Goal: Task Accomplishment & Management: Complete application form

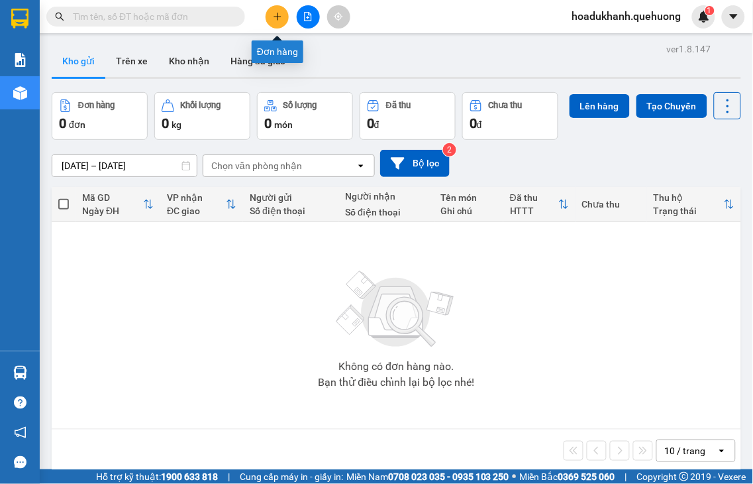
click at [273, 19] on icon "plus" at bounding box center [277, 16] width 9 height 9
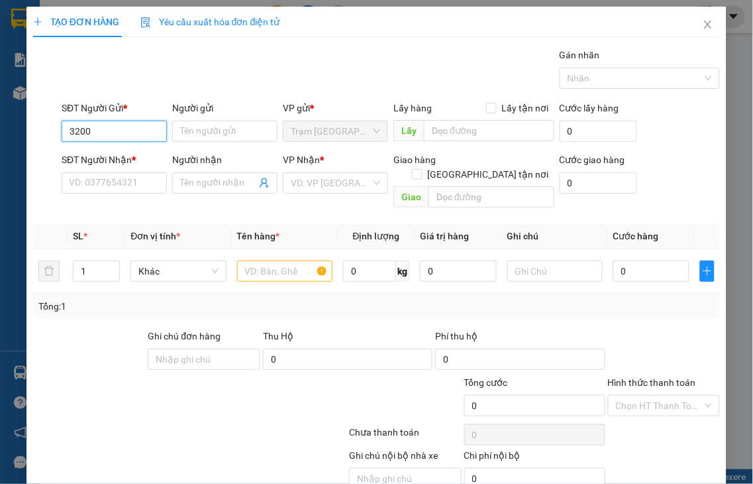
click at [136, 132] on input "3200" at bounding box center [114, 131] width 105 height 21
click at [130, 137] on input "3200" at bounding box center [114, 131] width 105 height 21
click at [123, 161] on div "0858063200 - BÉ BĂNG" at bounding box center [118, 157] width 98 height 15
type input "0858063200"
type input "BÉ BĂNG"
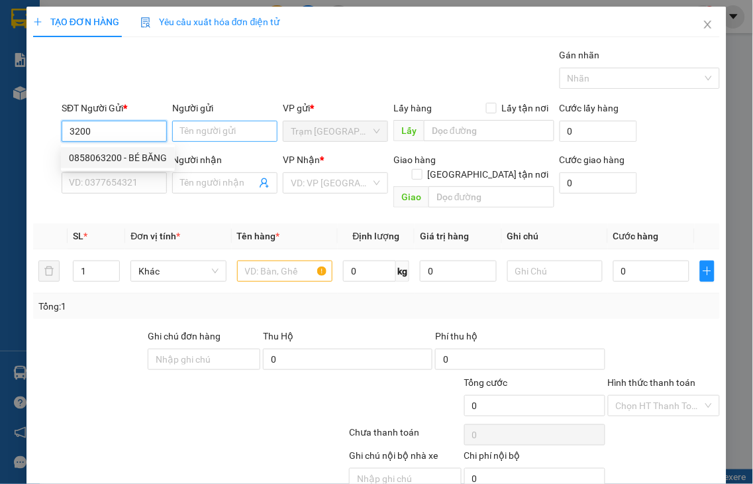
type input "0858063200"
type input "BÉ BĂNG"
checkbox input "true"
type input "ADV"
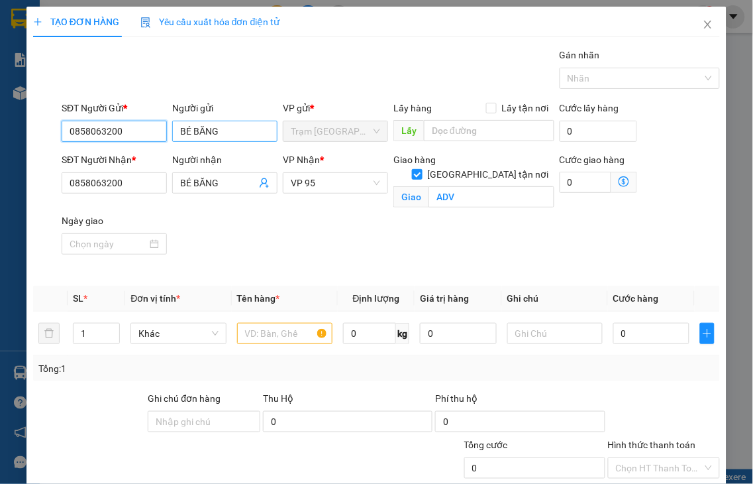
type input "100.000"
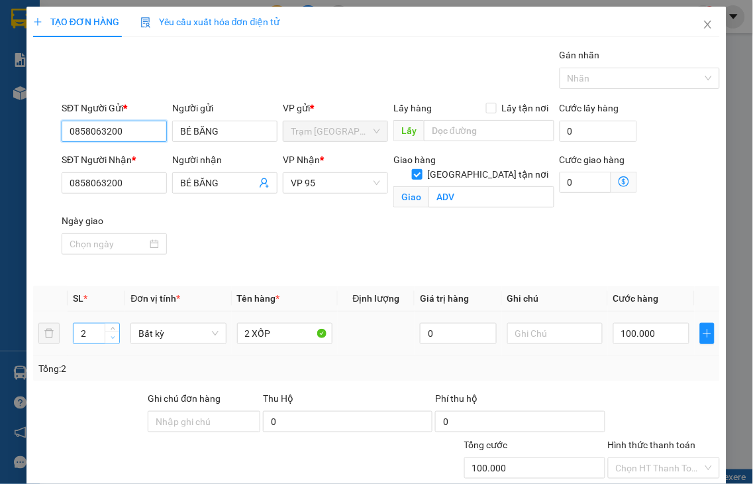
type input "0858063200"
click at [109, 334] on span "down" at bounding box center [113, 338] width 8 height 8
type input "1"
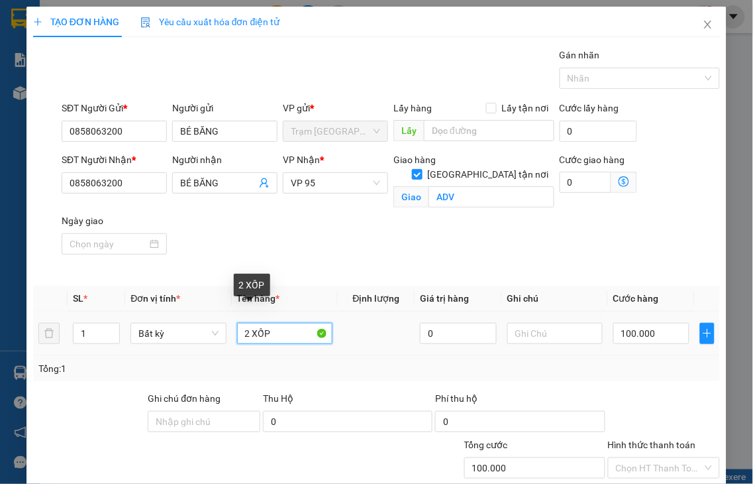
drag, startPoint x: 246, startPoint y: 314, endPoint x: 236, endPoint y: 318, distance: 11.3
click at [237, 323] on input "2 XỐP" at bounding box center [284, 333] width 95 height 21
type input "1 XỐP"
type input "0"
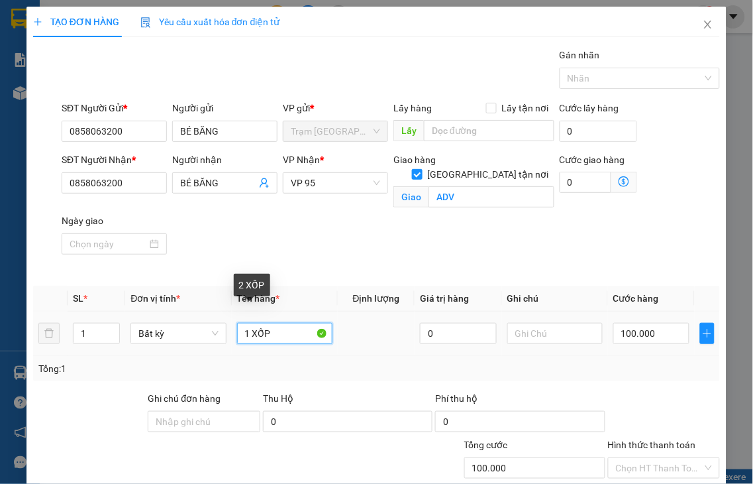
type input "0"
type input "1 XỐP"
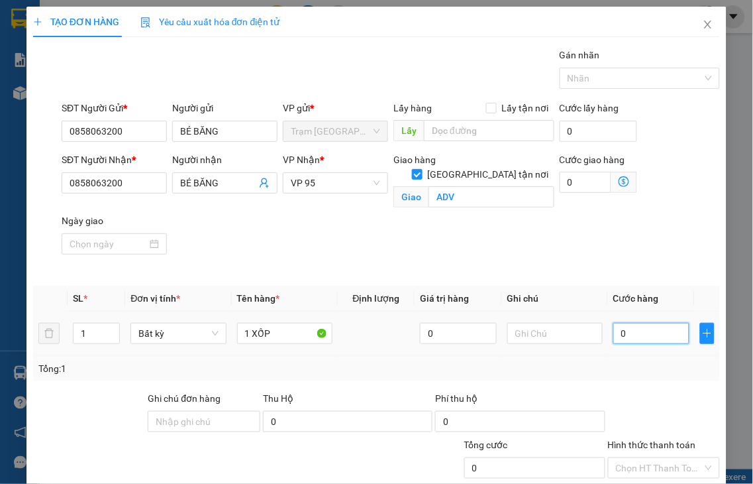
click at [653, 323] on input "0" at bounding box center [651, 333] width 76 height 21
type input "5"
type input "50"
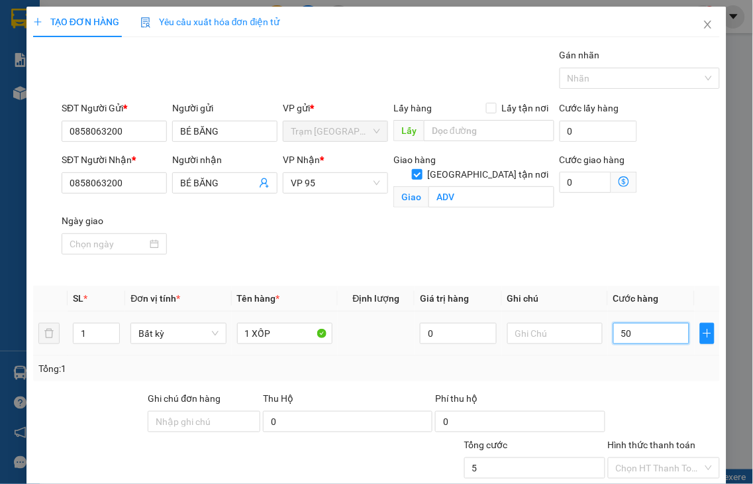
type input "50"
type input "50.000"
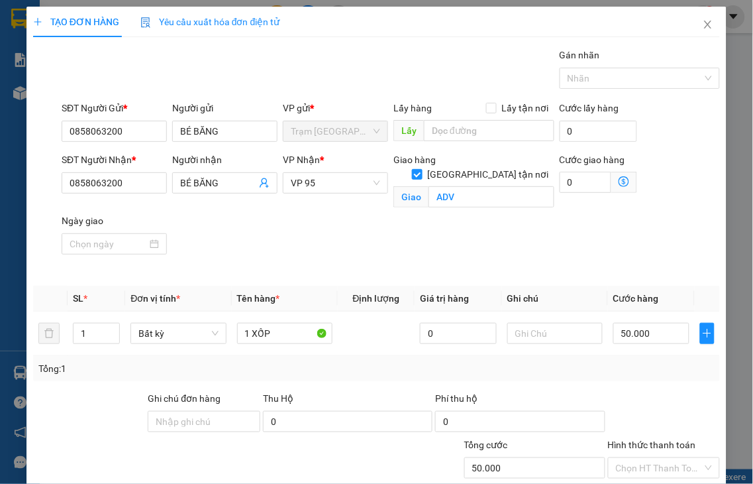
click at [671, 439] on label "Hình thức thanh toán" at bounding box center [652, 444] width 88 height 11
click at [671, 458] on input "Hình thức thanh toán" at bounding box center [659, 468] width 87 height 20
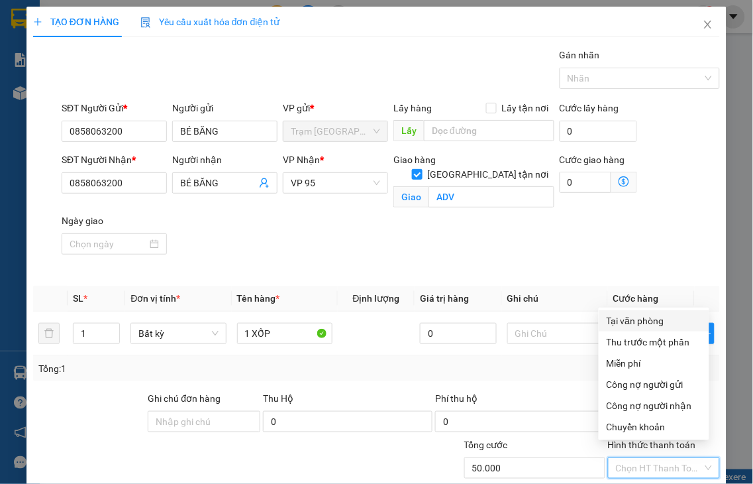
click at [639, 322] on div "Tại văn phòng" at bounding box center [654, 320] width 95 height 15
type input "0"
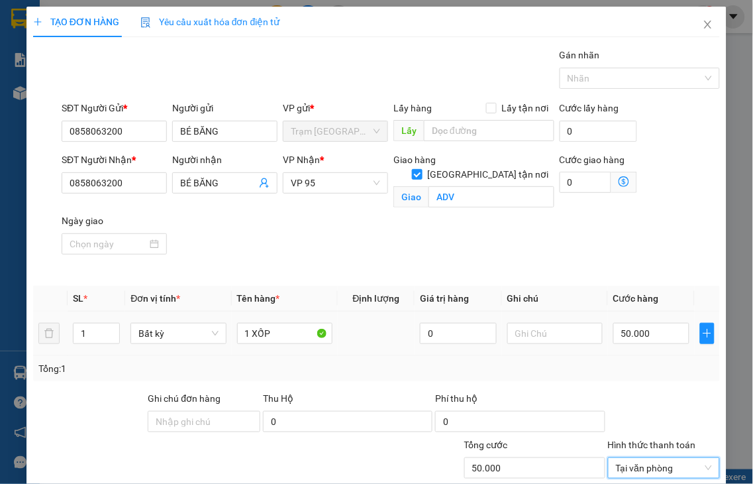
scroll to position [110, 0]
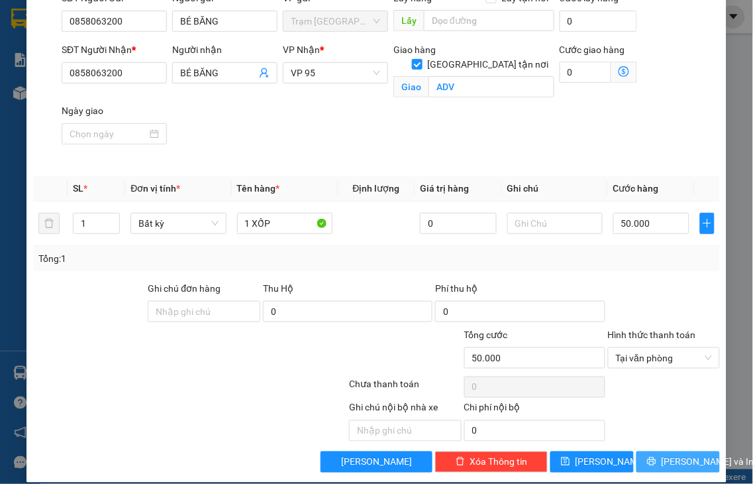
click at [685, 454] on span "[PERSON_NAME] và In" at bounding box center [708, 461] width 93 height 15
click at [640, 329] on label "Hình thức thanh toán" at bounding box center [652, 334] width 88 height 11
click at [640, 348] on input "Hình thức thanh toán" at bounding box center [659, 358] width 87 height 20
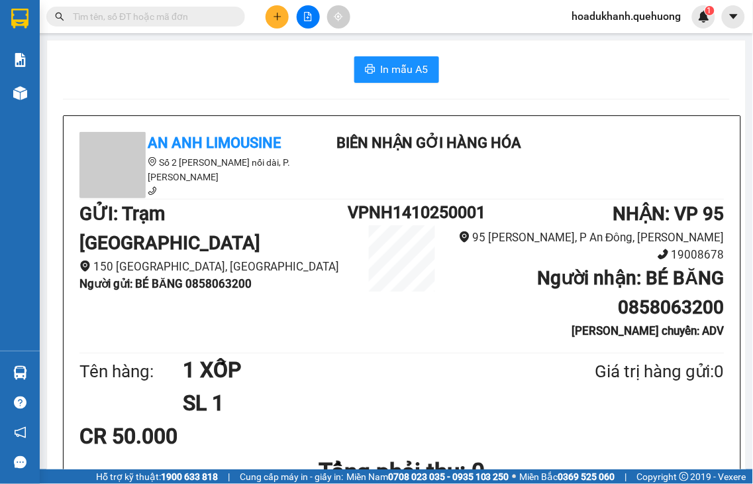
click at [270, 18] on button at bounding box center [277, 16] width 23 height 23
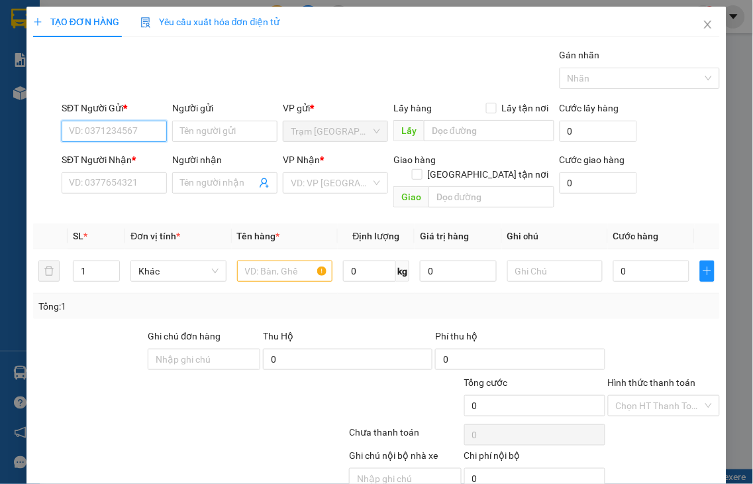
click at [93, 126] on input "SĐT Người Gửi *" at bounding box center [114, 131] width 105 height 21
type input "0972980473"
click at [117, 154] on div "0972980473 - CHỊ LOAN" at bounding box center [119, 157] width 101 height 15
type input "CHỊ LOAN"
type input "0837947938"
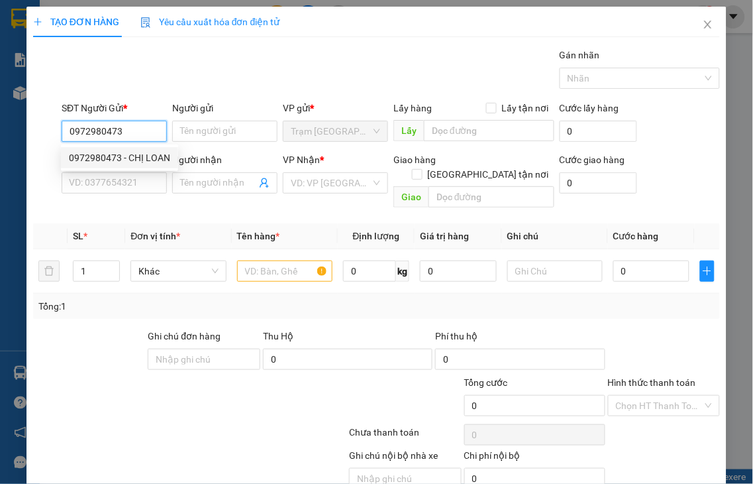
type input "LINH"
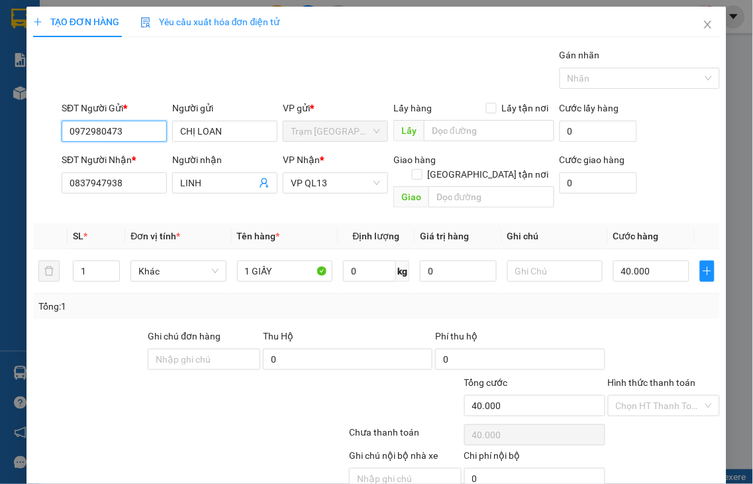
type input "40.000"
type input "0972980473"
click at [456, 186] on input "text" at bounding box center [492, 196] width 126 height 21
type input "n"
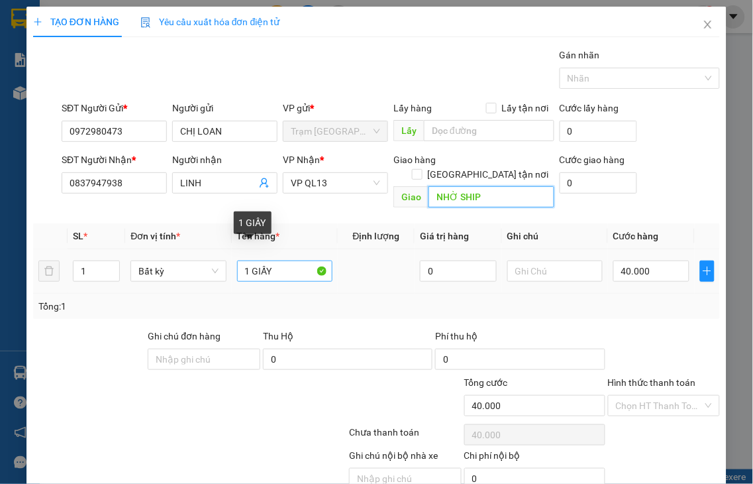
type input "NHỜ SHIP"
drag, startPoint x: 247, startPoint y: 253, endPoint x: 346, endPoint y: 233, distance: 100.7
click at [343, 249] on tr "1 Bất kỳ 1 GIẤY 0 40.000" at bounding box center [376, 271] width 687 height 44
type input "1 XỐP"
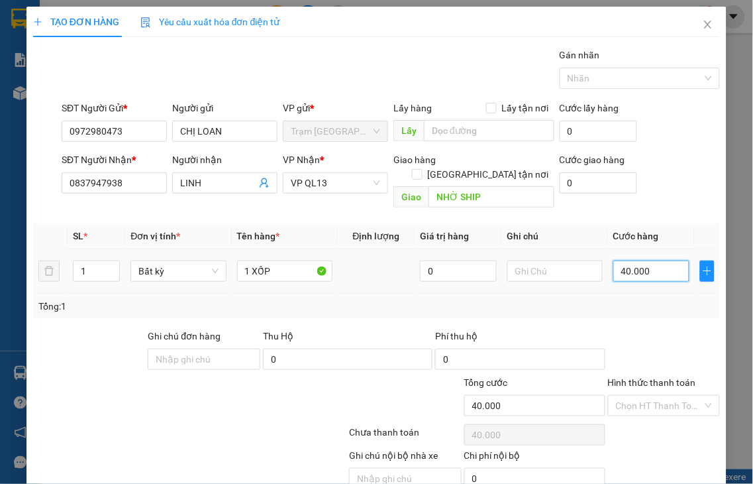
click at [651, 260] on input "40.000" at bounding box center [651, 270] width 76 height 21
type input "7"
type input "70"
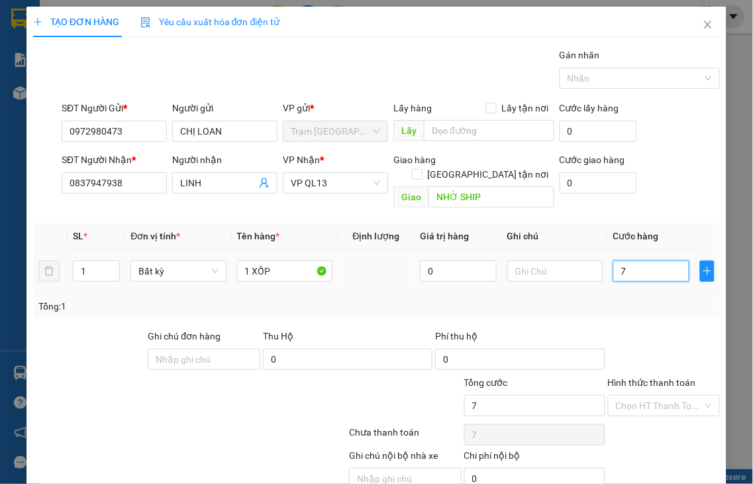
type input "70"
type input "70.000"
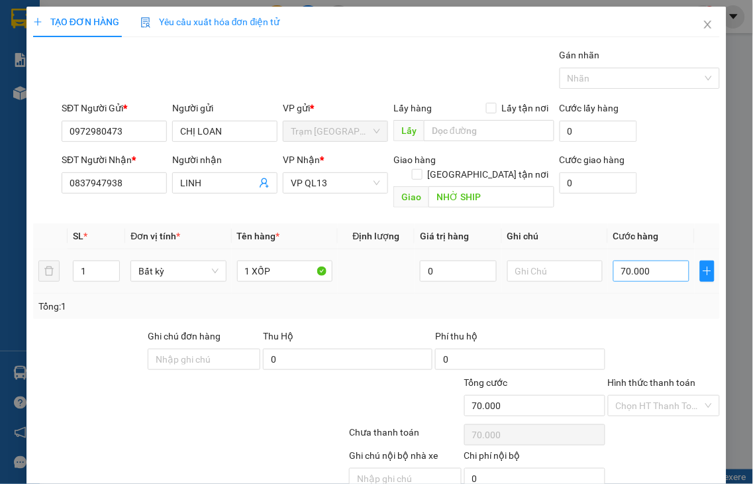
drag, startPoint x: 662, startPoint y: 365, endPoint x: 624, endPoint y: 246, distance: 124.6
click at [661, 377] on label "Hình thức thanh toán" at bounding box center [652, 382] width 88 height 11
click at [661, 395] on input "Hình thức thanh toán" at bounding box center [659, 405] width 87 height 20
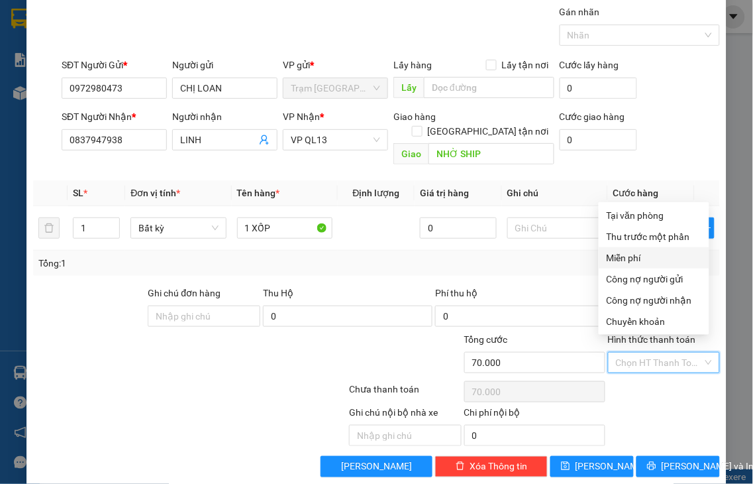
scroll to position [48, 0]
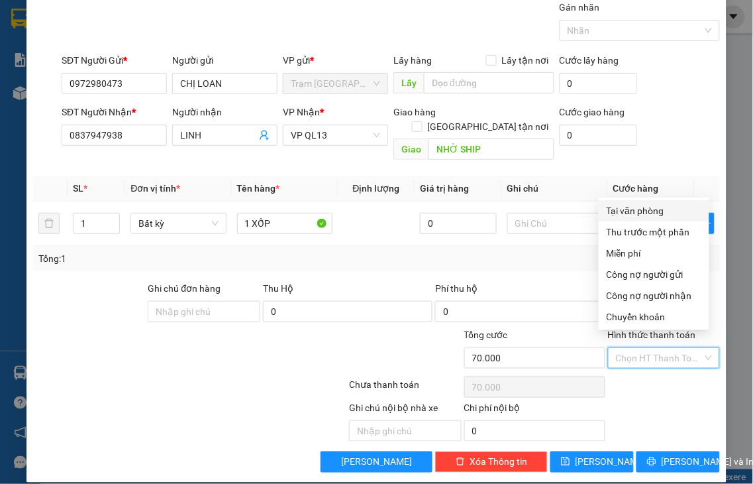
click at [626, 209] on div "Tại văn phòng" at bounding box center [654, 210] width 95 height 15
type input "0"
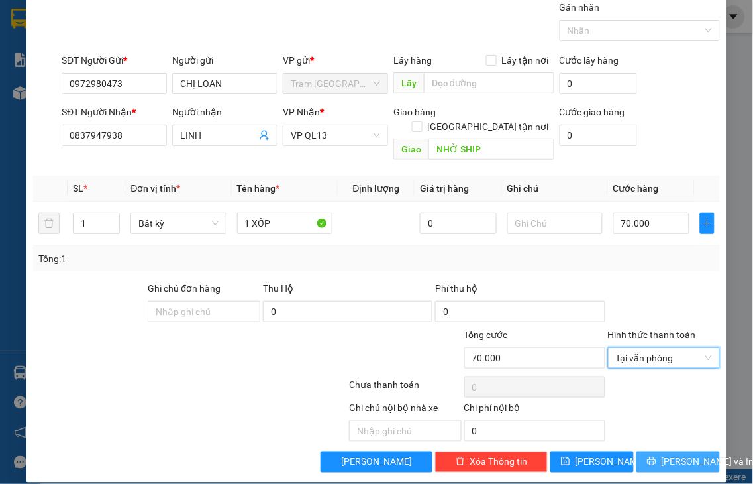
drag, startPoint x: 661, startPoint y: 438, endPoint x: 548, endPoint y: 263, distance: 208.0
click at [660, 451] on button "[PERSON_NAME] và In" at bounding box center [678, 461] width 83 height 21
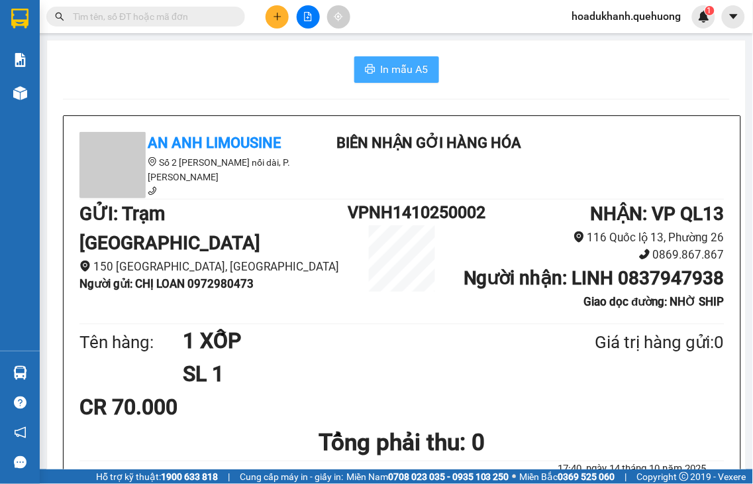
click at [381, 63] on span "In mẫu A5" at bounding box center [405, 69] width 48 height 17
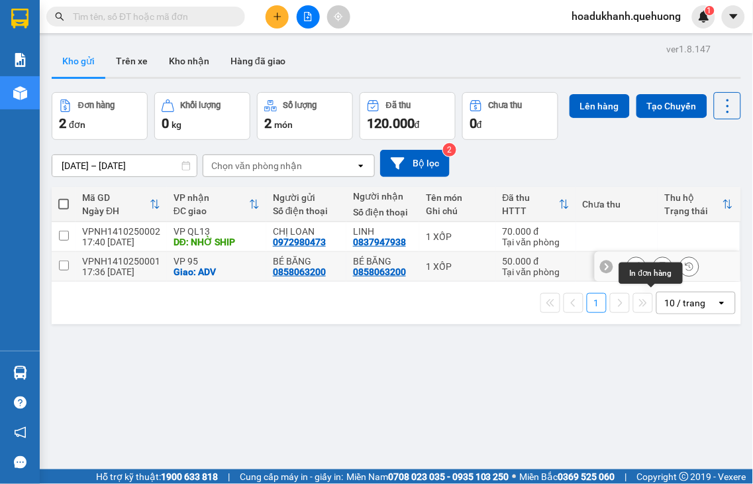
click at [658, 271] on icon at bounding box center [662, 266] width 9 height 9
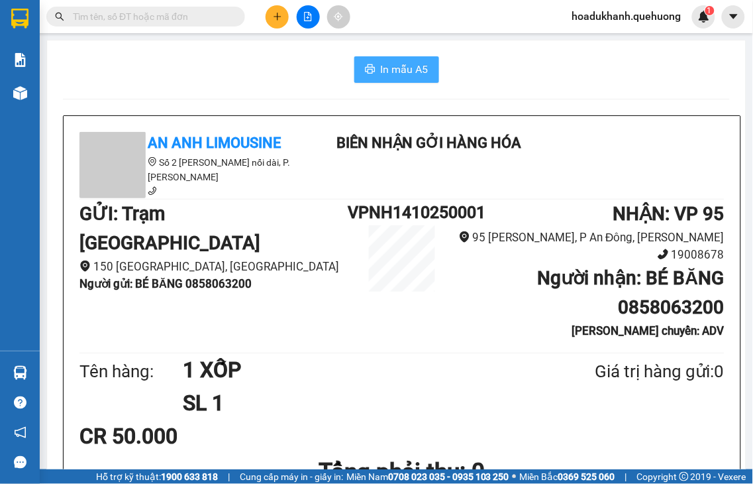
click at [387, 70] on span "In mẫu A5" at bounding box center [405, 69] width 48 height 17
click at [270, 18] on button at bounding box center [277, 16] width 23 height 23
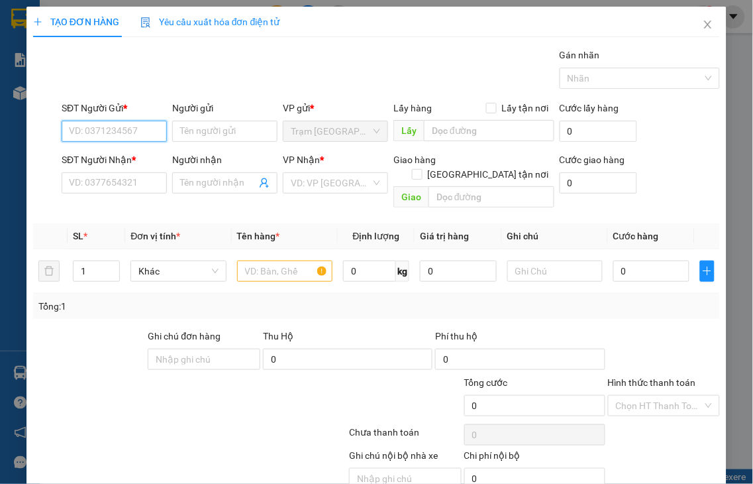
click at [107, 128] on input "SĐT Người Gửi *" at bounding box center [114, 131] width 105 height 21
click at [103, 158] on div "0338362691 - MINH" at bounding box center [112, 157] width 87 height 15
type input "0338362691"
type input "MINH"
type input "0903382529"
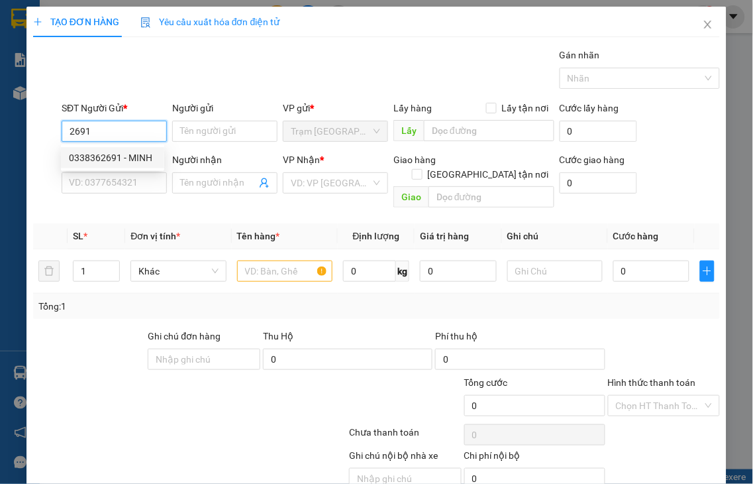
type input "TRÂM"
type input "40.000"
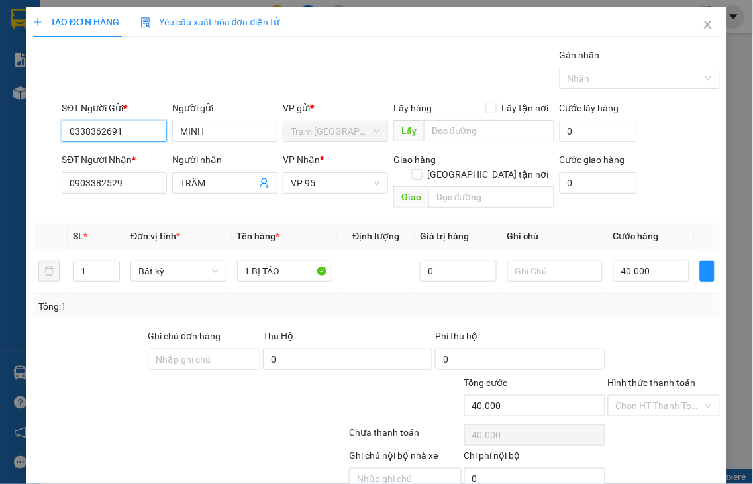
type input "0338362691"
click at [647, 377] on label "Hình thức thanh toán" at bounding box center [652, 382] width 88 height 11
click at [647, 395] on input "Hình thức thanh toán" at bounding box center [659, 405] width 87 height 20
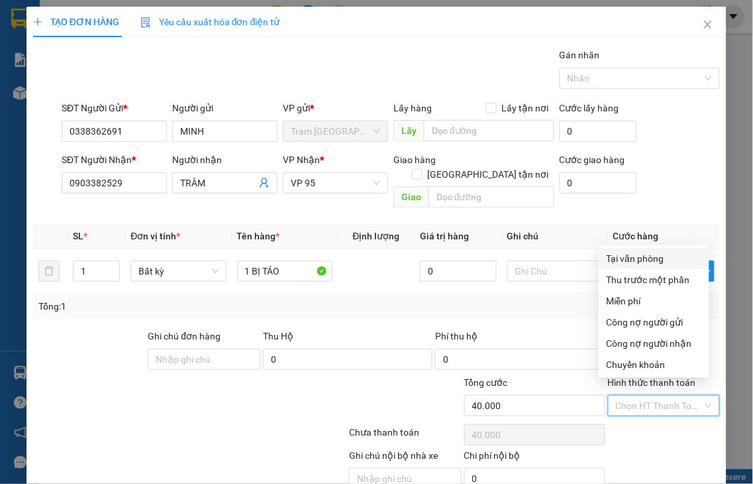
click at [613, 257] on div "Tại văn phòng" at bounding box center [654, 258] width 95 height 15
type input "0"
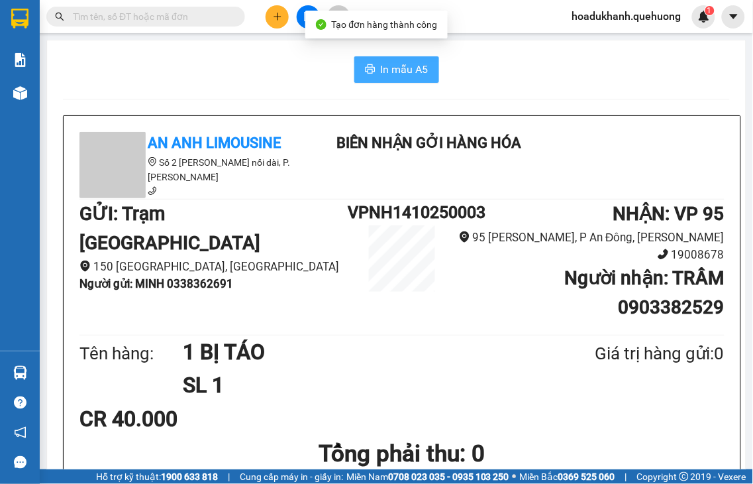
click at [397, 66] on span "In mẫu A5" at bounding box center [405, 69] width 48 height 17
click at [280, 15] on icon "plus" at bounding box center [277, 16] width 9 height 9
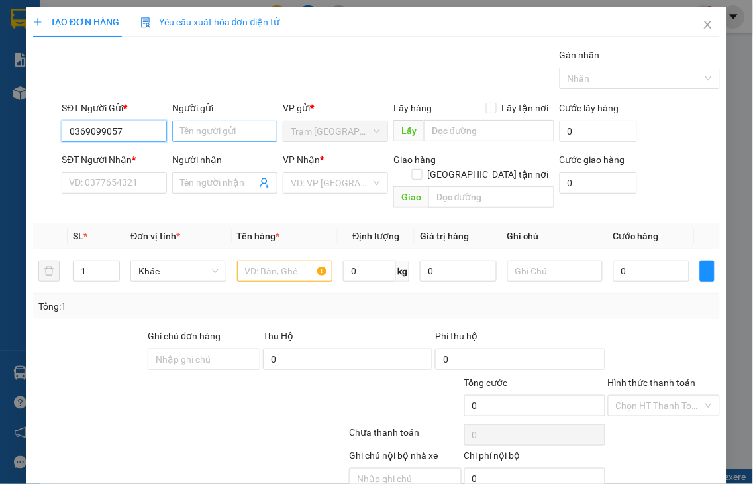
type input "0369099057"
click at [187, 125] on input "Người gửi" at bounding box center [224, 131] width 105 height 21
type input "CHỊ HAI"
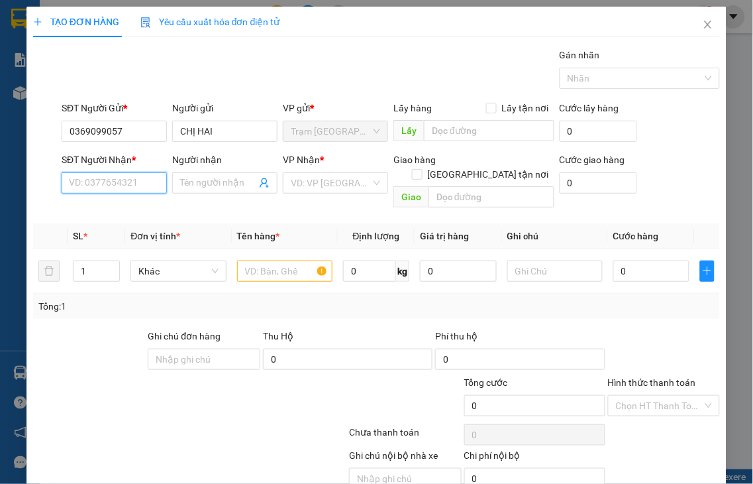
click at [130, 173] on input "SĐT Người Nhận *" at bounding box center [114, 182] width 105 height 21
type input "0904449950"
click at [128, 183] on input "0904449950" at bounding box center [114, 182] width 105 height 21
click at [135, 209] on div "0904449950 - PHƯƠNG" at bounding box center [120, 209] width 102 height 15
type input "PHƯƠNG"
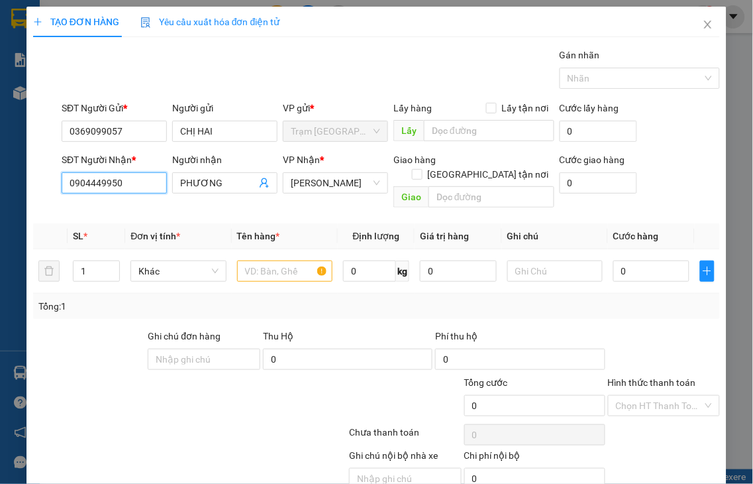
type input "30.000"
type input "0904449950"
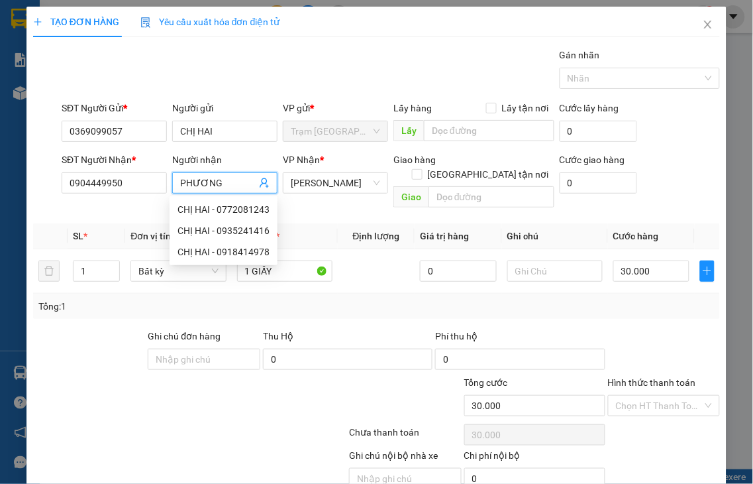
drag, startPoint x: 208, startPoint y: 183, endPoint x: 168, endPoint y: 185, distance: 40.5
click at [172, 185] on span "PHƯƠNG" at bounding box center [224, 182] width 105 height 21
type input "CHUYỀN"
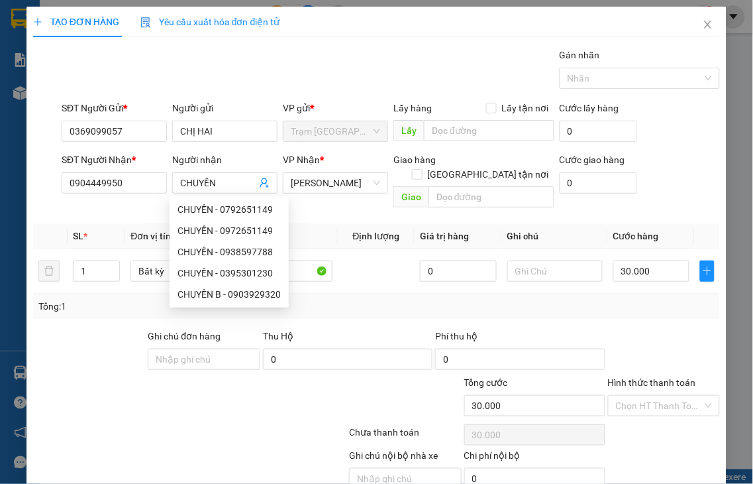
click at [115, 299] on div "Tổng: 1" at bounding box center [165, 306] width 254 height 15
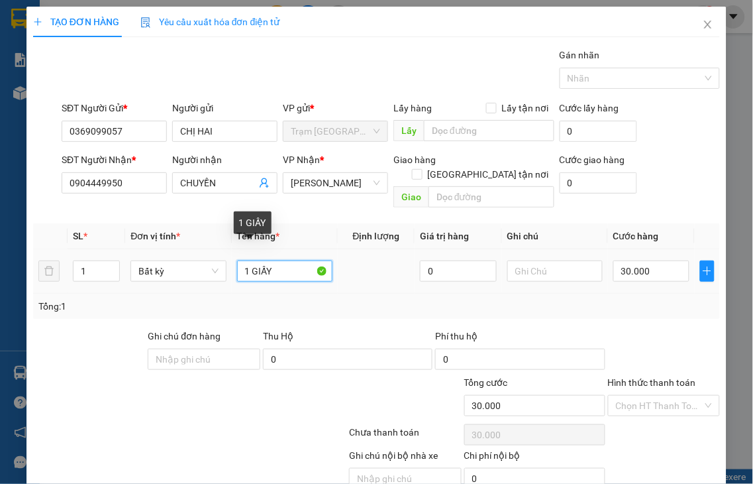
drag, startPoint x: 248, startPoint y: 252, endPoint x: 294, endPoint y: 252, distance: 46.4
click at [293, 260] on input "1 GIẤY" at bounding box center [284, 270] width 95 height 21
click at [328, 184] on span "An Dương Vương" at bounding box center [335, 183] width 89 height 20
type input "1 XỐP"
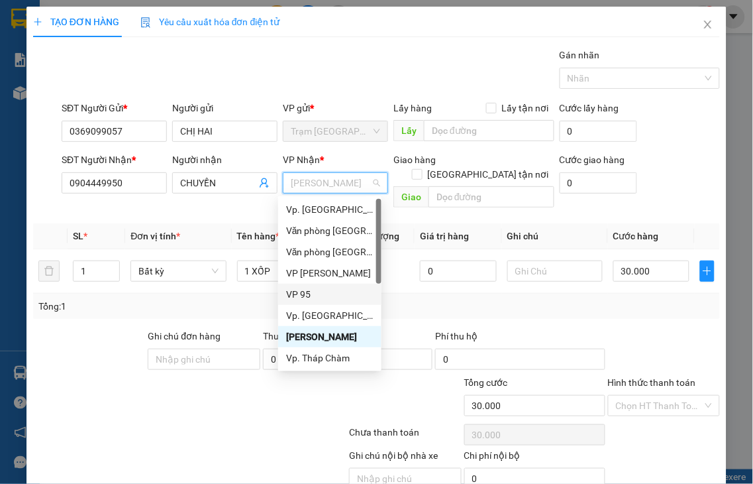
click at [313, 291] on div "VP 95" at bounding box center [329, 294] width 87 height 15
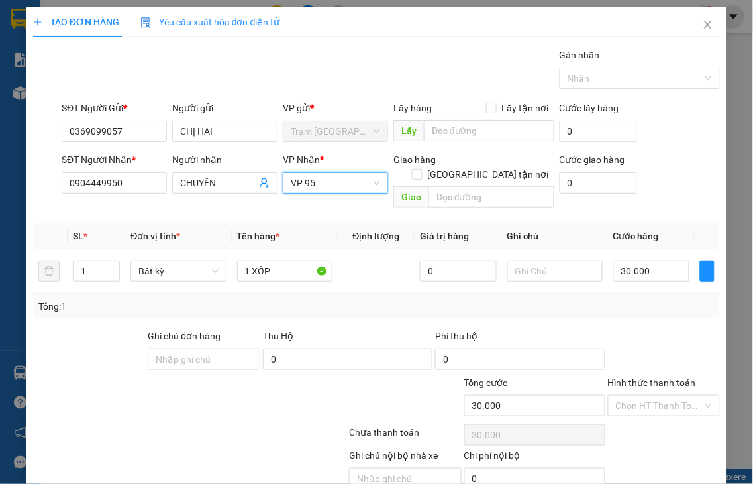
click at [647, 377] on label "Hình thức thanh toán" at bounding box center [652, 382] width 88 height 11
click at [647, 395] on input "Hình thức thanh toán" at bounding box center [659, 405] width 87 height 20
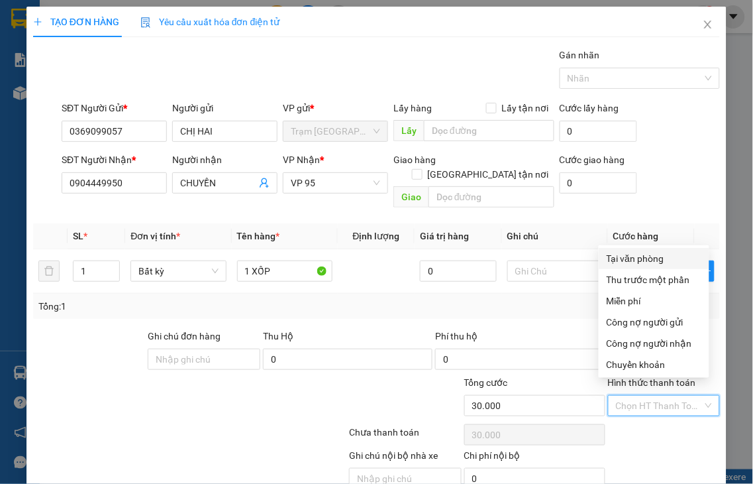
click at [627, 266] on div "Tại văn phòng" at bounding box center [654, 258] width 111 height 21
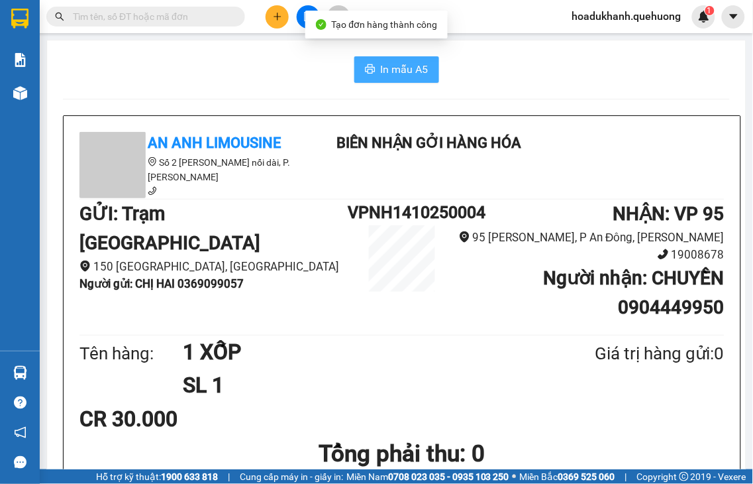
click at [382, 69] on span "In mẫu A5" at bounding box center [405, 69] width 48 height 17
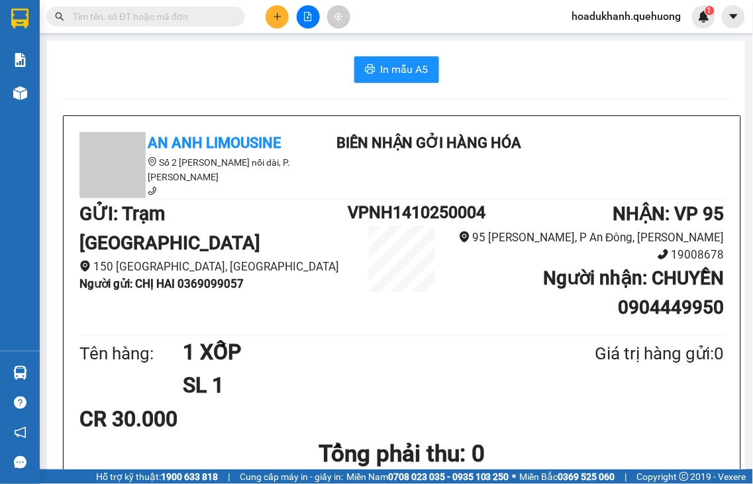
click at [270, 21] on button at bounding box center [277, 16] width 23 height 23
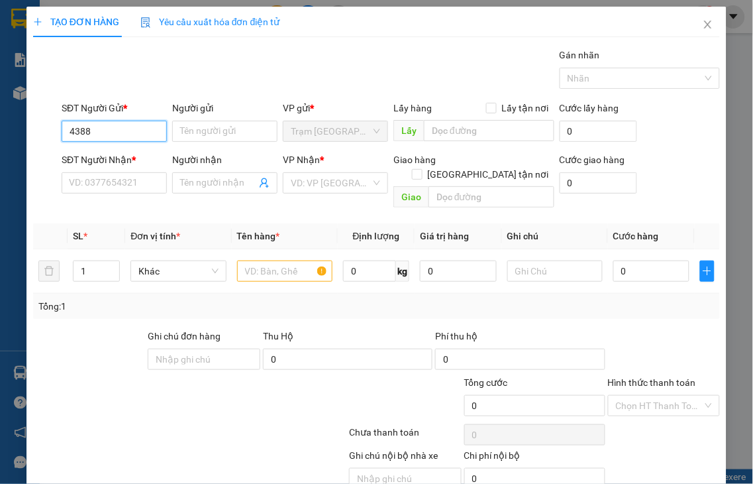
click at [99, 131] on input "4388" at bounding box center [114, 131] width 105 height 21
click at [100, 156] on div "0888754388" at bounding box center [112, 157] width 87 height 15
type input "0888754388"
type input "0909222073"
type input "DUYÊN"
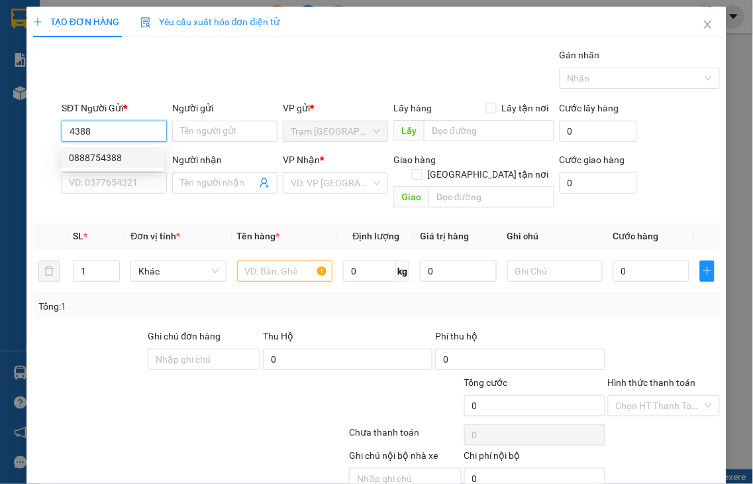
checkbox input "true"
type input "ADV"
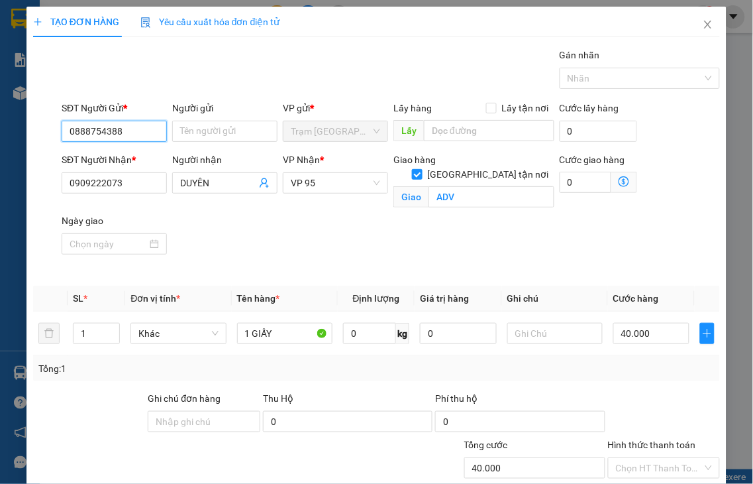
type input "40.000"
type input "0888754388"
drag, startPoint x: 121, startPoint y: 180, endPoint x: 0, endPoint y: 199, distance: 122.1
click at [0, 199] on div "TẠO ĐƠN HÀNG Yêu cầu xuất hóa đơn điện tử Transit Pickup Surcharge Ids Transit …" at bounding box center [376, 242] width 753 height 484
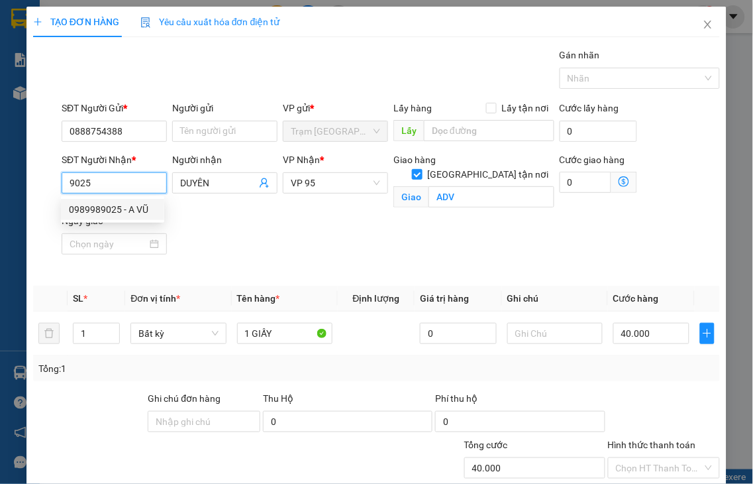
click at [122, 209] on div "0989989025 - A VŨ" at bounding box center [112, 209] width 87 height 15
type input "0989989025"
type input "A VŨ"
checkbox input "false"
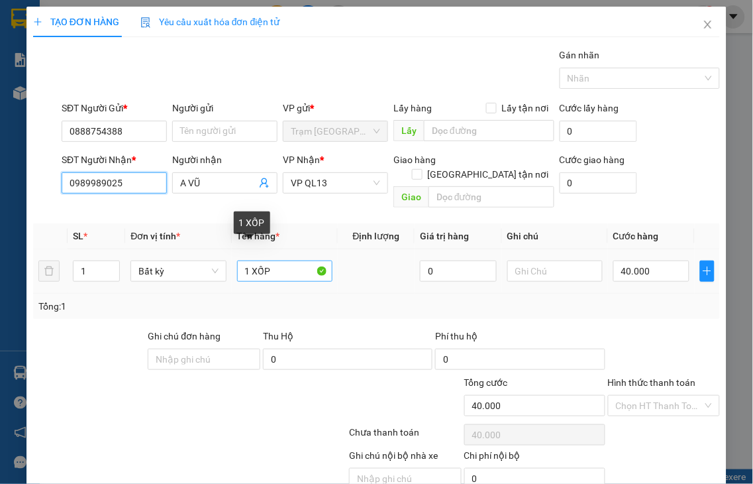
type input "0989989025"
drag, startPoint x: 249, startPoint y: 255, endPoint x: 397, endPoint y: 245, distance: 148.7
click at [395, 252] on tr "1 Bất kỳ 1 XỐP 0 40.000" at bounding box center [376, 271] width 687 height 44
type input "1 GIẤY"
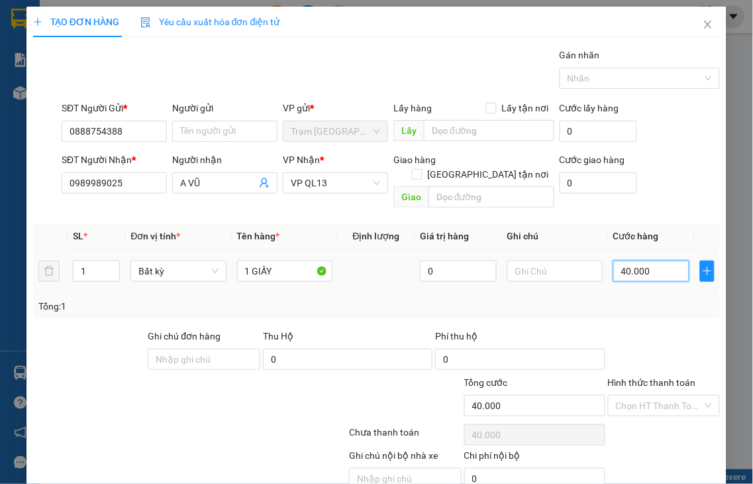
click at [650, 260] on input "40.000" at bounding box center [651, 270] width 76 height 21
type input "3"
type input "30"
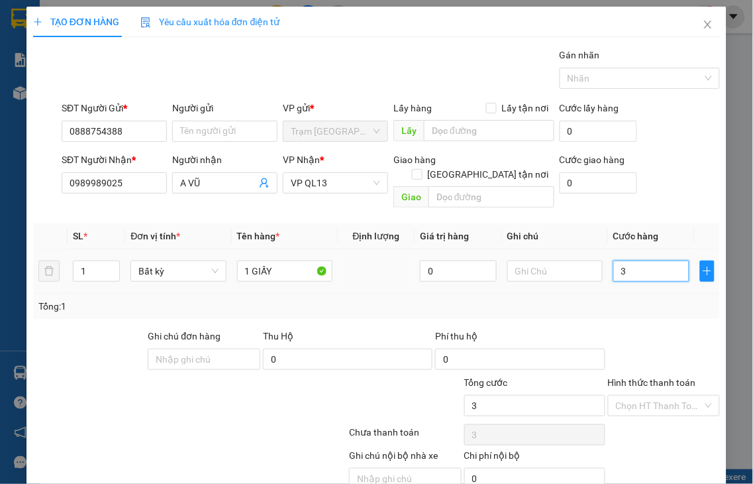
type input "30"
type input "30.000"
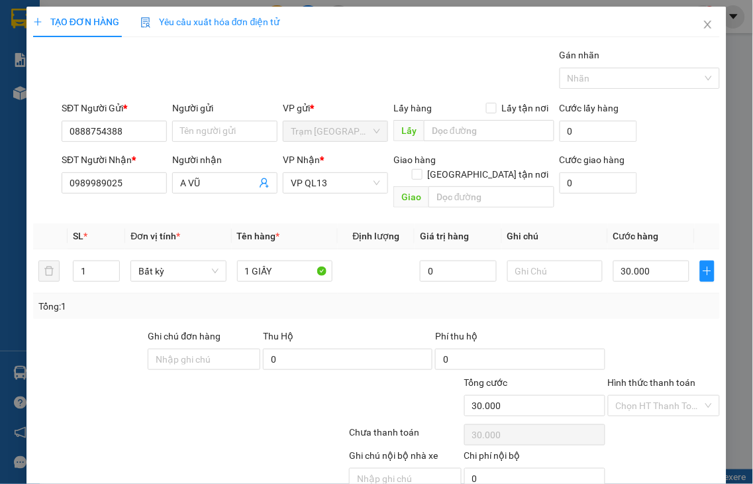
click at [614, 377] on label "Hình thức thanh toán" at bounding box center [652, 382] width 88 height 11
click at [616, 395] on input "Hình thức thanh toán" at bounding box center [659, 405] width 87 height 20
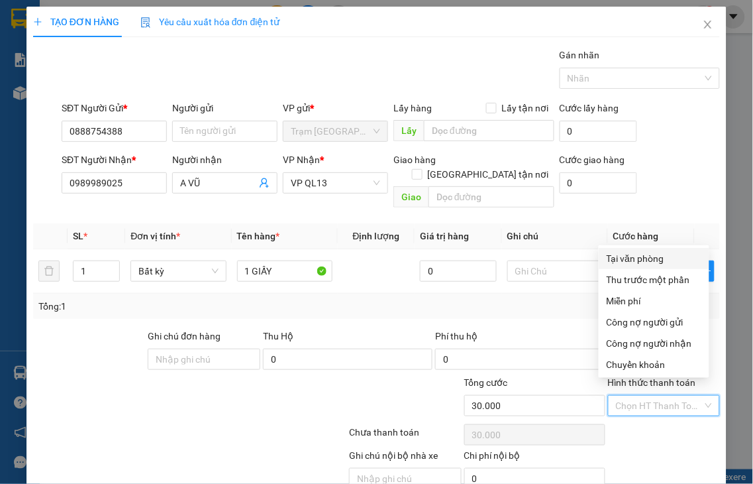
click at [623, 258] on div "Tại văn phòng" at bounding box center [654, 258] width 95 height 15
type input "0"
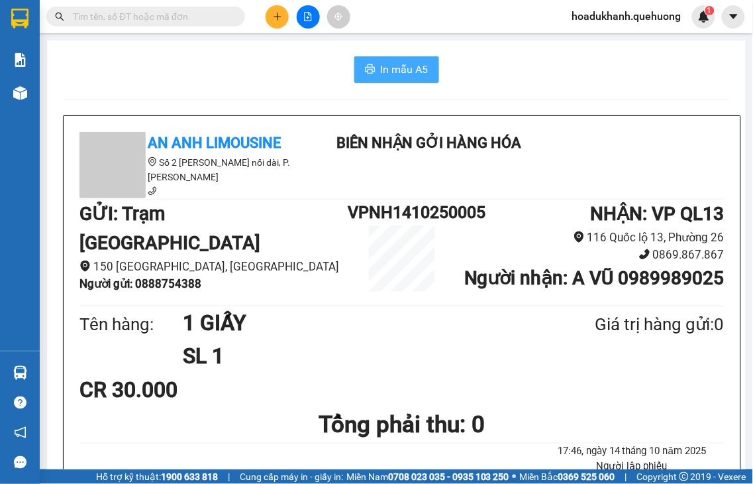
click at [389, 74] on span "In mẫu A5" at bounding box center [405, 69] width 48 height 17
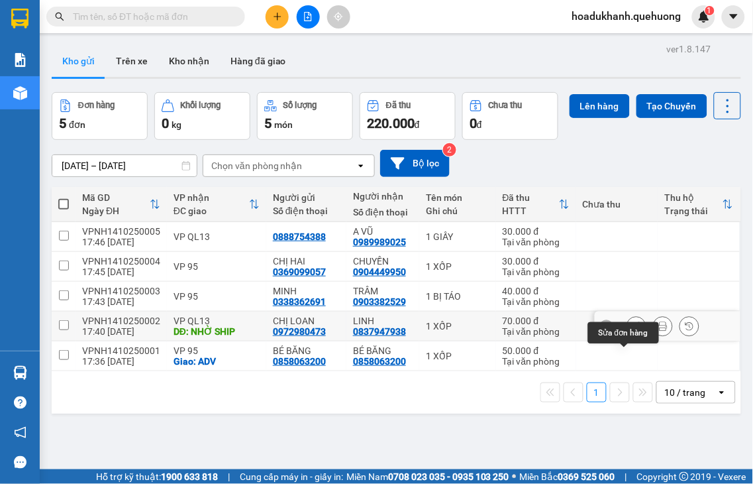
click at [632, 331] on icon at bounding box center [636, 325] width 9 height 9
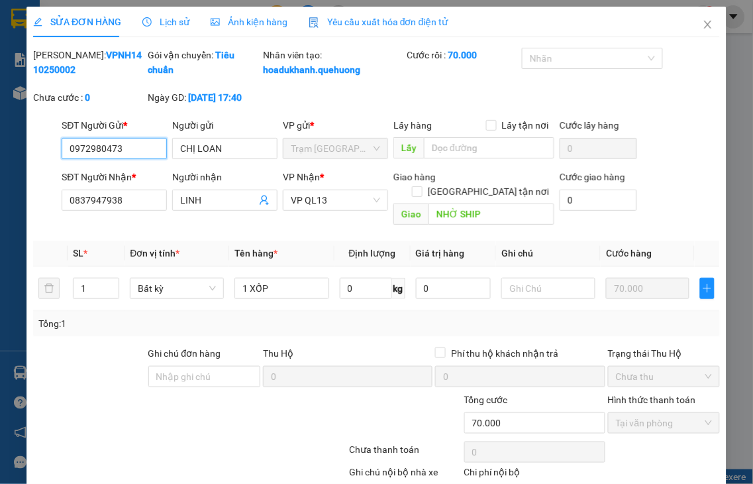
type input "0972980473"
type input "CHỊ LOAN"
type input "0837947938"
type input "LINH"
type input "NHỜ SHIP"
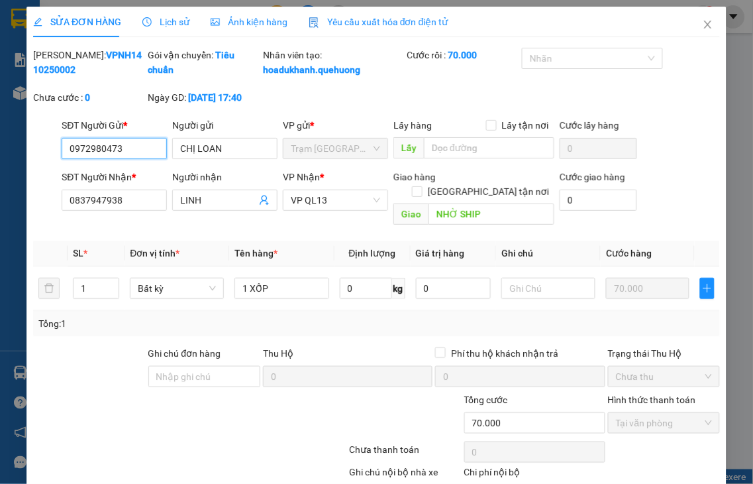
type input "0"
type input "70.000"
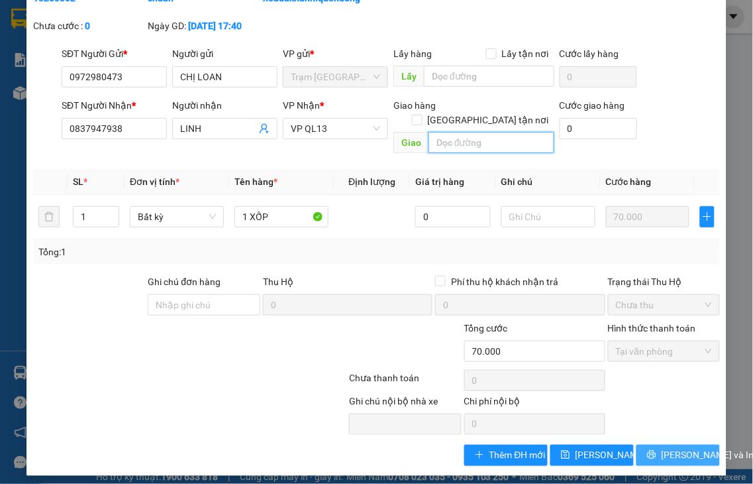
scroll to position [79, 0]
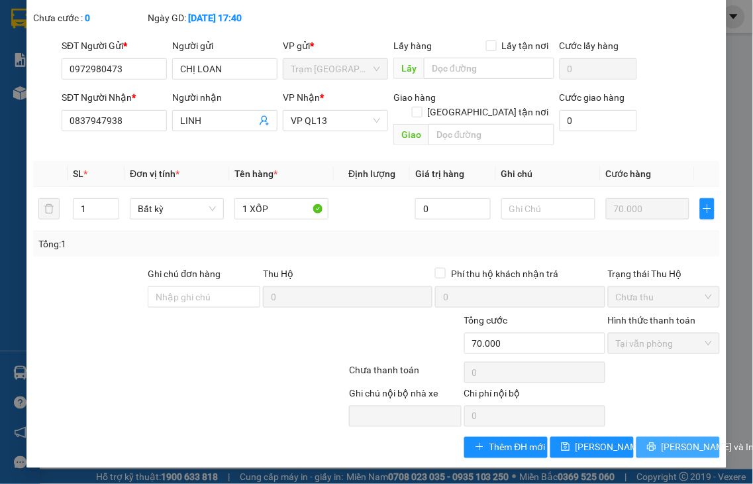
drag, startPoint x: 672, startPoint y: 446, endPoint x: 398, endPoint y: 62, distance: 471.6
click at [671, 446] on span "[PERSON_NAME] và In" at bounding box center [708, 447] width 93 height 15
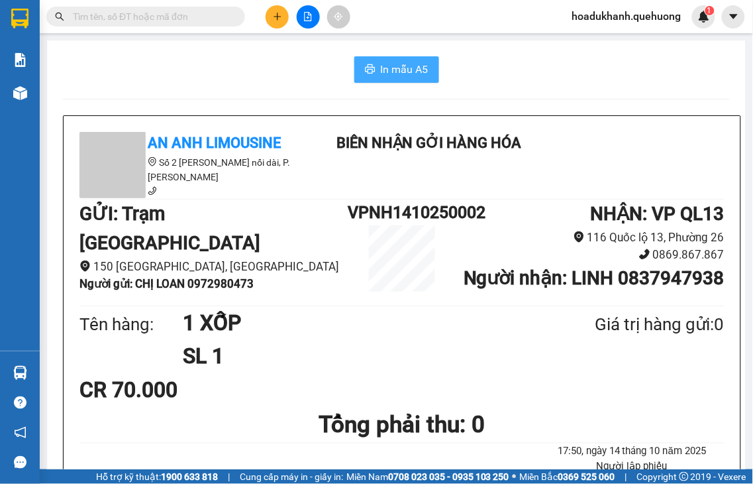
click at [398, 70] on span "In mẫu A5" at bounding box center [405, 69] width 48 height 17
click at [274, 14] on icon "plus" at bounding box center [277, 16] width 9 height 9
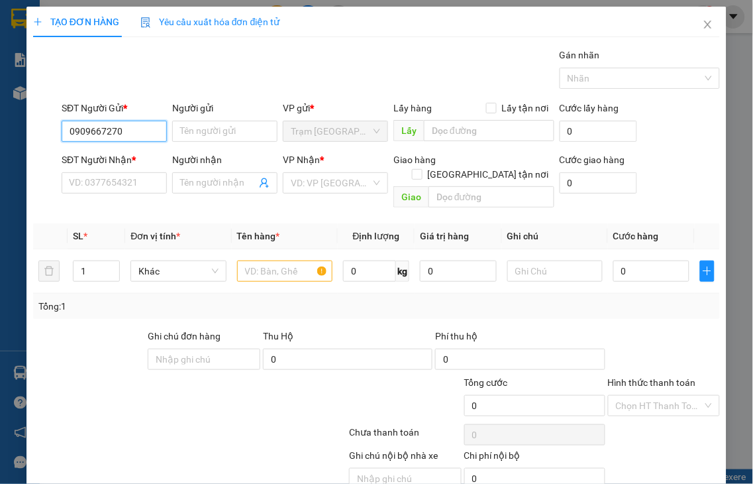
click at [153, 130] on input "0909667270" at bounding box center [114, 131] width 105 height 21
type input "0909667270"
click at [119, 188] on input "SĐT Người Nhận *" at bounding box center [114, 182] width 105 height 21
click at [109, 183] on input "SĐT Người Nhận *" at bounding box center [114, 182] width 105 height 21
type input "0908807067"
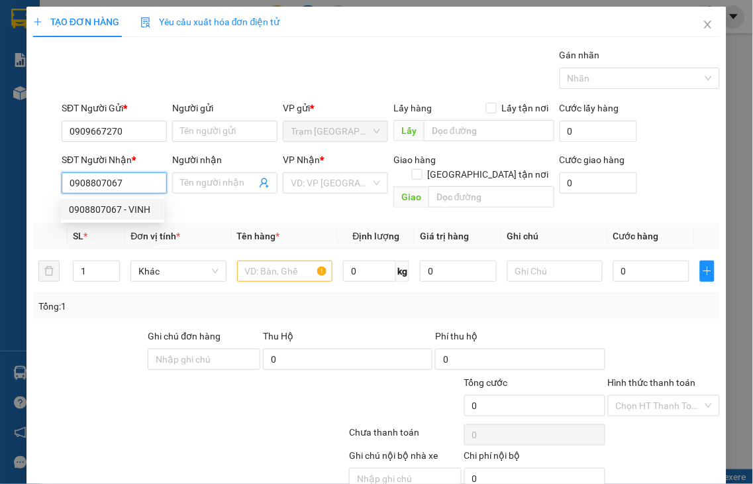
click at [150, 188] on input "0908807067" at bounding box center [114, 182] width 105 height 21
click at [136, 206] on div "0908807067 - VINH" at bounding box center [112, 209] width 87 height 15
type input "VINH"
type input "40.000"
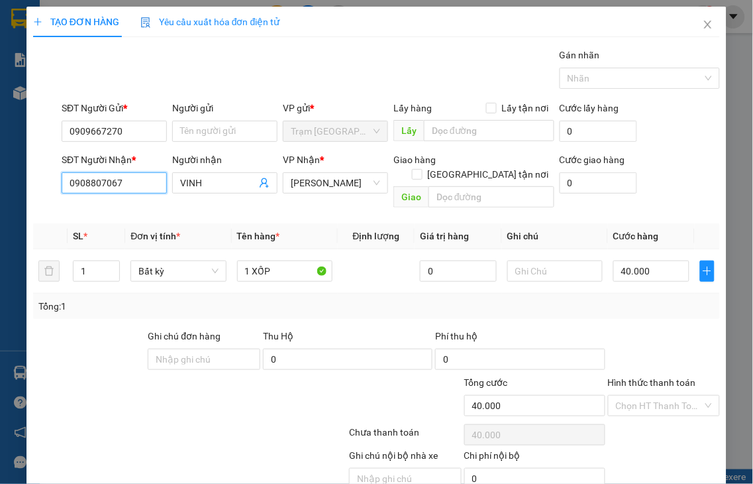
type input "0908807067"
click at [115, 154] on div "SĐT Người Nhận *" at bounding box center [114, 159] width 105 height 15
click at [115, 172] on input "0908807067" at bounding box center [114, 182] width 105 height 21
click at [125, 132] on input "0909667270" at bounding box center [114, 131] width 105 height 21
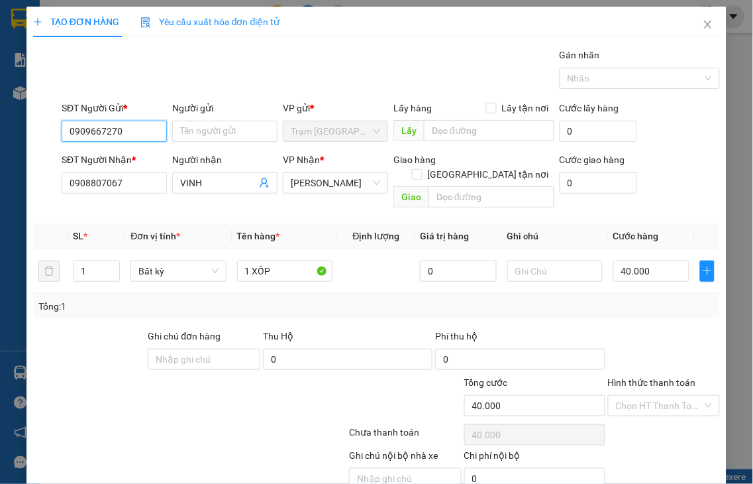
click at [125, 132] on input "0909667270" at bounding box center [114, 131] width 105 height 21
click at [342, 184] on span "An Dương Vương" at bounding box center [335, 183] width 89 height 20
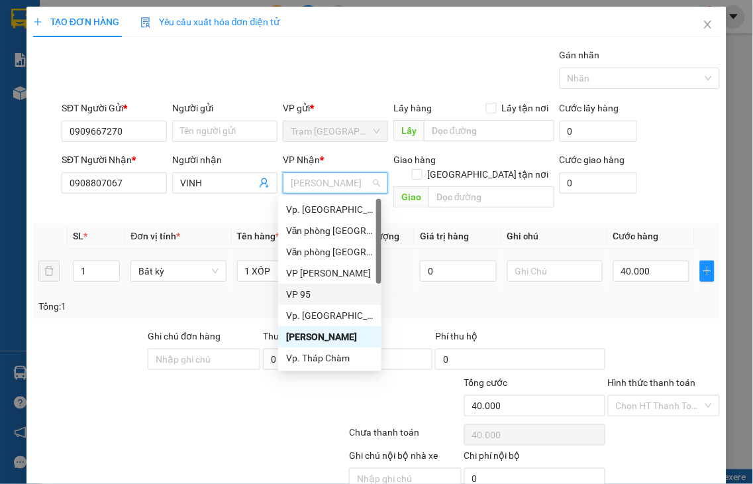
type input "Q"
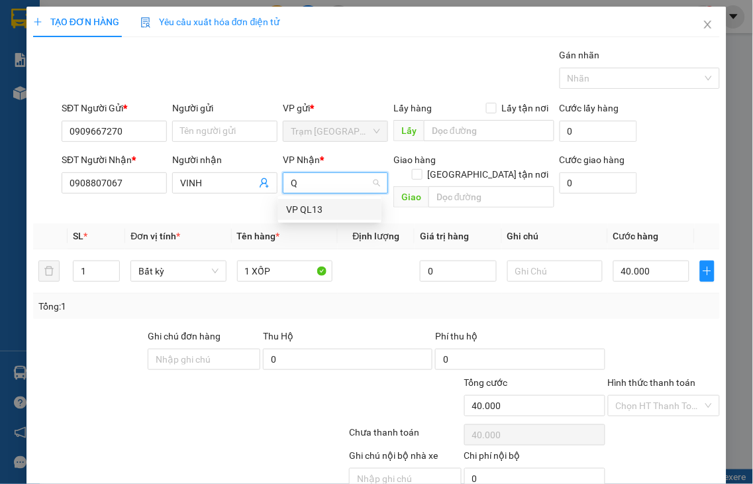
click at [318, 207] on div "VP QL13" at bounding box center [329, 209] width 87 height 15
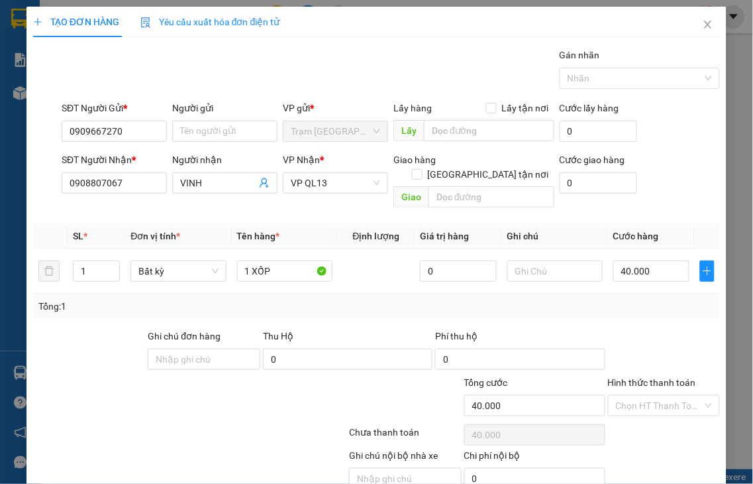
click at [652, 377] on label "Hình thức thanh toán" at bounding box center [652, 382] width 88 height 11
click at [652, 395] on input "Hình thức thanh toán" at bounding box center [659, 405] width 87 height 20
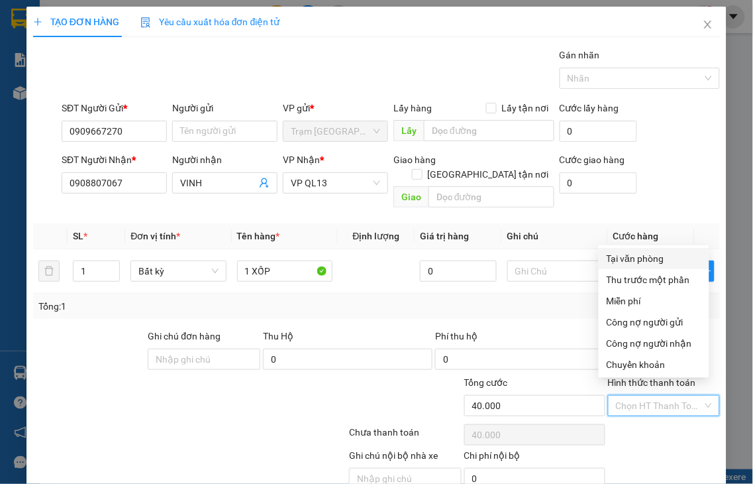
click at [650, 263] on div "Tại văn phòng" at bounding box center [654, 258] width 95 height 15
type input "0"
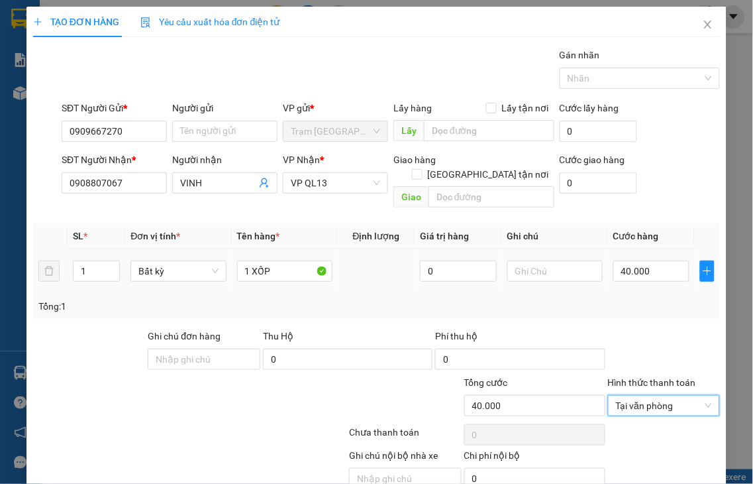
scroll to position [48, 0]
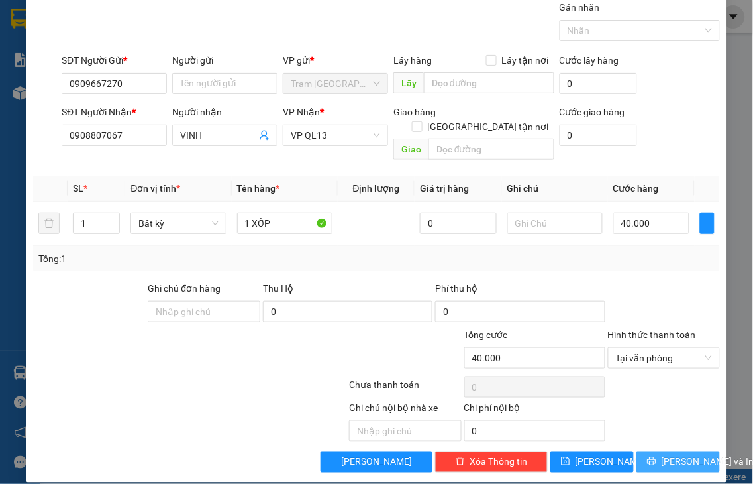
drag, startPoint x: 646, startPoint y: 447, endPoint x: 752, endPoint y: 388, distance: 121.8
click at [647, 457] on icon "printer" at bounding box center [651, 461] width 9 height 9
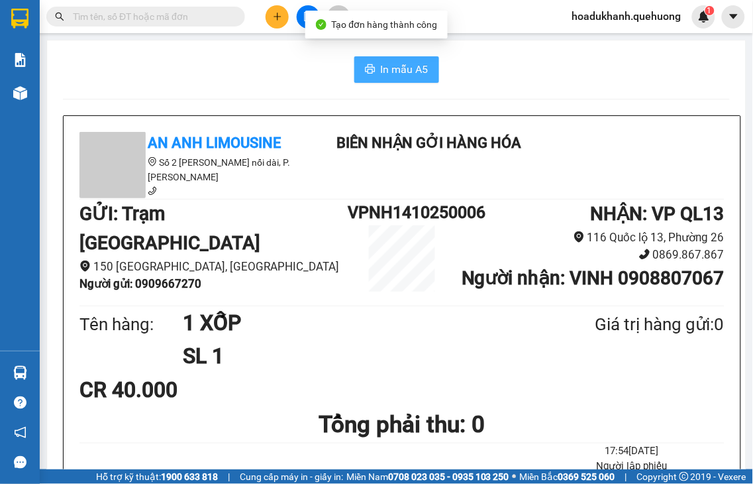
click at [404, 75] on span "In mẫu A5" at bounding box center [405, 69] width 48 height 17
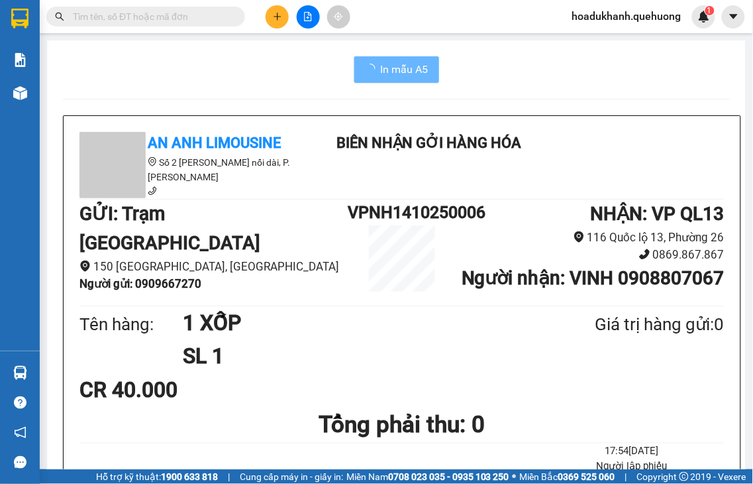
click at [274, 21] on icon "plus" at bounding box center [277, 16] width 9 height 9
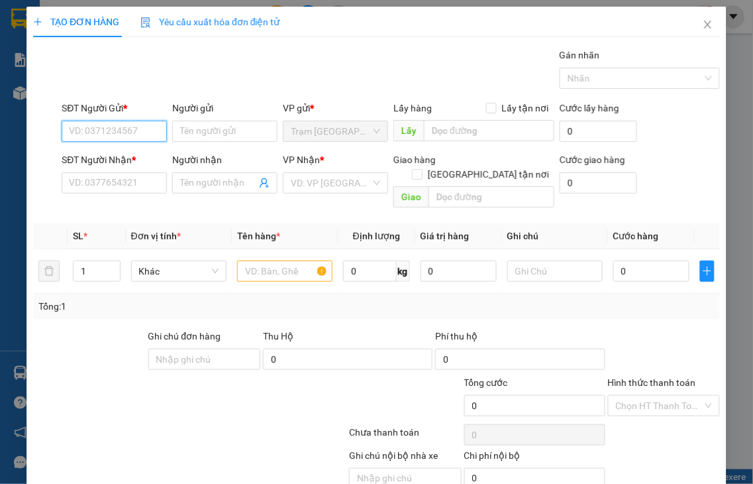
click at [119, 130] on input "SĐT Người Gửi *" at bounding box center [114, 131] width 105 height 21
click at [124, 136] on input "2171" at bounding box center [114, 131] width 105 height 21
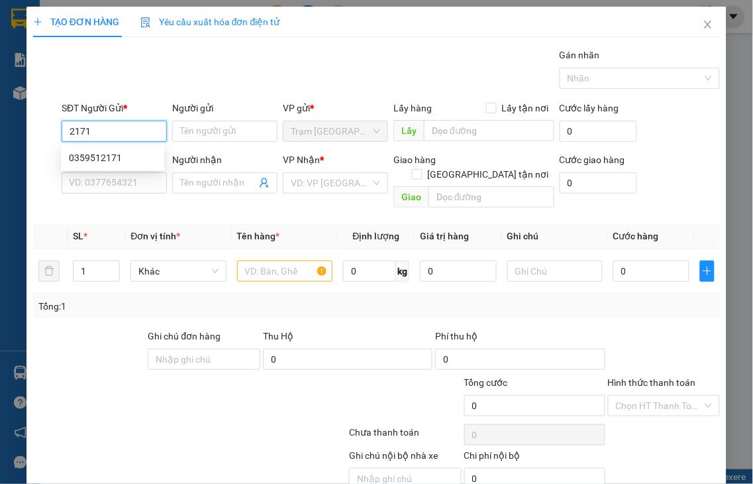
click at [124, 136] on input "2171" at bounding box center [114, 131] width 105 height 21
click at [95, 156] on div "0359512171" at bounding box center [112, 157] width 87 height 15
type input "0359512171"
type input "0765550200"
type input "HÀ"
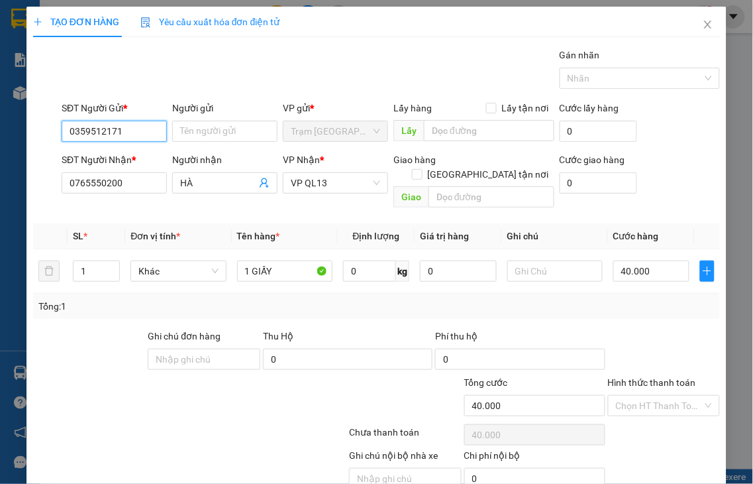
type input "40.000"
type input "0359512171"
drag, startPoint x: 646, startPoint y: 368, endPoint x: 639, endPoint y: 356, distance: 14.0
click at [644, 377] on label "Hình thức thanh toán" at bounding box center [652, 382] width 88 height 11
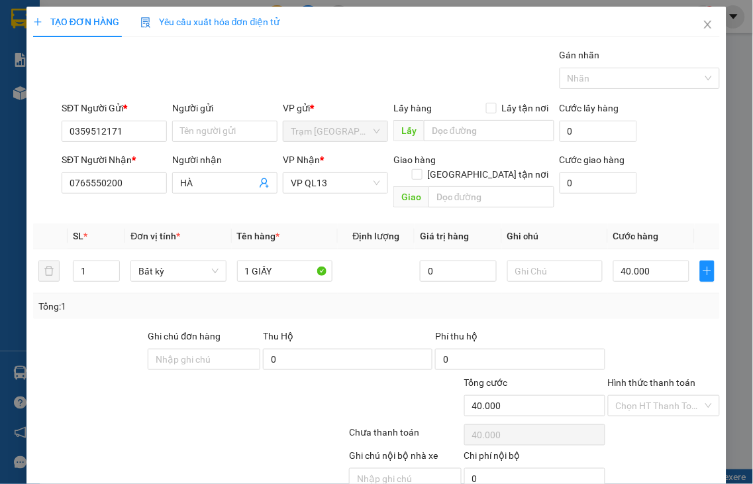
click at [644, 395] on input "Hình thức thanh toán" at bounding box center [659, 405] width 87 height 20
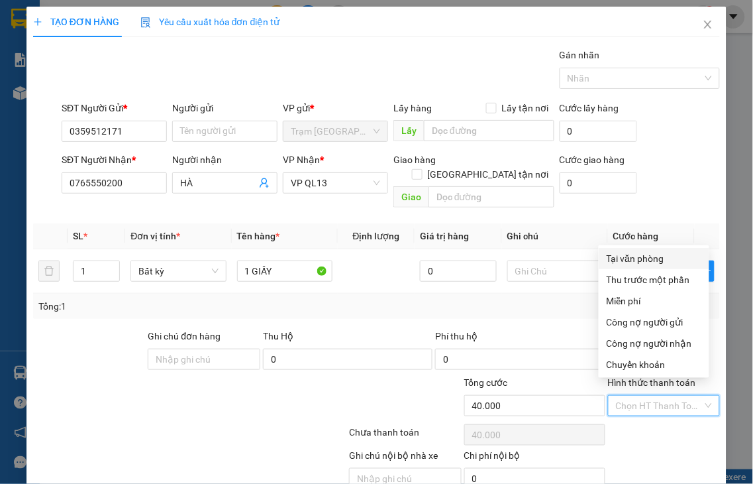
click at [619, 258] on div "Tại văn phòng" at bounding box center [654, 258] width 95 height 15
type input "0"
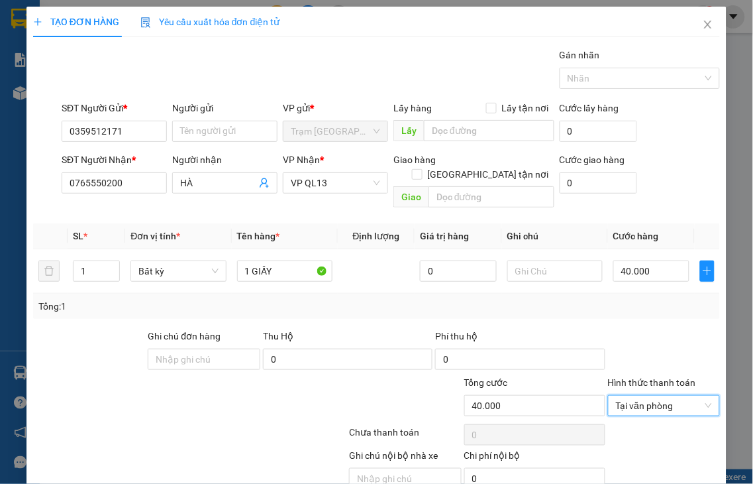
scroll to position [48, 0]
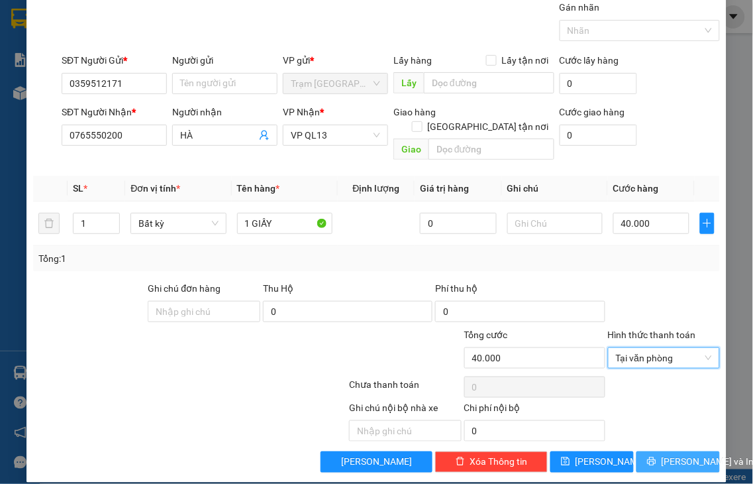
click at [647, 457] on icon "printer" at bounding box center [651, 461] width 9 height 9
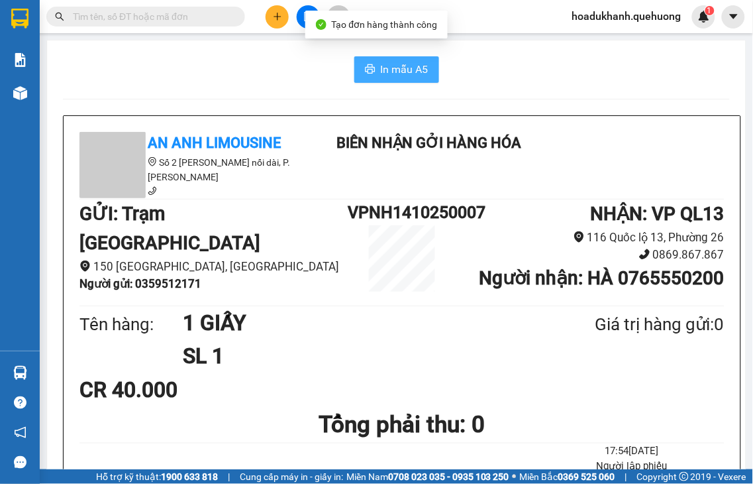
click at [401, 70] on span "In mẫu A5" at bounding box center [405, 69] width 48 height 17
click at [381, 73] on span "In mẫu A5" at bounding box center [405, 69] width 48 height 17
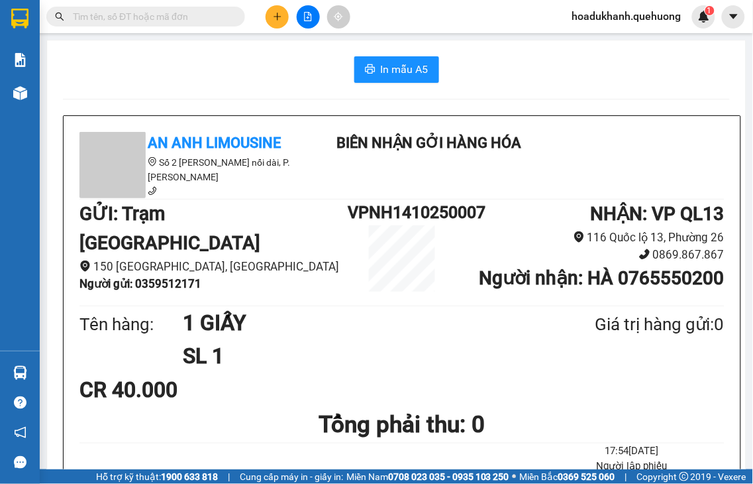
click at [280, 14] on icon "plus" at bounding box center [277, 16] width 9 height 9
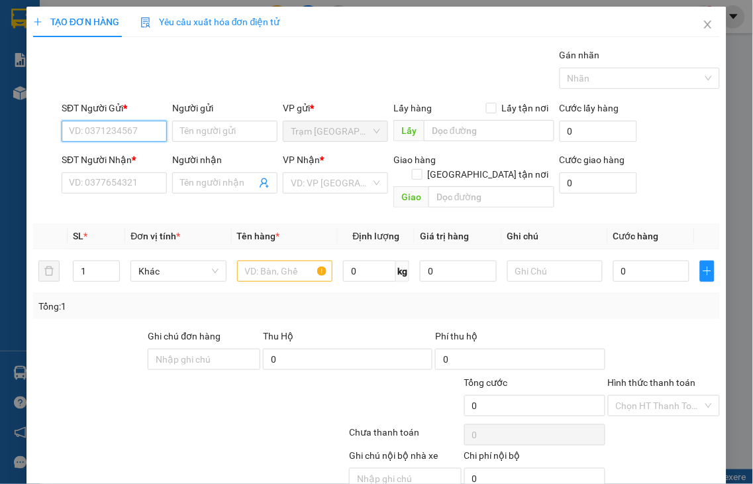
click at [128, 134] on input "SĐT Người Gửi *" at bounding box center [114, 131] width 105 height 21
click at [150, 190] on input "SĐT Người Nhận *" at bounding box center [114, 182] width 105 height 21
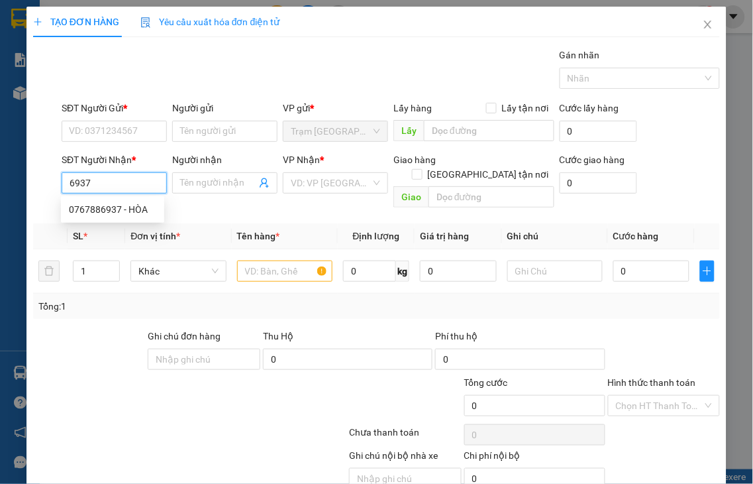
click at [138, 179] on input "6937" at bounding box center [114, 182] width 105 height 21
click at [129, 207] on div "0767886937 - HÒA" at bounding box center [112, 209] width 87 height 15
type input "0767886937"
type input "HÒA"
type input "0767886937"
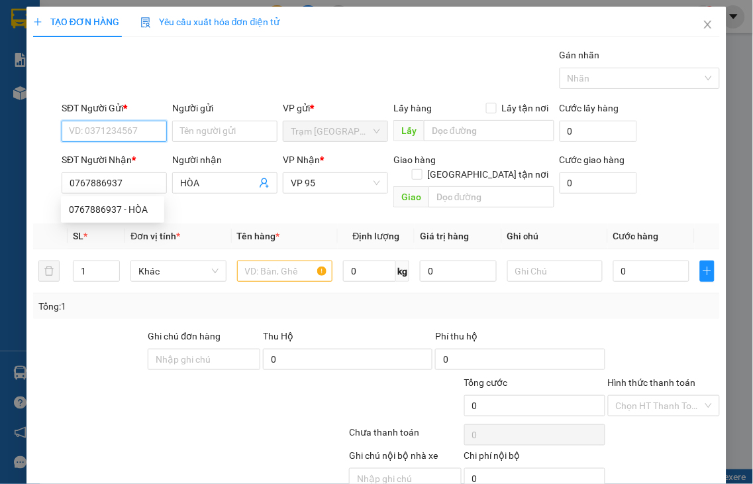
click at [117, 134] on input "SĐT Người Gửi *" at bounding box center [114, 131] width 105 height 21
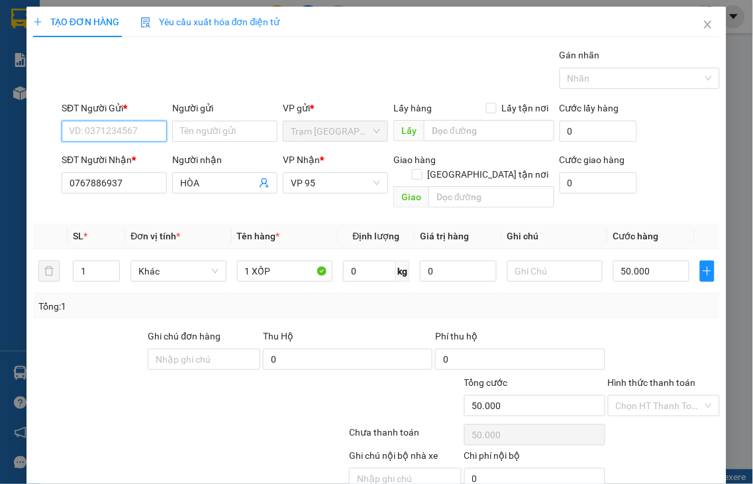
type input "50.000"
click at [107, 154] on div "0344899550 - TÀI" at bounding box center [112, 157] width 87 height 15
type input "0344899550"
type input "TÀI"
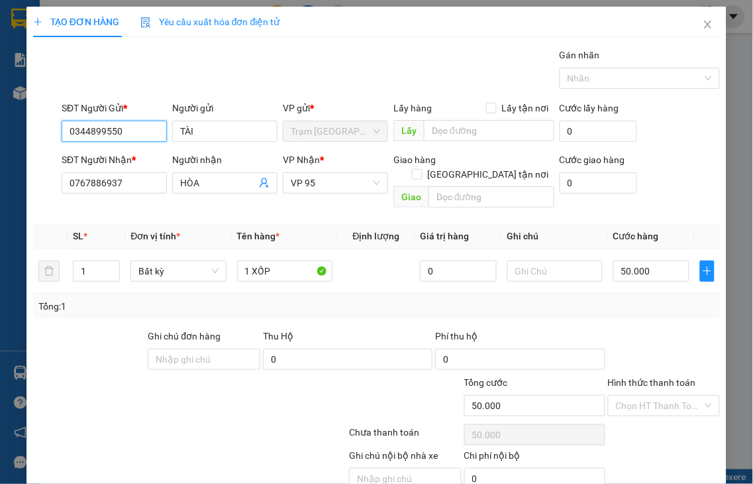
type input "0344899550"
click at [662, 377] on label "Hình thức thanh toán" at bounding box center [652, 382] width 88 height 11
click at [662, 395] on input "Hình thức thanh toán" at bounding box center [659, 405] width 87 height 20
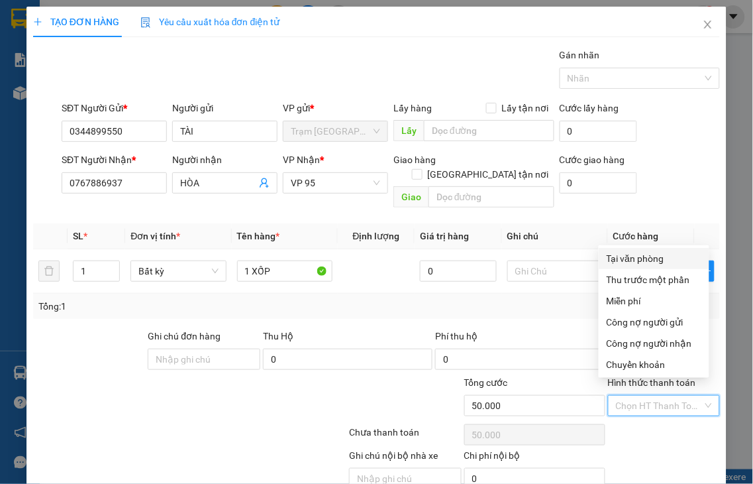
click at [639, 260] on div "Tại văn phòng" at bounding box center [654, 258] width 95 height 15
type input "0"
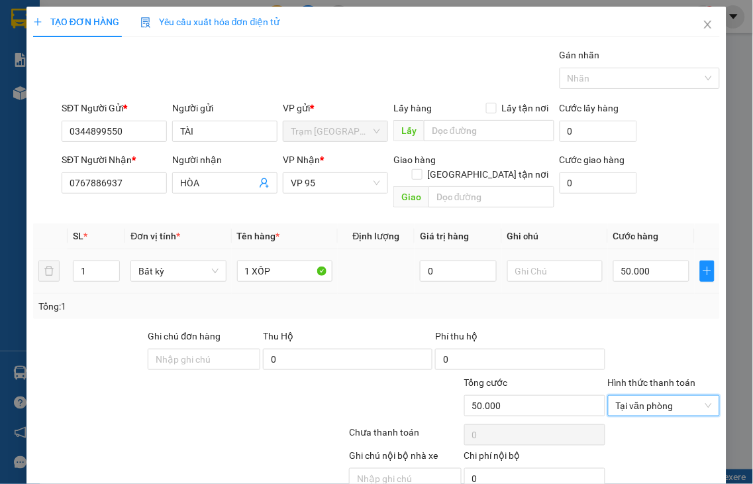
scroll to position [48, 0]
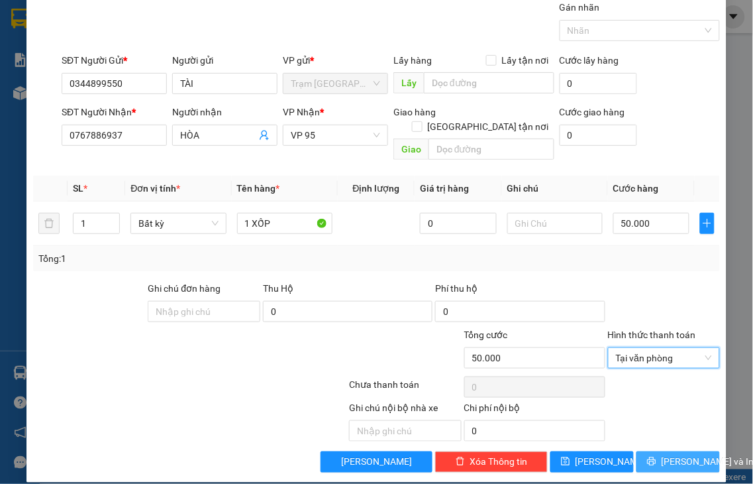
click at [652, 451] on button "[PERSON_NAME] và In" at bounding box center [678, 461] width 83 height 21
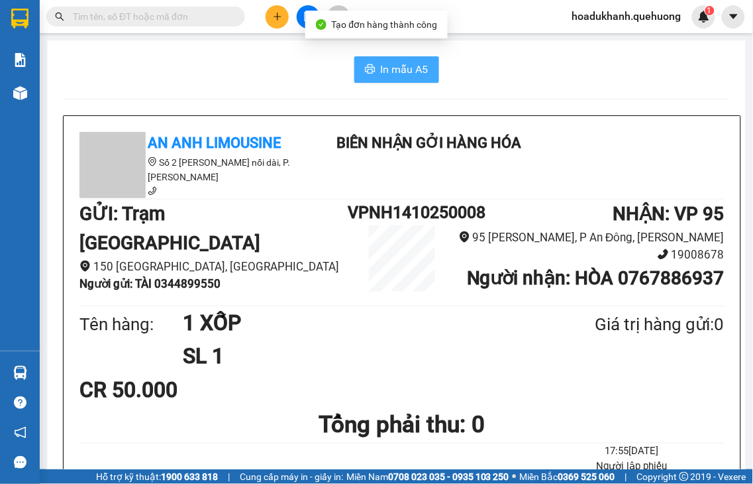
click at [400, 67] on span "In mẫu A5" at bounding box center [405, 69] width 48 height 17
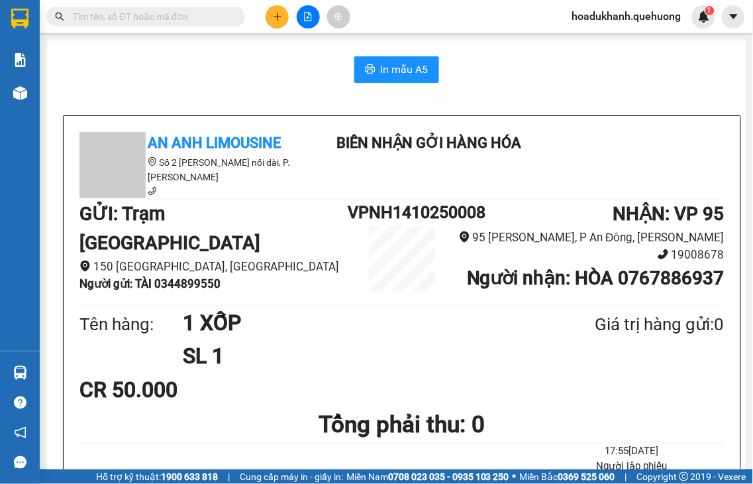
click at [282, 13] on button at bounding box center [277, 16] width 23 height 23
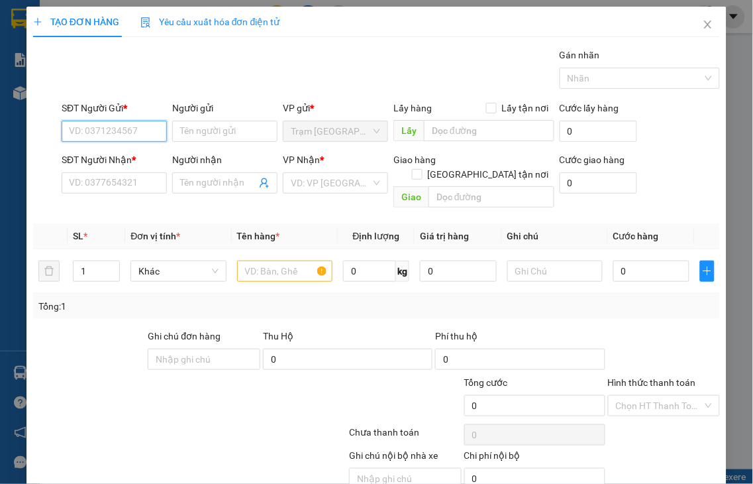
click at [125, 128] on input "SĐT Người Gửi *" at bounding box center [114, 131] width 105 height 21
click at [125, 128] on input "6259" at bounding box center [114, 131] width 105 height 21
click at [121, 153] on div "0968366259 - BÀ TƯ" at bounding box center [112, 157] width 87 height 15
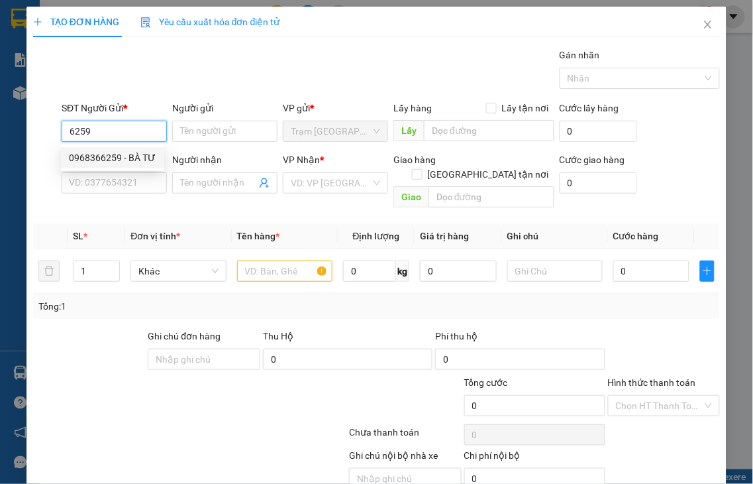
type input "0968366259"
type input "BÀ TƯ"
type input "0989990672"
type input "HUYỀN"
type input "ADV"
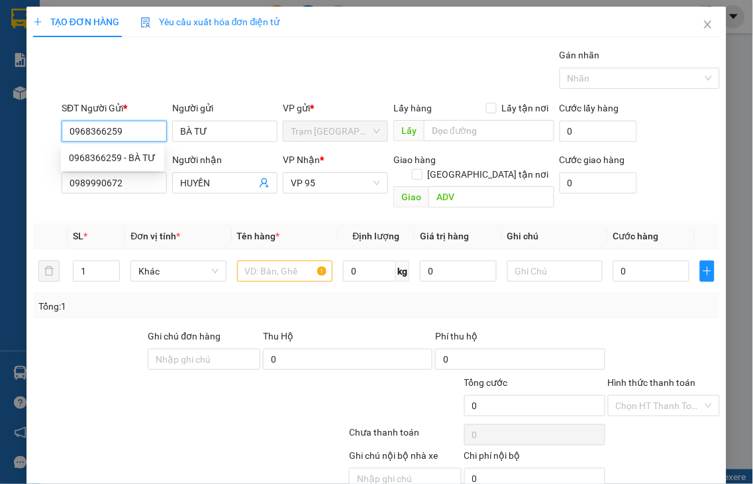
type input "50.000"
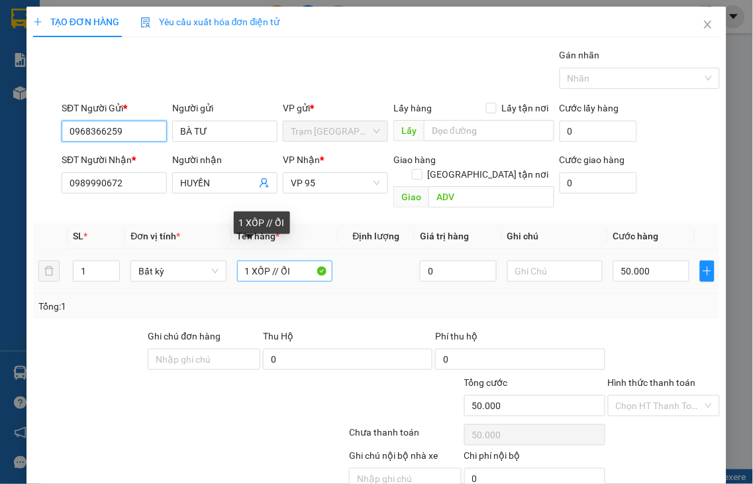
type input "0968366259"
drag, startPoint x: 292, startPoint y: 255, endPoint x: 374, endPoint y: 234, distance: 84.0
click at [366, 249] on tr "1 Bất kỳ 1 XỐP // ỔI 0 50.000" at bounding box center [376, 271] width 687 height 44
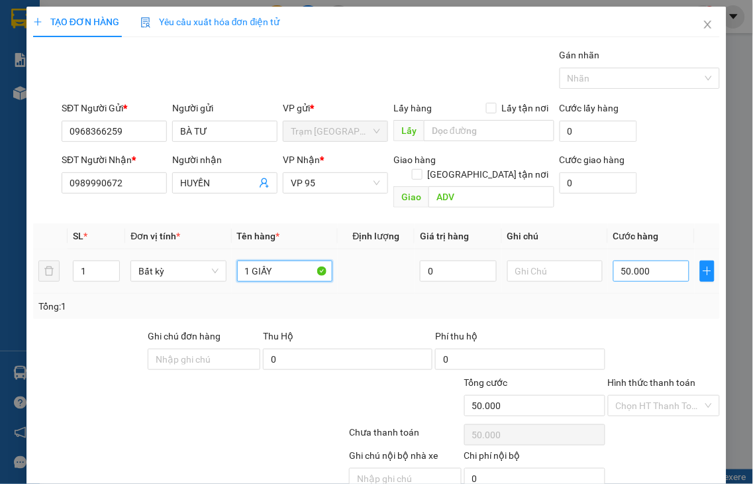
type input "1 GIẤY"
click at [627, 266] on input "50.000" at bounding box center [651, 270] width 76 height 21
type input "4"
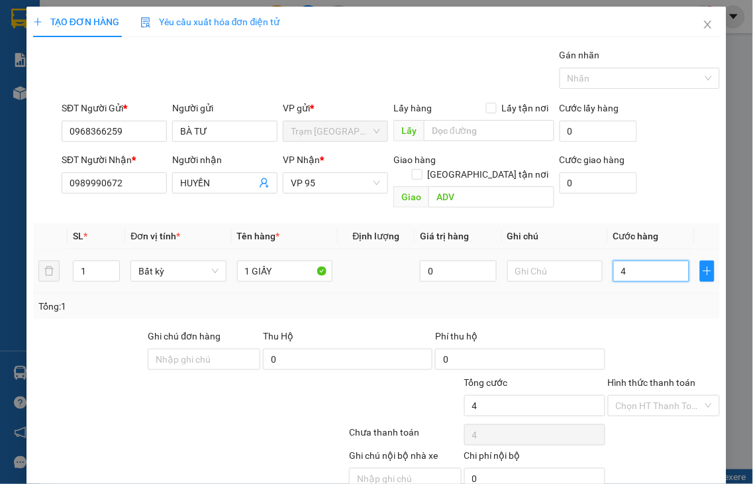
type input "40"
type input "40.000"
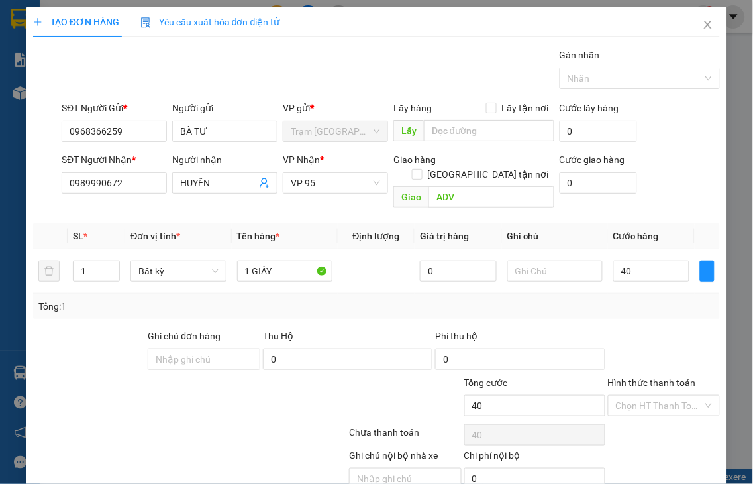
type input "40.000"
click at [658, 377] on label "Hình thức thanh toán" at bounding box center [652, 382] width 88 height 11
click at [658, 395] on input "Hình thức thanh toán" at bounding box center [659, 405] width 87 height 20
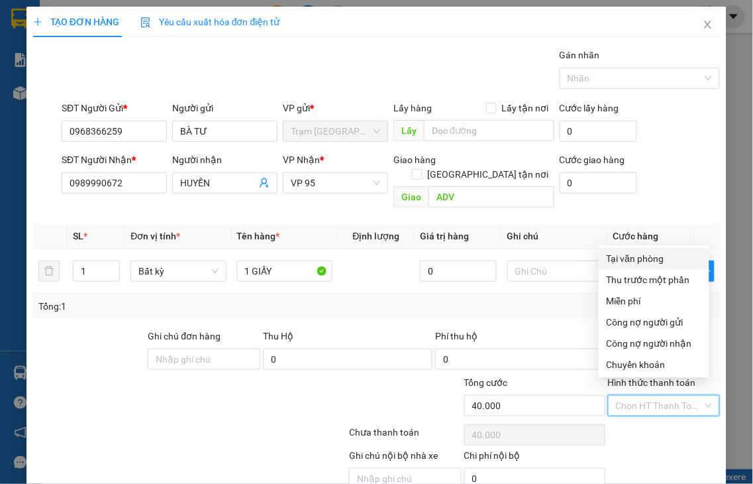
click at [650, 257] on div "Tại văn phòng" at bounding box center [654, 258] width 95 height 15
type input "0"
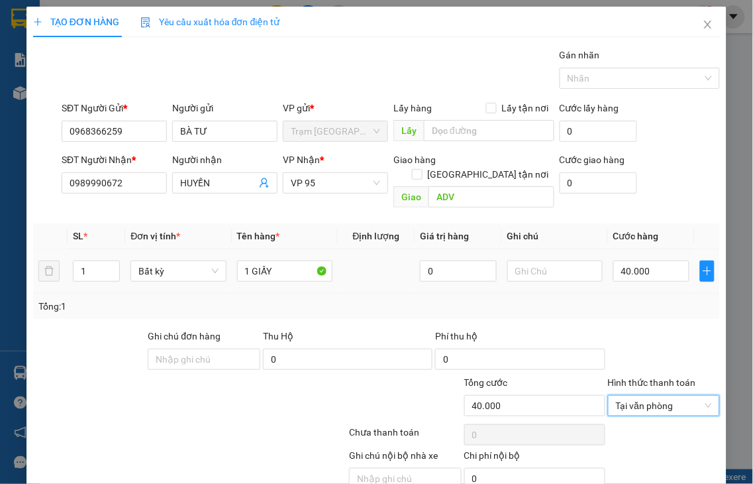
scroll to position [48, 0]
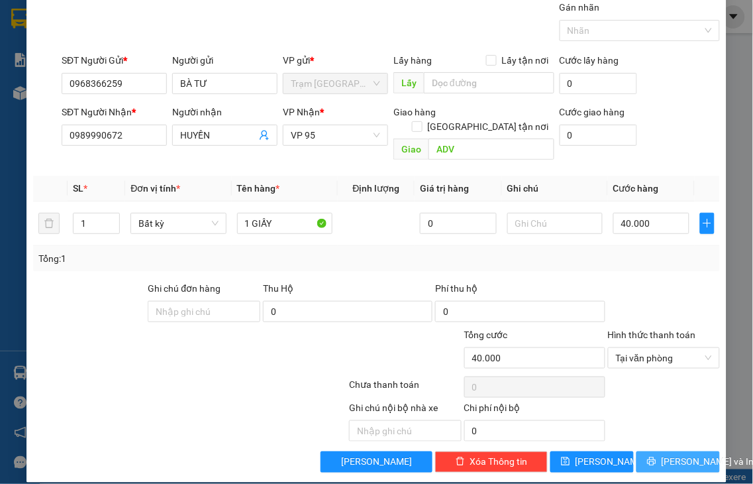
click at [668, 454] on span "[PERSON_NAME] và In" at bounding box center [708, 461] width 93 height 15
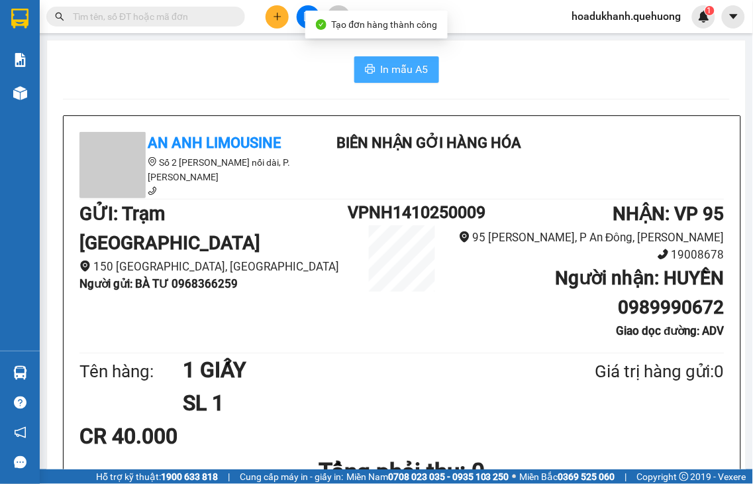
click at [389, 68] on span "In mẫu A5" at bounding box center [405, 69] width 48 height 17
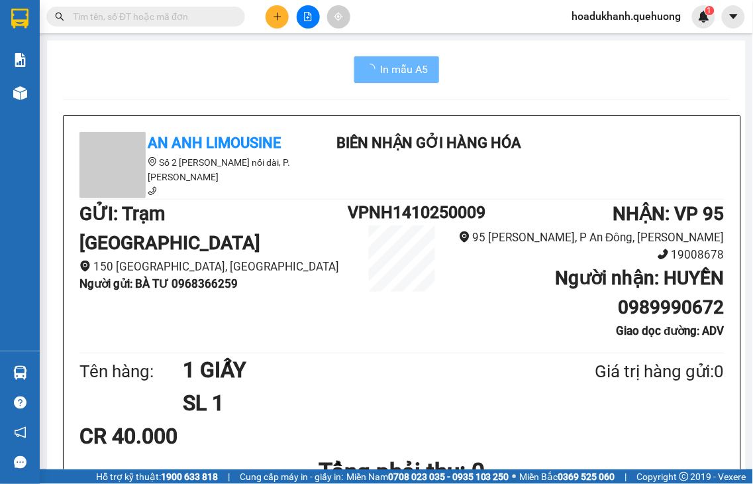
click at [273, 12] on icon "plus" at bounding box center [277, 16] width 9 height 9
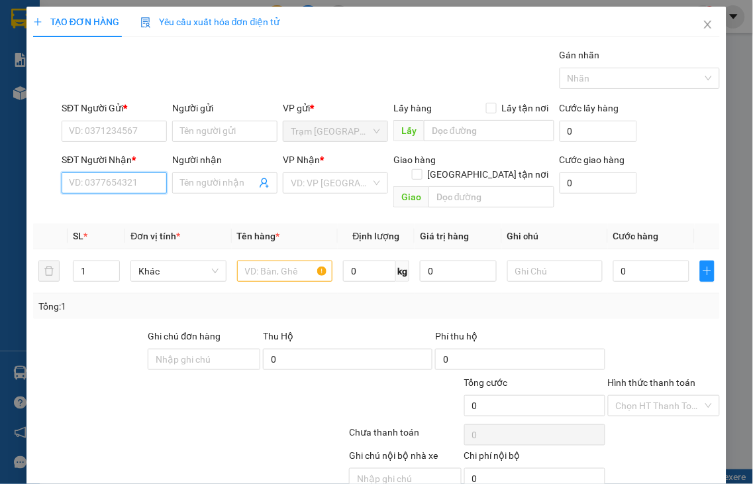
click at [128, 179] on input "SĐT Người Nhận *" at bounding box center [114, 182] width 105 height 21
click at [150, 179] on input "2615" at bounding box center [114, 182] width 105 height 21
click at [103, 183] on input "2615" at bounding box center [114, 182] width 105 height 21
click at [99, 208] on div "0972712615 - CHI PHƯỢNG" at bounding box center [128, 209] width 119 height 15
type input "0972712615"
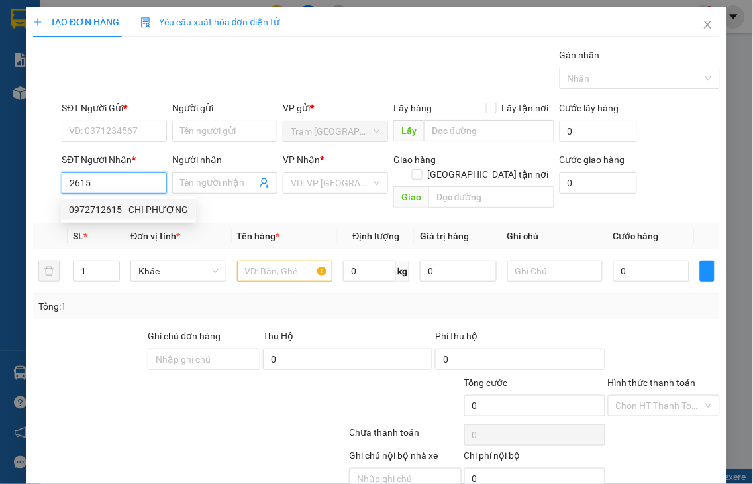
type input "CHI PHƯỢNG"
type input "70.000"
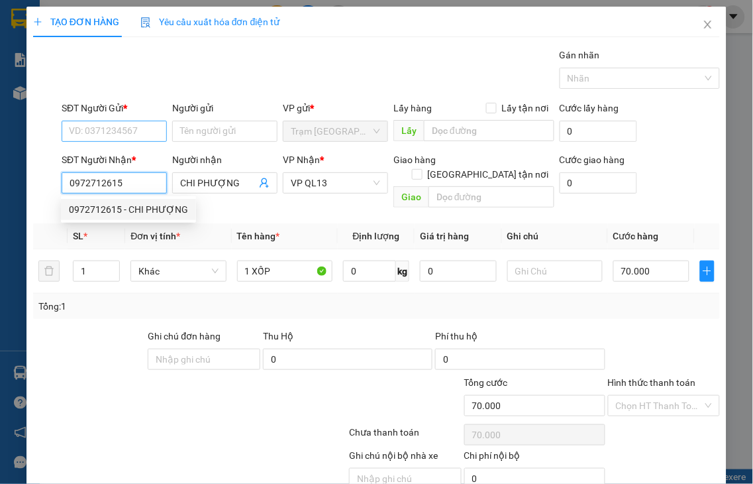
type input "0972712615"
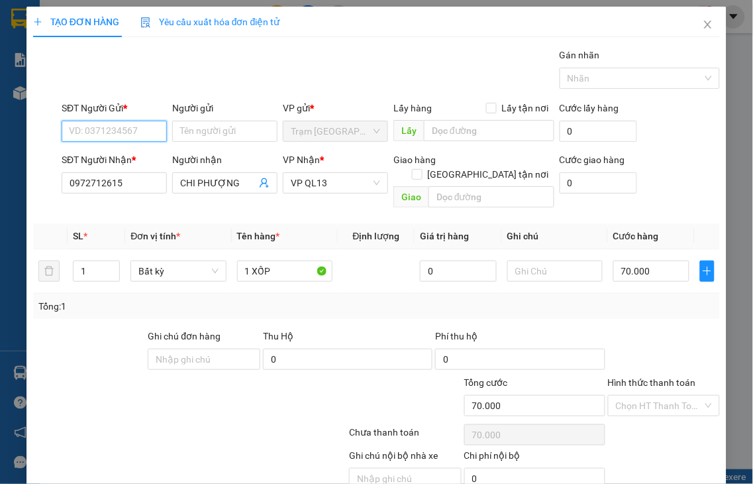
click at [91, 130] on input "SĐT Người Gửi *" at bounding box center [114, 131] width 105 height 21
click at [97, 155] on div "0972712615 - CHI PHƯỢNG" at bounding box center [128, 157] width 119 height 15
type input "0972712615"
type input "CHI PHƯỢNG"
click at [639, 377] on label "Hình thức thanh toán" at bounding box center [652, 382] width 88 height 11
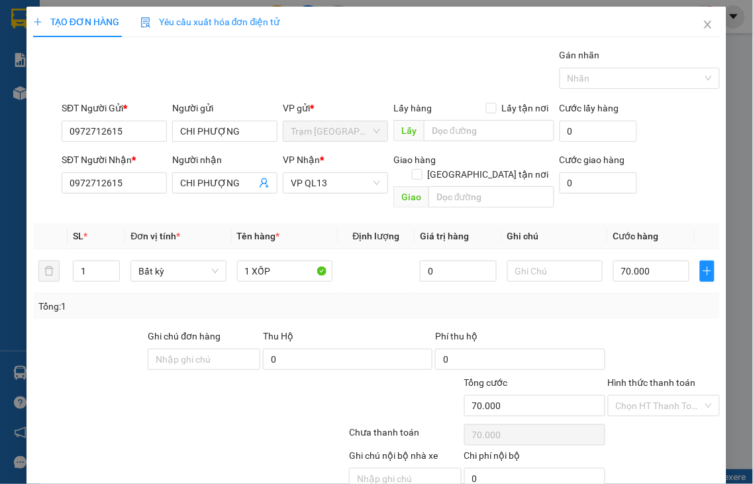
click at [639, 395] on input "Hình thức thanh toán" at bounding box center [659, 405] width 87 height 20
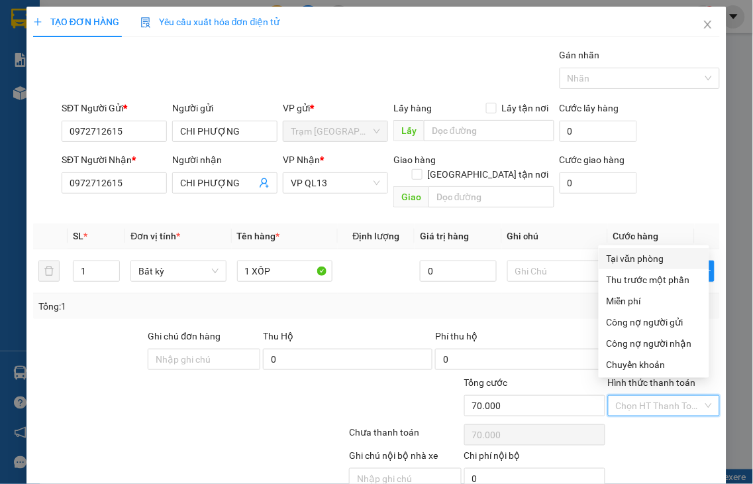
click at [641, 256] on div "Tại văn phòng" at bounding box center [654, 258] width 95 height 15
type input "0"
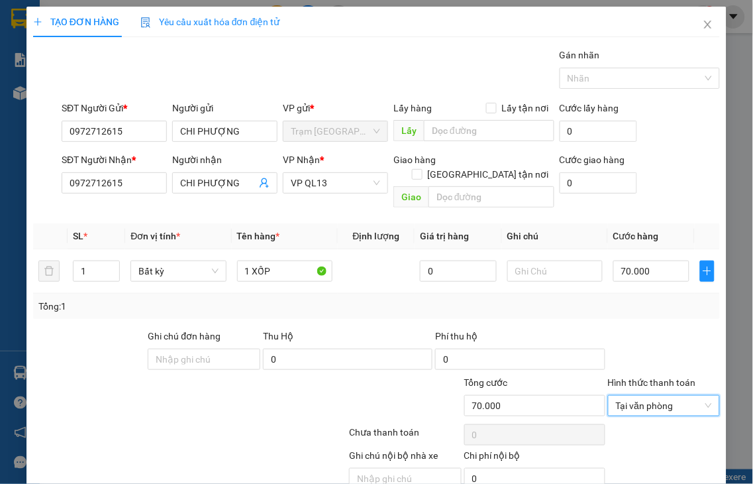
scroll to position [48, 0]
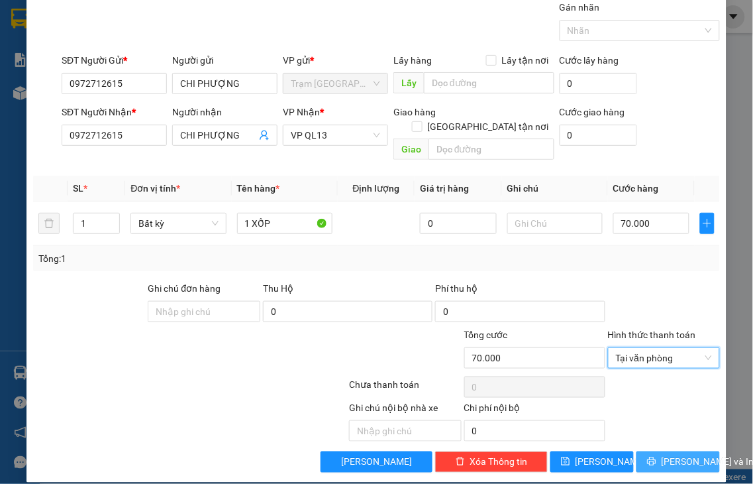
drag, startPoint x: 642, startPoint y: 446, endPoint x: 455, endPoint y: 103, distance: 390.4
click at [647, 456] on icon "printer" at bounding box center [651, 460] width 9 height 9
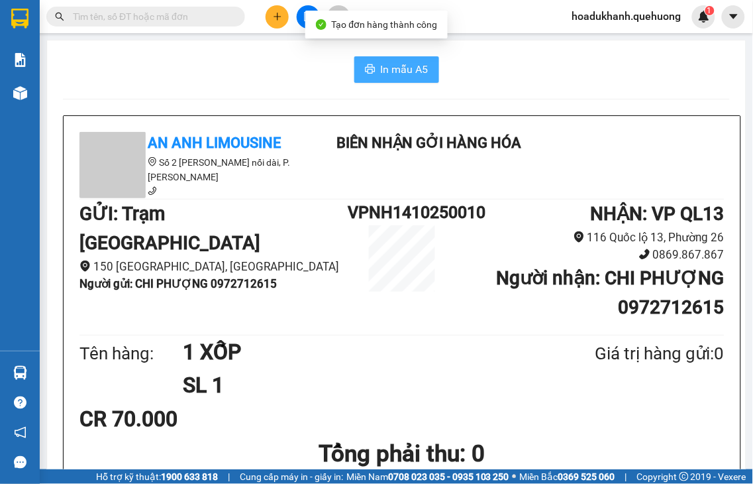
click at [393, 73] on span "In mẫu A5" at bounding box center [405, 69] width 48 height 17
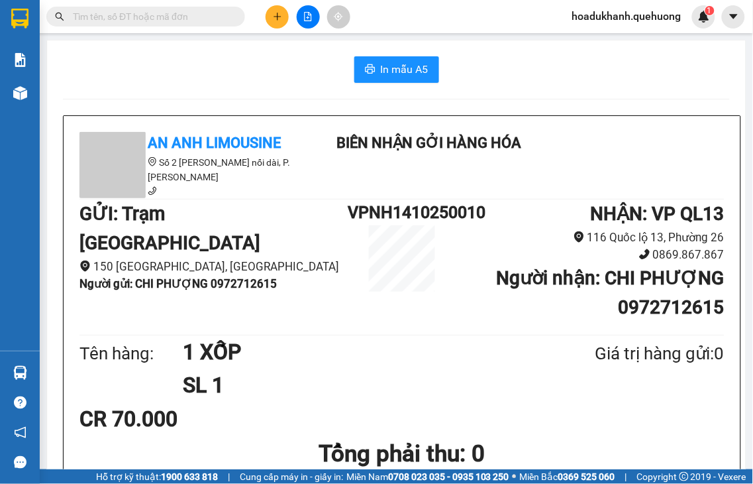
click at [276, 21] on button at bounding box center [277, 16] width 23 height 23
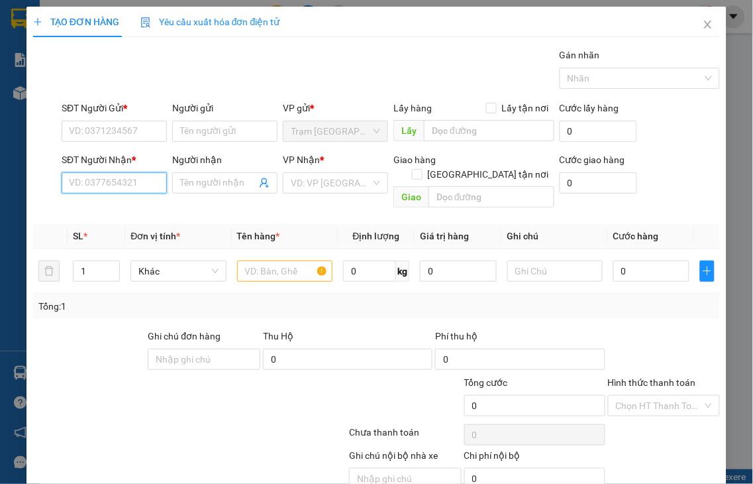
click at [100, 183] on input "SĐT Người Nhận *" at bounding box center [114, 182] width 105 height 21
click at [146, 183] on input "8286" at bounding box center [114, 182] width 105 height 21
click at [130, 208] on div "0919068286 - MẠNH" at bounding box center [112, 209] width 87 height 15
type input "0919068286"
type input "MẠNH"
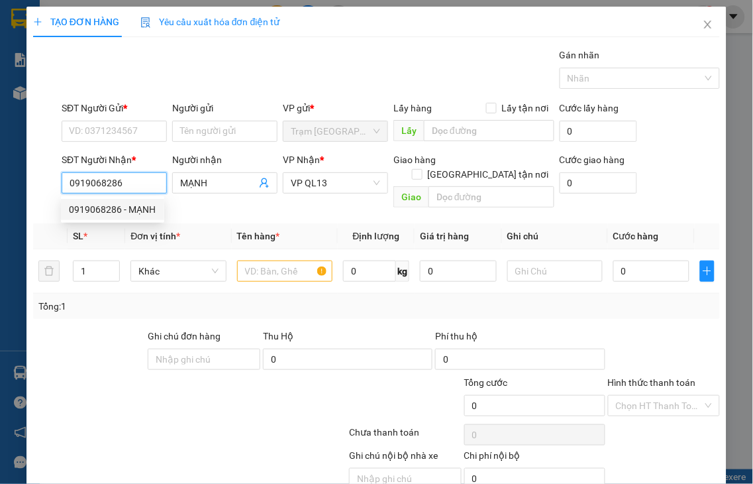
type input "70.000"
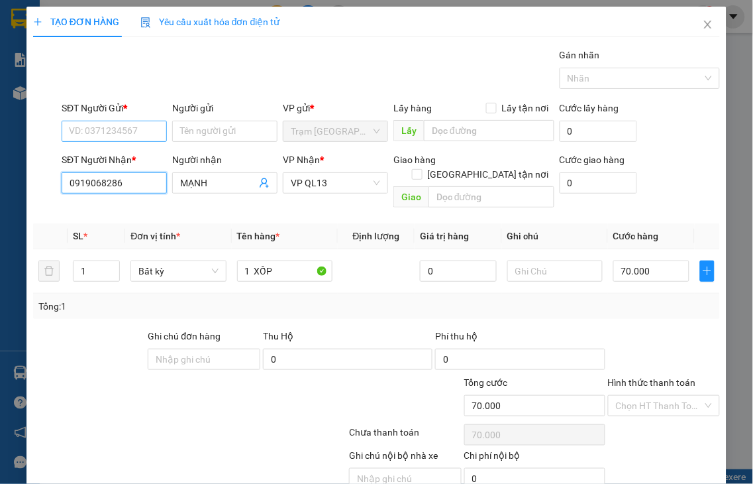
type input "0919068286"
click at [101, 128] on input "SĐT Người Gửi *" at bounding box center [114, 131] width 105 height 21
click at [74, 154] on div "null" at bounding box center [112, 157] width 87 height 15
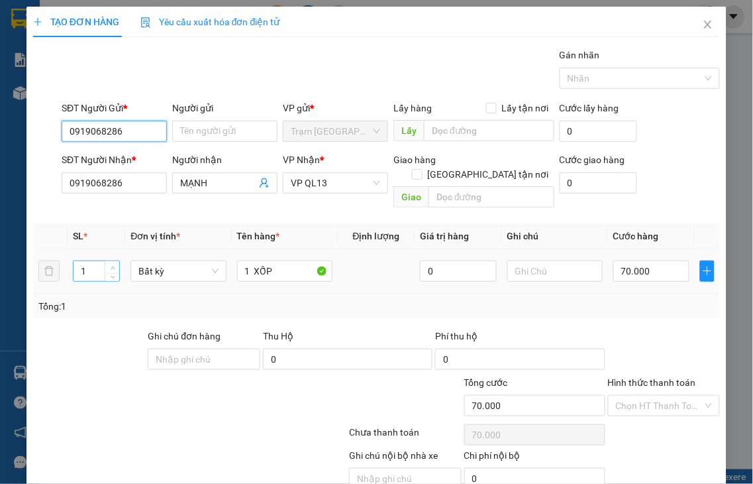
type input "0919068286"
type input "2"
click at [113, 266] on icon "up" at bounding box center [113, 267] width 4 height 3
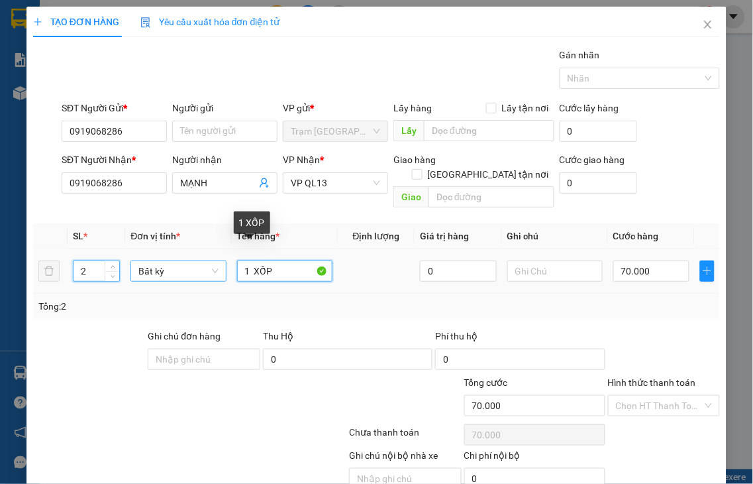
drag, startPoint x: 246, startPoint y: 252, endPoint x: 221, endPoint y: 265, distance: 28.1
click at [221, 265] on tr "2 Bất kỳ 1 XỐP 0 70.000" at bounding box center [376, 271] width 687 height 44
type input "2 XỐP"
type input "0"
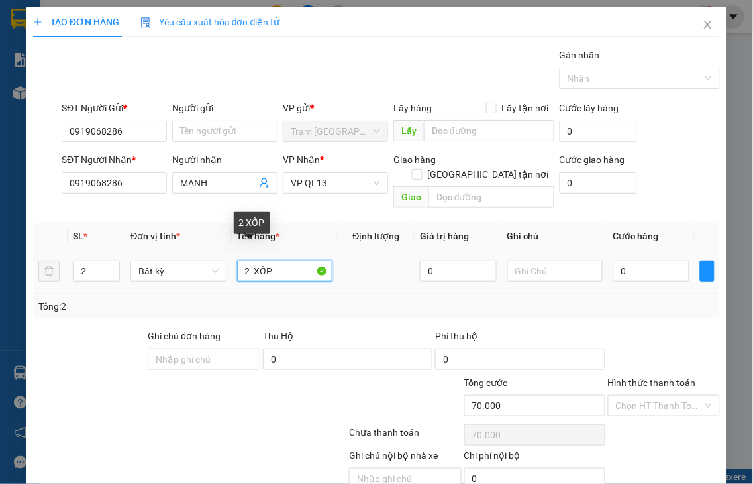
type input "0"
type input "2 XỐP"
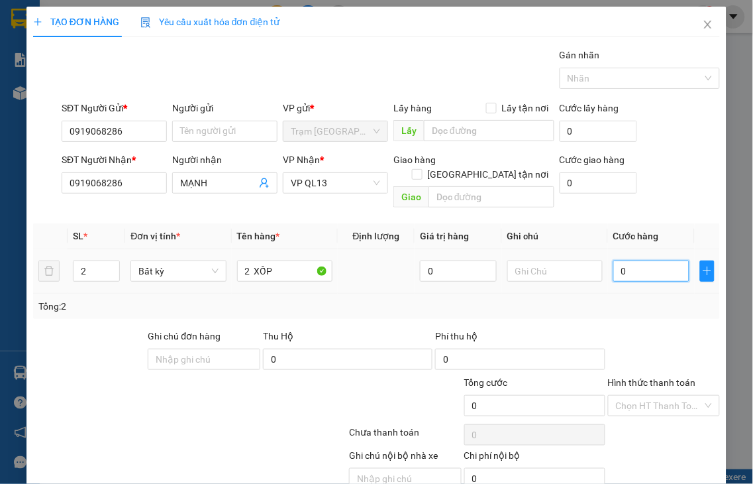
click at [644, 260] on input "0" at bounding box center [651, 270] width 76 height 21
type input "1"
type input "14"
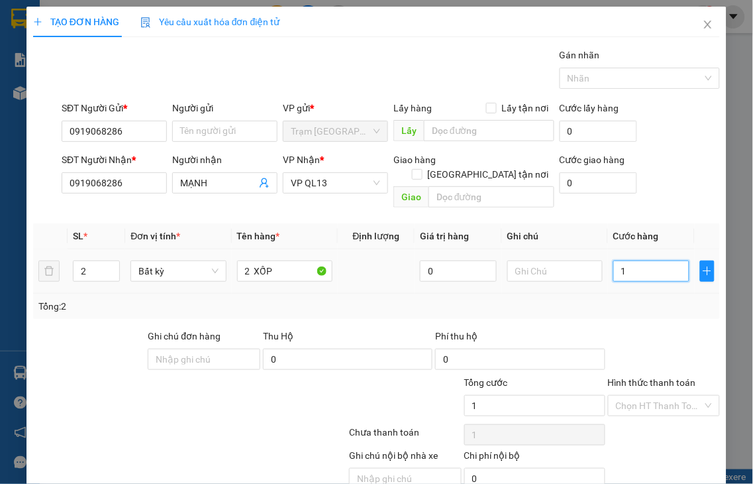
type input "14"
type input "140"
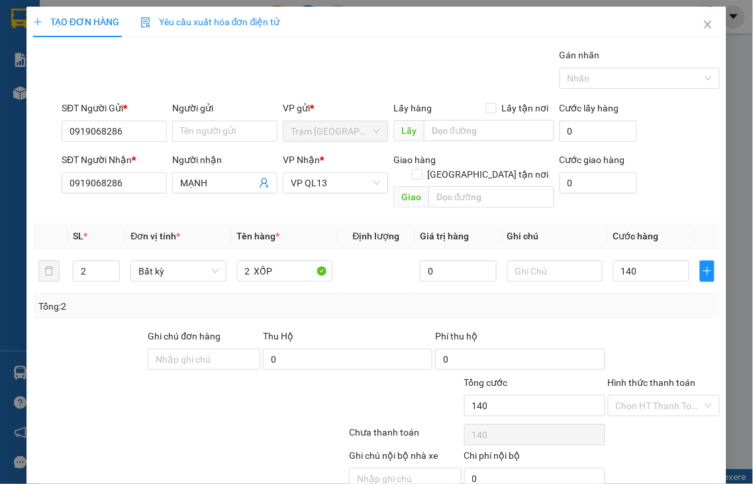
click at [658, 377] on label "Hình thức thanh toán" at bounding box center [652, 382] width 88 height 11
click at [658, 395] on input "Hình thức thanh toán" at bounding box center [659, 405] width 87 height 20
type input "140.000"
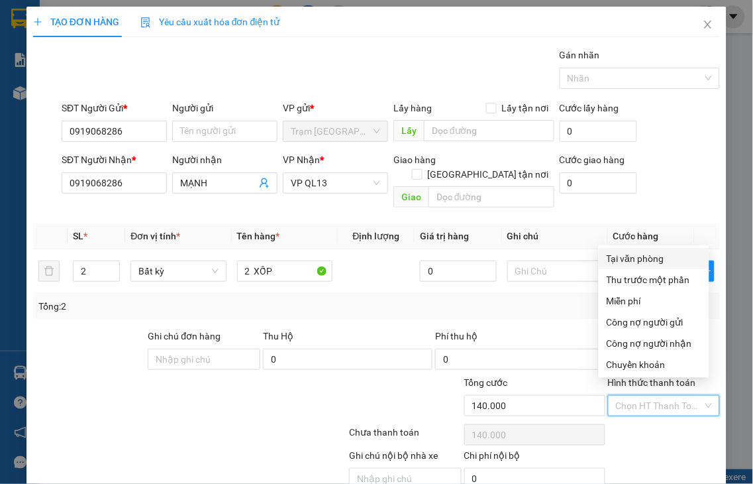
click at [646, 259] on div "Tại văn phòng" at bounding box center [654, 258] width 95 height 15
type input "0"
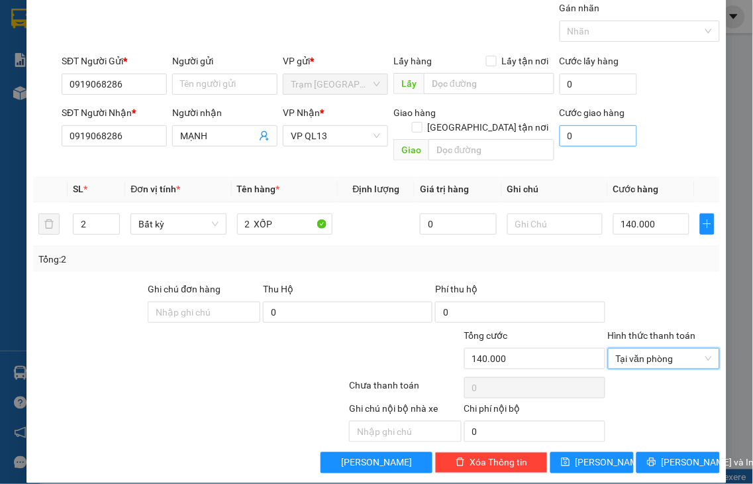
scroll to position [48, 0]
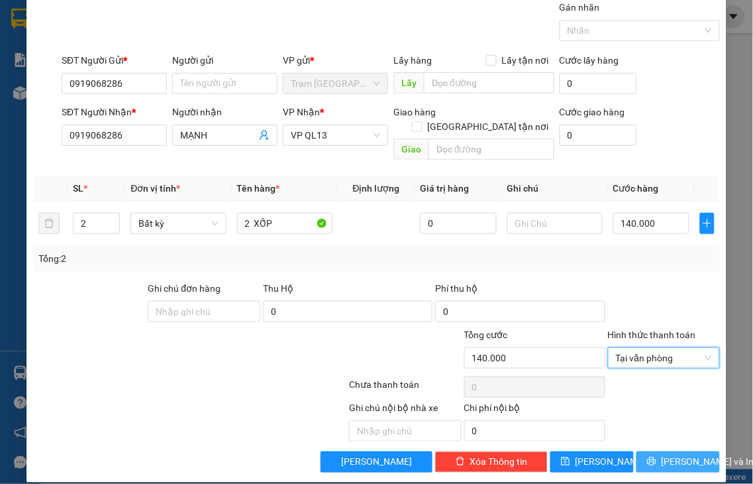
click at [653, 451] on button "[PERSON_NAME] và In" at bounding box center [678, 461] width 83 height 21
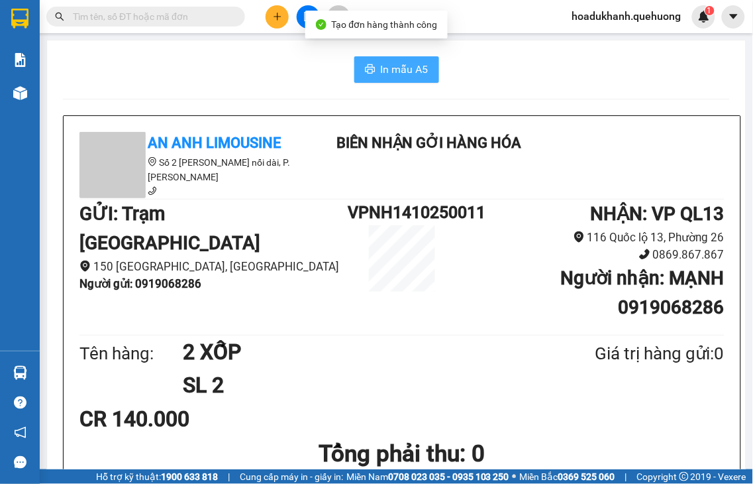
click at [399, 68] on span "In mẫu A5" at bounding box center [405, 69] width 48 height 17
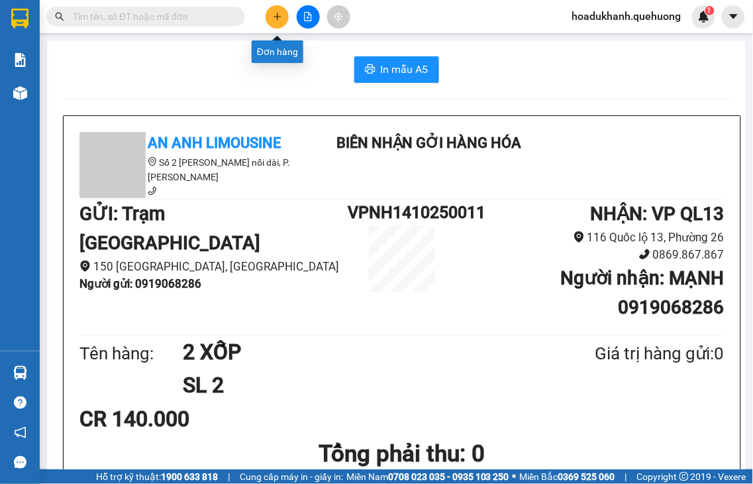
click at [280, 17] on icon "plus" at bounding box center [277, 16] width 9 height 9
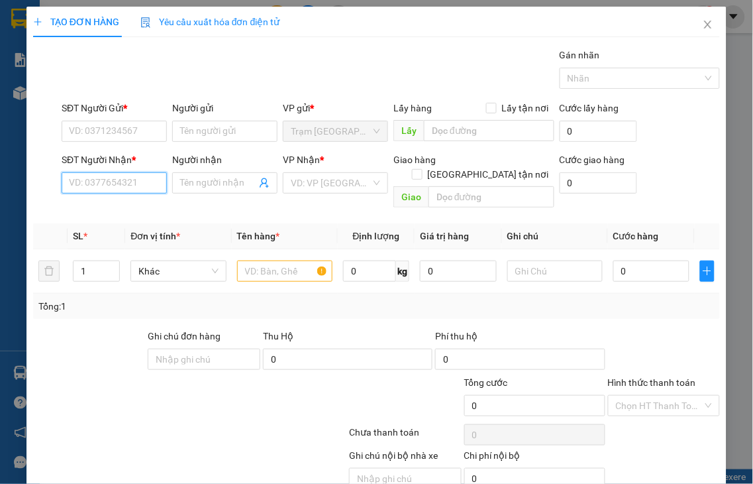
click at [114, 180] on input "SĐT Người Nhận *" at bounding box center [114, 182] width 105 height 21
click at [114, 180] on input "6056" at bounding box center [114, 182] width 105 height 21
click at [117, 215] on div "0943336056 - NHI" at bounding box center [112, 209] width 87 height 15
type input "0943336056"
type input "NHI"
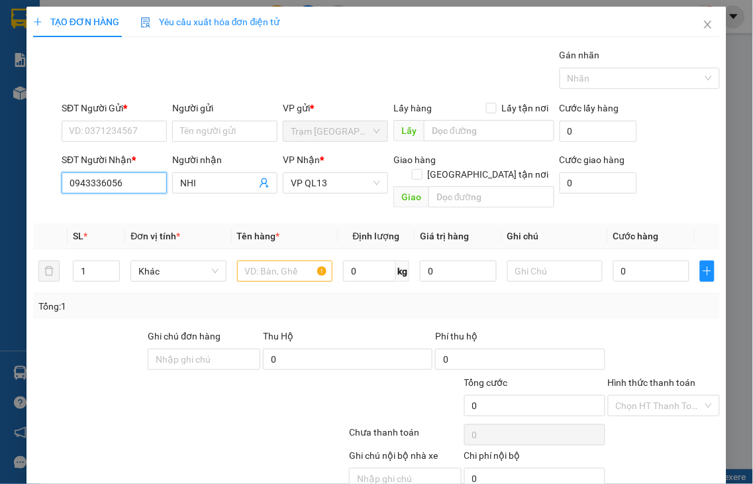
type input "50.000"
type input "0943336056"
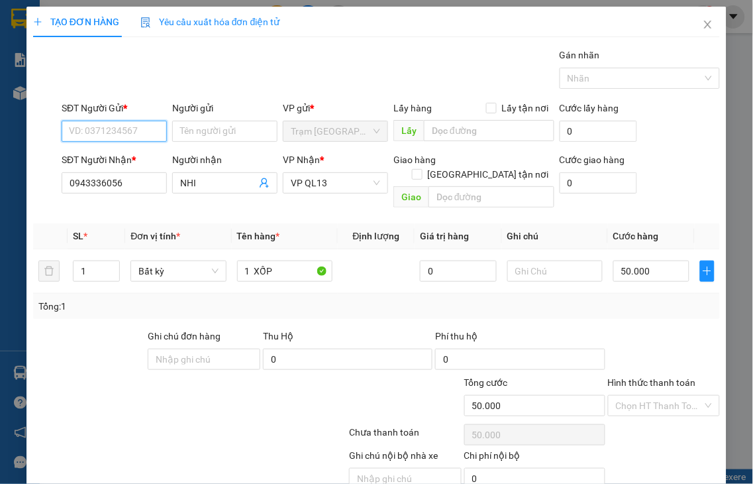
click at [123, 126] on input "SĐT Người Gửi *" at bounding box center [114, 131] width 105 height 21
click at [115, 160] on div "0909878678 - DUY" at bounding box center [112, 157] width 87 height 15
type input "0909878678"
type input "DUY"
click at [639, 377] on label "Hình thức thanh toán" at bounding box center [652, 382] width 88 height 11
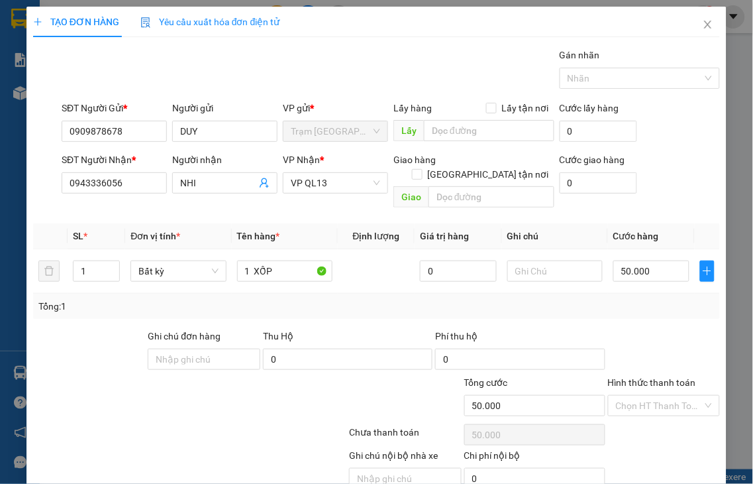
click at [639, 395] on input "Hình thức thanh toán" at bounding box center [659, 405] width 87 height 20
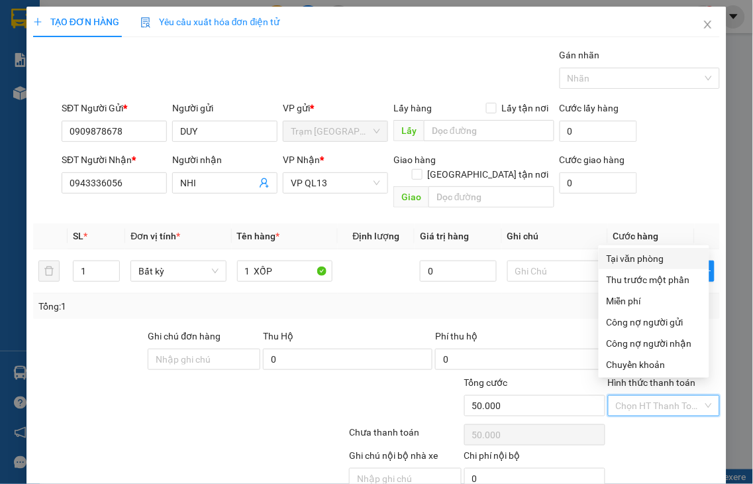
click at [631, 257] on div "Tại văn phòng" at bounding box center [654, 258] width 95 height 15
type input "0"
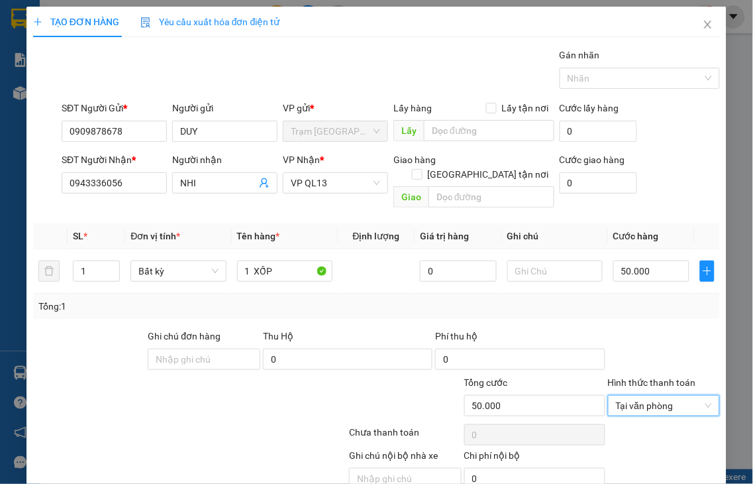
scroll to position [48, 0]
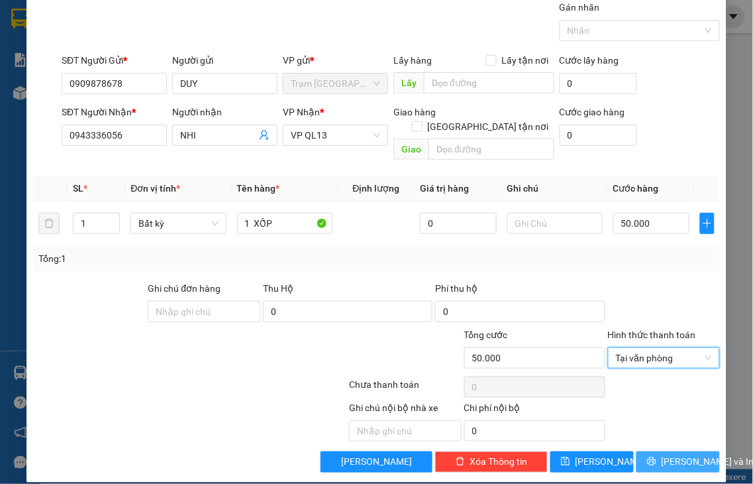
click at [648, 457] on icon "printer" at bounding box center [651, 461] width 9 height 9
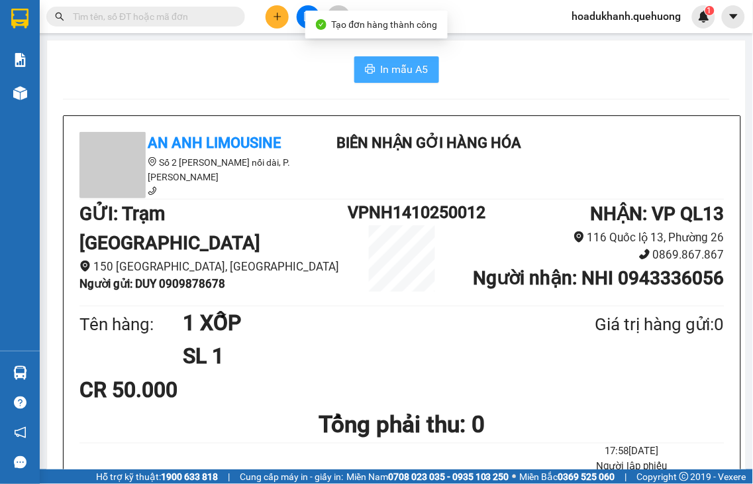
click at [387, 74] on span "In mẫu A5" at bounding box center [405, 69] width 48 height 17
click at [272, 12] on button at bounding box center [277, 16] width 23 height 23
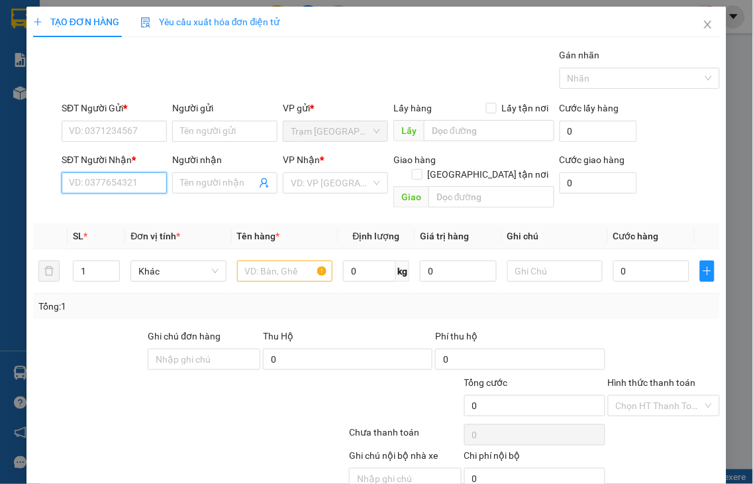
click at [120, 186] on input "SĐT Người Nhận *" at bounding box center [114, 182] width 105 height 21
click at [120, 185] on input "8736" at bounding box center [114, 182] width 105 height 21
click at [127, 211] on div "0918128736 - NGỌC XE ÔM" at bounding box center [126, 209] width 115 height 15
type input "0918128736"
type input "NGỌC XE ÔM"
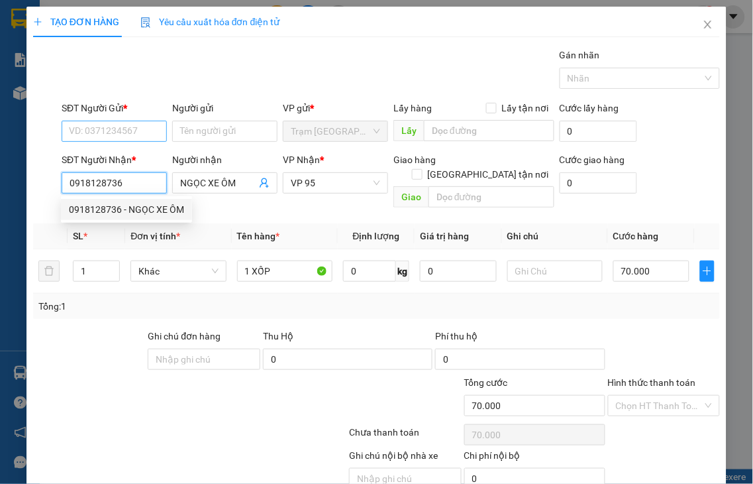
type input "70.000"
type input "0918128736"
click at [113, 137] on input "SĐT Người Gửi *" at bounding box center [114, 131] width 105 height 21
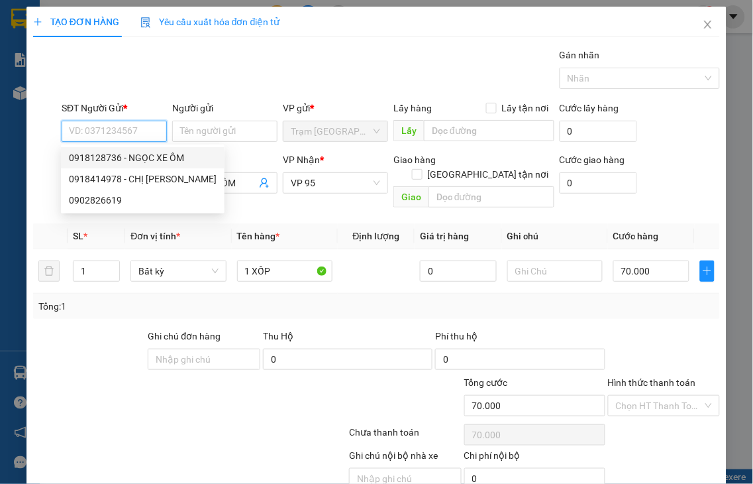
click at [122, 154] on div "0918128736 - NGỌC XE ÔM" at bounding box center [143, 157] width 148 height 15
type input "0918128736"
type input "NGỌC XE ÔM"
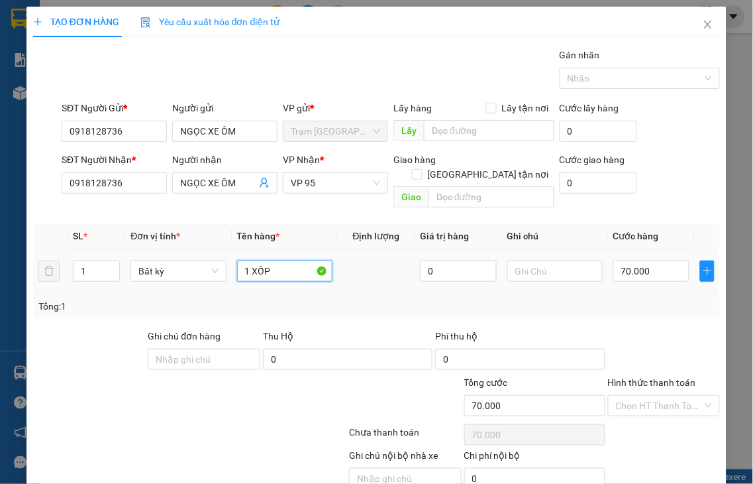
drag, startPoint x: 247, startPoint y: 253, endPoint x: 336, endPoint y: 245, distance: 89.1
click at [336, 249] on tr "1 Bất kỳ 1 XỐP 0 70.000" at bounding box center [376, 271] width 687 height 44
type input "1 BAO XANH BÁNH TRÁNG"
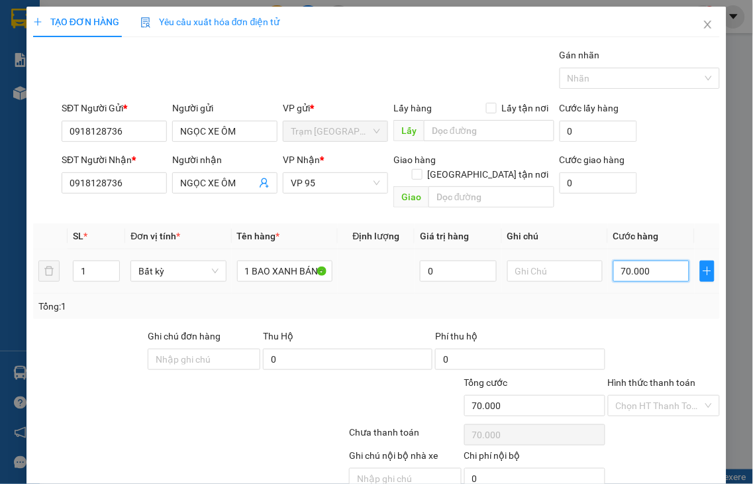
click at [647, 261] on input "70.000" at bounding box center [651, 270] width 76 height 21
type input "5"
type input "50"
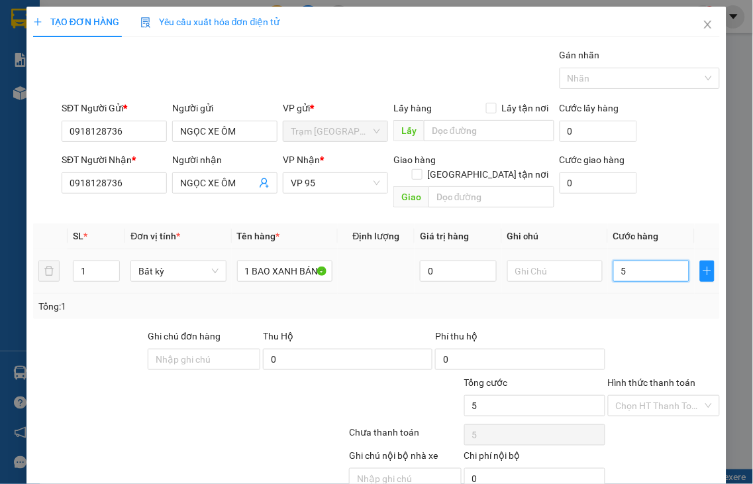
type input "50"
type input "50.000"
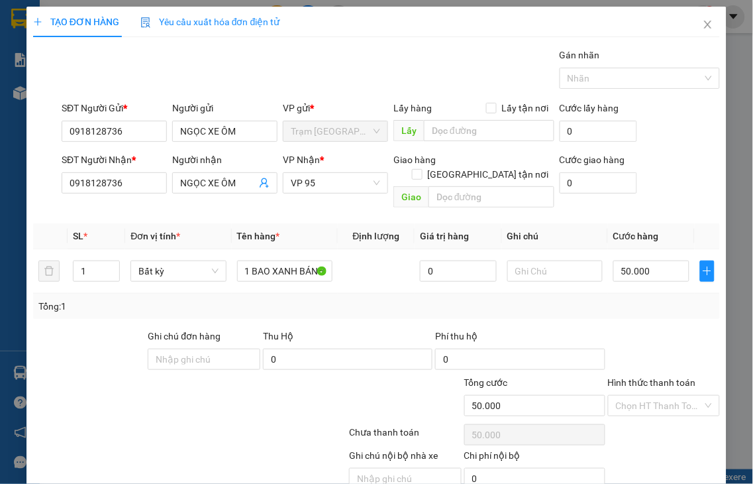
click at [639, 377] on label "Hình thức thanh toán" at bounding box center [652, 382] width 88 height 11
click at [639, 395] on input "Hình thức thanh toán" at bounding box center [659, 405] width 87 height 20
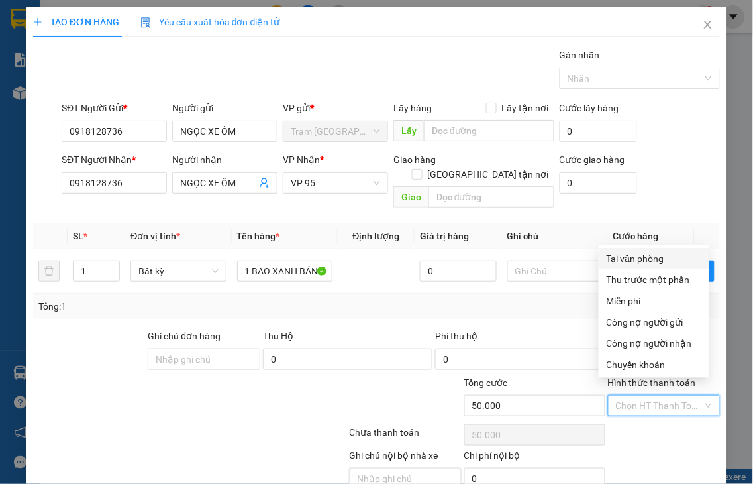
click at [632, 258] on div "Tại văn phòng" at bounding box center [654, 258] width 95 height 15
type input "0"
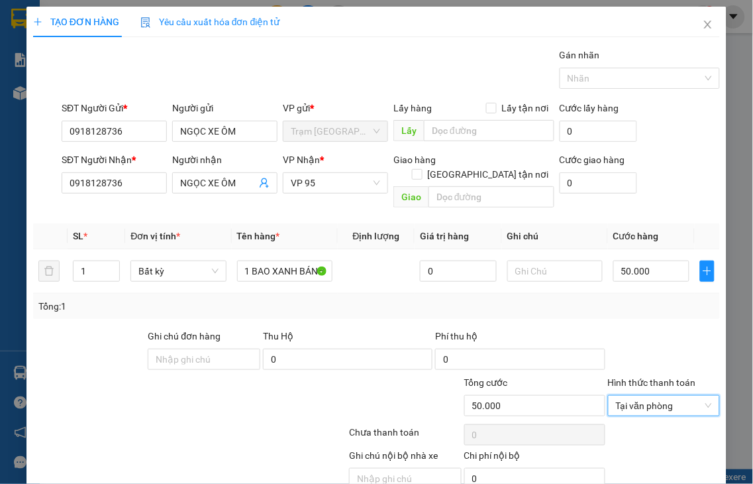
scroll to position [48, 0]
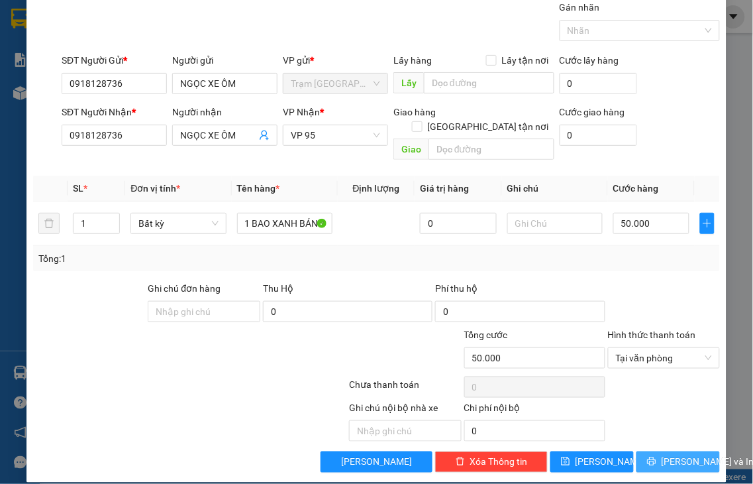
click at [662, 454] on span "[PERSON_NAME] và In" at bounding box center [708, 461] width 93 height 15
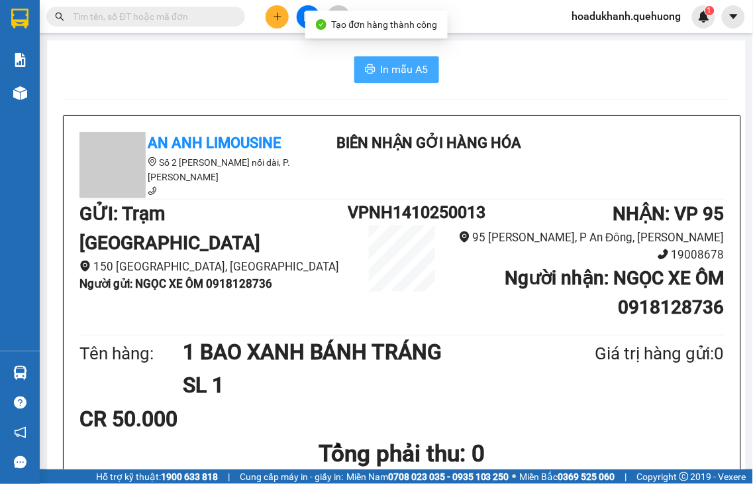
click at [425, 68] on button "In mẫu A5" at bounding box center [396, 69] width 85 height 26
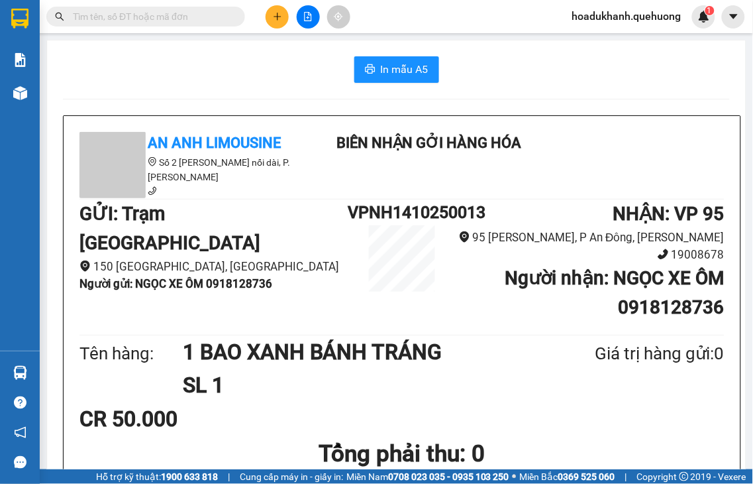
click at [280, 20] on icon "plus" at bounding box center [277, 16] width 9 height 9
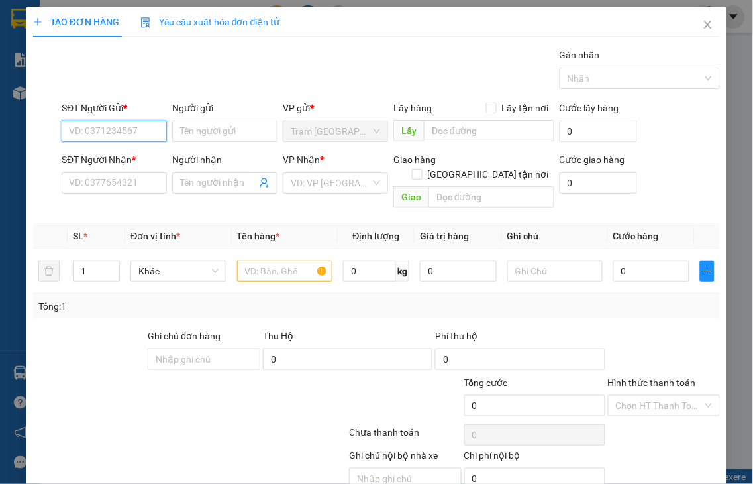
click at [109, 130] on input "SĐT Người Gửi *" at bounding box center [114, 131] width 105 height 21
type input "0382747939"
click at [101, 160] on div "0382747939 - LỘC" at bounding box center [112, 157] width 87 height 15
type input "LỘC"
type input "0339787138"
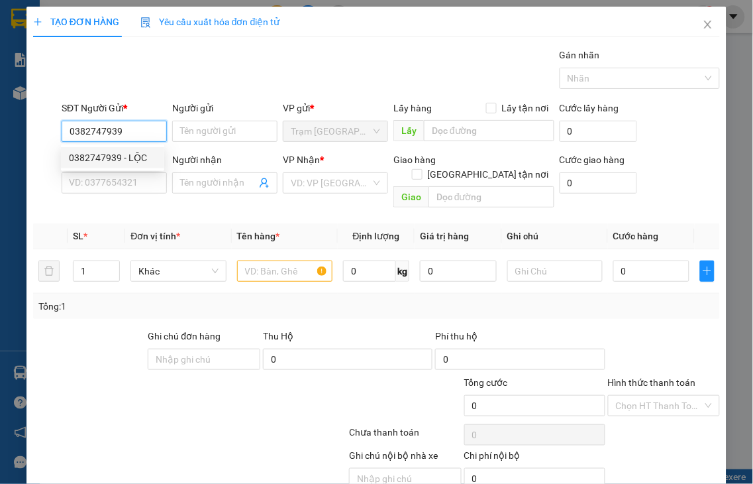
type input "LỢI"
type input "150.000"
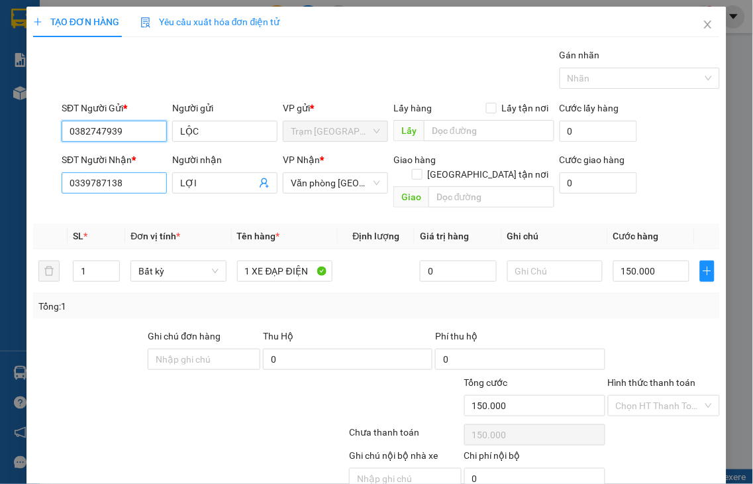
type input "0382747939"
drag, startPoint x: 139, startPoint y: 181, endPoint x: 0, endPoint y: 182, distance: 139.1
click at [0, 182] on div "TẠO ĐƠN HÀNG Yêu cầu xuất hóa đơn điện tử Transit Pickup Surcharge Ids Transit …" at bounding box center [376, 242] width 753 height 484
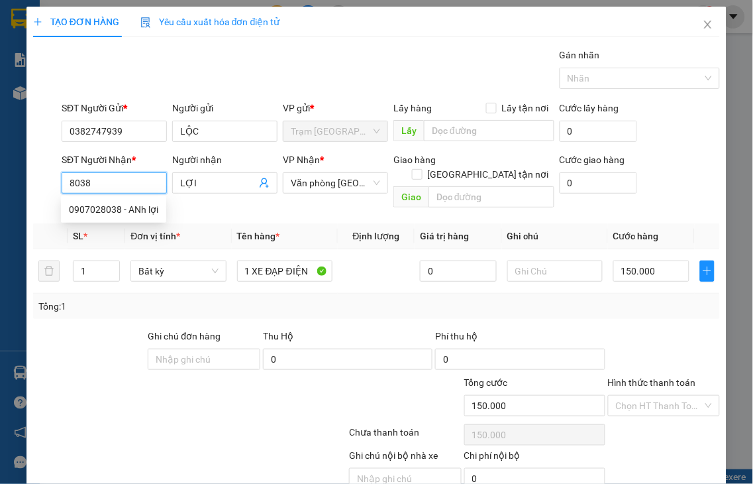
click at [115, 180] on input "8038" at bounding box center [114, 182] width 105 height 21
click at [138, 211] on div "0907028038 - ANh lợi" at bounding box center [113, 209] width 89 height 15
type input "0907028038"
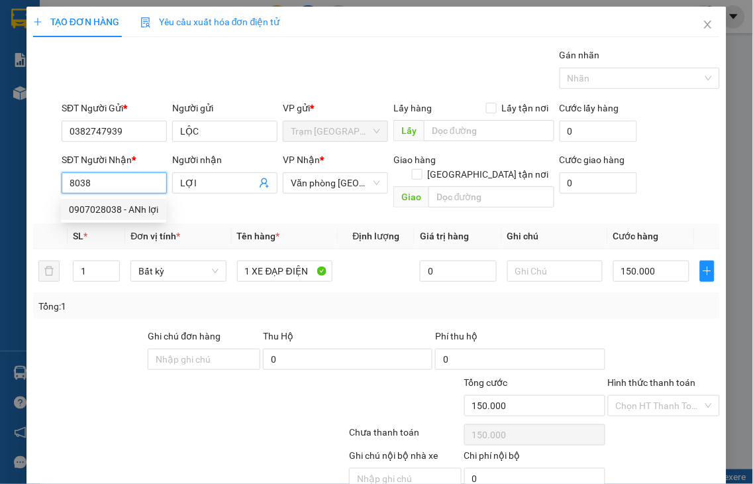
type input "ANh lợi"
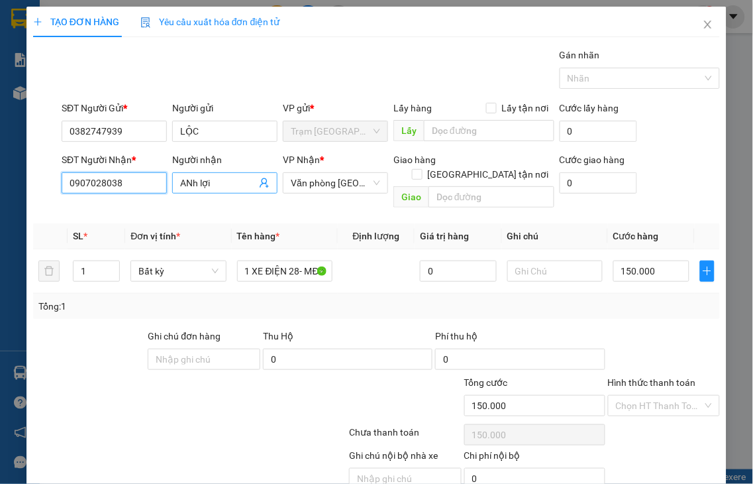
type input "0907028038"
drag, startPoint x: 223, startPoint y: 183, endPoint x: 136, endPoint y: 183, distance: 86.1
click at [136, 183] on div "SĐT Người Nhận * 0907028038 Người nhận ANh lợi ANh lợi VP Nhận * Văn phòng Tân …" at bounding box center [391, 182] width 664 height 61
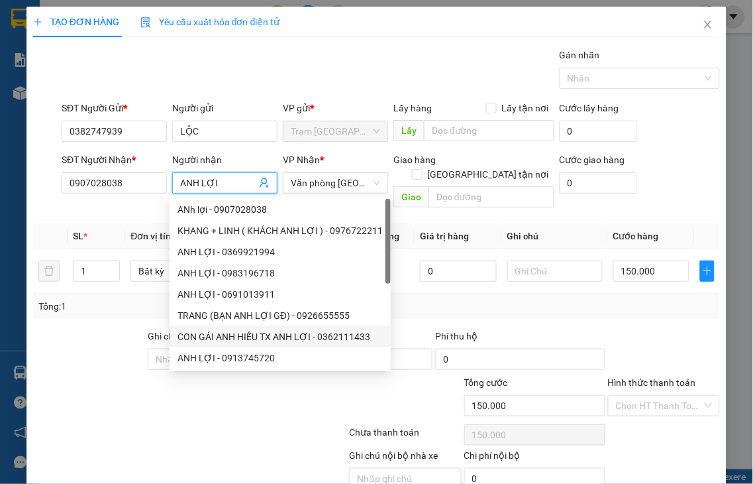
type input "ANH LỢI"
click at [85, 404] on div at bounding box center [132, 398] width 201 height 46
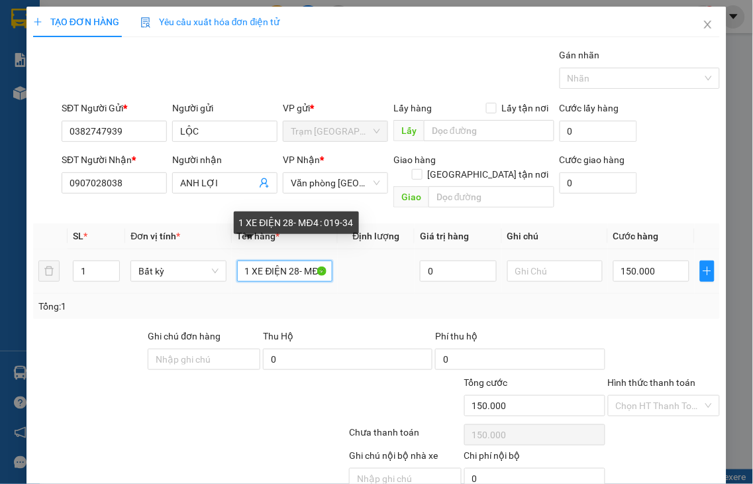
scroll to position [0, 37]
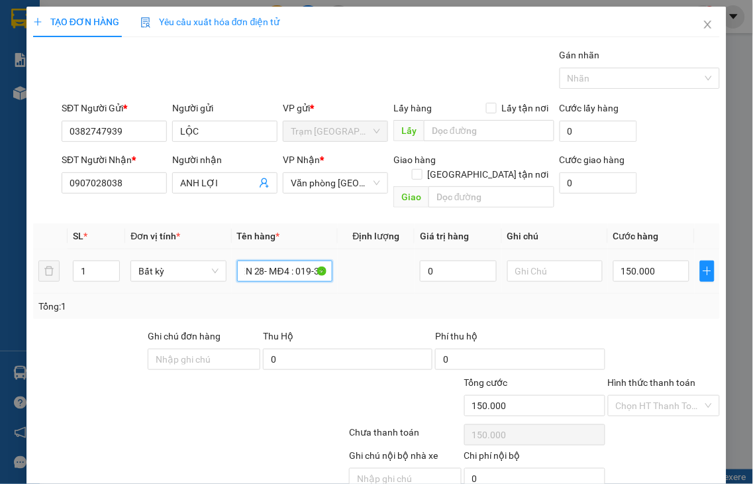
drag, startPoint x: 283, startPoint y: 254, endPoint x: 368, endPoint y: 243, distance: 85.5
click at [368, 249] on tr "1 Bất kỳ 1 XE ĐIỆN 28- MĐ4 : 019-34 0 150.000" at bounding box center [376, 271] width 687 height 44
type input "1 XE ĐIỆN"
click at [650, 377] on label "Hình thức thanh toán" at bounding box center [652, 382] width 88 height 11
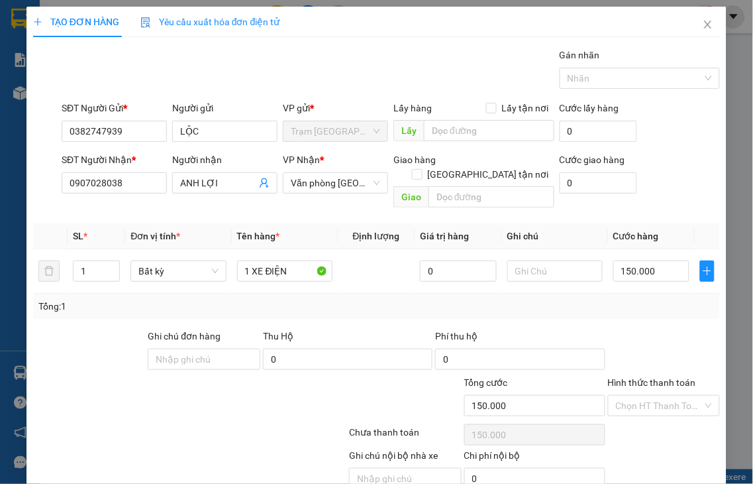
click at [650, 395] on input "Hình thức thanh toán" at bounding box center [659, 405] width 87 height 20
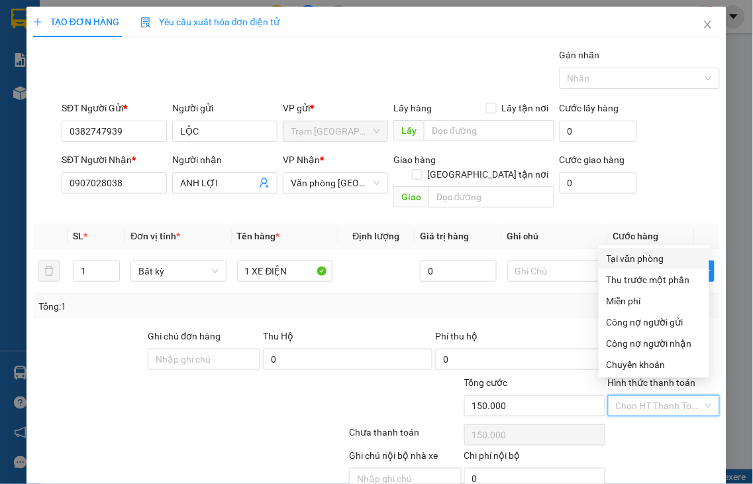
click at [634, 256] on div "Tại văn phòng" at bounding box center [654, 258] width 95 height 15
type input "0"
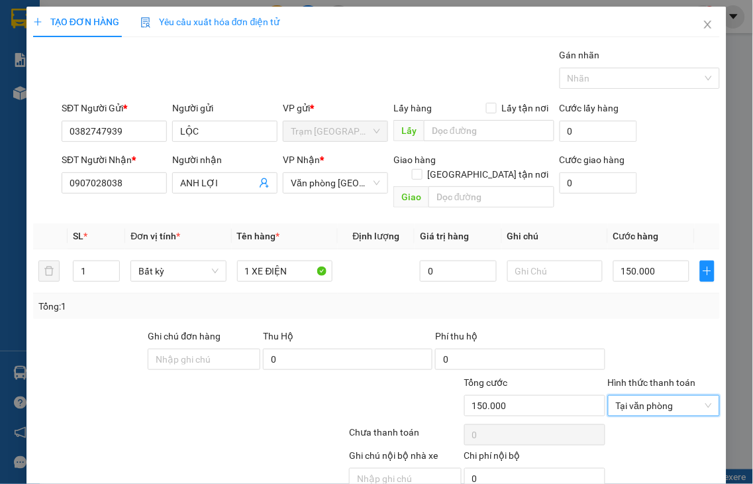
scroll to position [48, 0]
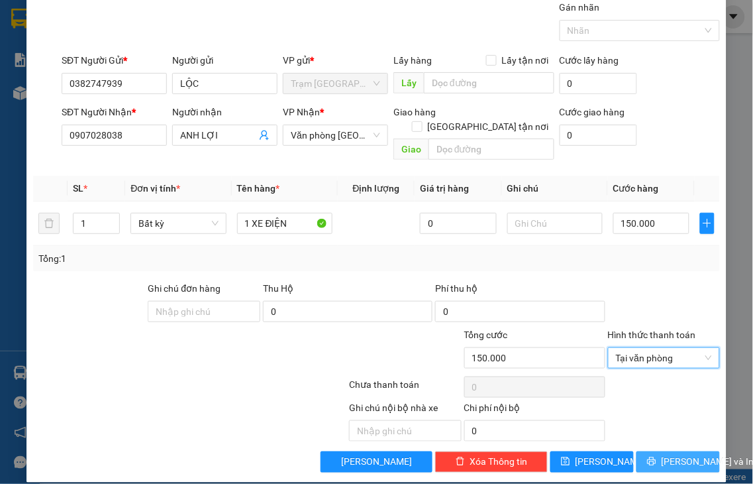
click at [672, 454] on span "[PERSON_NAME] và In" at bounding box center [708, 461] width 93 height 15
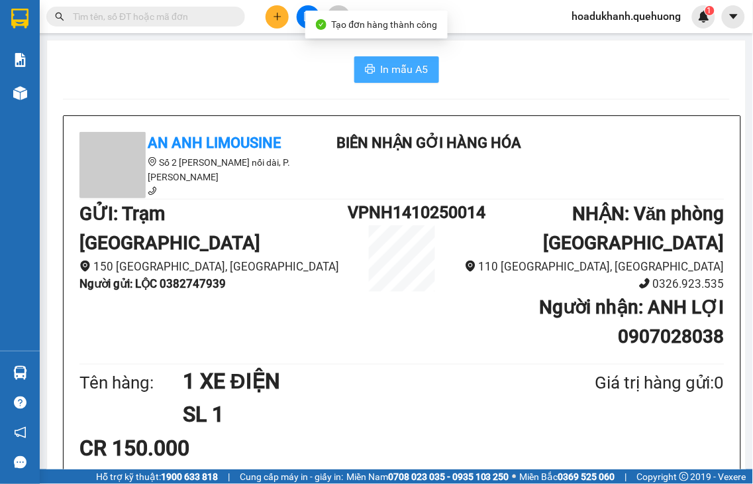
click at [392, 76] on span "In mẫu A5" at bounding box center [405, 69] width 48 height 17
click at [389, 74] on span "In mẫu A5" at bounding box center [405, 69] width 48 height 17
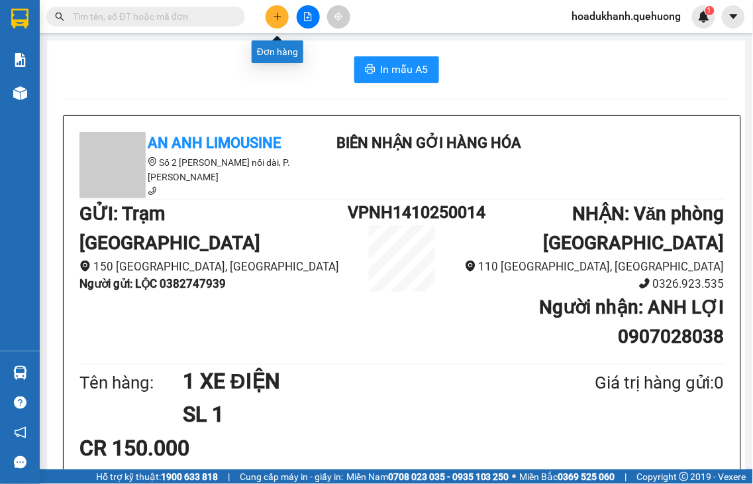
click at [280, 18] on icon "plus" at bounding box center [277, 16] width 9 height 9
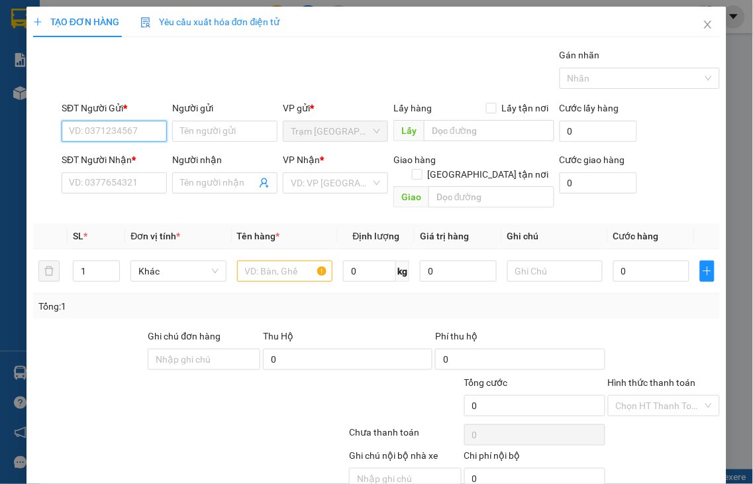
click at [126, 130] on input "SĐT Người Gửi *" at bounding box center [114, 131] width 105 height 21
click at [126, 130] on input "7939" at bounding box center [114, 131] width 105 height 21
click at [126, 161] on div "0382747939 - LỘC" at bounding box center [112, 157] width 87 height 15
type input "0382747939"
type input "LỘC"
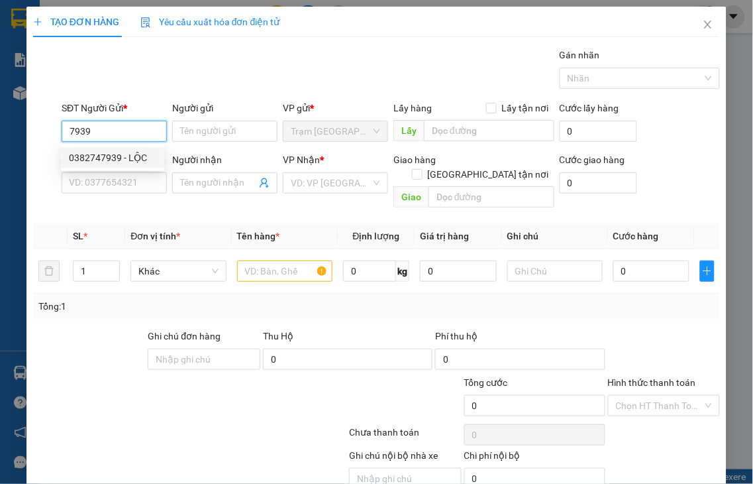
type input "0907028038"
type input "ANH LỢI"
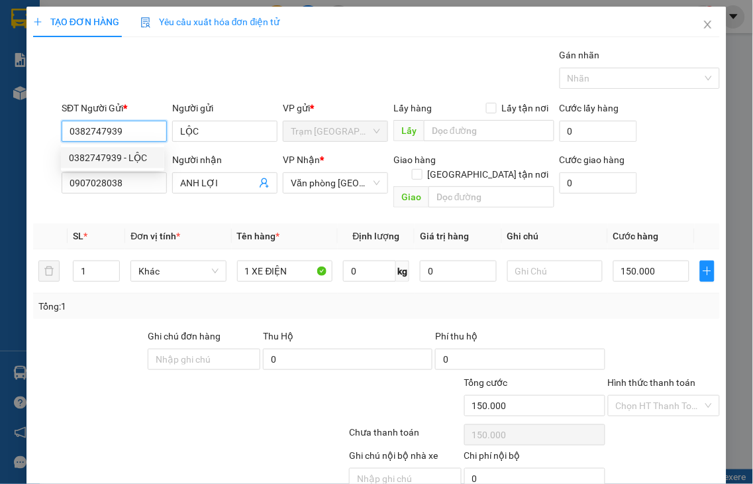
type input "150.000"
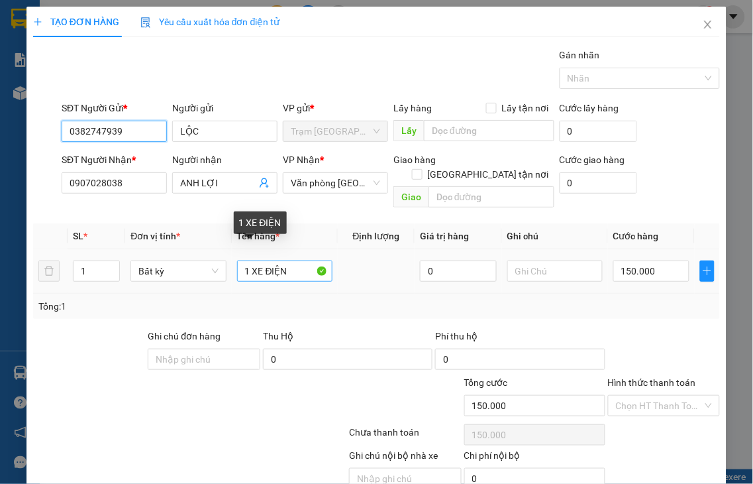
type input "0382747939"
drag, startPoint x: 250, startPoint y: 250, endPoint x: 327, endPoint y: 226, distance: 81.3
click at [326, 258] on div "1 XE ĐIỆN" at bounding box center [284, 271] width 95 height 26
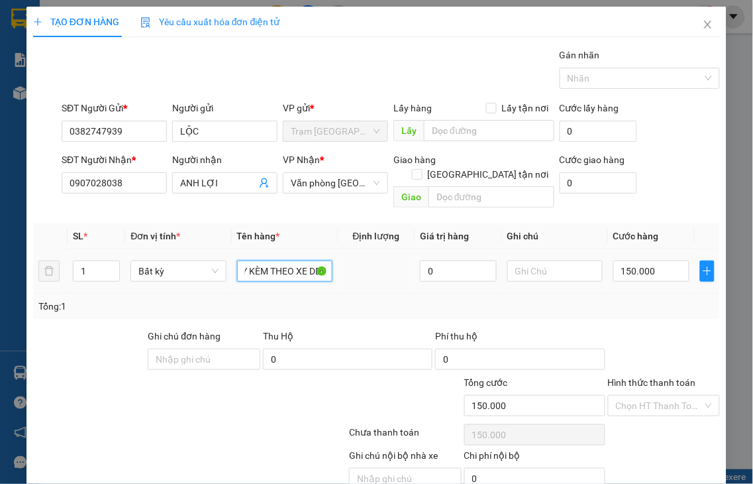
scroll to position [0, 44]
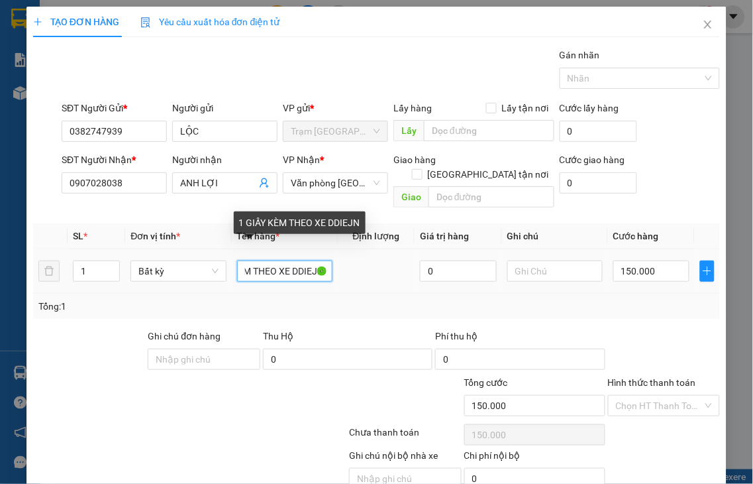
drag, startPoint x: 321, startPoint y: 254, endPoint x: 283, endPoint y: 258, distance: 37.4
click at [283, 260] on input "1 GIẤY KÈM THEO XE DDIEJN" at bounding box center [284, 270] width 95 height 21
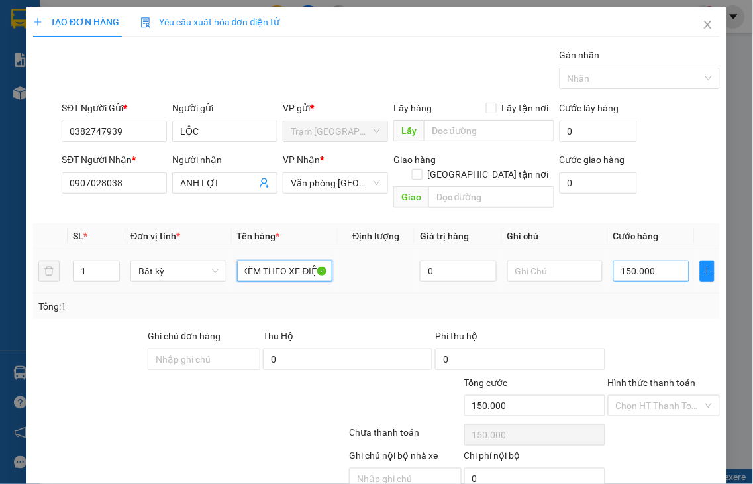
type input "1 GIẤY KÈM THEO XE ĐIỆN"
click at [660, 260] on input "150.000" at bounding box center [651, 270] width 76 height 21
type input "3"
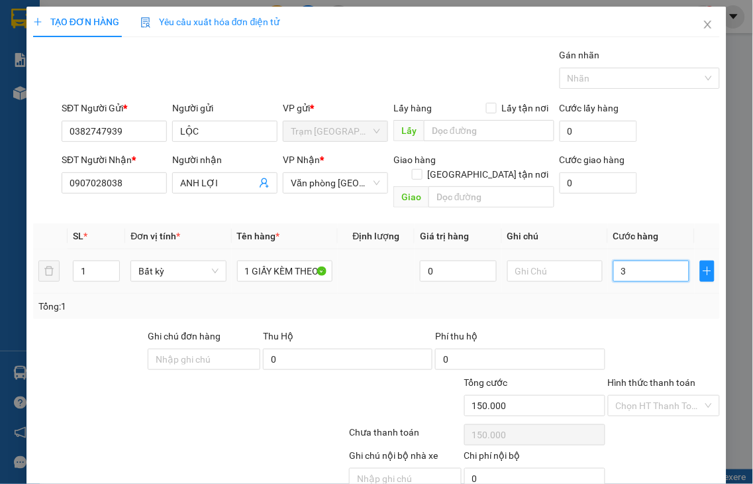
type input "3"
type input "30"
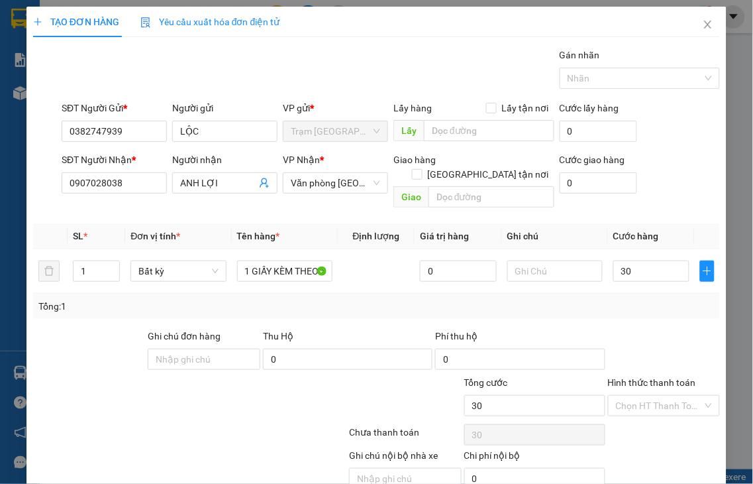
type input "30.000"
click at [661, 377] on label "Hình thức thanh toán" at bounding box center [652, 382] width 88 height 11
click at [661, 395] on input "Hình thức thanh toán" at bounding box center [659, 405] width 87 height 20
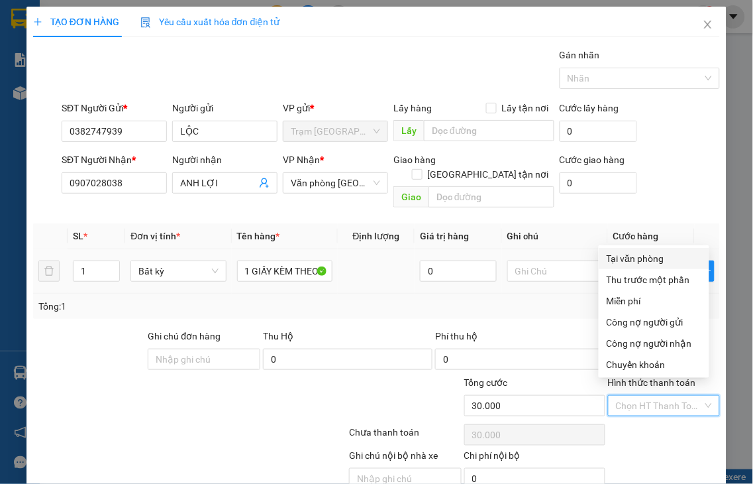
click at [649, 258] on div "Tại văn phòng" at bounding box center [654, 258] width 95 height 15
type input "0"
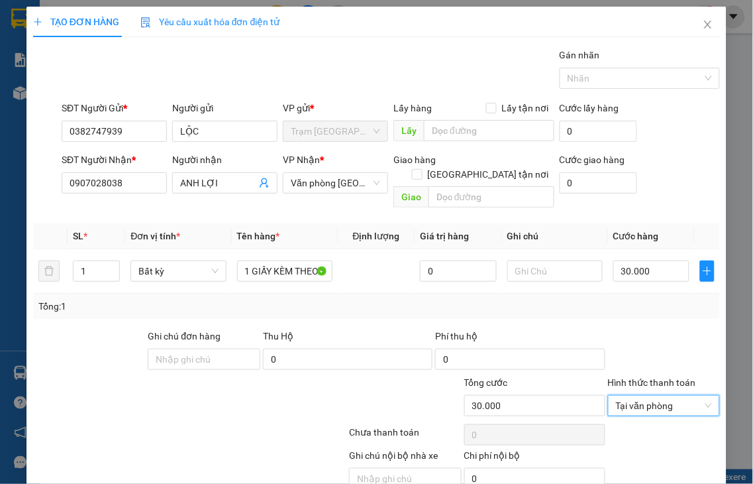
scroll to position [48, 0]
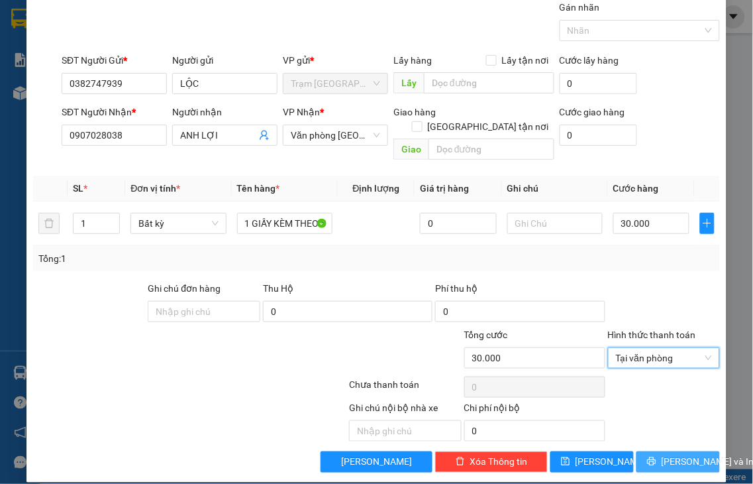
drag, startPoint x: 664, startPoint y: 446, endPoint x: 561, endPoint y: 232, distance: 238.2
click at [662, 454] on span "[PERSON_NAME] và In" at bounding box center [708, 461] width 93 height 15
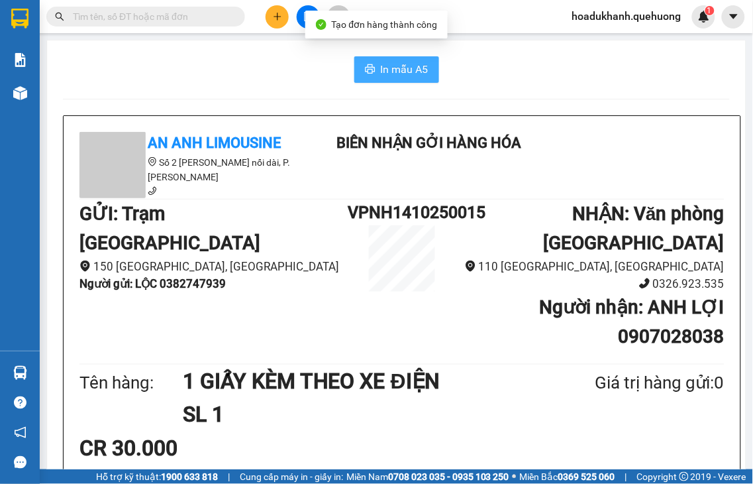
click at [381, 66] on span "In mẫu A5" at bounding box center [405, 69] width 48 height 17
drag, startPoint x: 395, startPoint y: 65, endPoint x: 462, endPoint y: 42, distance: 70.2
click at [395, 65] on span "In mẫu A5" at bounding box center [405, 69] width 48 height 17
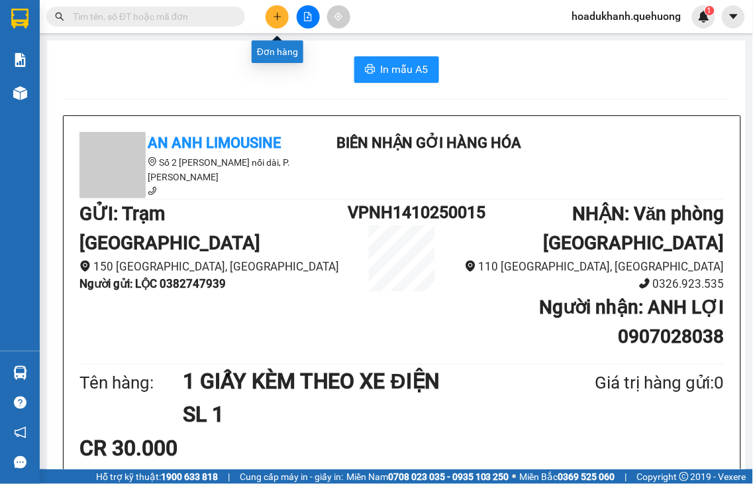
click at [283, 15] on button at bounding box center [277, 16] width 23 height 23
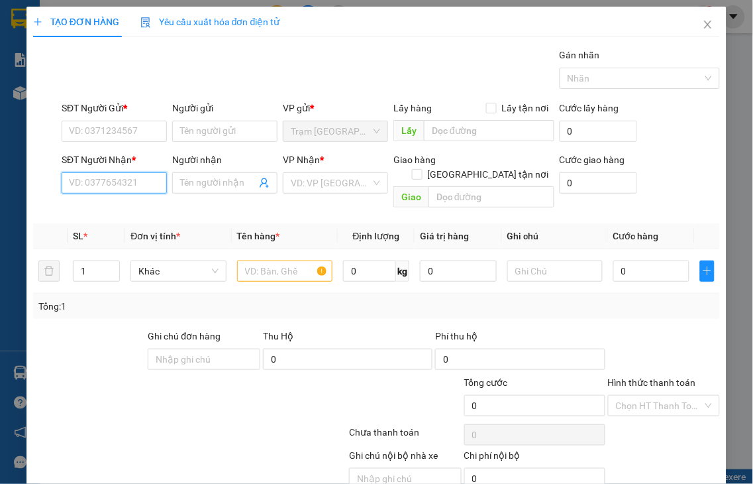
click at [130, 181] on input "SĐT Người Nhận *" at bounding box center [114, 182] width 105 height 21
click at [130, 181] on input "3132" at bounding box center [114, 182] width 105 height 21
click at [119, 209] on div "0906853132 - NHÂN" at bounding box center [112, 209] width 87 height 15
type input "0906853132"
type input "NHÂN"
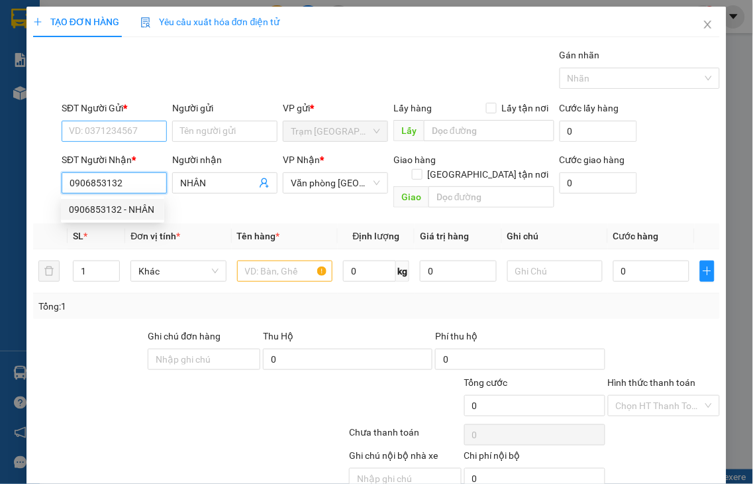
type input "0906853132"
click at [107, 127] on input "SĐT Người Gửi *" at bounding box center [114, 131] width 105 height 21
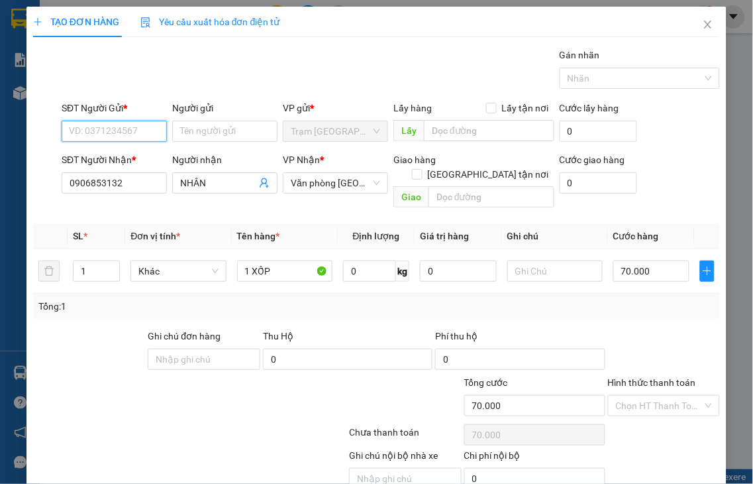
type input "70.000"
click at [103, 127] on input "SĐT Người Gửi *" at bounding box center [114, 131] width 105 height 21
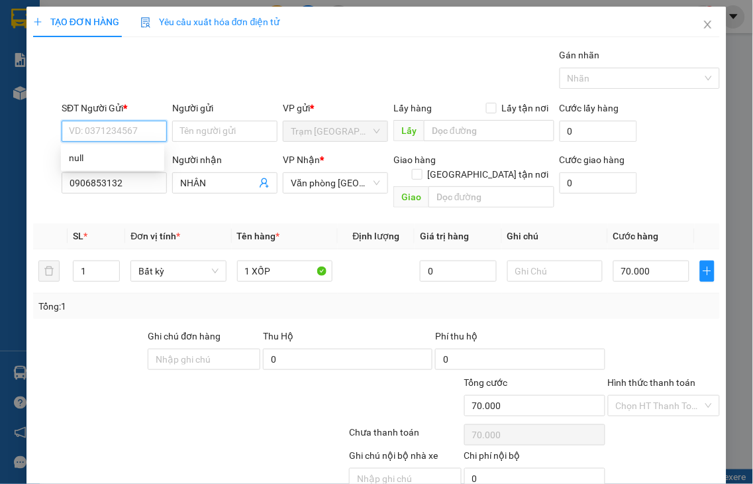
click at [103, 127] on input "SĐT Người Gửi *" at bounding box center [114, 131] width 105 height 21
type input "0906853132"
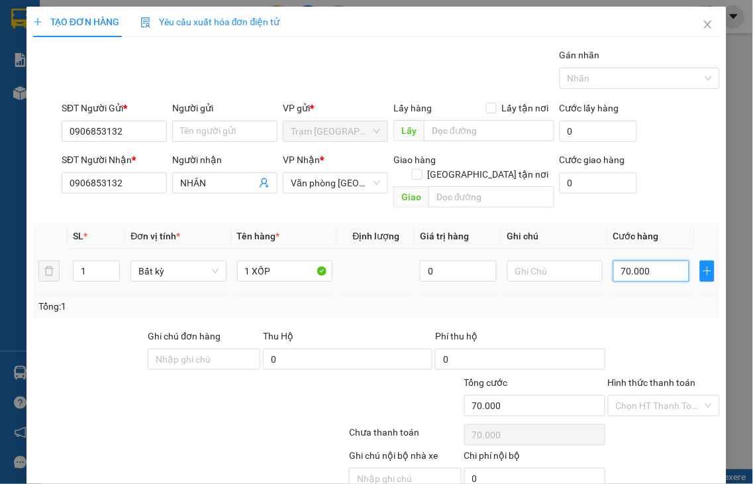
click at [633, 262] on input "70.000" at bounding box center [651, 270] width 76 height 21
type input "4"
type input "40"
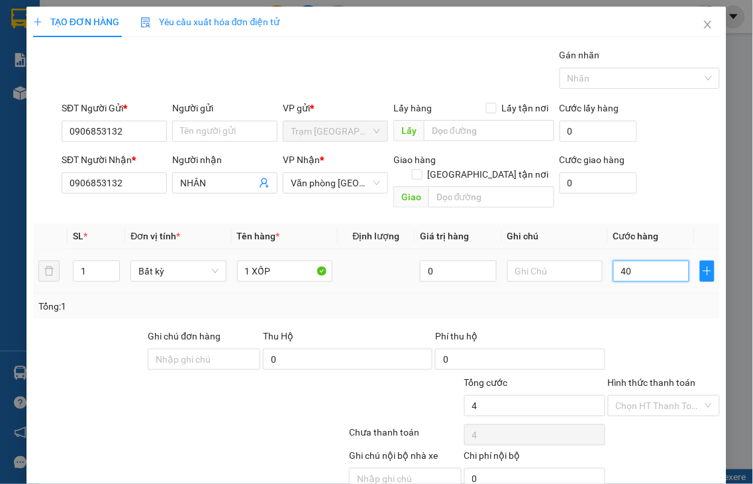
type input "40"
click at [657, 377] on label "Hình thức thanh toán" at bounding box center [652, 382] width 88 height 11
click at [657, 395] on input "Hình thức thanh toán" at bounding box center [659, 405] width 87 height 20
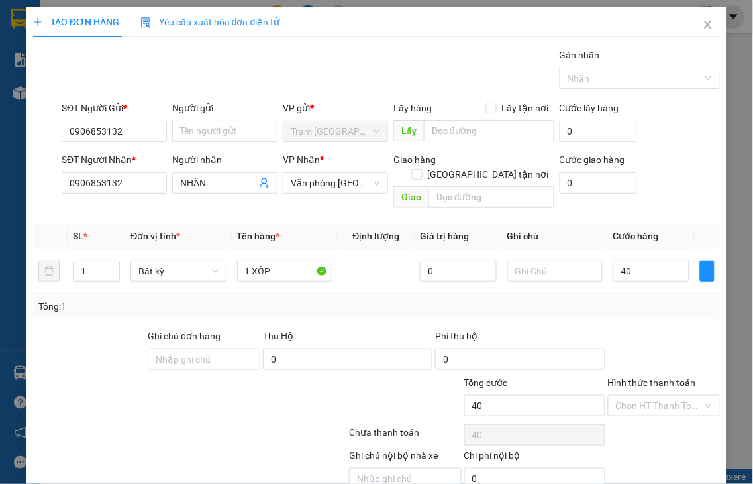
type input "40.000"
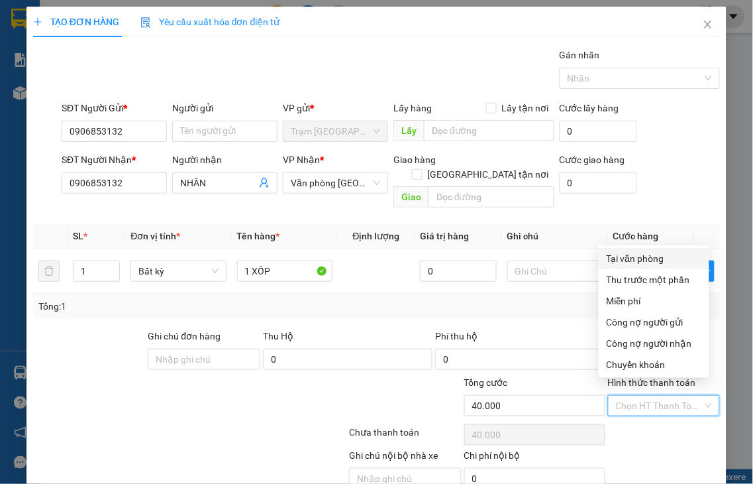
click at [652, 254] on div "Tại văn phòng" at bounding box center [654, 258] width 95 height 15
type input "0"
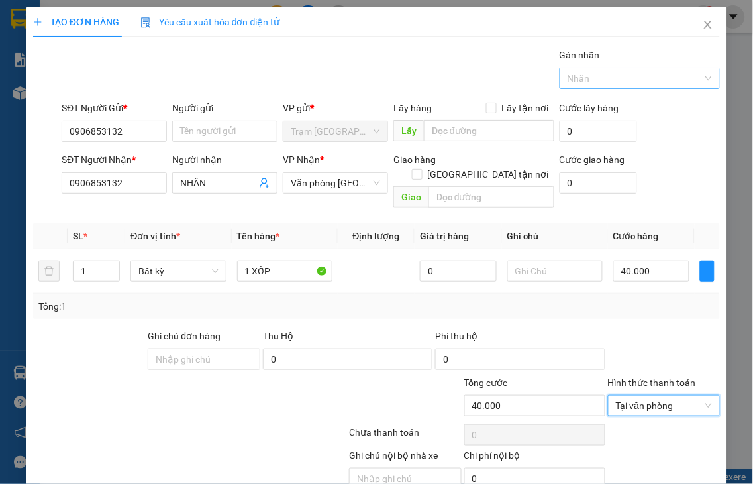
scroll to position [48, 0]
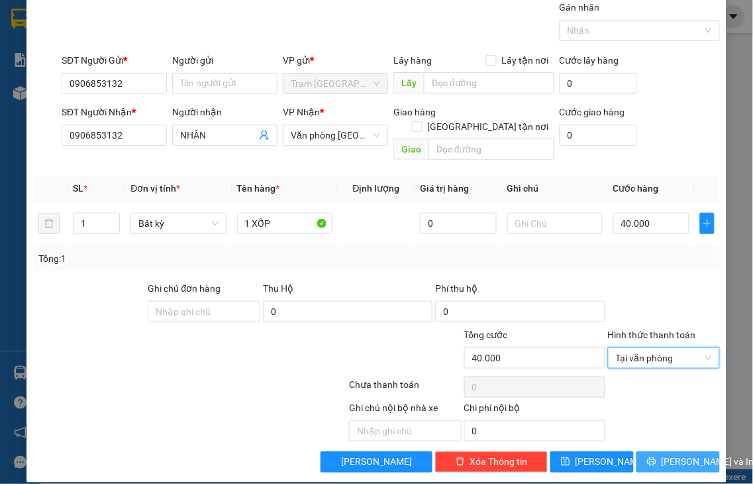
click at [683, 454] on span "[PERSON_NAME] và In" at bounding box center [708, 461] width 93 height 15
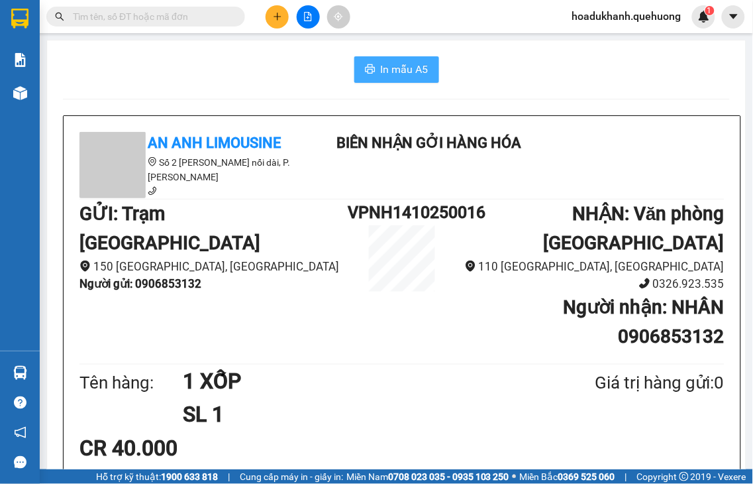
click at [365, 62] on button "In mẫu A5" at bounding box center [396, 69] width 85 height 26
click at [270, 20] on button at bounding box center [277, 16] width 23 height 23
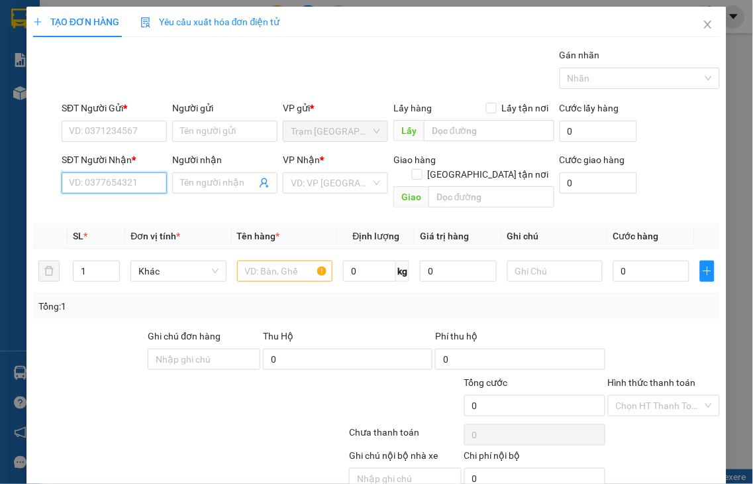
click at [126, 187] on input "SĐT Người Nhận *" at bounding box center [114, 182] width 105 height 21
click at [126, 187] on input "1159" at bounding box center [114, 182] width 105 height 21
drag, startPoint x: 127, startPoint y: 182, endPoint x: 38, endPoint y: 193, distance: 88.7
click at [40, 193] on div "SĐT Người Nhận * 1159 Người nhận Tên người nhận VP Nhận * VD: VP Sài Gòn Giao h…" at bounding box center [377, 182] width 690 height 61
click at [135, 183] on input "0899881159" at bounding box center [114, 182] width 105 height 21
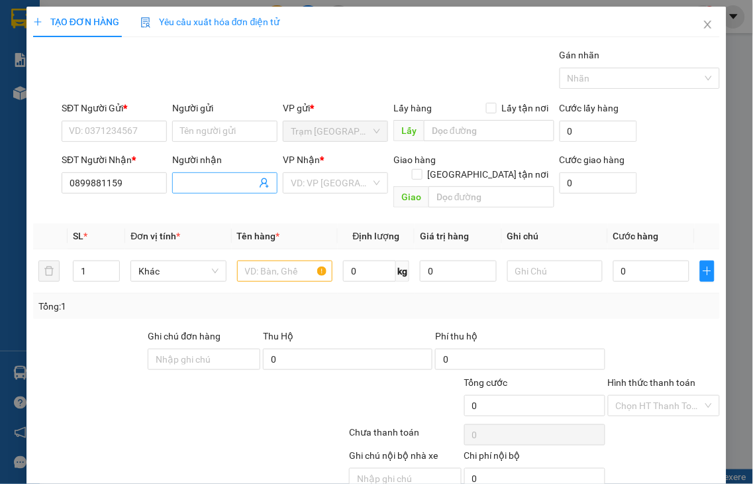
click at [209, 188] on input "Người nhận" at bounding box center [218, 183] width 76 height 15
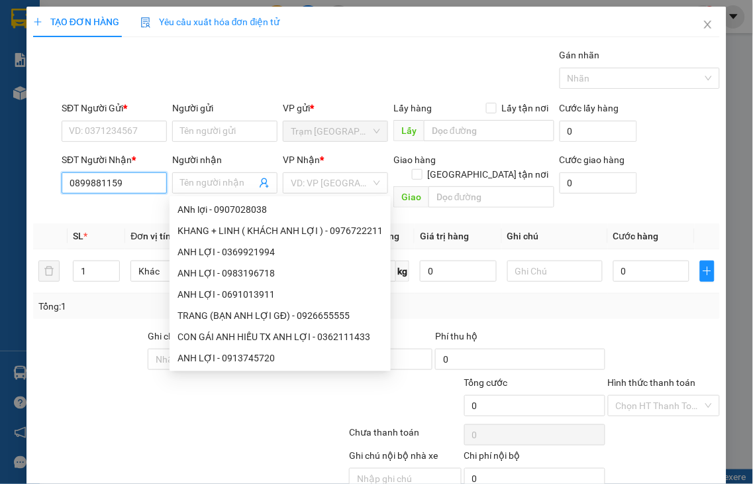
drag, startPoint x: 125, startPoint y: 182, endPoint x: 0, endPoint y: 185, distance: 124.6
click at [0, 184] on div "TẠO ĐƠN HÀNG Yêu cầu xuất hóa đơn điện tử Transit Pickup Surcharge Ids Transit …" at bounding box center [376, 242] width 753 height 484
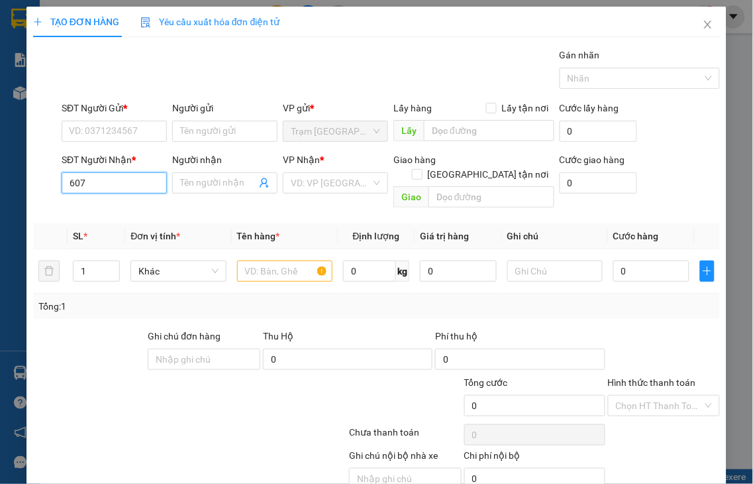
type input "6070"
click at [133, 179] on input "6070" at bounding box center [114, 182] width 105 height 21
click at [76, 135] on input "SĐT Người Gửi *" at bounding box center [114, 131] width 105 height 21
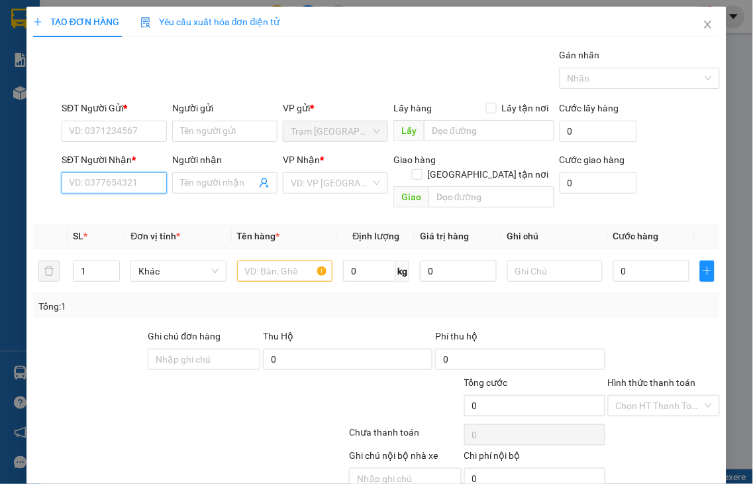
click at [87, 184] on input "SĐT Người Nhận *" at bounding box center [114, 182] width 105 height 21
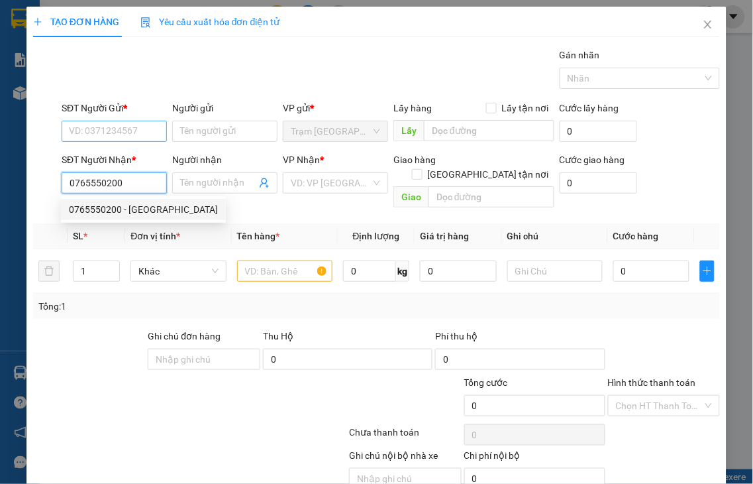
type input "0765550200"
click at [116, 130] on input "SĐT Người Gửi *" at bounding box center [114, 131] width 105 height 21
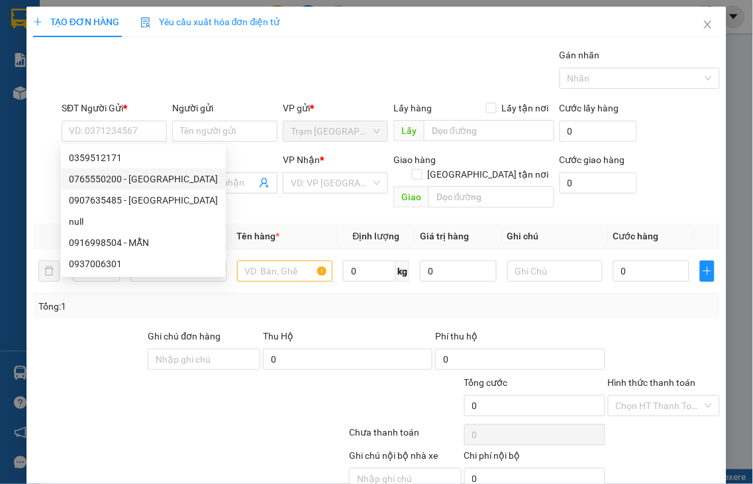
drag, startPoint x: 24, startPoint y: 183, endPoint x: 56, endPoint y: 185, distance: 31.9
click at [25, 183] on div "TẠO ĐƠN HÀNG Yêu cầu xuất hóa đơn điện tử Transit Pickup Surcharge Ids Transit …" at bounding box center [376, 242] width 753 height 484
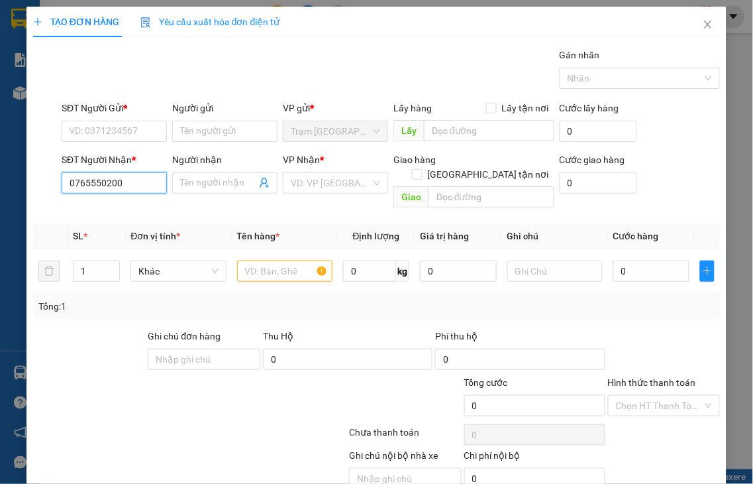
click at [131, 182] on input "0765550200" at bounding box center [114, 182] width 105 height 21
click at [130, 205] on div "0765550200 - HÀ" at bounding box center [143, 209] width 149 height 15
type input "HÀ"
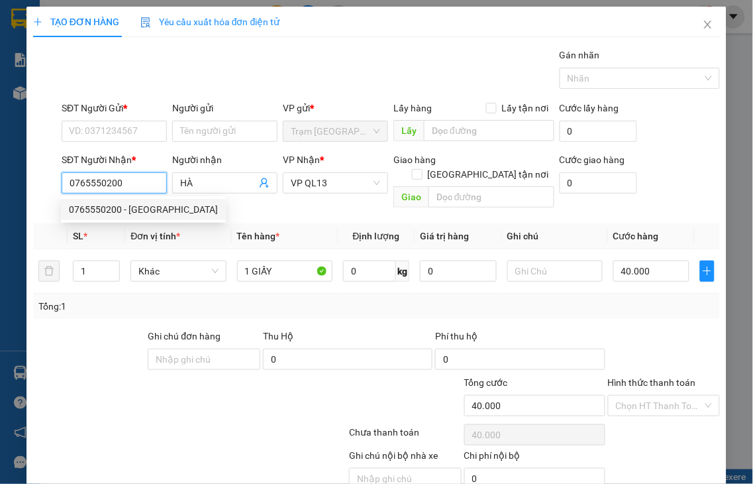
type input "40.000"
click at [106, 129] on input "SĐT Người Gửi *" at bounding box center [114, 131] width 105 height 21
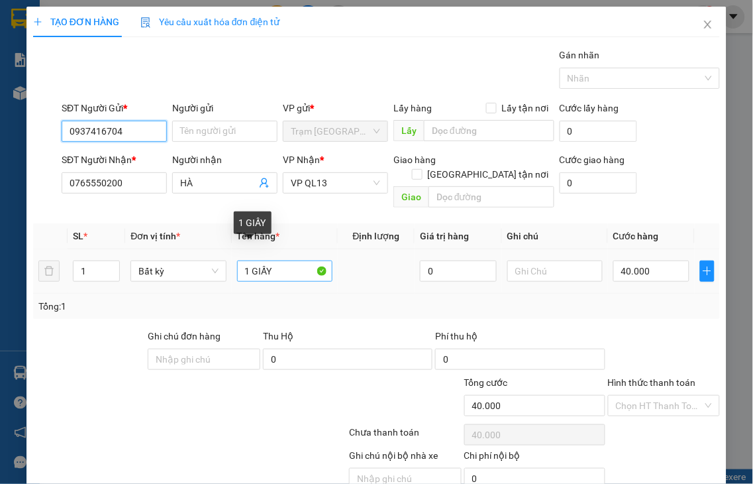
type input "0937416704"
drag, startPoint x: 248, startPoint y: 258, endPoint x: 329, endPoint y: 246, distance: 81.8
click at [329, 249] on td "1 GIẤY" at bounding box center [285, 271] width 106 height 44
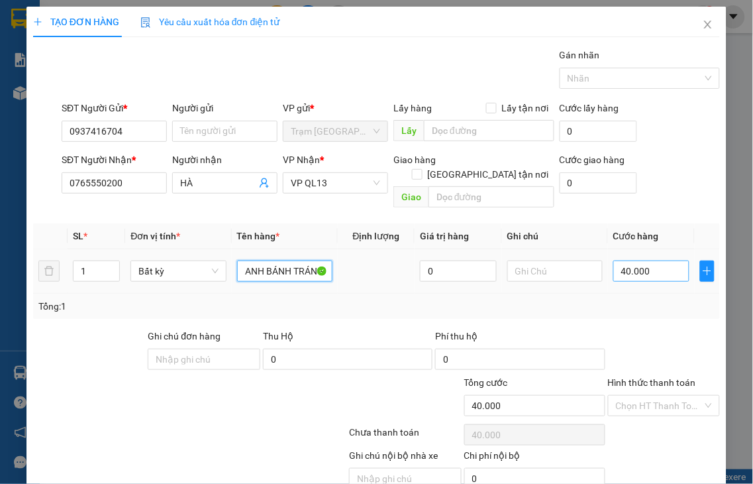
type input "1 BAO XANH BÁNH TRÁNG"
click at [652, 260] on input "40.000" at bounding box center [651, 270] width 76 height 21
type input "5"
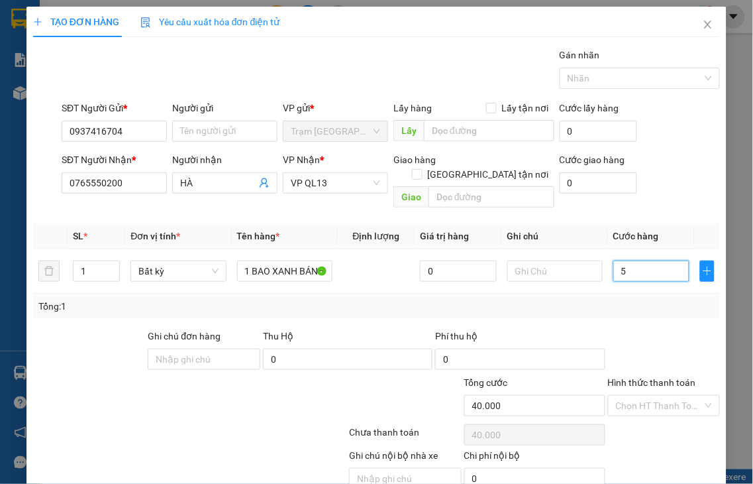
type input "5"
type input "50"
click at [633, 377] on label "Hình thức thanh toán" at bounding box center [652, 382] width 88 height 11
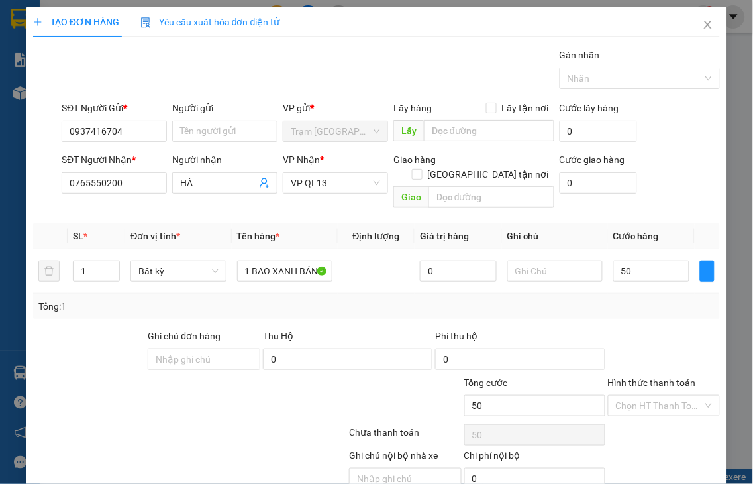
click at [633, 395] on input "Hình thức thanh toán" at bounding box center [659, 405] width 87 height 20
type input "50.000"
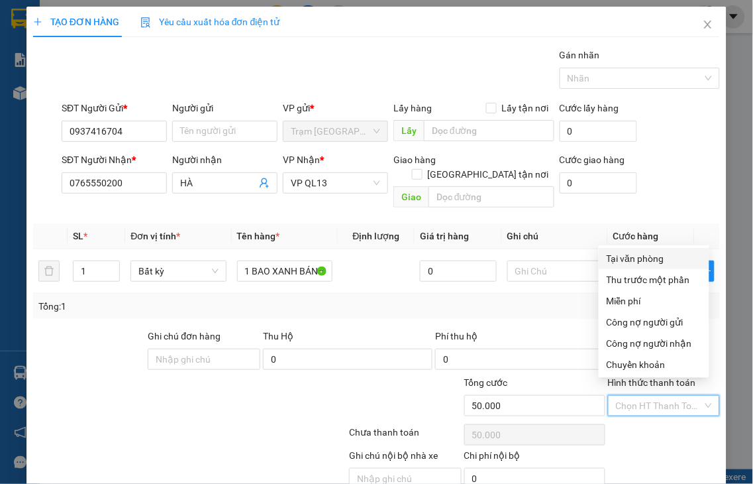
click at [633, 261] on div "Tại văn phòng" at bounding box center [654, 258] width 95 height 15
type input "0"
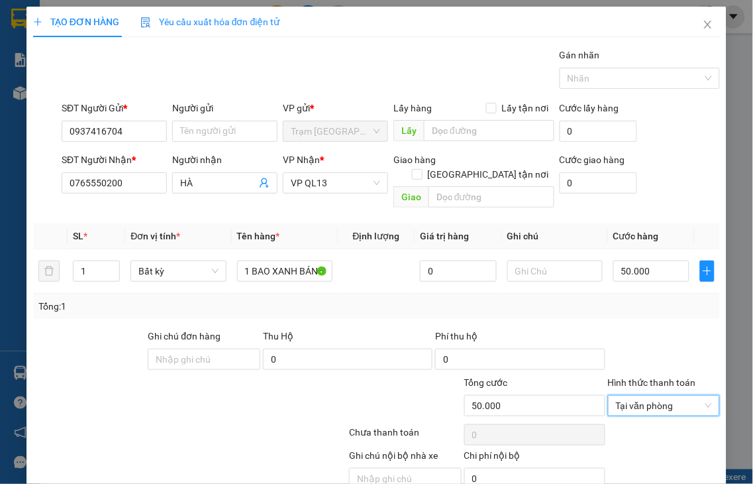
scroll to position [48, 0]
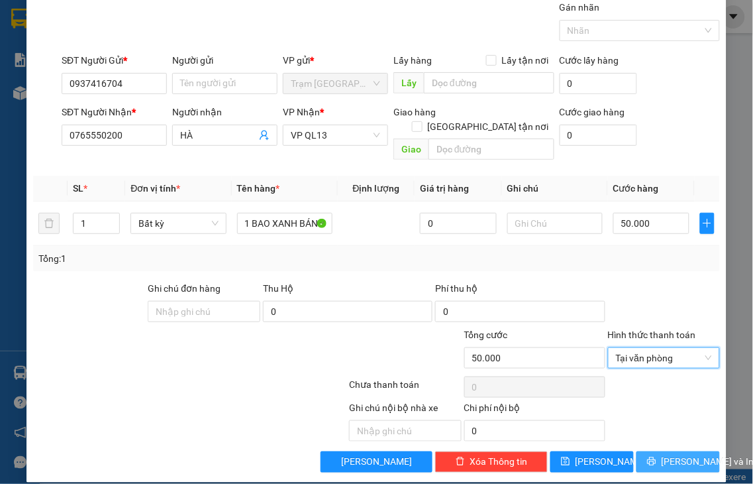
click at [678, 454] on span "[PERSON_NAME] và In" at bounding box center [708, 461] width 93 height 15
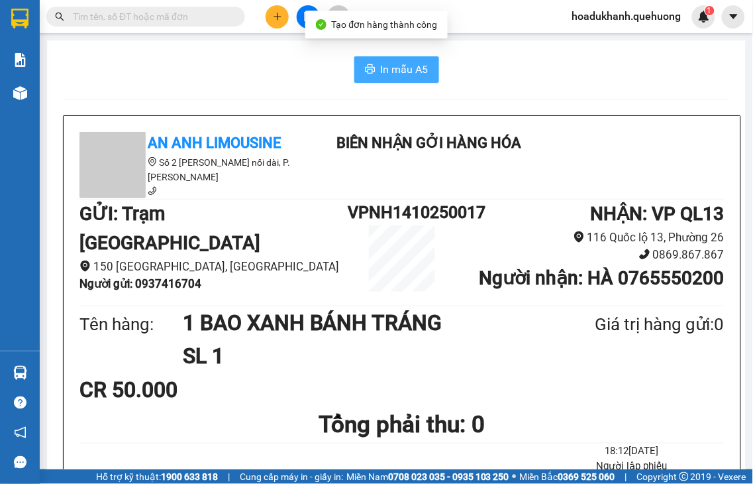
click at [394, 70] on span "In mẫu A5" at bounding box center [405, 69] width 48 height 17
click at [391, 73] on span "In mẫu A5" at bounding box center [405, 69] width 48 height 17
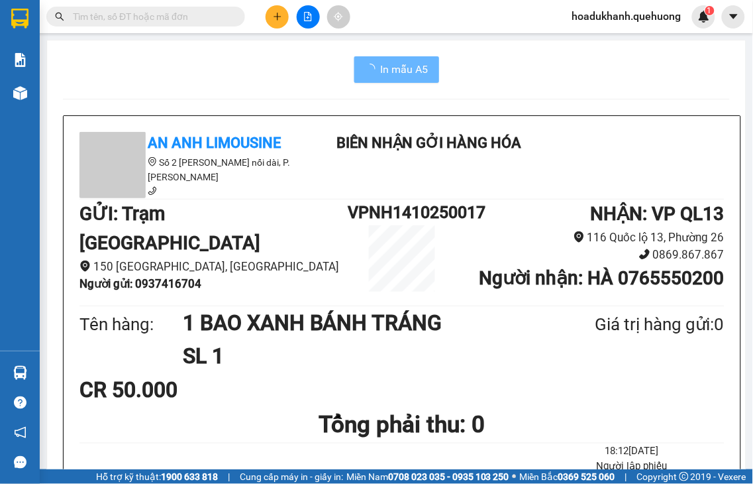
click at [269, 12] on button at bounding box center [277, 16] width 23 height 23
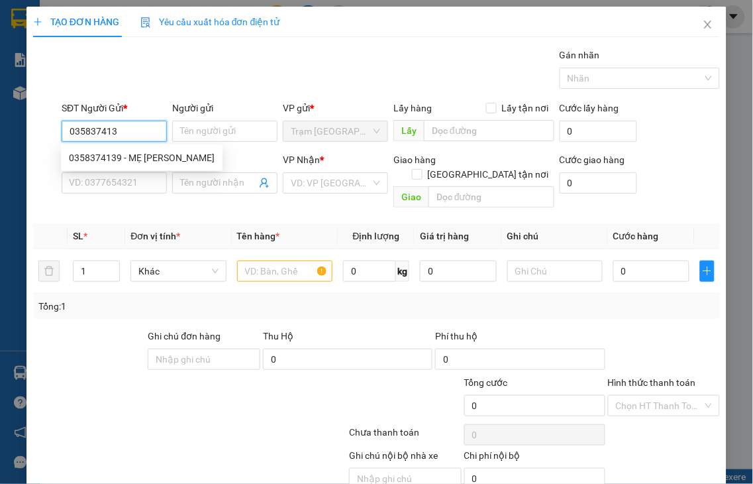
type input "0358374139"
click at [147, 157] on div "0358374139 - MẸ LINH" at bounding box center [142, 157] width 146 height 15
type input "MẸ LINH"
type input "0352579411"
type input "KHƯƠNG"
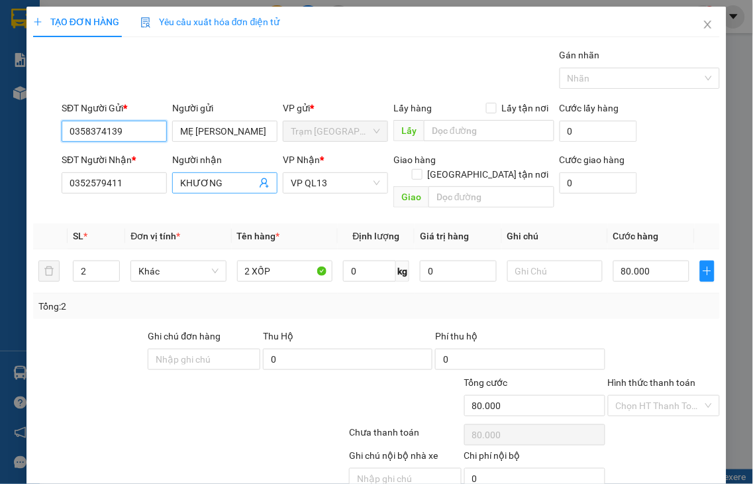
type input "80.000"
type input "0358374139"
click at [111, 273] on icon "down" at bounding box center [113, 275] width 5 height 5
type input "1"
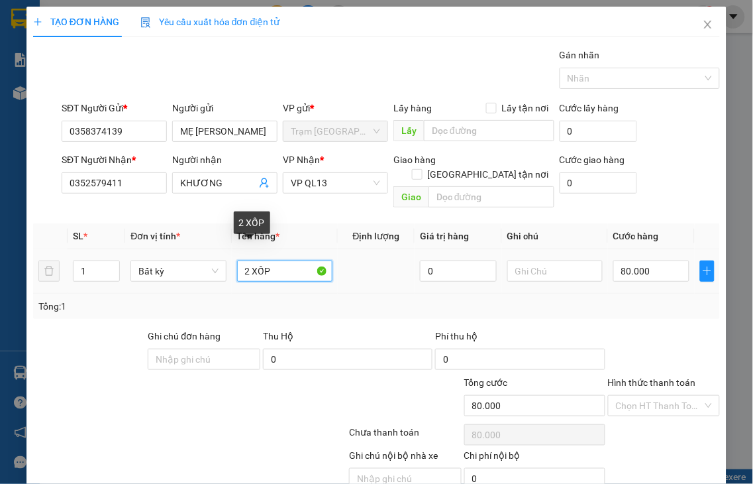
drag, startPoint x: 241, startPoint y: 254, endPoint x: 309, endPoint y: 249, distance: 67.8
click at [309, 260] on input "2 XỐP" at bounding box center [284, 270] width 95 height 21
type input "1 GIẤY"
type input "0"
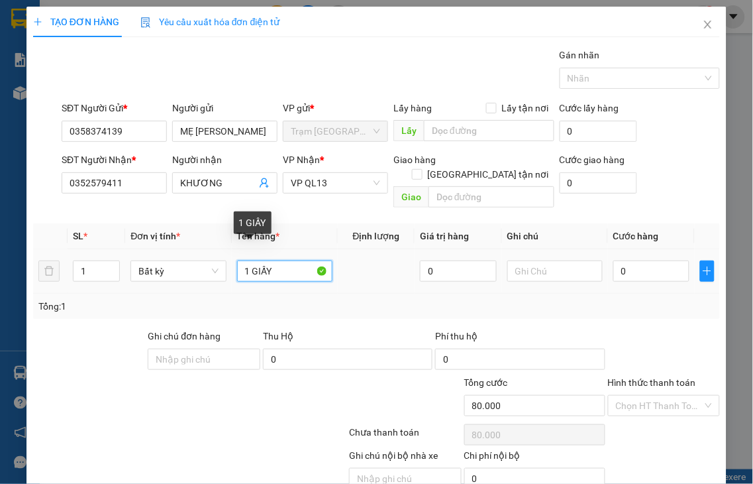
type input "0"
type input "1 GIẤY DÍNH"
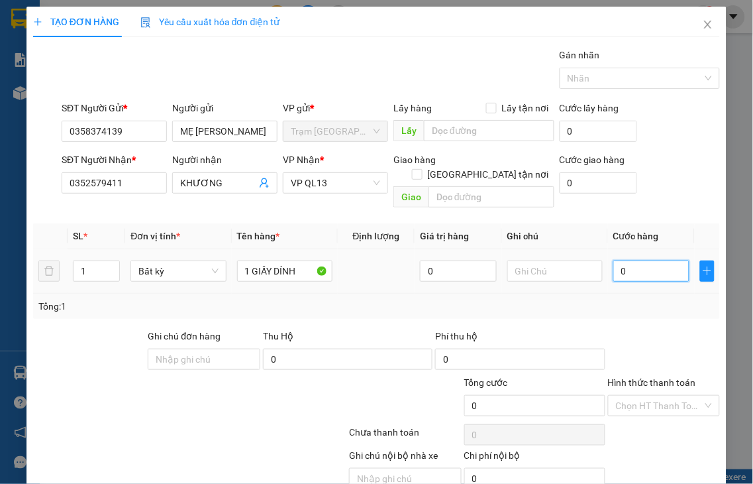
type input "6"
type input "60"
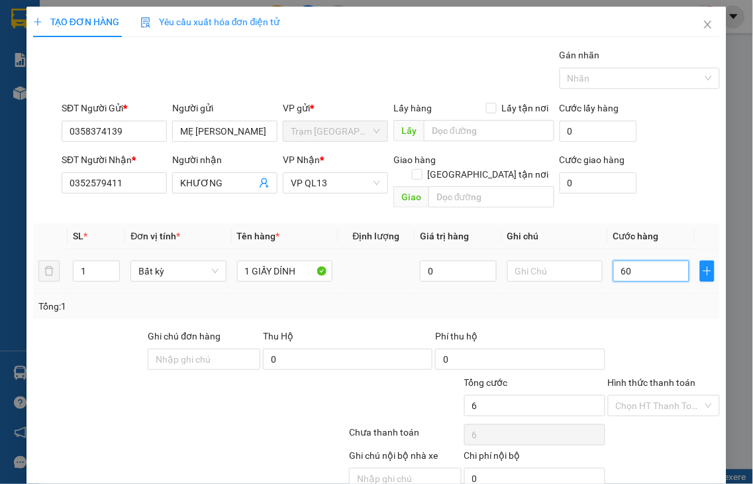
type input "60"
type input "60.000"
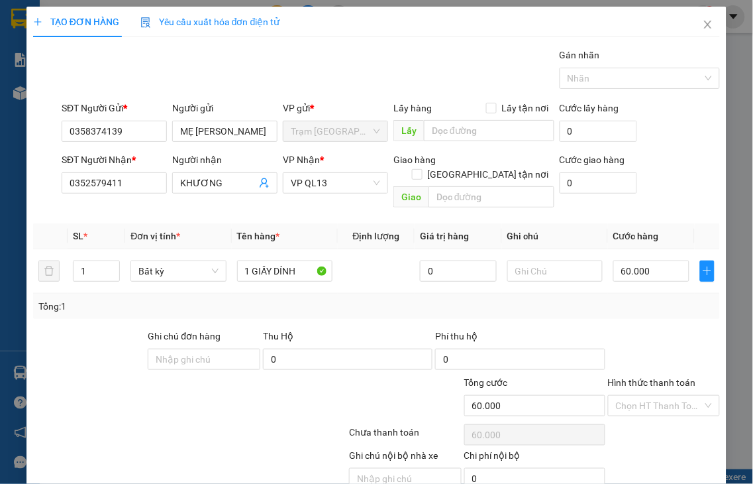
click at [621, 377] on label "Hình thức thanh toán" at bounding box center [652, 382] width 88 height 11
click at [621, 395] on input "Hình thức thanh toán" at bounding box center [659, 405] width 87 height 20
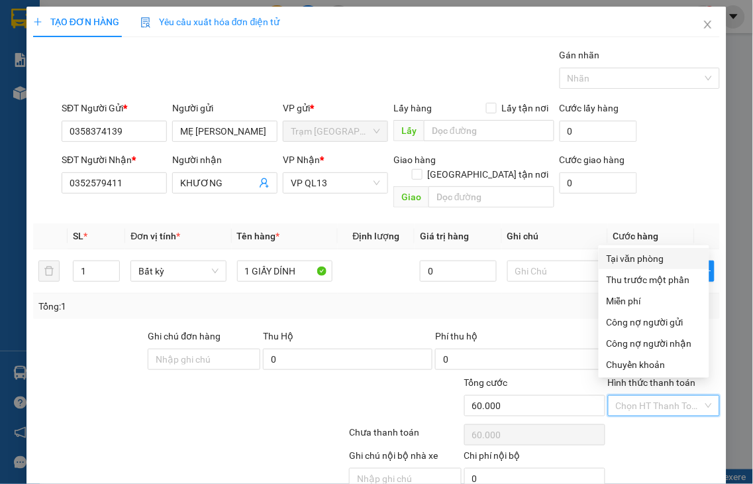
click at [619, 259] on div "Tại văn phòng" at bounding box center [654, 258] width 95 height 15
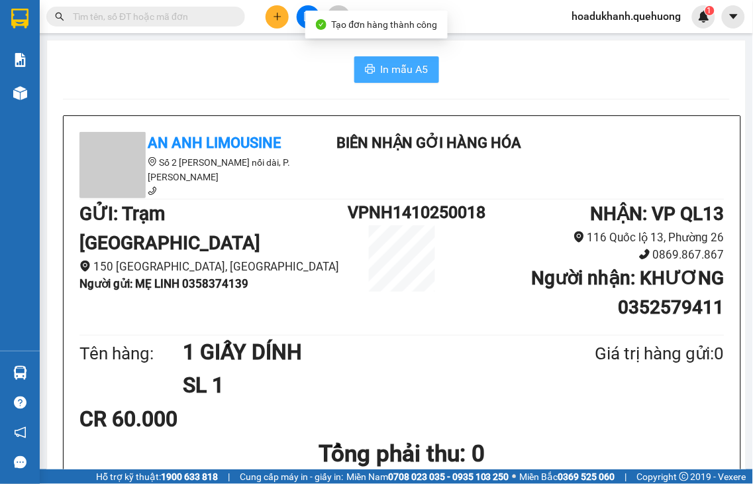
click at [405, 70] on span "In mẫu A5" at bounding box center [405, 69] width 48 height 17
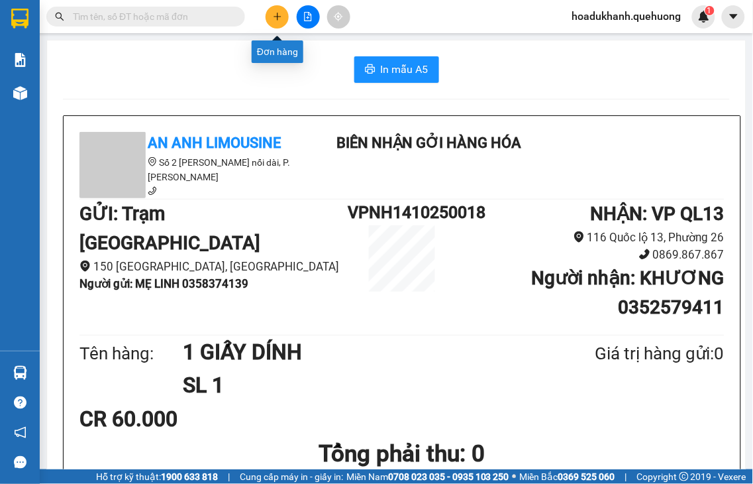
click at [285, 21] on button at bounding box center [277, 16] width 23 height 23
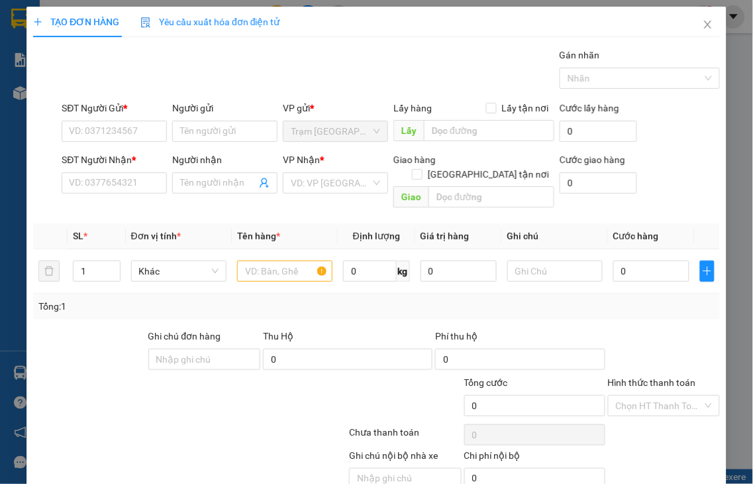
click at [107, 185] on div "TẠO ĐƠN HÀNG Yêu cầu xuất hóa đơn điện tử Transit Pickup Surcharge Ids Transit …" at bounding box center [376, 242] width 753 height 484
click at [107, 187] on input "SĐT Người Nhận *" at bounding box center [114, 182] width 105 height 21
click at [107, 182] on input "1142" at bounding box center [114, 182] width 105 height 21
click at [110, 181] on input "1142" at bounding box center [114, 182] width 105 height 21
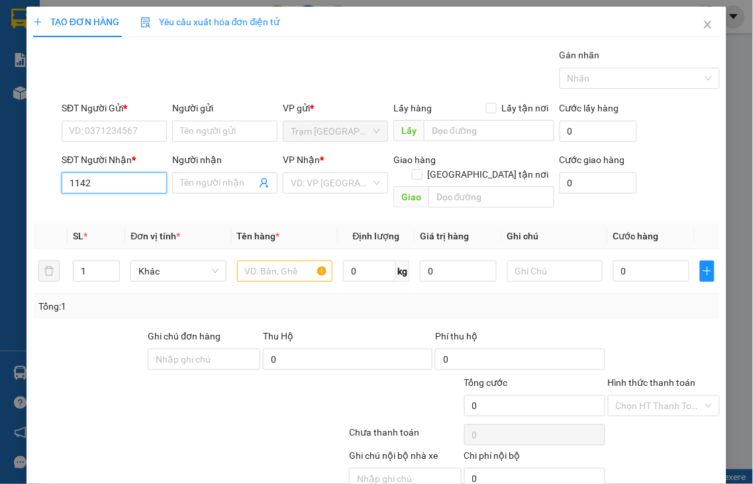
click at [110, 181] on input "1142" at bounding box center [114, 182] width 105 height 21
click at [111, 209] on div "0936421142 - A HƯNG" at bounding box center [116, 209] width 95 height 15
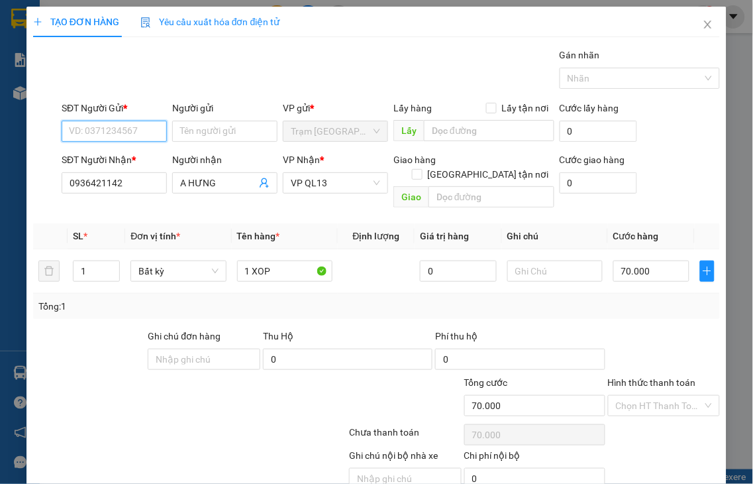
click at [107, 130] on input "SĐT Người Gửi *" at bounding box center [114, 131] width 105 height 21
click at [646, 261] on input "70.000" at bounding box center [651, 270] width 76 height 21
click at [645, 377] on label "Hình thức thanh toán" at bounding box center [652, 382] width 88 height 11
click at [645, 395] on input "Hình thức thanh toán" at bounding box center [659, 405] width 87 height 20
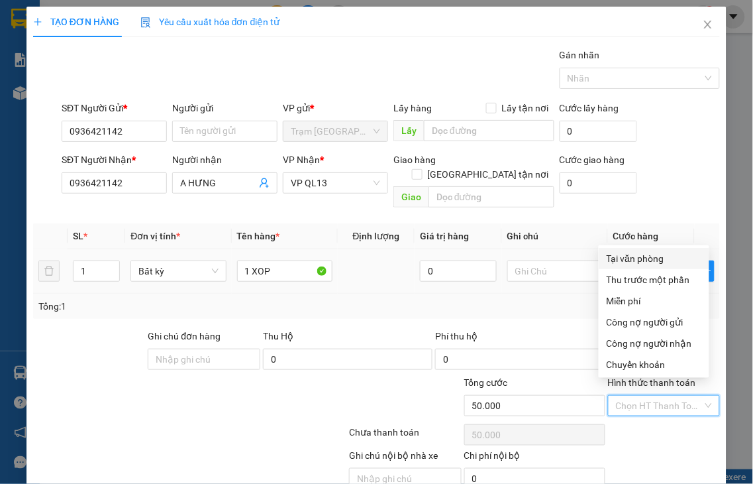
click at [612, 258] on div "Tại văn phòng" at bounding box center [654, 258] width 95 height 15
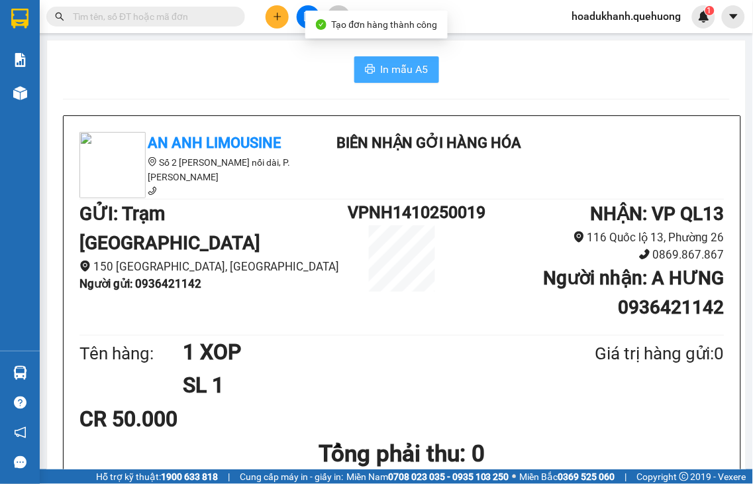
click at [372, 63] on button "In mẫu A5" at bounding box center [396, 69] width 85 height 26
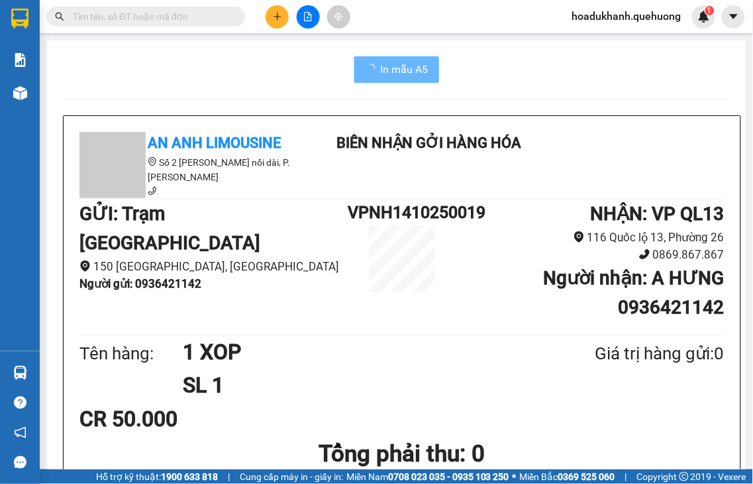
click at [274, 15] on icon "plus" at bounding box center [277, 16] width 9 height 9
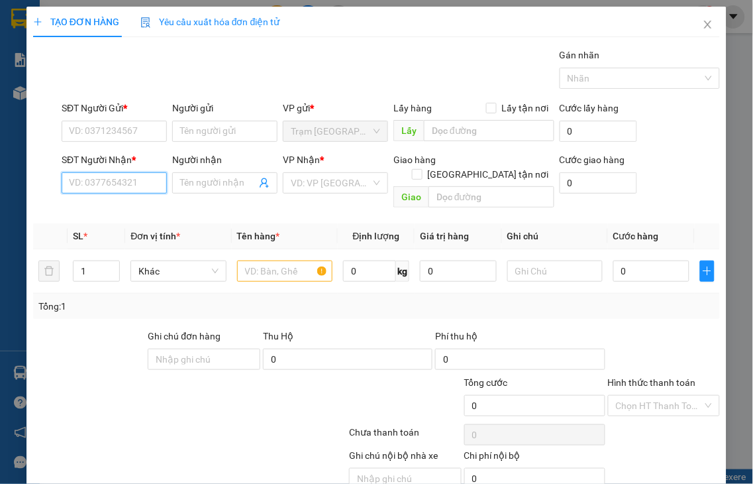
click at [125, 183] on input "SĐT Người Nhận *" at bounding box center [114, 182] width 105 height 21
click at [111, 209] on div "0772936515 - BÔNG" at bounding box center [112, 209] width 87 height 15
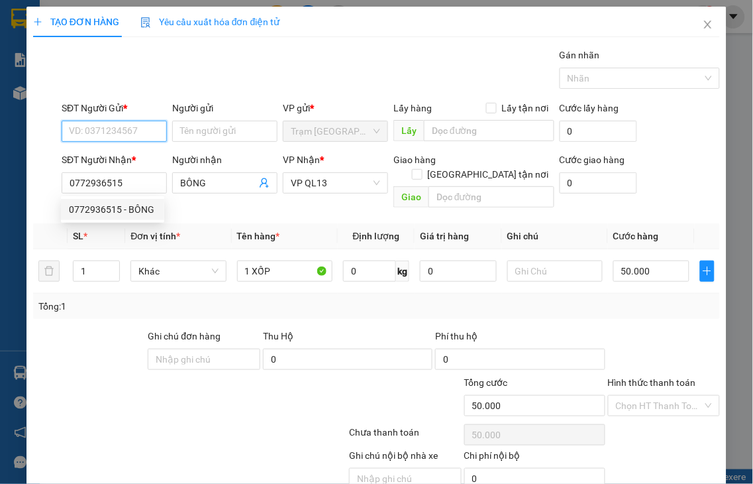
click at [89, 128] on input "SĐT Người Gửi *" at bounding box center [114, 131] width 105 height 21
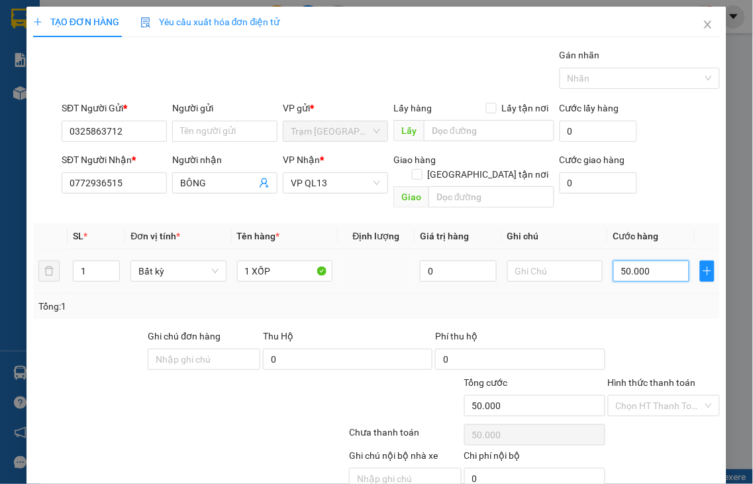
drag, startPoint x: 654, startPoint y: 260, endPoint x: 625, endPoint y: 270, distance: 30.2
click at [652, 260] on input "50.000" at bounding box center [651, 270] width 76 height 21
click at [654, 377] on label "Hình thức thanh toán" at bounding box center [652, 382] width 88 height 11
click at [654, 395] on input "Hình thức thanh toán" at bounding box center [659, 405] width 87 height 20
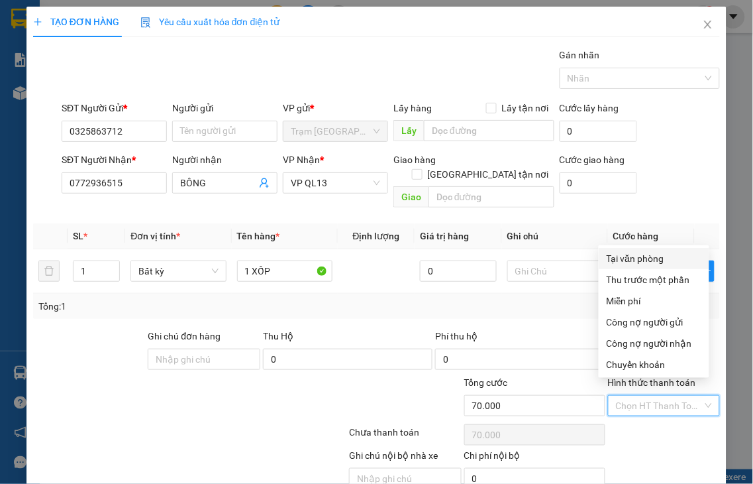
click at [646, 260] on div "Tại văn phòng" at bounding box center [654, 258] width 95 height 15
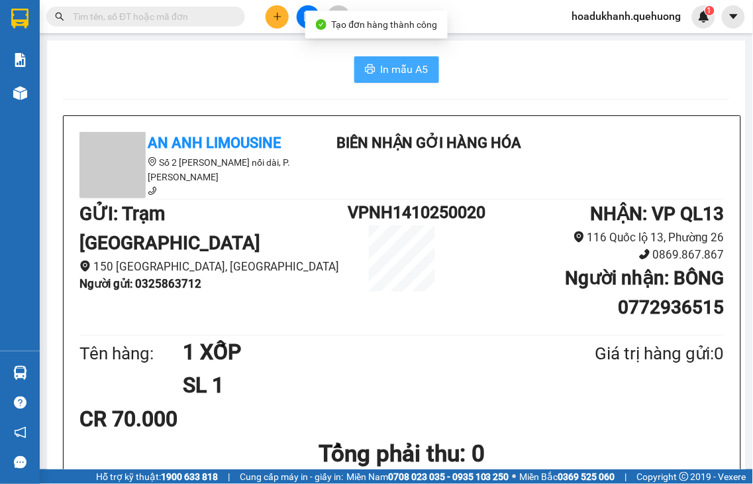
click at [409, 68] on span "In mẫu A5" at bounding box center [405, 69] width 48 height 17
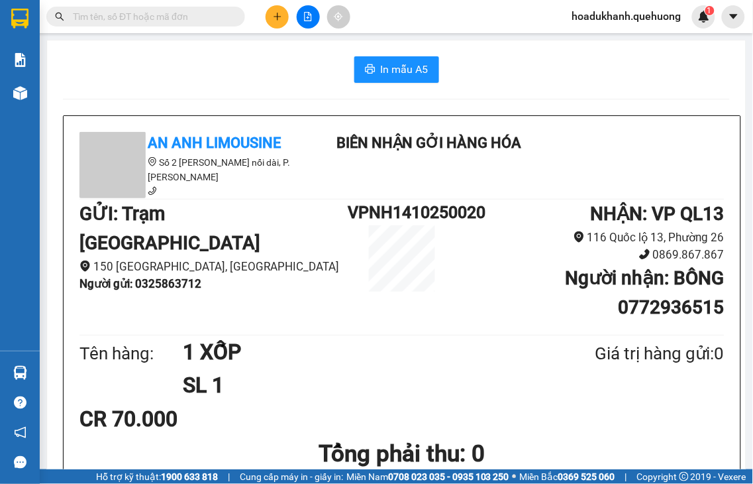
click at [275, 18] on icon "plus" at bounding box center [277, 16] width 9 height 9
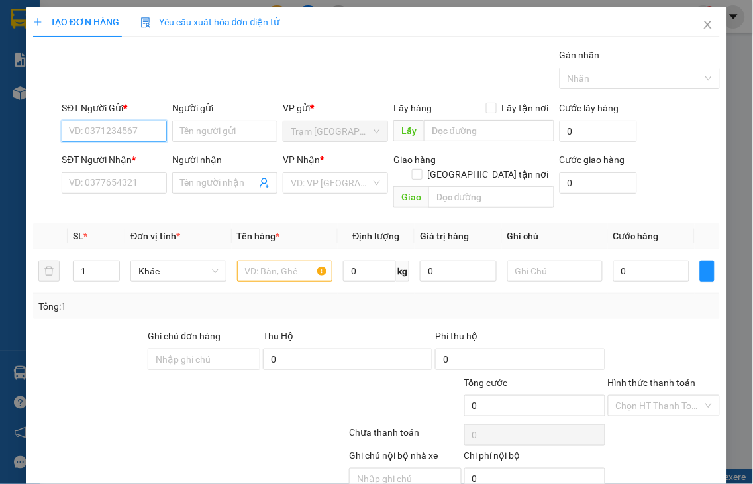
click at [140, 131] on input "SĐT Người Gửi *" at bounding box center [114, 131] width 105 height 21
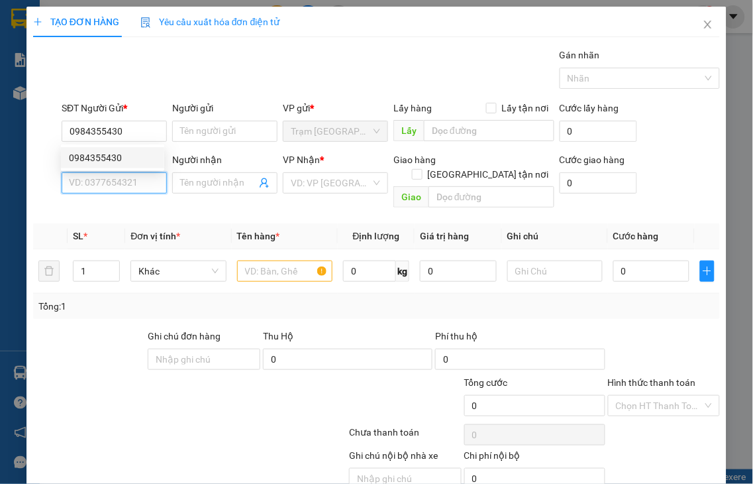
click at [129, 185] on input "SĐT Người Nhận *" at bounding box center [114, 182] width 105 height 21
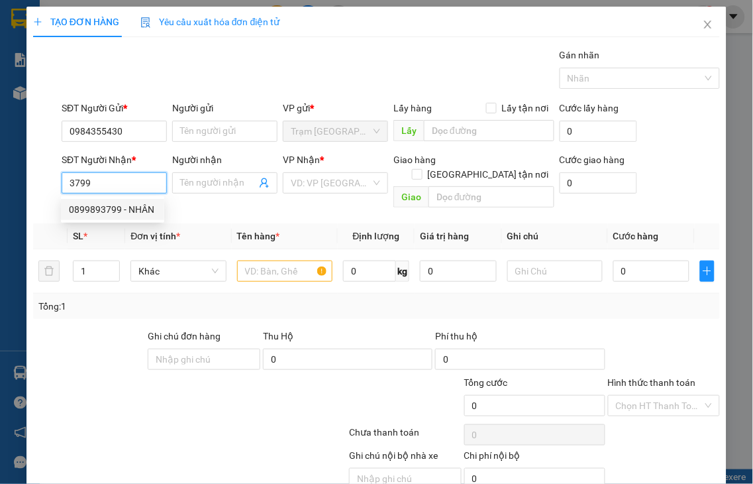
click at [136, 209] on div "0899893799 - NHÂN" at bounding box center [112, 209] width 87 height 15
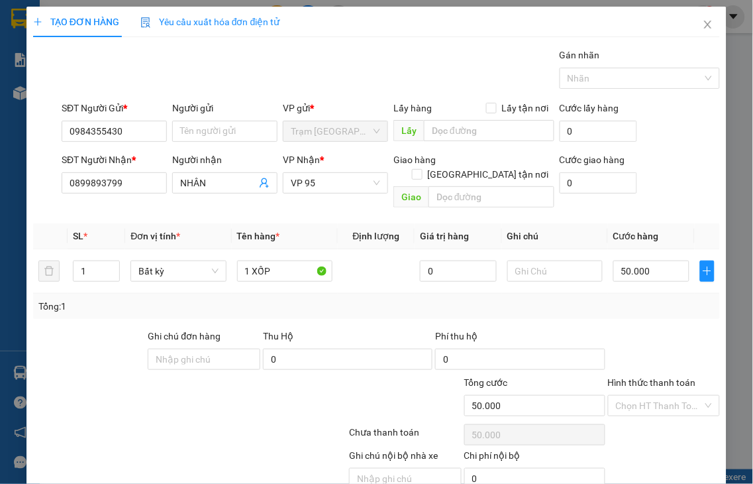
click at [661, 377] on label "Hình thức thanh toán" at bounding box center [652, 382] width 88 height 11
click at [661, 395] on input "Hình thức thanh toán" at bounding box center [659, 405] width 87 height 20
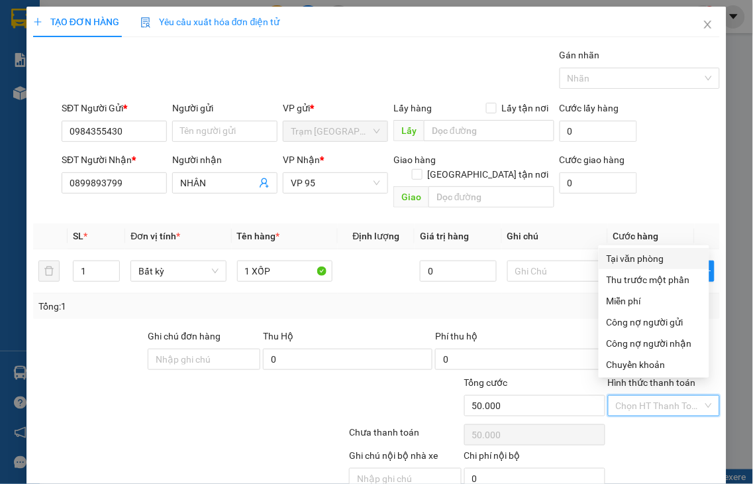
click at [621, 258] on div "Tại văn phòng" at bounding box center [654, 258] width 95 height 15
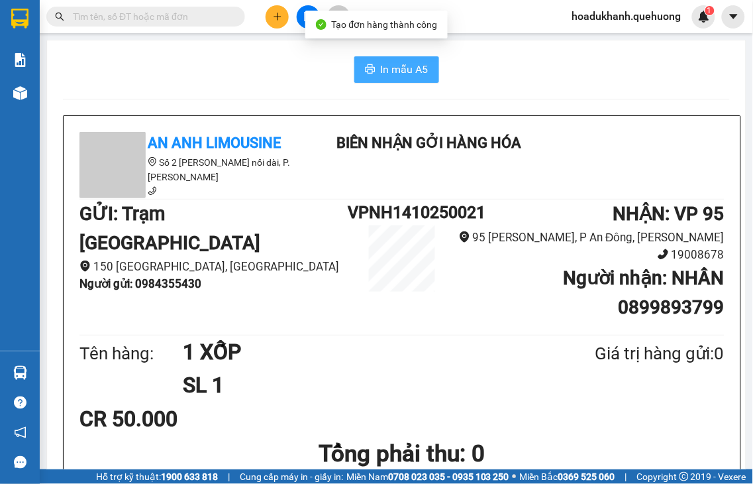
click at [372, 68] on button "In mẫu A5" at bounding box center [396, 69] width 85 height 26
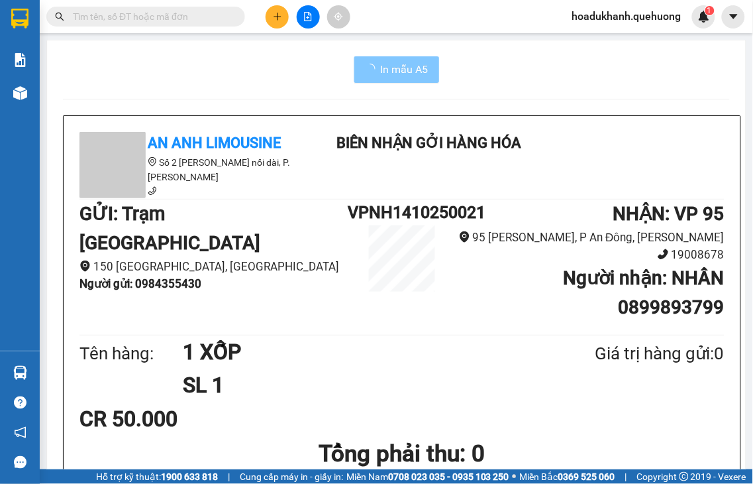
click at [408, 65] on span "In mẫu A5" at bounding box center [405, 69] width 48 height 17
click at [393, 69] on span "In mẫu A5" at bounding box center [405, 69] width 48 height 17
click at [274, 21] on button at bounding box center [277, 16] width 23 height 23
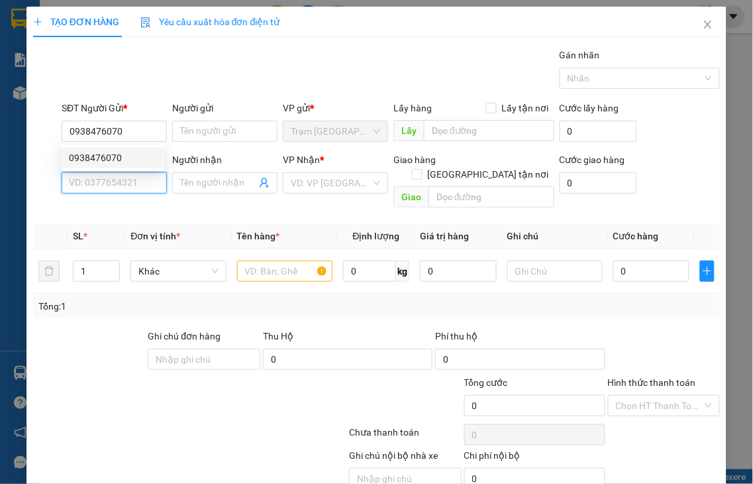
click at [101, 179] on input "SĐT Người Nhận *" at bounding box center [114, 182] width 105 height 21
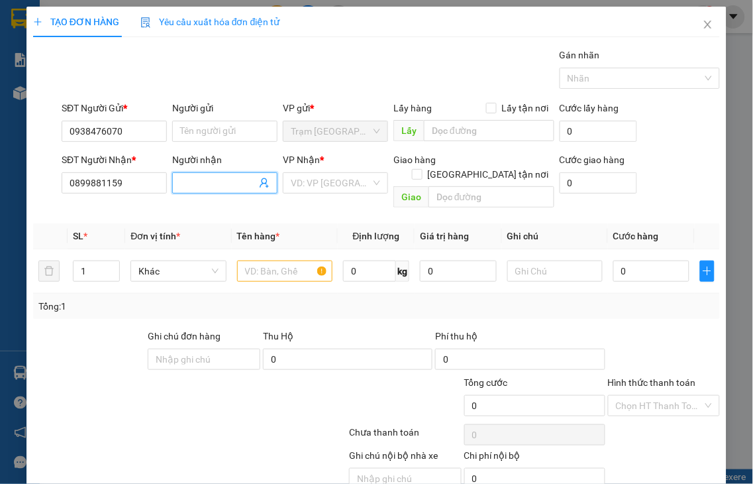
click at [216, 187] on input "Người nhận" at bounding box center [218, 183] width 76 height 15
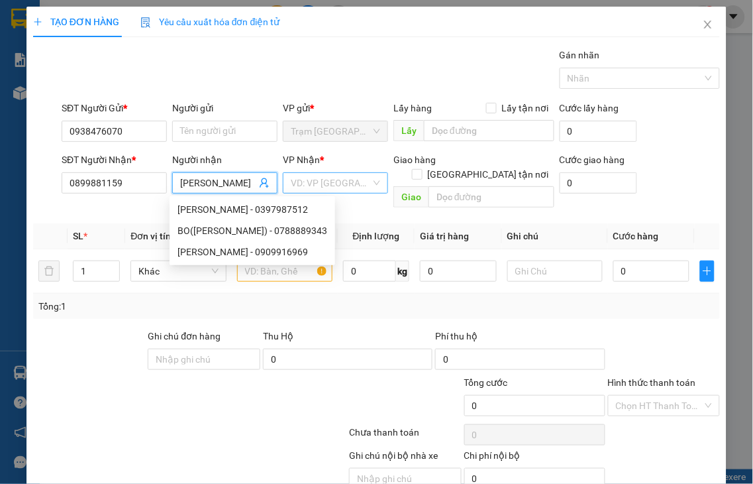
click at [323, 183] on input "search" at bounding box center [331, 183] width 80 height 20
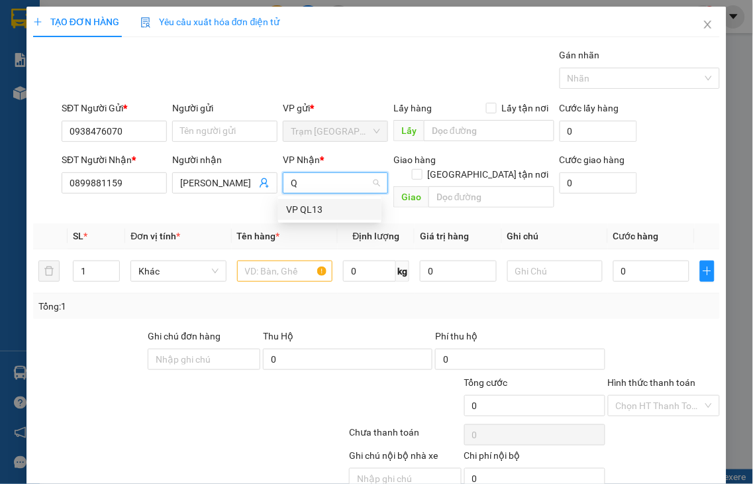
click at [307, 210] on div "VP QL13" at bounding box center [329, 209] width 87 height 15
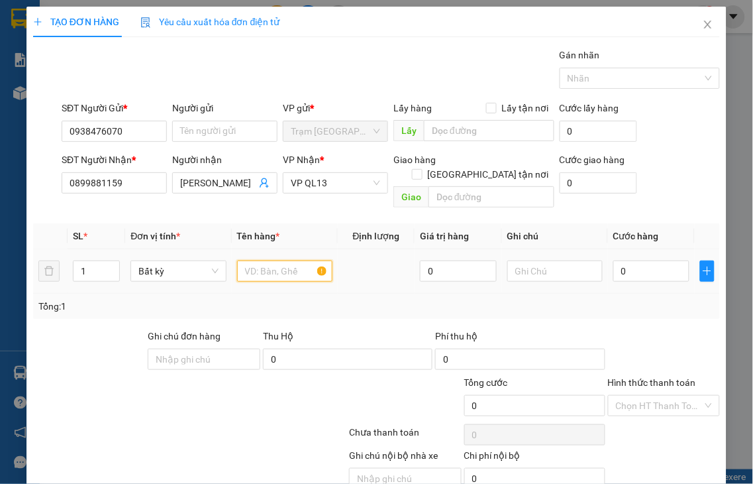
click at [256, 260] on input "text" at bounding box center [284, 270] width 95 height 21
click at [260, 260] on input "1 X" at bounding box center [284, 270] width 95 height 21
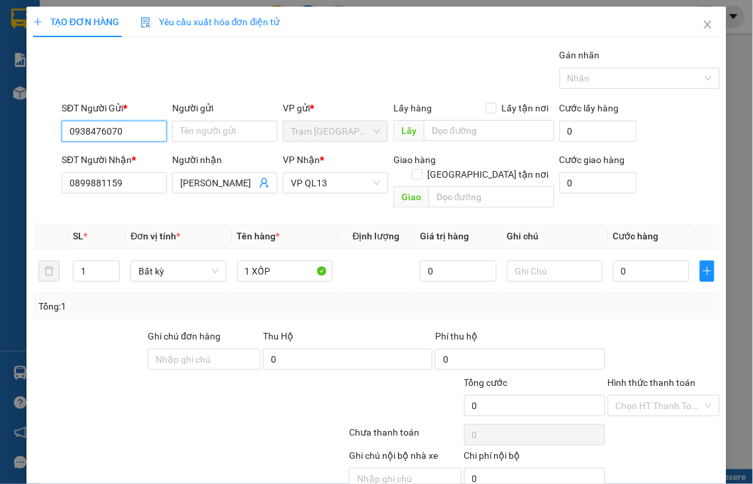
click at [134, 136] on input "0938476070" at bounding box center [114, 131] width 105 height 21
click at [130, 129] on input "0938476070" at bounding box center [114, 131] width 105 height 21
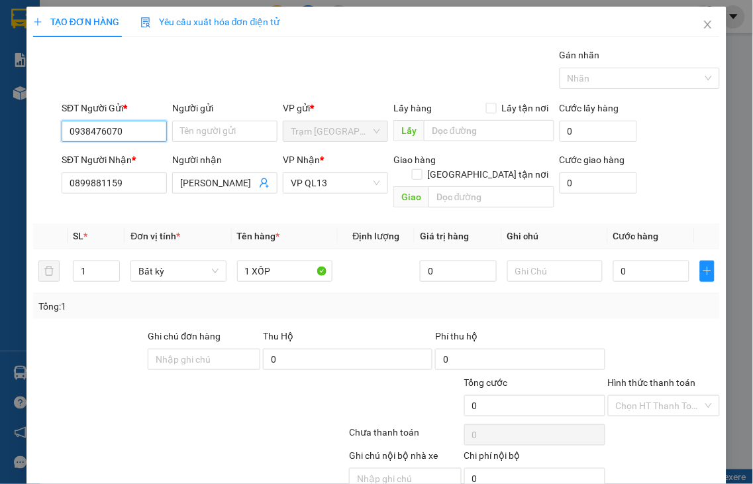
click at [130, 129] on input "0938476070" at bounding box center [114, 131] width 105 height 21
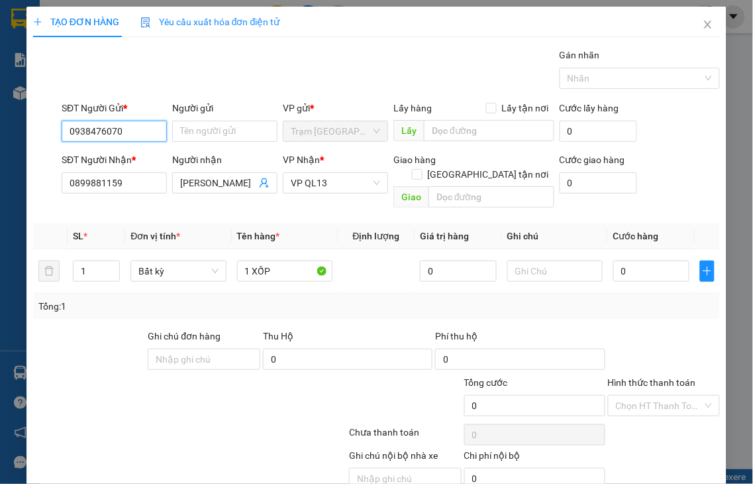
click at [130, 129] on input "0938476070" at bounding box center [114, 131] width 105 height 21
drag, startPoint x: 131, startPoint y: 182, endPoint x: 17, endPoint y: 207, distance: 117.2
click at [21, 207] on div "TẠO ĐƠN HÀNG Yêu cầu xuất hóa đơn điện tử Transit Pickup Surcharge Ids Transit …" at bounding box center [376, 242] width 753 height 484
click at [132, 135] on input "0938476070" at bounding box center [114, 131] width 105 height 21
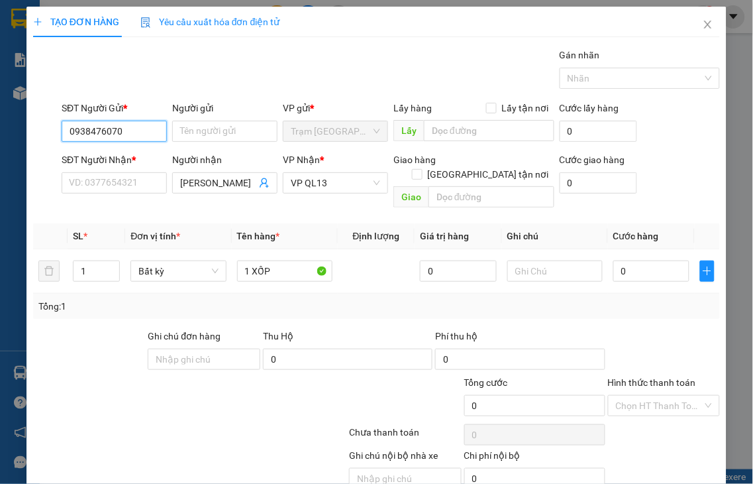
click at [132, 135] on input "0938476070" at bounding box center [114, 131] width 105 height 21
drag, startPoint x: 132, startPoint y: 135, endPoint x: 124, endPoint y: 132, distance: 9.0
click at [131, 135] on input "0938476070" at bounding box center [114, 131] width 105 height 21
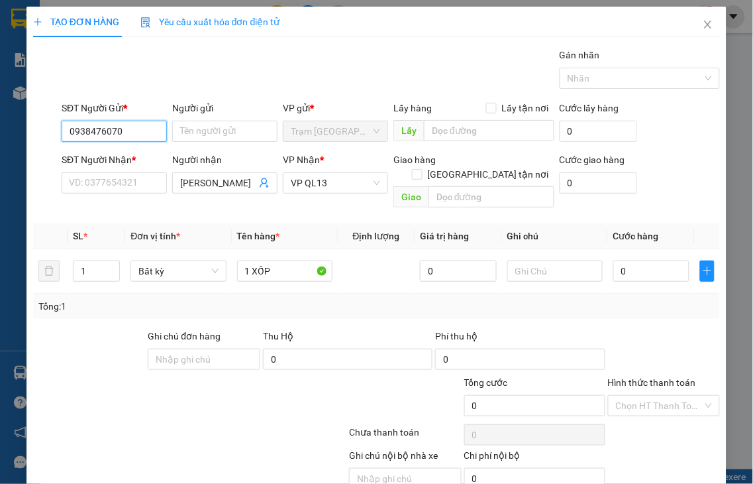
click at [123, 131] on input "0938476070" at bounding box center [114, 131] width 105 height 21
click at [122, 131] on input "0938476070" at bounding box center [114, 131] width 105 height 21
drag, startPoint x: 122, startPoint y: 131, endPoint x: 0, endPoint y: 131, distance: 121.9
click at [0, 131] on div "TẠO ĐƠN HÀNG Yêu cầu xuất hóa đơn điện tử Transit Pickup Surcharge Ids Transit …" at bounding box center [376, 242] width 753 height 484
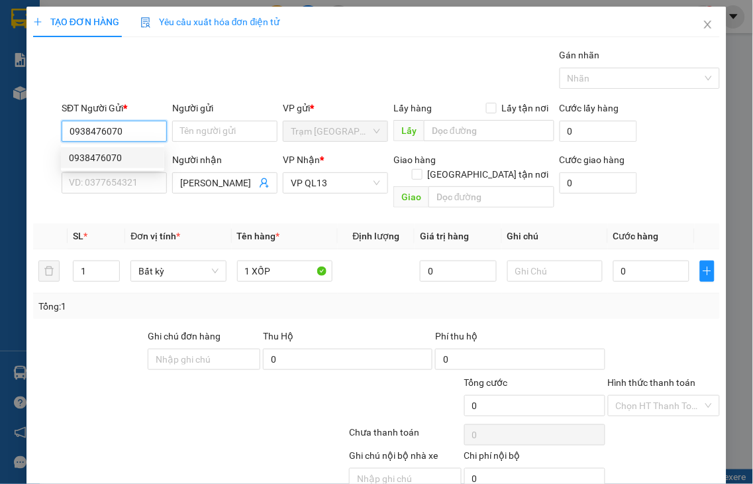
click at [109, 155] on div "0938476070" at bounding box center [112, 157] width 87 height 15
click at [134, 136] on input "0938476070" at bounding box center [114, 131] width 105 height 21
click at [132, 133] on input "0938476070" at bounding box center [114, 131] width 105 height 21
click at [103, 156] on div "0938476070" at bounding box center [112, 157] width 87 height 15
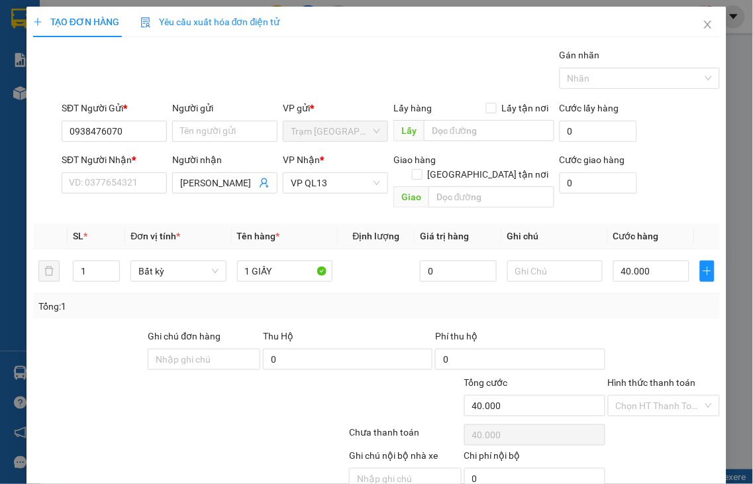
click at [103, 156] on div "SĐT Người Nhận *" at bounding box center [114, 159] width 105 height 15
click at [103, 172] on input "SĐT Người Nhận *" at bounding box center [114, 182] width 105 height 21
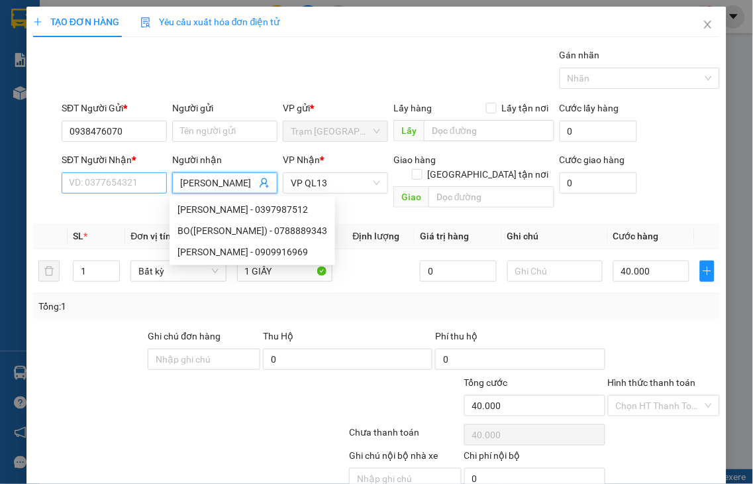
drag, startPoint x: 234, startPoint y: 179, endPoint x: 161, endPoint y: 182, distance: 72.9
click at [161, 182] on div "SĐT Người Nhận * VD: 0377654321 Người nhận DUY THANH VP Nhận * VP QL13 Giao hàn…" at bounding box center [391, 182] width 664 height 61
click at [121, 128] on input "0938476070" at bounding box center [114, 131] width 105 height 21
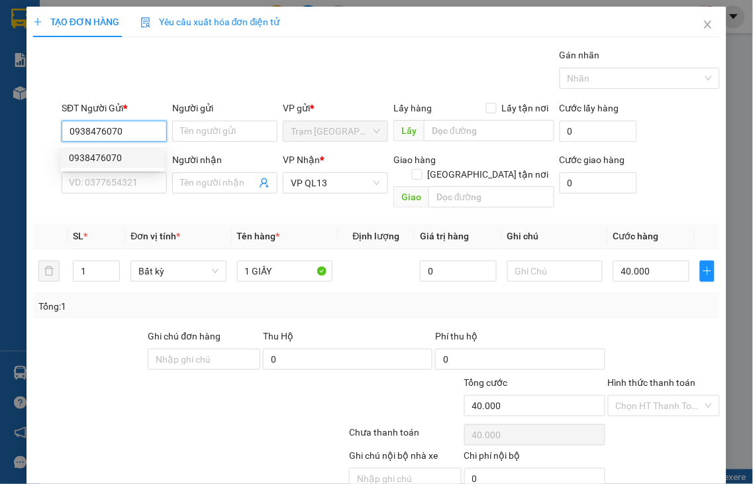
click at [121, 128] on input "0938476070" at bounding box center [114, 131] width 105 height 21
click at [91, 157] on div "0938476070" at bounding box center [112, 157] width 87 height 15
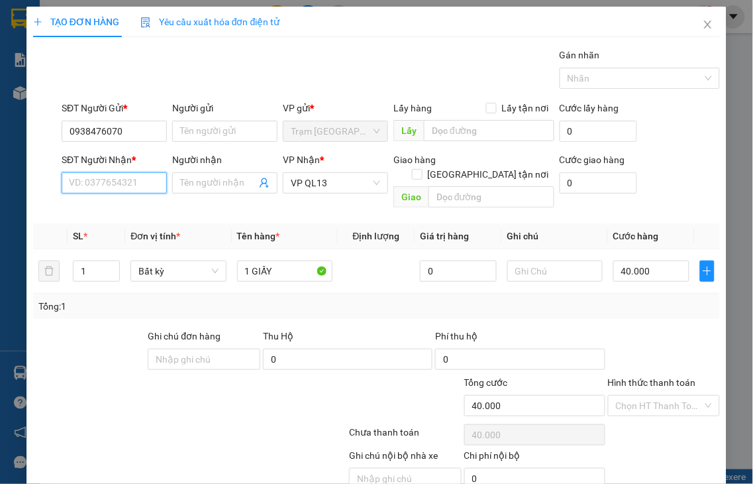
click at [95, 179] on input "SĐT Người Nhận *" at bounding box center [114, 182] width 105 height 21
click at [96, 212] on div "0979124600 - PHƯƠNG" at bounding box center [120, 209] width 102 height 15
drag, startPoint x: 128, startPoint y: 181, endPoint x: 40, endPoint y: 182, distance: 88.1
click at [40, 182] on div "SĐT Người Nhận * 0979124600 Người nhận PHƯƠNG VP Nhận * VP QL13 Giao hàng Giao …" at bounding box center [377, 182] width 690 height 61
drag, startPoint x: 224, startPoint y: 182, endPoint x: 160, endPoint y: 188, distance: 64.5
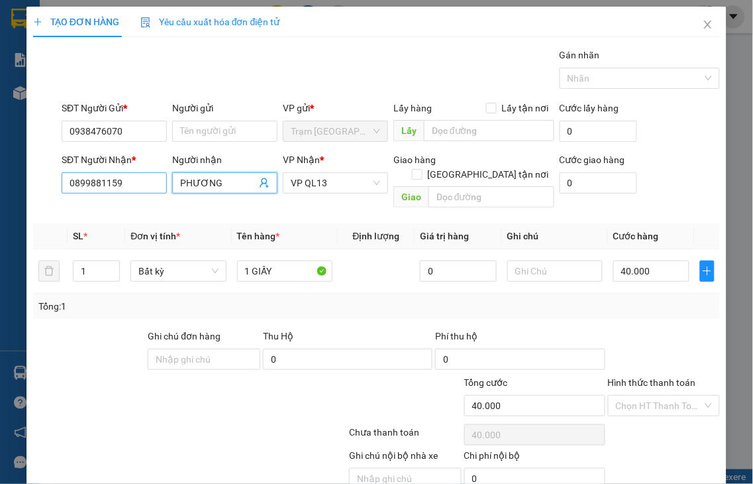
click at [161, 187] on div "SĐT Người Nhận * 0899881159 Người nhận PHƯƠNG PHƯƠNG VP Nhận * VP QL13 Giao hàn…" at bounding box center [391, 182] width 664 height 61
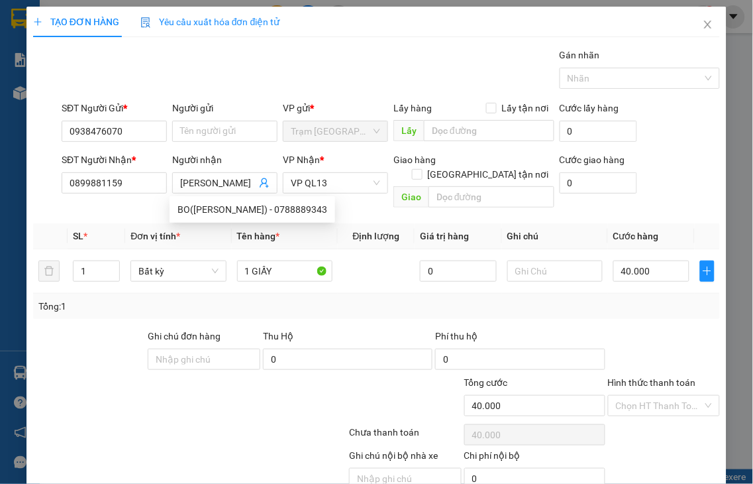
click at [332, 305] on div "Transit Pickup Surcharge Ids Transit Deliver Surcharge Ids Transit Deliver Surc…" at bounding box center [376, 284] width 687 height 472
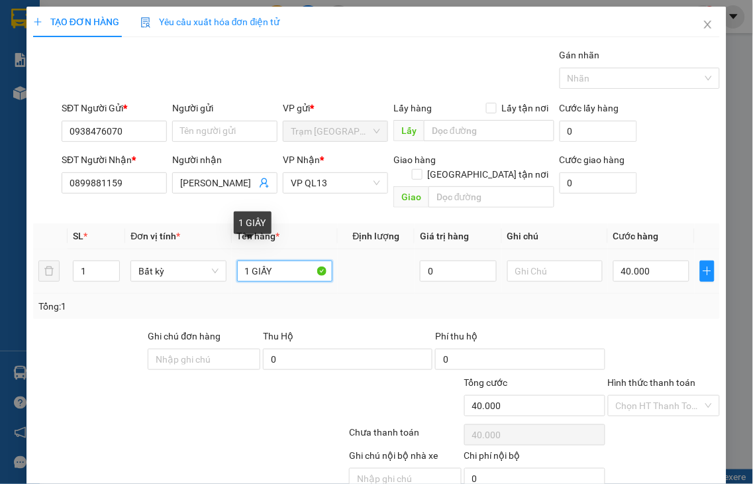
drag, startPoint x: 249, startPoint y: 255, endPoint x: 345, endPoint y: 255, distance: 96.0
click at [345, 255] on tr "1 Bất kỳ 1 GIẤY 0 40.000" at bounding box center [376, 271] width 687 height 44
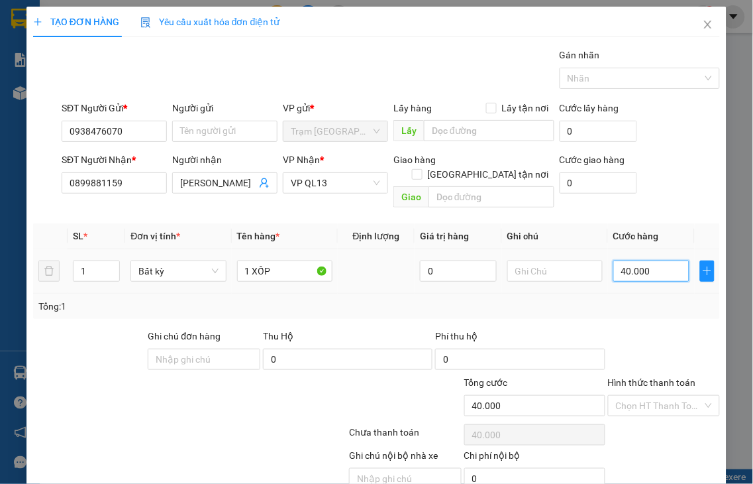
click at [652, 261] on input "40.000" at bounding box center [651, 270] width 76 height 21
click at [650, 377] on label "Hình thức thanh toán" at bounding box center [652, 382] width 88 height 11
click at [650, 395] on input "Hình thức thanh toán" at bounding box center [659, 405] width 87 height 20
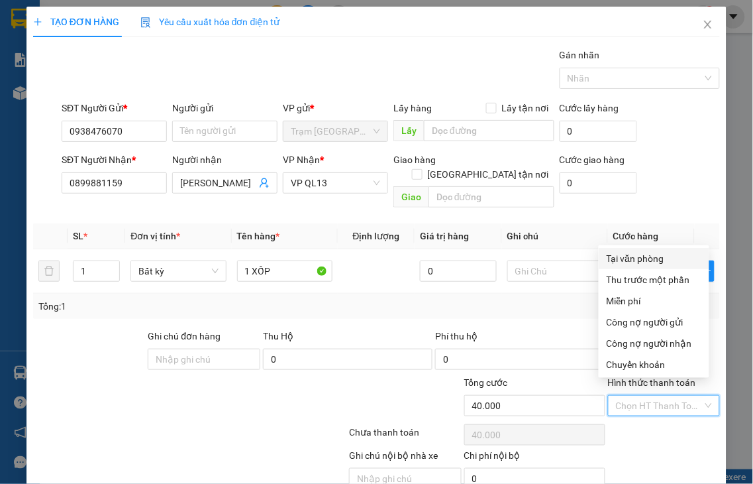
click at [617, 254] on div "Tại văn phòng" at bounding box center [654, 258] width 95 height 15
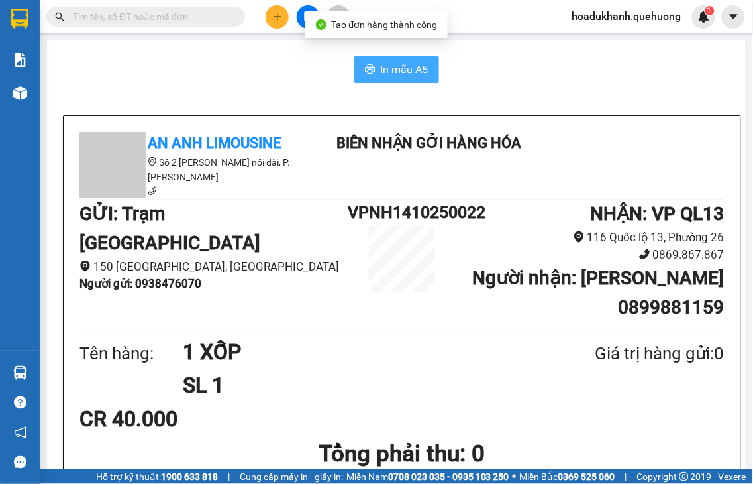
click at [411, 76] on span "In mẫu A5" at bounding box center [405, 69] width 48 height 17
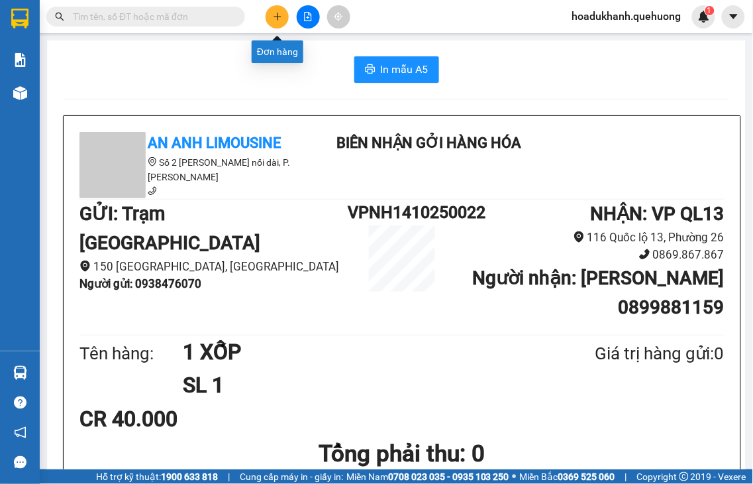
click at [282, 19] on icon "plus" at bounding box center [277, 16] width 9 height 9
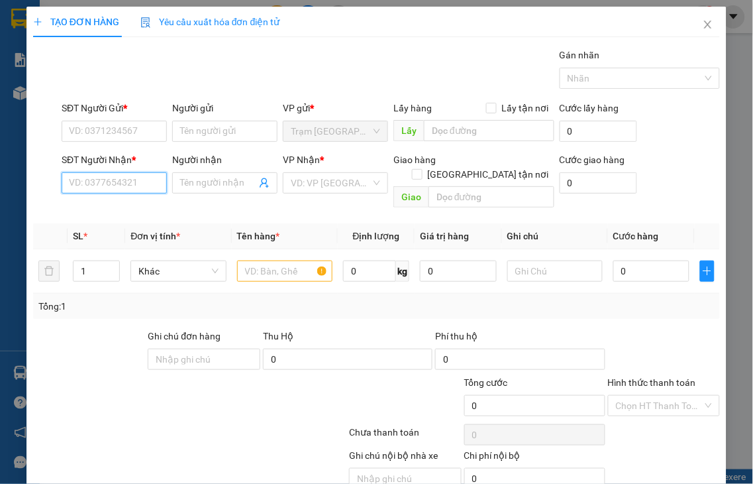
click at [97, 185] on input "SĐT Người Nhận *" at bounding box center [114, 182] width 105 height 21
click at [108, 182] on input "3276" at bounding box center [114, 182] width 105 height 21
click at [108, 183] on input "3276" at bounding box center [114, 182] width 105 height 21
click at [105, 213] on div "0389543276 - HIỆP" at bounding box center [112, 209] width 87 height 15
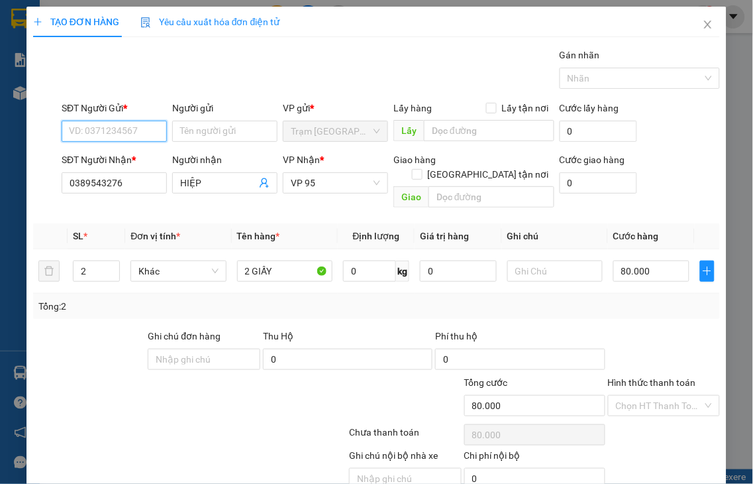
click at [97, 136] on input "SĐT Người Gửi *" at bounding box center [114, 131] width 105 height 21
click at [108, 155] on div "0389543276 - HIỆP" at bounding box center [112, 157] width 87 height 15
click at [650, 377] on label "Hình thức thanh toán" at bounding box center [652, 382] width 88 height 11
click at [650, 395] on input "Hình thức thanh toán" at bounding box center [659, 405] width 87 height 20
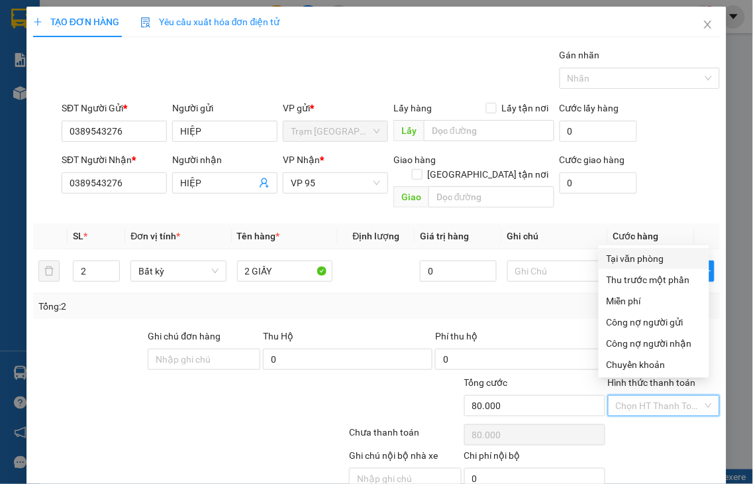
click at [618, 257] on div "Tại văn phòng" at bounding box center [654, 258] width 95 height 15
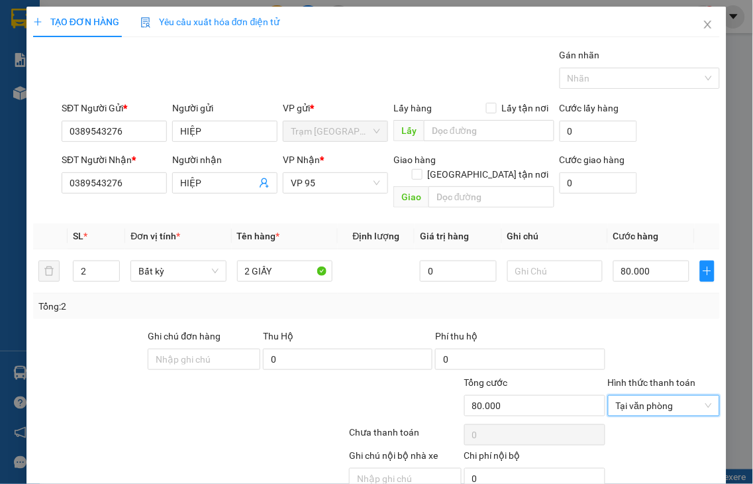
drag, startPoint x: 649, startPoint y: 448, endPoint x: 578, endPoint y: 267, distance: 194.2
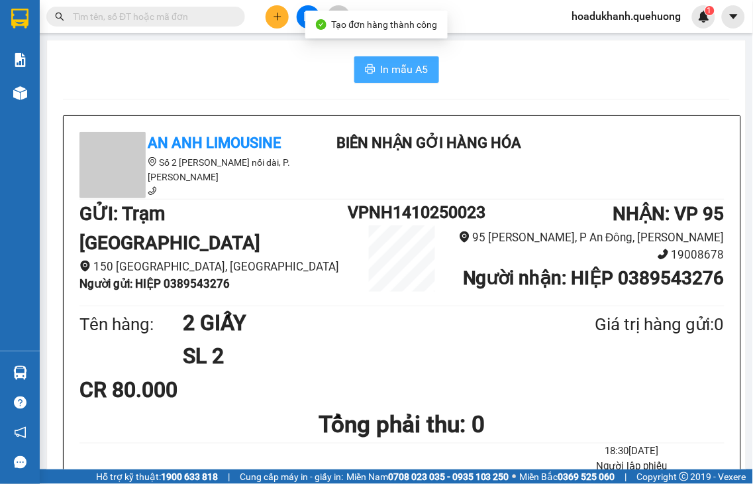
drag, startPoint x: 417, startPoint y: 73, endPoint x: 614, endPoint y: 76, distance: 196.7
click at [416, 73] on span "In mẫu A5" at bounding box center [405, 69] width 48 height 17
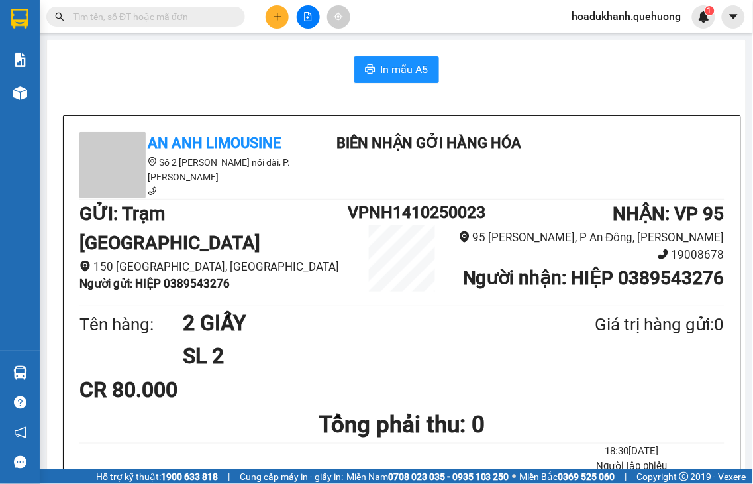
click at [269, 16] on button at bounding box center [277, 16] width 23 height 23
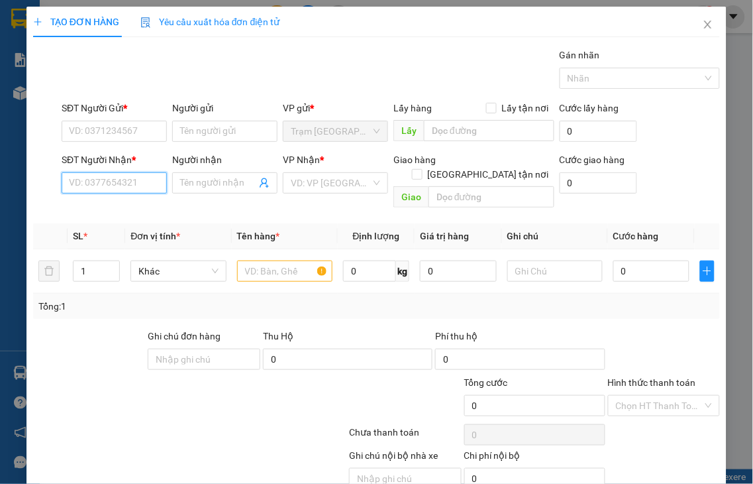
click at [90, 178] on input "SĐT Người Nhận *" at bounding box center [114, 182] width 105 height 21
click at [103, 189] on input "0721" at bounding box center [114, 182] width 105 height 21
click at [101, 206] on div "0903350721 - NHIỄU" at bounding box center [112, 209] width 87 height 15
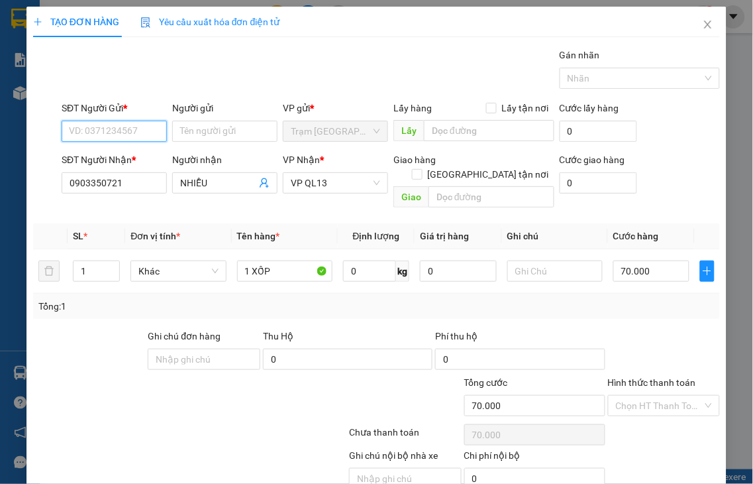
click at [113, 133] on input "SĐT Người Gửi *" at bounding box center [114, 131] width 105 height 21
click at [113, 160] on div "0865146251 - KIỀU" at bounding box center [112, 157] width 87 height 15
click at [624, 377] on label "Hình thức thanh toán" at bounding box center [652, 382] width 88 height 11
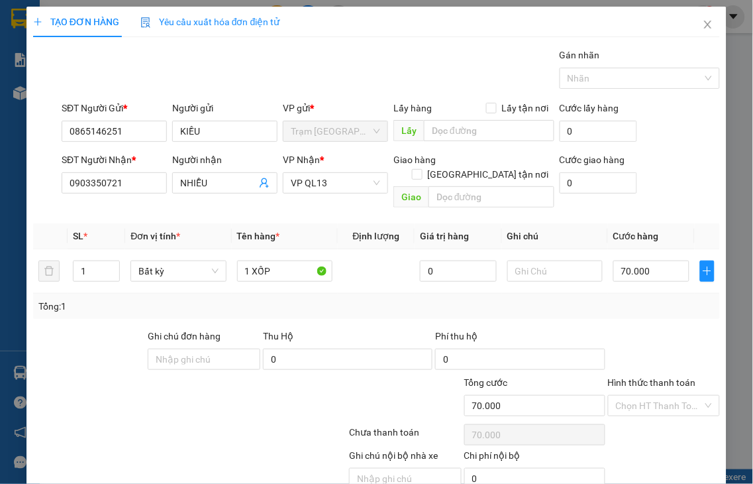
click at [624, 395] on input "Hình thức thanh toán" at bounding box center [659, 405] width 87 height 20
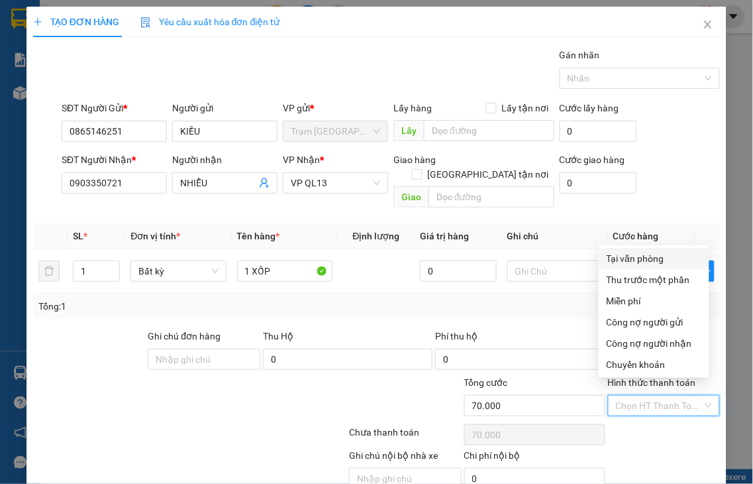
click at [629, 262] on div "Tại văn phòng" at bounding box center [654, 258] width 95 height 15
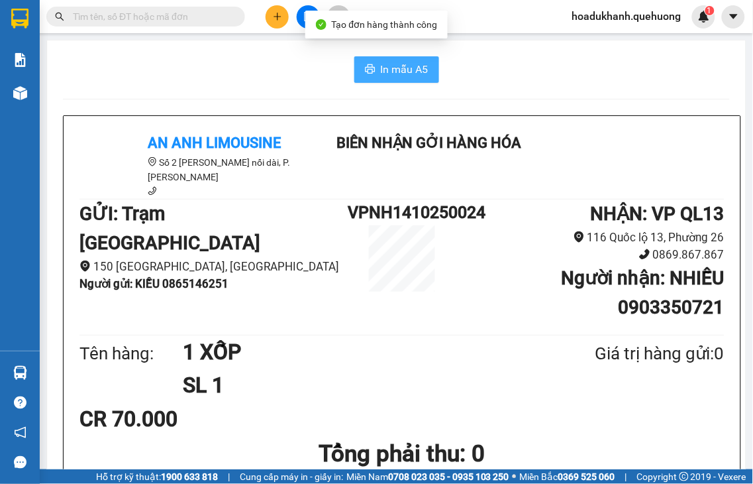
drag, startPoint x: 415, startPoint y: 67, endPoint x: 577, endPoint y: 74, distance: 162.4
click at [414, 67] on span "In mẫu A5" at bounding box center [405, 69] width 48 height 17
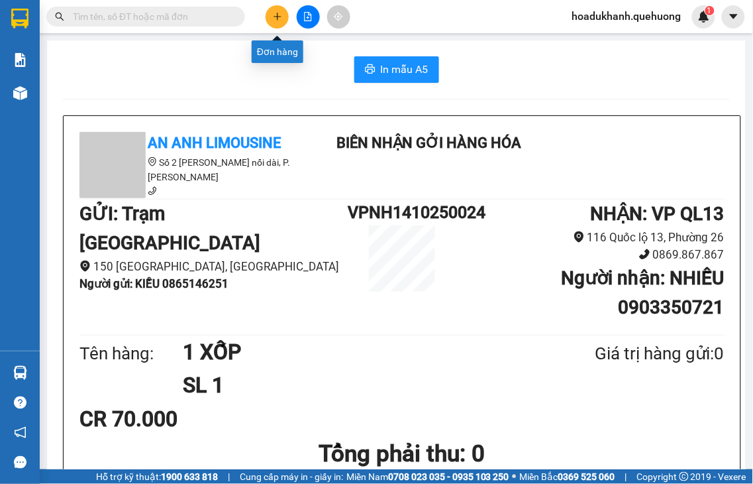
click at [274, 18] on icon "plus" at bounding box center [277, 16] width 9 height 9
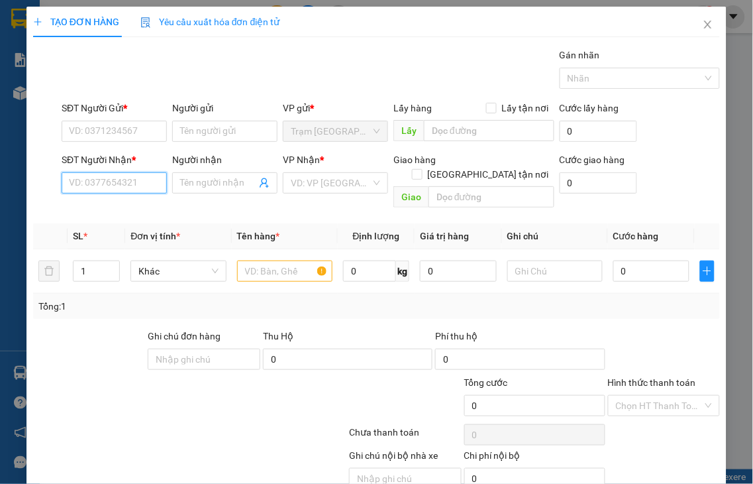
click at [86, 183] on input "SĐT Người Nhận *" at bounding box center [114, 182] width 105 height 21
click at [110, 182] on input "3584" at bounding box center [114, 182] width 105 height 21
drag, startPoint x: 126, startPoint y: 213, endPoint x: 148, endPoint y: 194, distance: 29.2
click at [127, 213] on div "0909713584 - TÈO GÔ" at bounding box center [115, 209] width 92 height 15
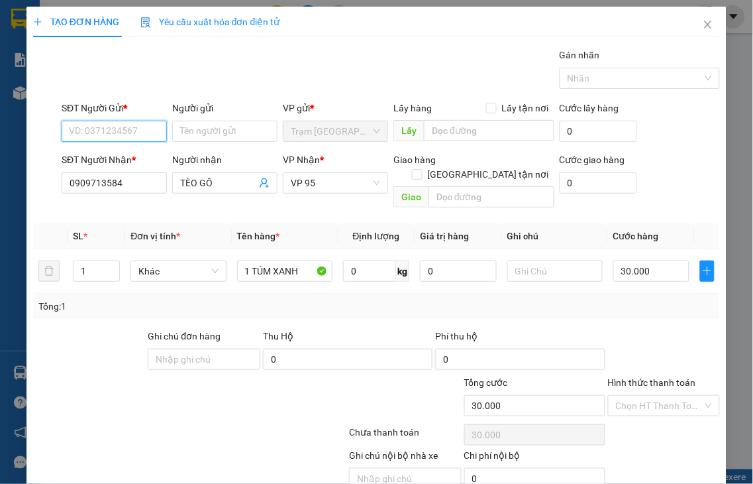
click at [124, 134] on input "SĐT Người Gửi *" at bounding box center [114, 131] width 105 height 21
click at [121, 158] on div "0784971377 - GÁI NHỎ" at bounding box center [117, 157] width 97 height 15
click at [637, 377] on label "Hình thức thanh toán" at bounding box center [652, 382] width 88 height 11
click at [637, 395] on input "Hình thức thanh toán" at bounding box center [659, 405] width 87 height 20
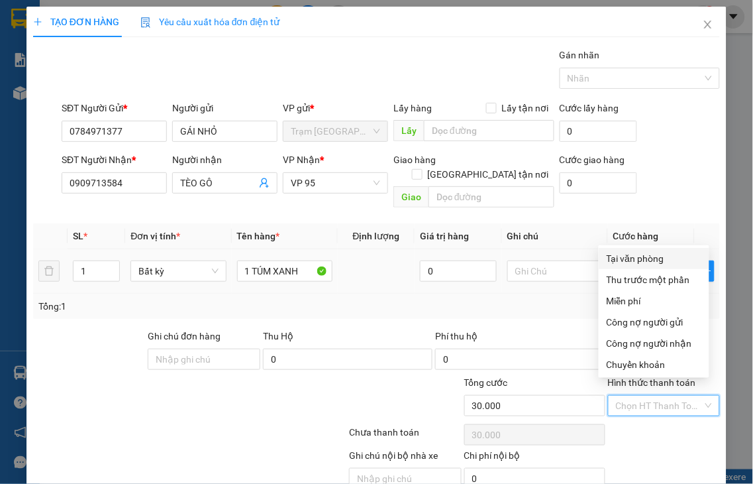
click at [631, 254] on div "Tại văn phòng" at bounding box center [654, 258] width 95 height 15
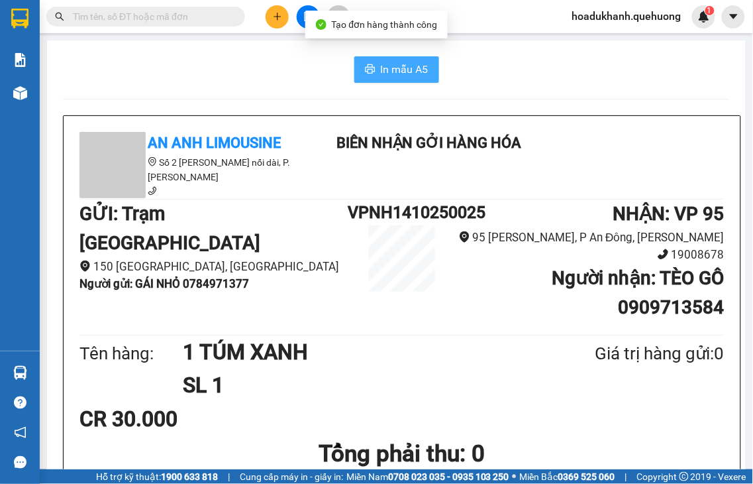
click at [414, 70] on span "In mẫu A5" at bounding box center [405, 69] width 48 height 17
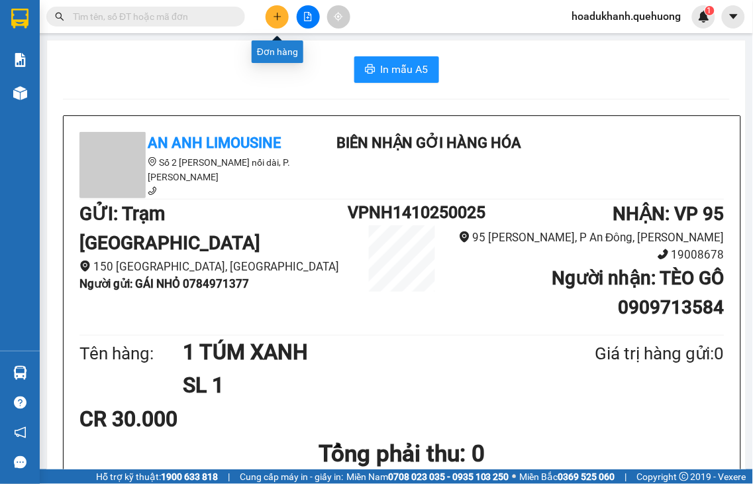
click at [275, 17] on icon "plus" at bounding box center [277, 16] width 7 height 1
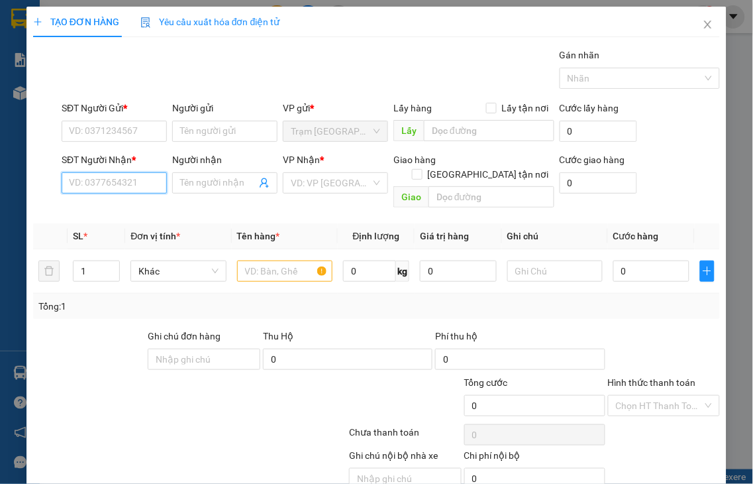
click at [129, 181] on input "SĐT Người Nhận *" at bounding box center [114, 182] width 105 height 21
click at [128, 185] on input "3209" at bounding box center [114, 182] width 105 height 21
click at [120, 212] on div "0366803209 - THÁI LỆ" at bounding box center [134, 209] width 130 height 15
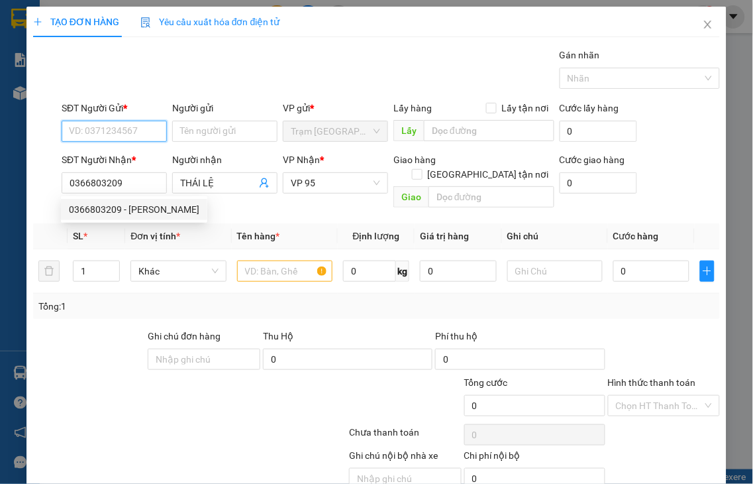
click at [109, 140] on input "SĐT Người Gửi *" at bounding box center [114, 131] width 105 height 21
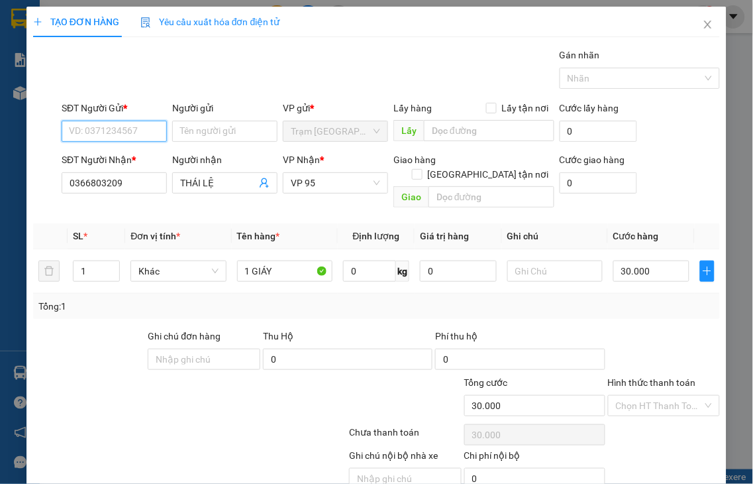
click at [109, 136] on input "SĐT Người Gửi *" at bounding box center [114, 131] width 105 height 21
click at [109, 134] on input "SĐT Người Gửi *" at bounding box center [114, 131] width 105 height 21
click at [105, 159] on div "0784971377 - GÁI NHỎ" at bounding box center [117, 157] width 97 height 15
click at [640, 377] on label "Hình thức thanh toán" at bounding box center [652, 382] width 88 height 11
click at [640, 395] on input "Hình thức thanh toán" at bounding box center [659, 405] width 87 height 20
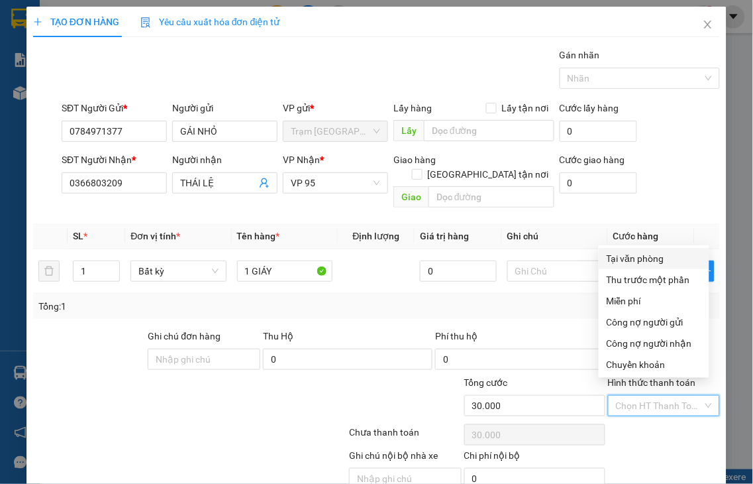
click at [628, 261] on div "Tại văn phòng" at bounding box center [654, 258] width 95 height 15
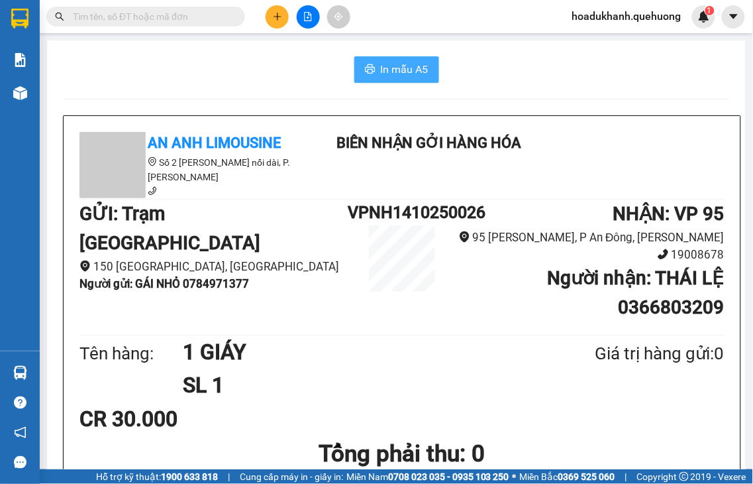
click at [403, 75] on span "In mẫu A5" at bounding box center [405, 69] width 48 height 17
click at [277, 17] on icon "plus" at bounding box center [277, 16] width 1 height 7
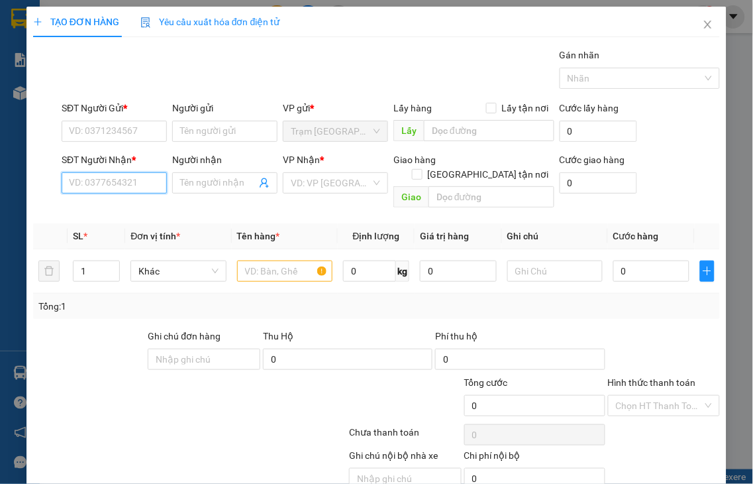
click at [120, 178] on input "SĐT Người Nhận *" at bounding box center [114, 182] width 105 height 21
click at [120, 178] on input "6307" at bounding box center [114, 182] width 105 height 21
click at [119, 187] on input "6307" at bounding box center [114, 182] width 105 height 21
click at [113, 207] on div "0369306307 - CÔNG" at bounding box center [112, 209] width 87 height 15
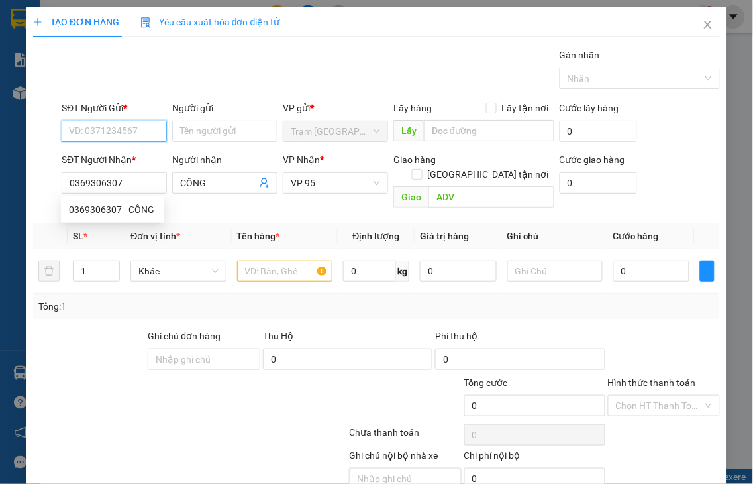
click at [99, 132] on input "SĐT Người Gửi *" at bounding box center [114, 131] width 105 height 21
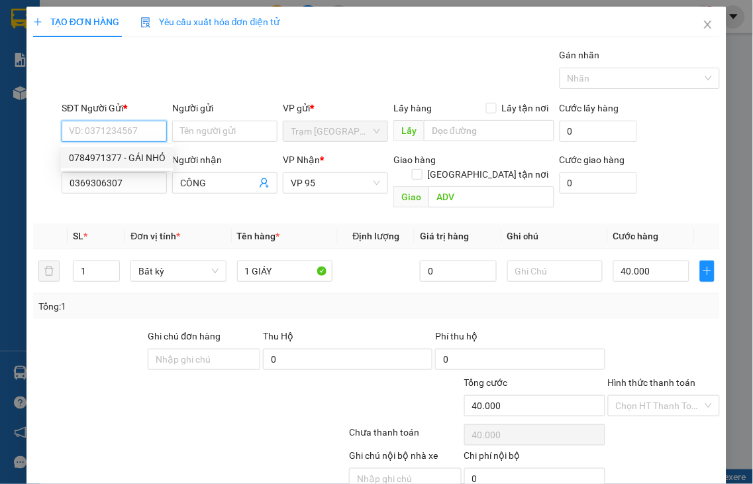
click at [99, 154] on div "0784971377 - GÁI NHỎ" at bounding box center [117, 157] width 97 height 15
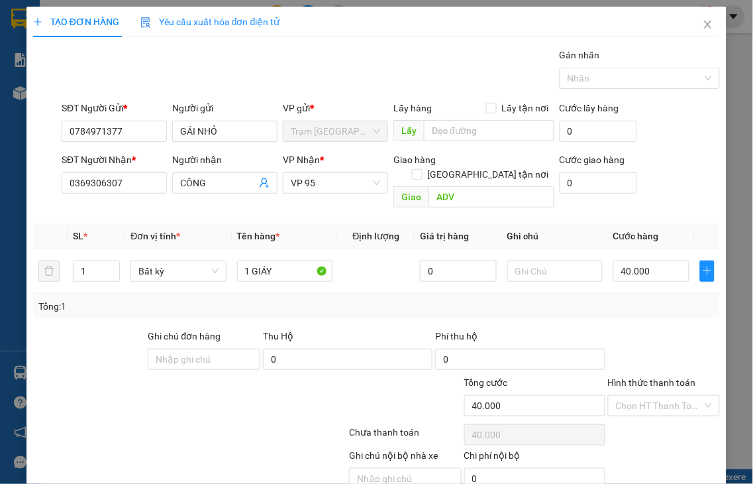
click at [644, 377] on label "Hình thức thanh toán" at bounding box center [652, 382] width 88 height 11
click at [644, 395] on input "Hình thức thanh toán" at bounding box center [659, 405] width 87 height 20
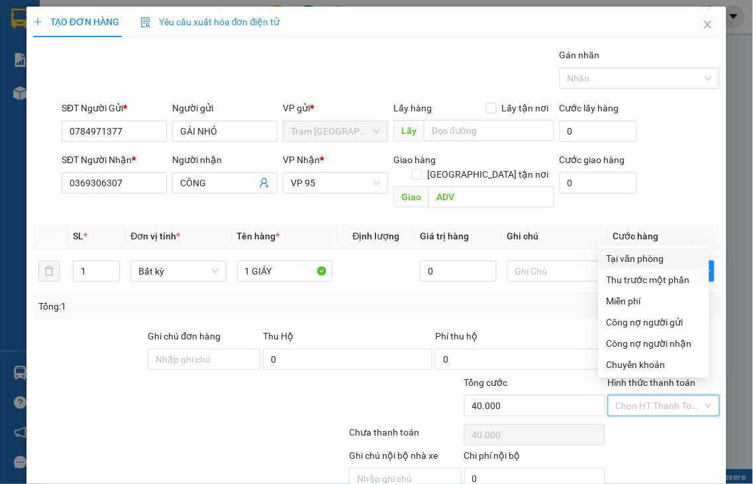
click at [619, 258] on div "Tại văn phòng" at bounding box center [654, 258] width 95 height 15
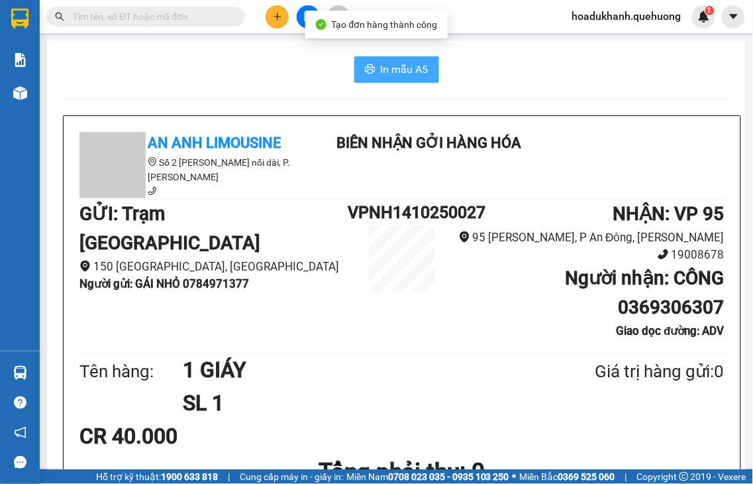
click at [404, 75] on span "In mẫu A5" at bounding box center [405, 69] width 48 height 17
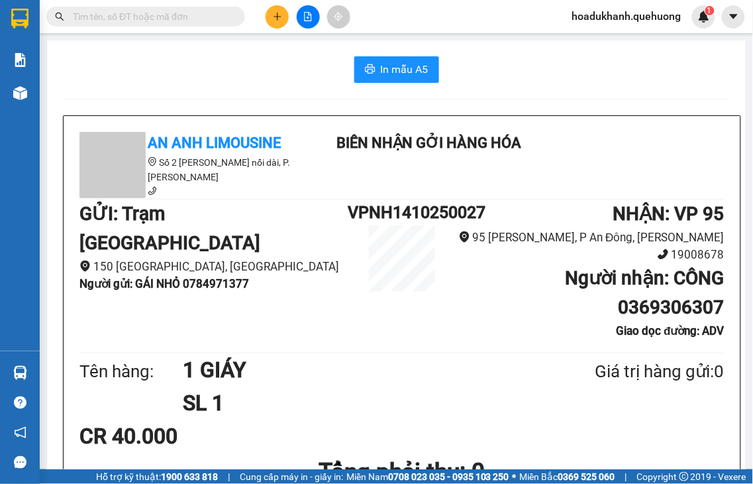
click at [279, 22] on button at bounding box center [277, 16] width 23 height 23
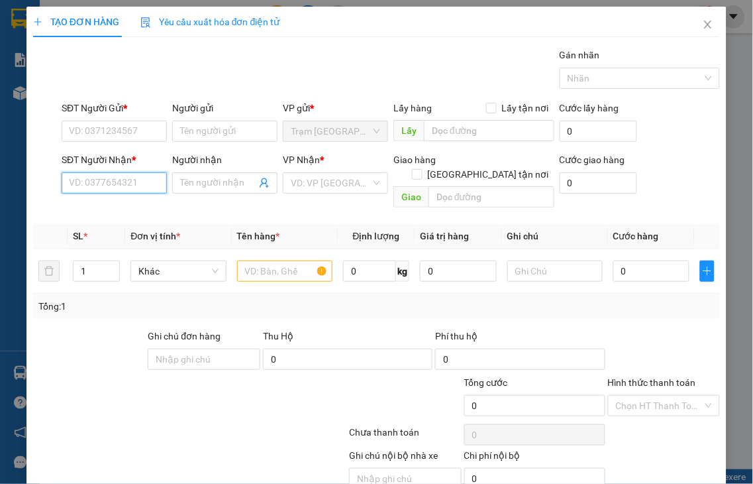
drag, startPoint x: 128, startPoint y: 183, endPoint x: 134, endPoint y: 170, distance: 14.5
click at [131, 177] on input "SĐT Người Nhận *" at bounding box center [114, 182] width 105 height 21
click at [139, 183] on input "2775" at bounding box center [114, 182] width 105 height 21
click at [129, 204] on div "0909822775 - ÚT" at bounding box center [112, 209] width 87 height 15
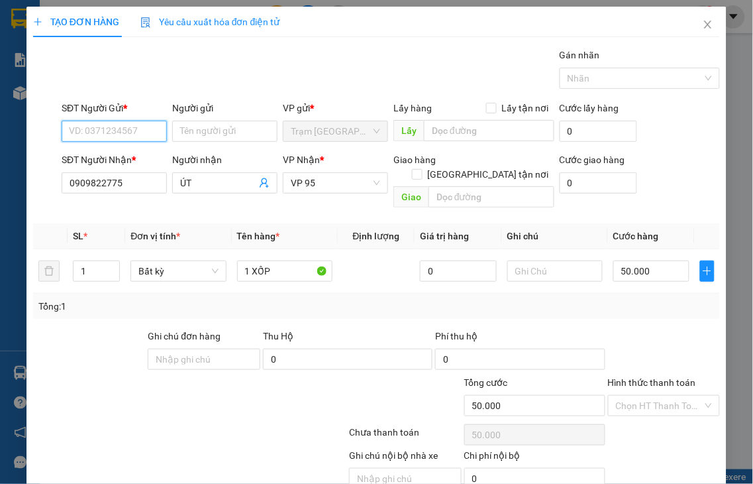
click at [103, 132] on input "SĐT Người Gửi *" at bounding box center [114, 131] width 105 height 21
click at [98, 156] on div "0784971377 - GÁI NHỎ" at bounding box center [117, 157] width 97 height 15
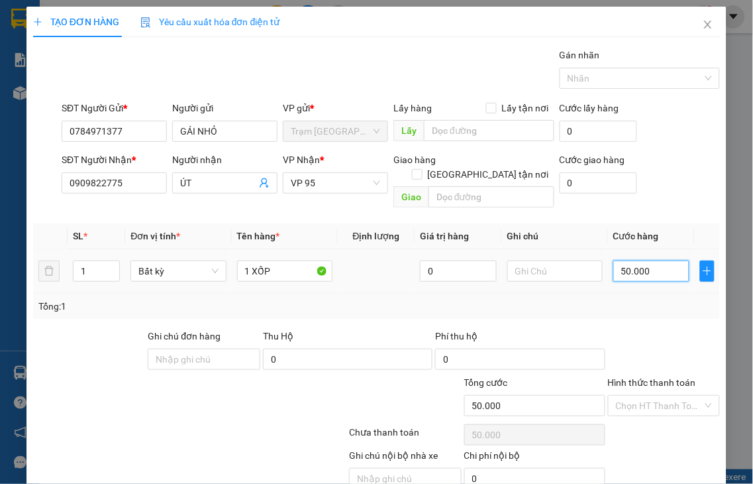
click at [639, 260] on input "50.000" at bounding box center [651, 270] width 76 height 21
click at [660, 377] on label "Hình thức thanh toán" at bounding box center [652, 382] width 88 height 11
click at [660, 395] on input "Hình thức thanh toán" at bounding box center [659, 405] width 87 height 20
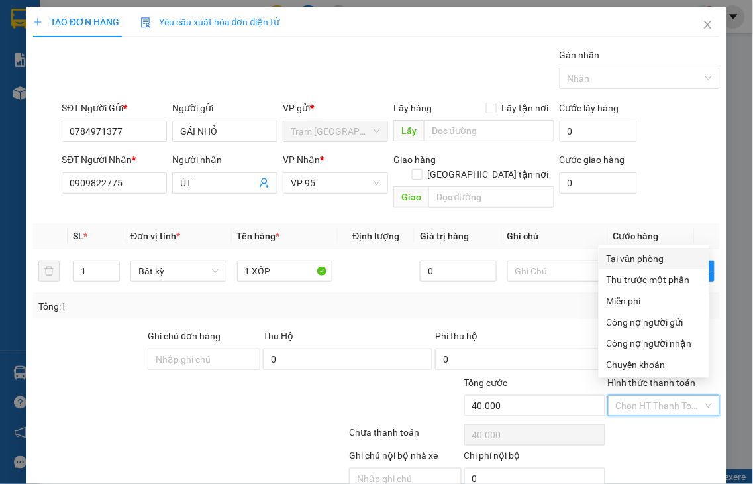
click at [638, 260] on div "Tại văn phòng" at bounding box center [654, 258] width 95 height 15
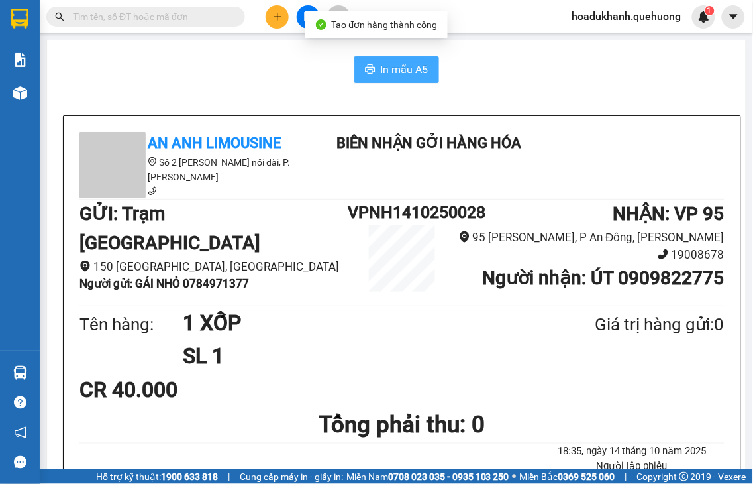
click at [389, 71] on span "In mẫu A5" at bounding box center [405, 69] width 48 height 17
click at [279, 18] on icon "plus" at bounding box center [277, 16] width 9 height 9
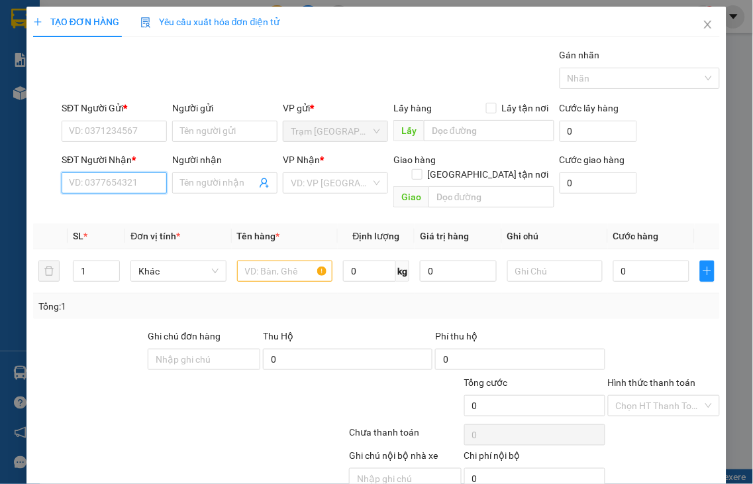
click at [128, 179] on input "SĐT Người Nhận *" at bounding box center [114, 182] width 105 height 21
click at [127, 179] on input "7890" at bounding box center [114, 182] width 105 height 21
click at [123, 207] on div "0909167890 - HOA" at bounding box center [112, 209] width 87 height 15
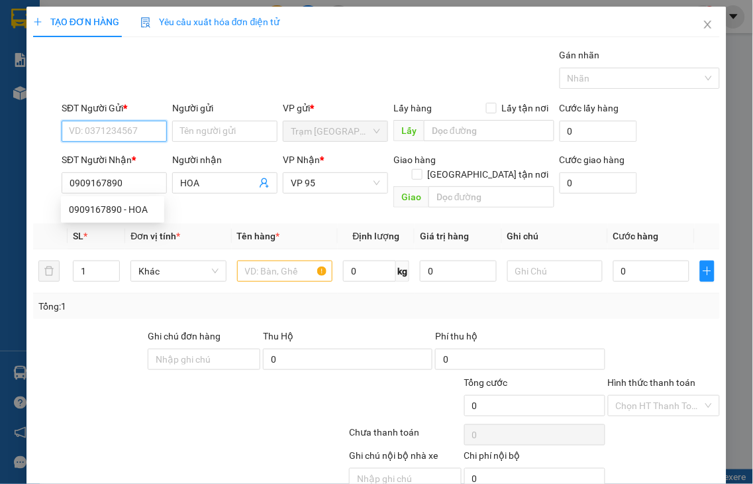
click at [109, 133] on input "SĐT Người Gửi *" at bounding box center [114, 131] width 105 height 21
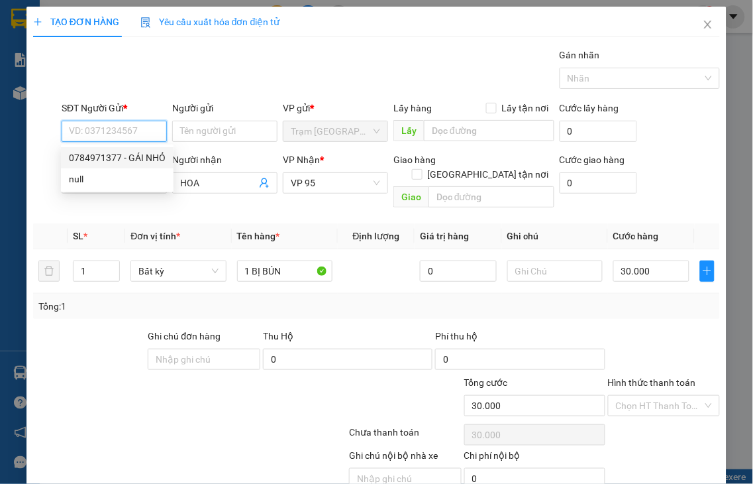
click at [113, 150] on div "0784971377 - GÁI NHỎ" at bounding box center [117, 157] width 97 height 15
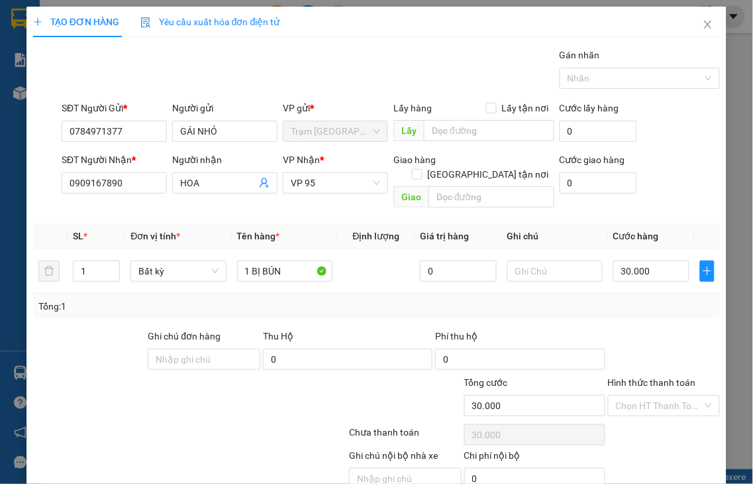
click at [640, 375] on div "Hình thức thanh toán" at bounding box center [664, 385] width 113 height 20
drag, startPoint x: 626, startPoint y: 370, endPoint x: 621, endPoint y: 327, distance: 42.7
click at [626, 377] on label "Hình thức thanh toán" at bounding box center [652, 382] width 88 height 11
click at [626, 395] on input "Hình thức thanh toán" at bounding box center [659, 405] width 87 height 20
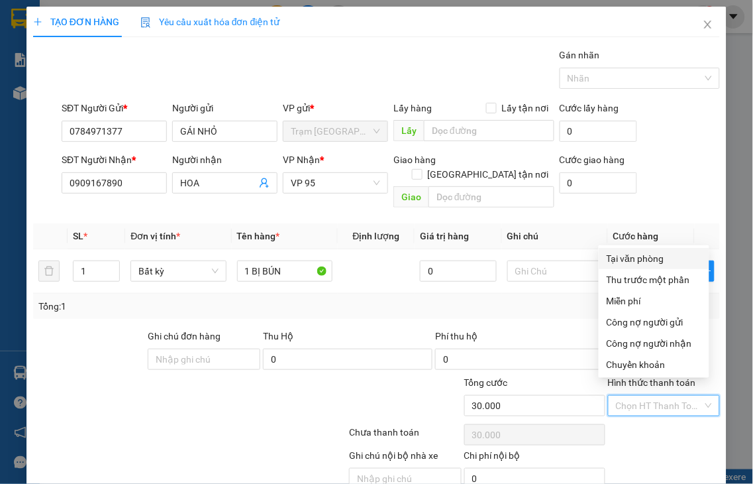
click at [621, 257] on div "Tại văn phòng" at bounding box center [654, 258] width 95 height 15
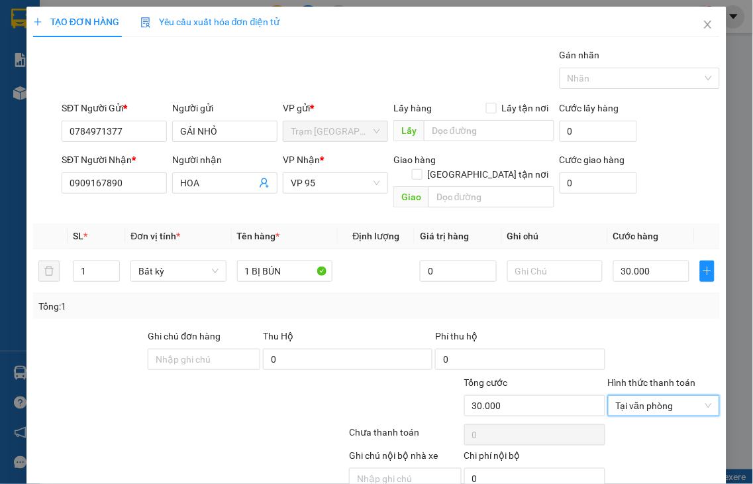
drag, startPoint x: 662, startPoint y: 444, endPoint x: 506, endPoint y: 148, distance: 335.4
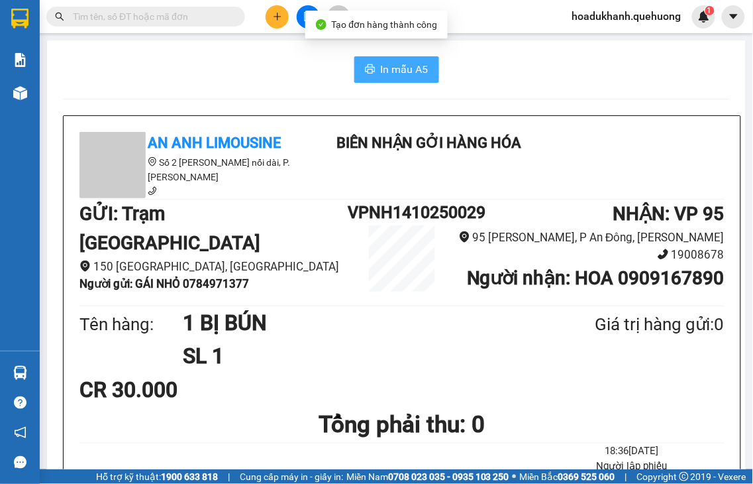
click at [365, 70] on icon "printer" at bounding box center [370, 68] width 10 height 9
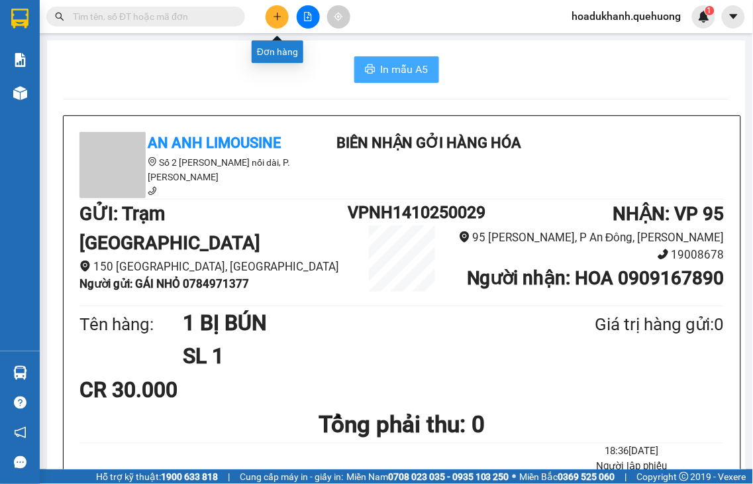
click at [279, 20] on icon "plus" at bounding box center [277, 16] width 9 height 9
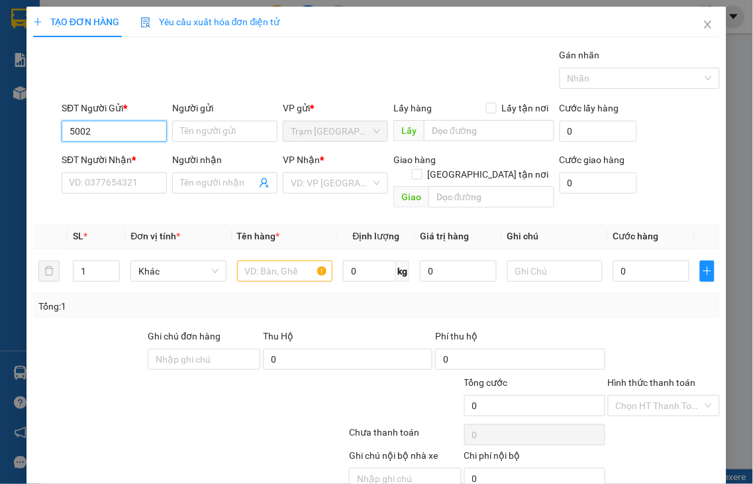
click at [107, 128] on input "5002" at bounding box center [114, 131] width 105 height 21
click at [113, 127] on input "5002" at bounding box center [114, 131] width 105 height 21
click at [111, 160] on div "0344445002 - NHA KHOA Y ĐỨC" at bounding box center [171, 157] width 205 height 15
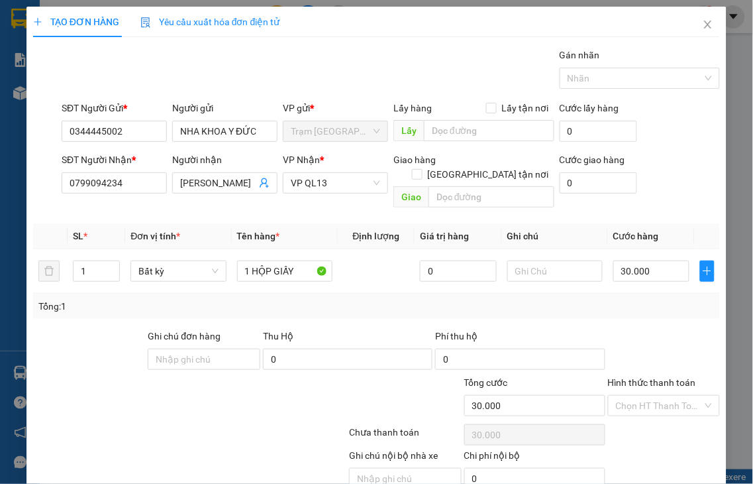
click at [641, 377] on label "Hình thức thanh toán" at bounding box center [652, 382] width 88 height 11
click at [641, 395] on input "Hình thức thanh toán" at bounding box center [659, 405] width 87 height 20
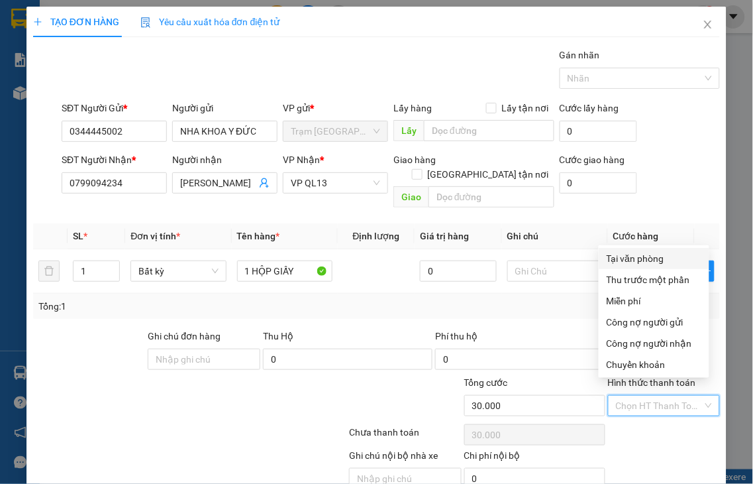
click at [623, 258] on div "Tại văn phòng" at bounding box center [654, 258] width 95 height 15
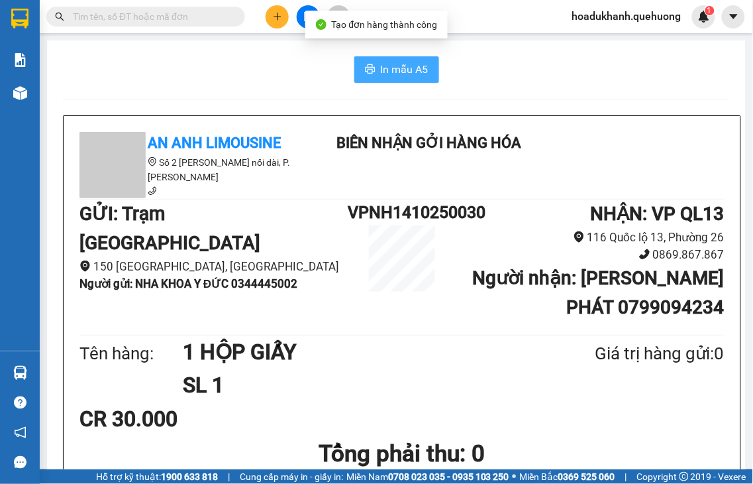
click at [381, 69] on span "In mẫu A5" at bounding box center [405, 69] width 48 height 17
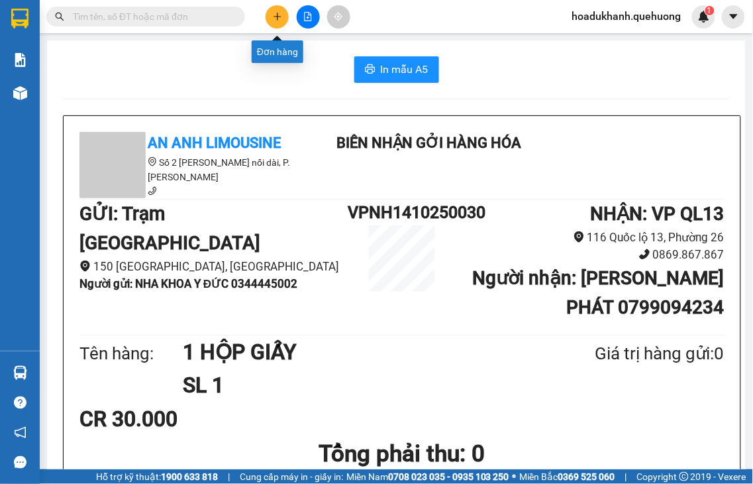
click at [278, 11] on button at bounding box center [277, 16] width 23 height 23
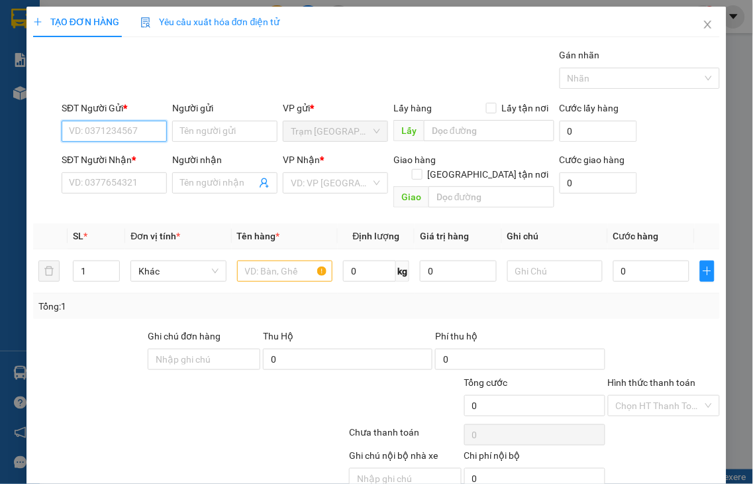
click at [122, 130] on input "SĐT Người Gửi *" at bounding box center [114, 131] width 105 height 21
click at [121, 130] on input "9673" at bounding box center [114, 131] width 105 height 21
click at [117, 155] on div "0975599673" at bounding box center [112, 157] width 87 height 15
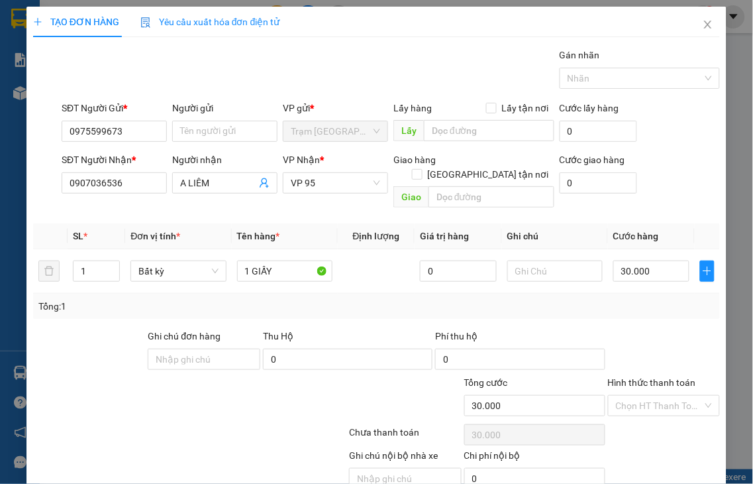
drag, startPoint x: 638, startPoint y: 368, endPoint x: 632, endPoint y: 350, distance: 19.5
click at [637, 377] on label "Hình thức thanh toán" at bounding box center [652, 382] width 88 height 11
click at [637, 395] on input "Hình thức thanh toán" at bounding box center [659, 405] width 87 height 20
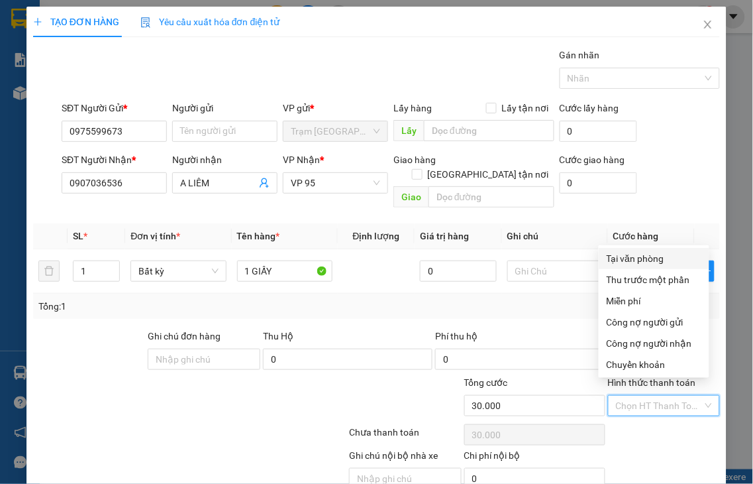
click at [625, 260] on div "Tại văn phòng" at bounding box center [654, 258] width 95 height 15
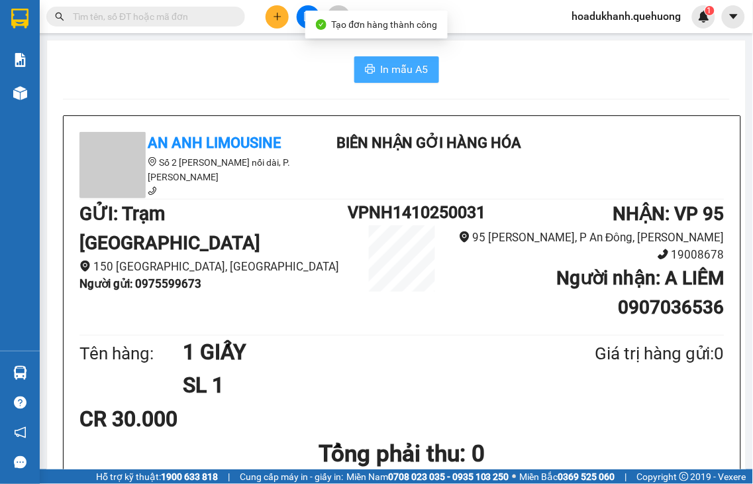
click at [397, 76] on span "In mẫu A5" at bounding box center [405, 69] width 48 height 17
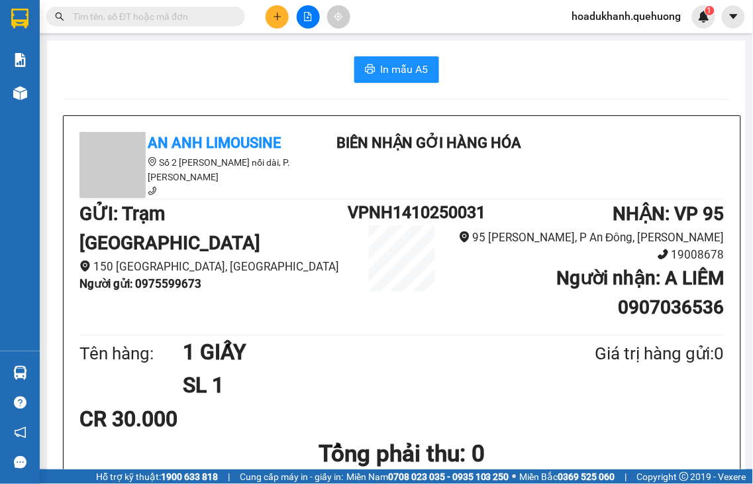
click at [276, 21] on icon "plus" at bounding box center [277, 16] width 9 height 9
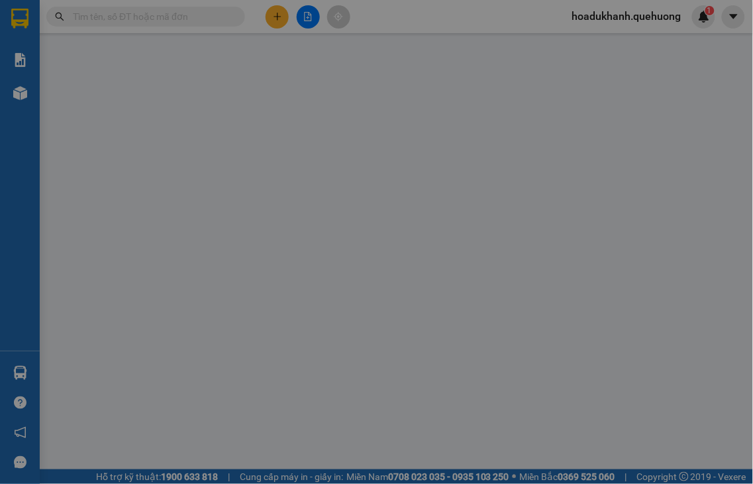
click at [116, 183] on div "TẠO ĐƠN HÀNG Yêu cầu xuất hóa đơn điện tử Transit Pickup Surcharge Ids Transit …" at bounding box center [376, 242] width 753 height 484
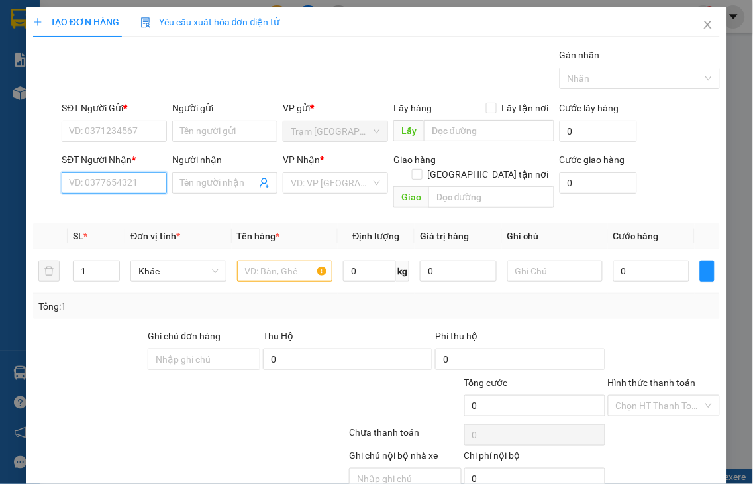
click at [116, 183] on input "SĐT Người Nhận *" at bounding box center [114, 182] width 105 height 21
click at [116, 183] on input "3963" at bounding box center [114, 182] width 105 height 21
click at [115, 204] on div "0949933963 - MẾN" at bounding box center [112, 209] width 87 height 15
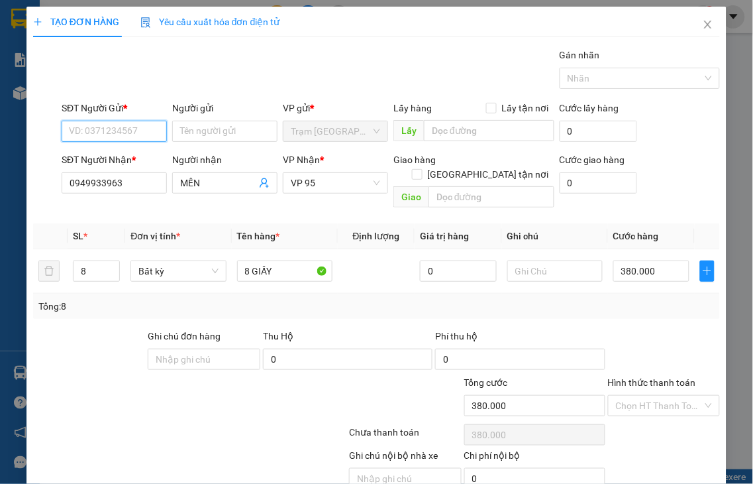
click at [132, 128] on input "SĐT Người Gửi *" at bounding box center [114, 131] width 105 height 21
click at [127, 160] on div "0918186486 - NGA" at bounding box center [112, 157] width 87 height 15
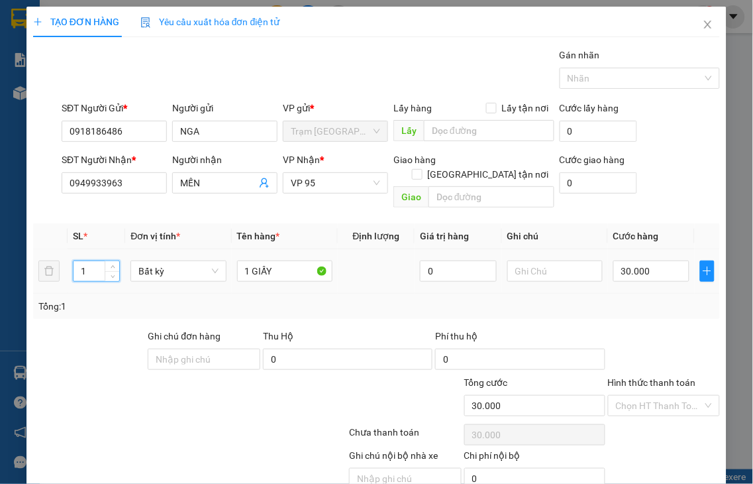
drag, startPoint x: 87, startPoint y: 260, endPoint x: 0, endPoint y: 332, distance: 113.4
click at [0, 293] on div "TẠO ĐƠN HÀNG Yêu cầu xuất hóa đơn điện tử Transit Pickup Surcharge Ids Transit …" at bounding box center [376, 242] width 753 height 484
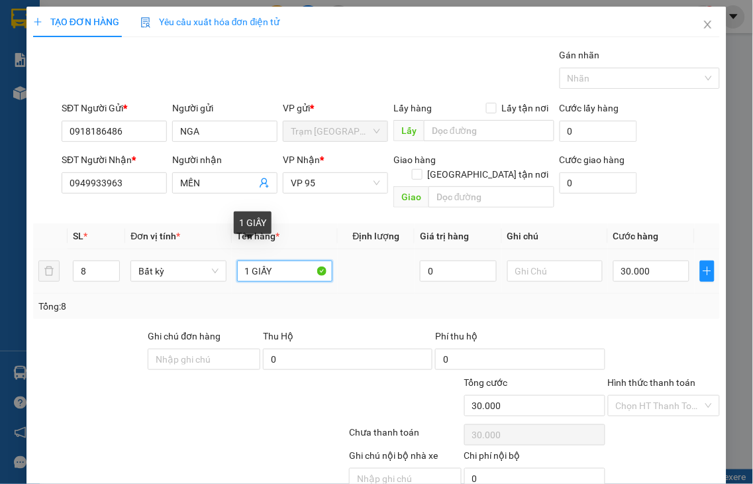
drag, startPoint x: 247, startPoint y: 255, endPoint x: 121, endPoint y: 269, distance: 126.6
click at [121, 269] on tr "8 Bất kỳ 1 GIẤY 0 30.000" at bounding box center [376, 271] width 687 height 44
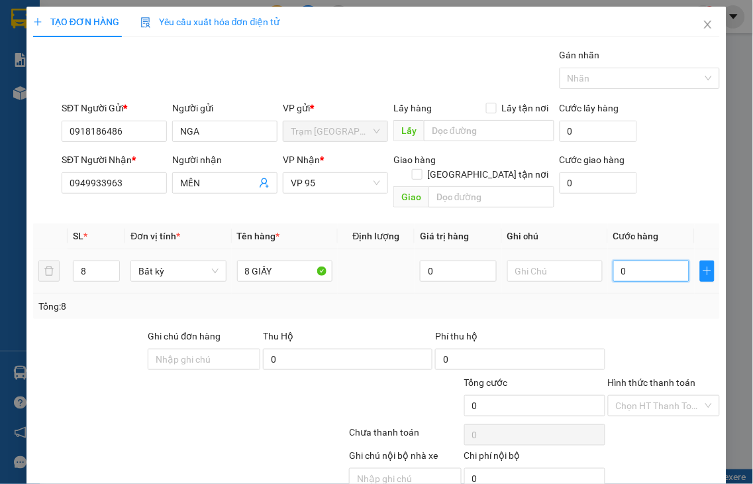
click at [648, 260] on input "0" at bounding box center [651, 270] width 76 height 21
click at [641, 377] on label "Hình thức thanh toán" at bounding box center [652, 382] width 88 height 11
click at [641, 395] on input "Hình thức thanh toán" at bounding box center [659, 405] width 87 height 20
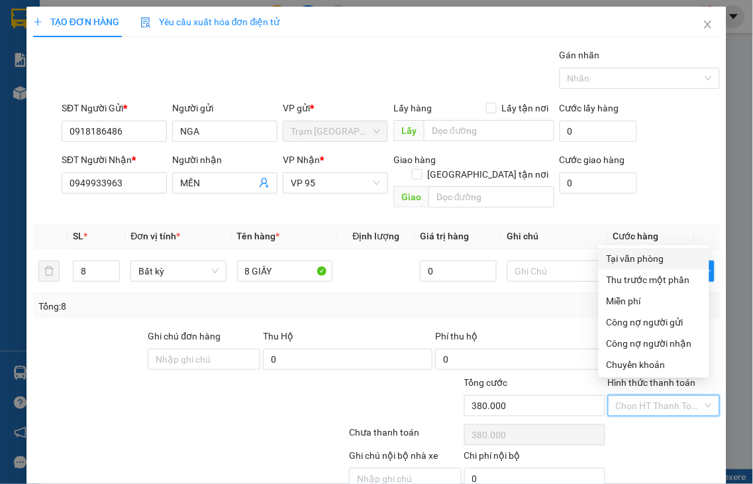
click at [633, 254] on div "Tại văn phòng" at bounding box center [654, 258] width 95 height 15
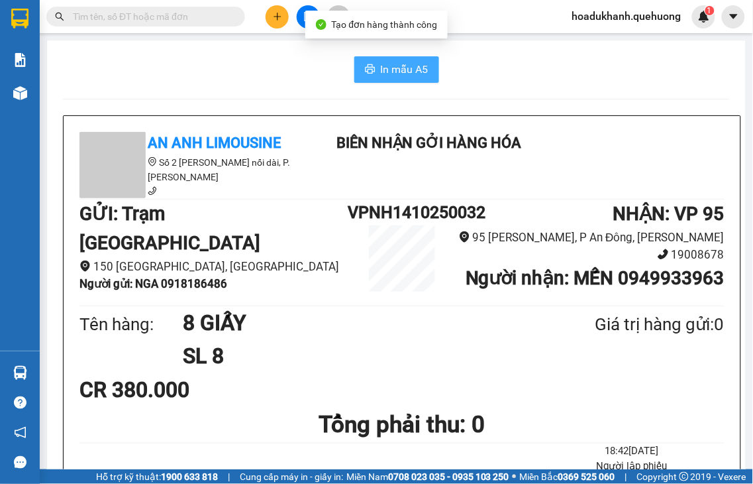
click at [367, 64] on icon "printer" at bounding box center [370, 69] width 11 height 11
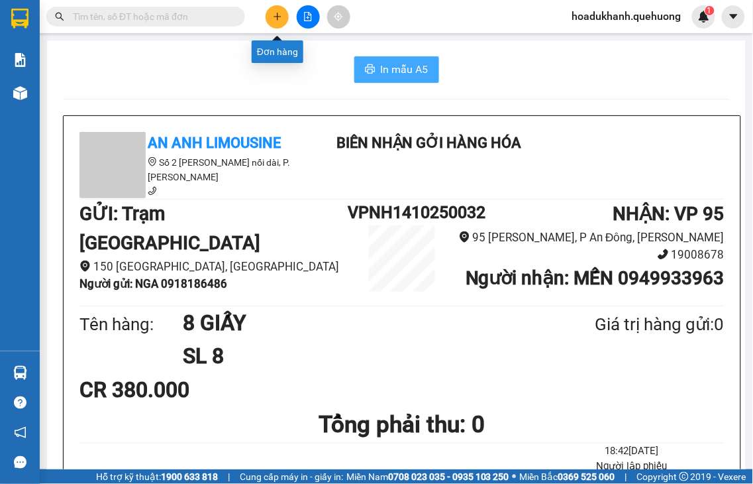
click at [276, 17] on icon "plus" at bounding box center [277, 16] width 7 height 1
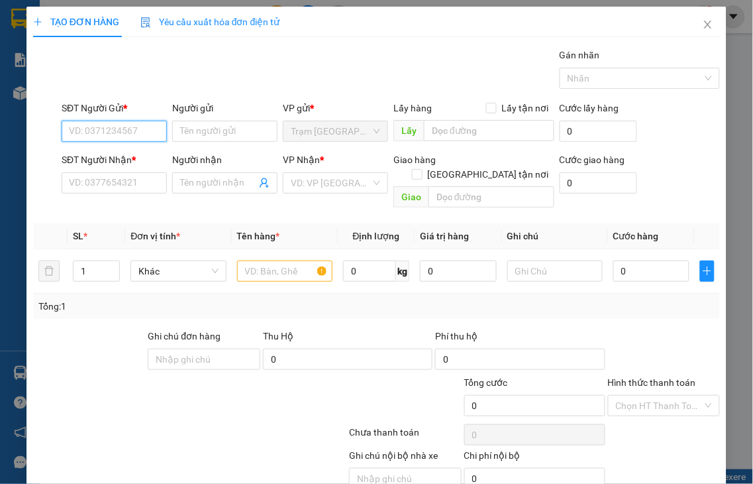
click at [121, 130] on input "SĐT Người Gửi *" at bounding box center [114, 131] width 105 height 21
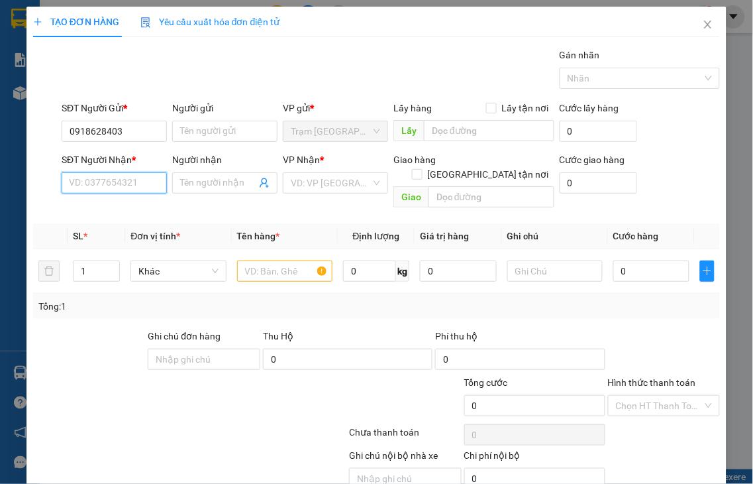
click at [113, 180] on input "SĐT Người Nhận *" at bounding box center [114, 182] width 105 height 21
click at [130, 182] on input "1443" at bounding box center [114, 182] width 105 height 21
click at [124, 207] on div "0854921443 - TUẤN" at bounding box center [112, 209] width 87 height 15
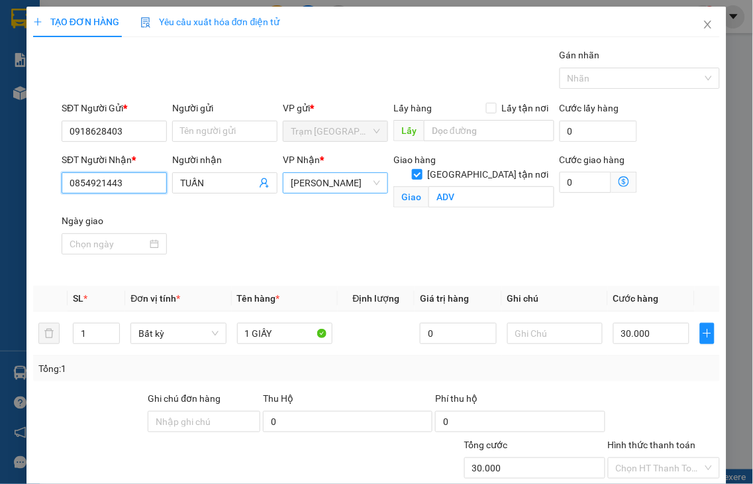
click at [300, 177] on span "An Dương Vương" at bounding box center [335, 183] width 89 height 20
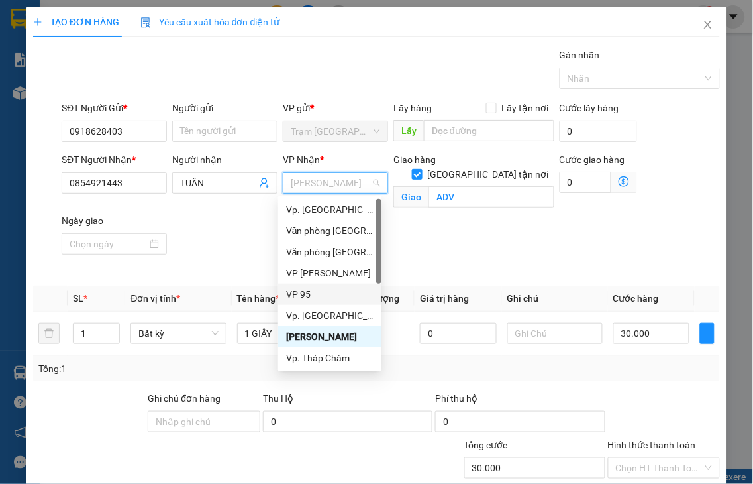
click at [299, 296] on div "VP 95" at bounding box center [329, 294] width 87 height 15
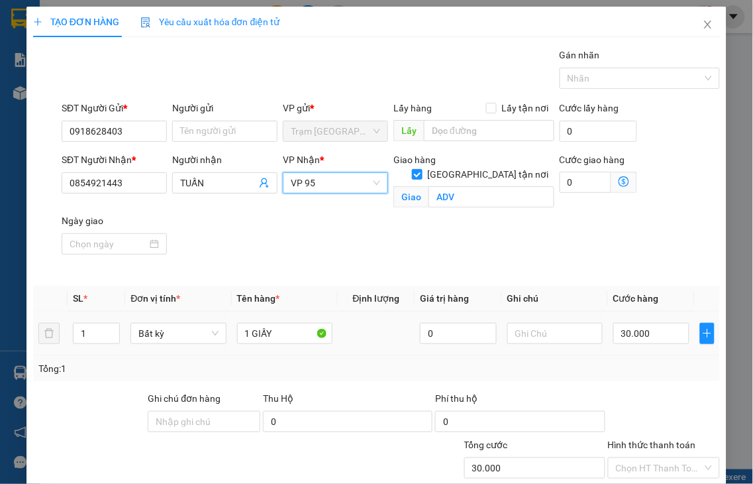
click at [295, 295] on th "Tên hàng *" at bounding box center [285, 298] width 106 height 26
click at [649, 323] on input "30.000" at bounding box center [651, 333] width 76 height 21
click at [651, 439] on label "Hình thức thanh toán" at bounding box center [652, 444] width 88 height 11
click at [651, 458] on input "Hình thức thanh toán" at bounding box center [659, 468] width 87 height 20
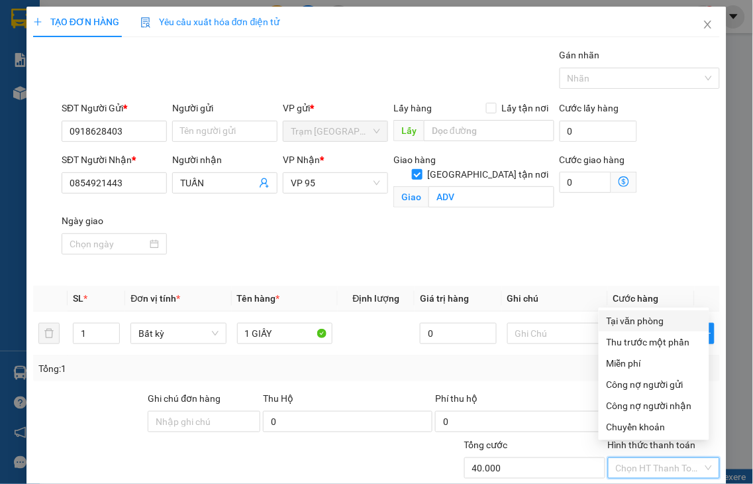
drag, startPoint x: 632, startPoint y: 325, endPoint x: 626, endPoint y: 245, distance: 79.7
click at [632, 323] on div "Tại văn phòng" at bounding box center [654, 320] width 95 height 15
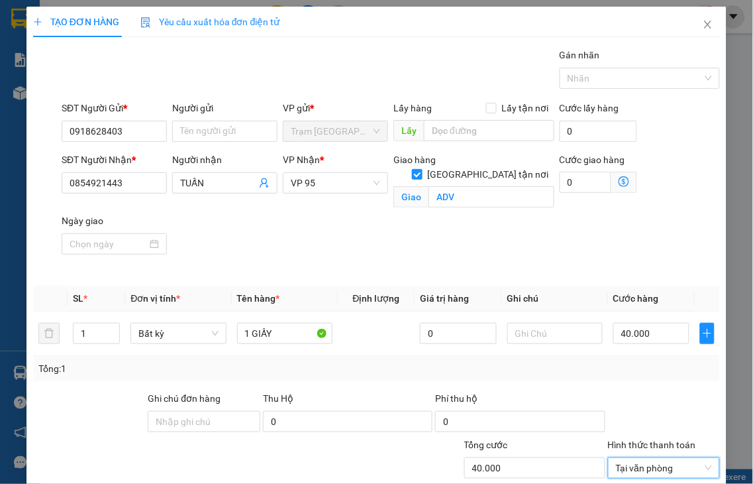
drag, startPoint x: 661, startPoint y: 448, endPoint x: 652, endPoint y: 429, distance: 21.3
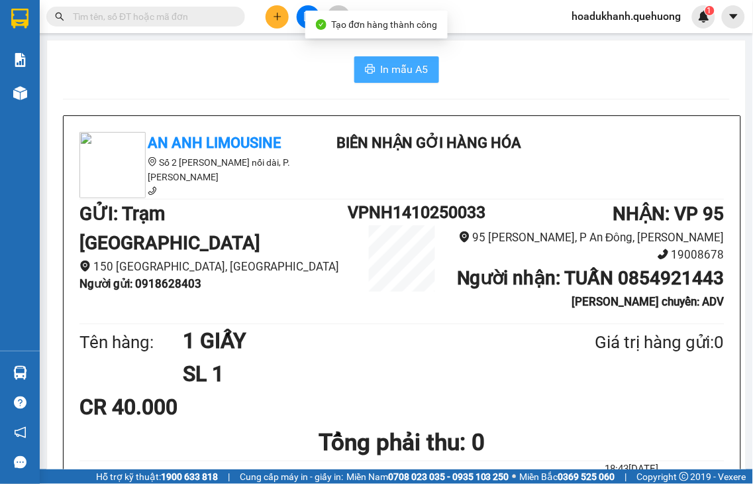
click at [395, 74] on span "In mẫu A5" at bounding box center [405, 69] width 48 height 17
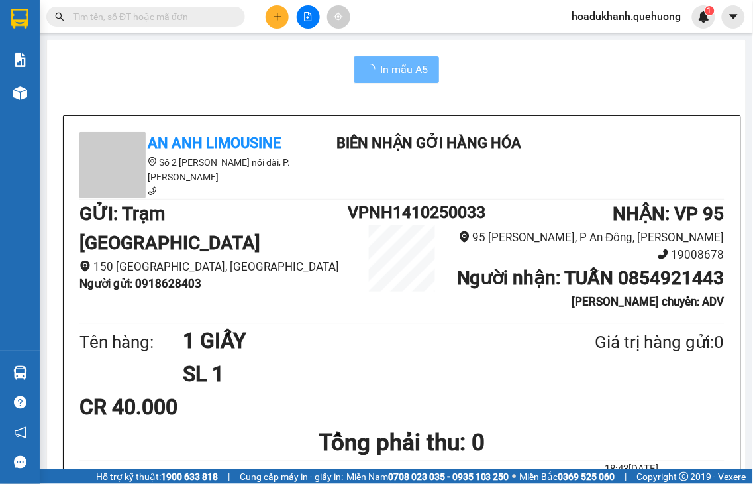
click at [276, 27] on button at bounding box center [277, 16] width 23 height 23
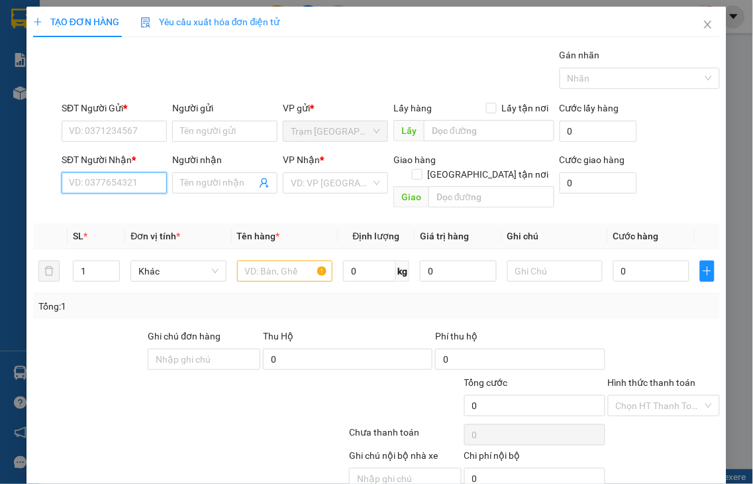
click at [81, 182] on input "SĐT Người Nhận *" at bounding box center [114, 182] width 105 height 21
click at [113, 182] on input "2343" at bounding box center [114, 182] width 105 height 21
click at [101, 210] on div "0966642343 - DIỆU" at bounding box center [112, 209] width 87 height 15
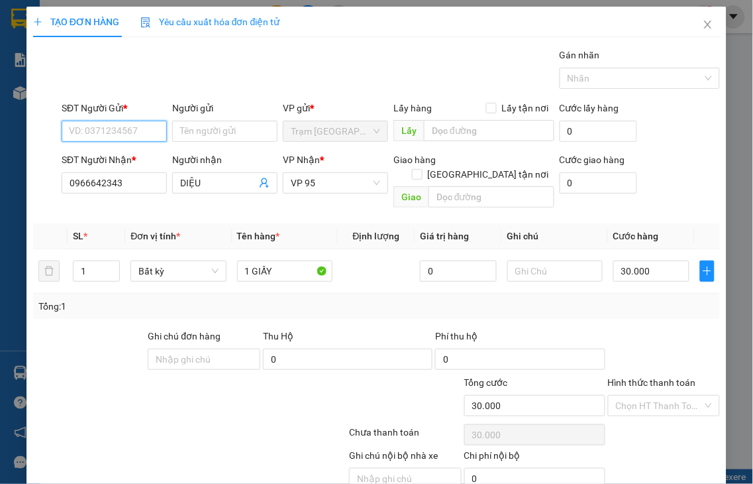
click at [80, 134] on input "SĐT Người Gửi *" at bounding box center [114, 131] width 105 height 21
click at [120, 150] on div "0918186486 - NGA" at bounding box center [112, 157] width 87 height 15
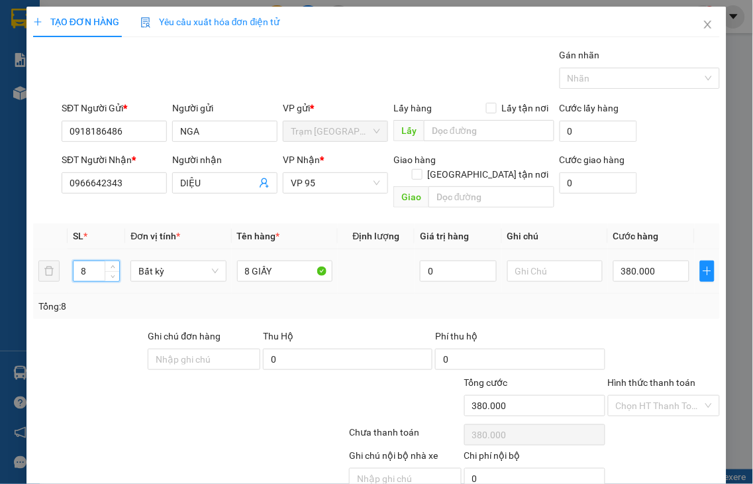
drag, startPoint x: 80, startPoint y: 254, endPoint x: 1, endPoint y: 273, distance: 81.0
click at [0, 268] on div "TẠO ĐƠN HÀNG Yêu cầu xuất hóa đơn điện tử Transit Pickup Surcharge Ids Transit …" at bounding box center [376, 242] width 753 height 484
click at [49, 263] on tr "18 Bất kỳ 8 GIẤY 0 380.000" at bounding box center [376, 271] width 687 height 44
drag, startPoint x: 247, startPoint y: 255, endPoint x: 429, endPoint y: 236, distance: 183.2
click at [170, 272] on tr "1 Bất kỳ 8 GIẤY 0 380.000" at bounding box center [376, 271] width 687 height 44
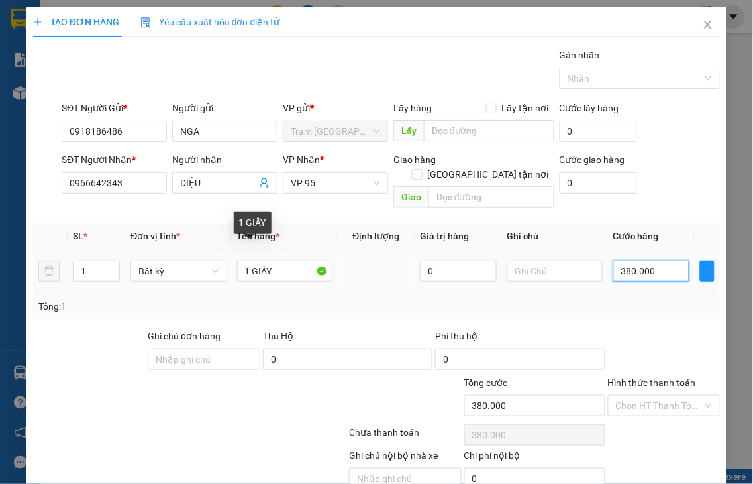
click at [641, 260] on input "380.000" at bounding box center [651, 270] width 76 height 21
click at [646, 377] on label "Hình thức thanh toán" at bounding box center [652, 382] width 88 height 11
click at [646, 395] on input "Hình thức thanh toán" at bounding box center [659, 405] width 87 height 20
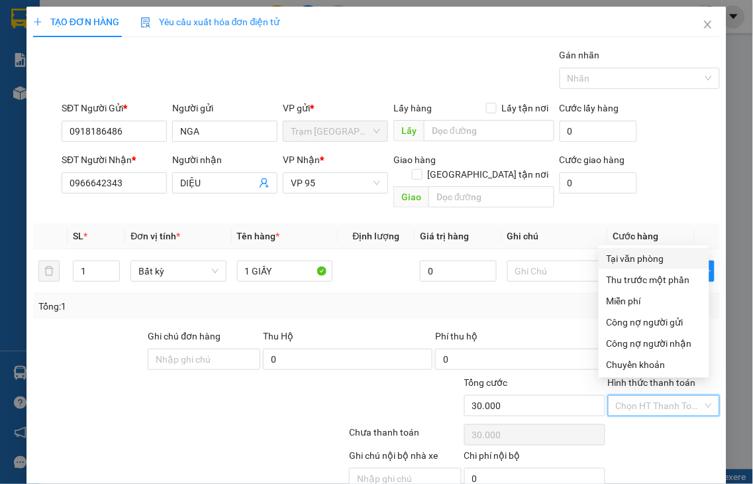
click at [619, 261] on div "Tại văn phòng" at bounding box center [654, 258] width 95 height 15
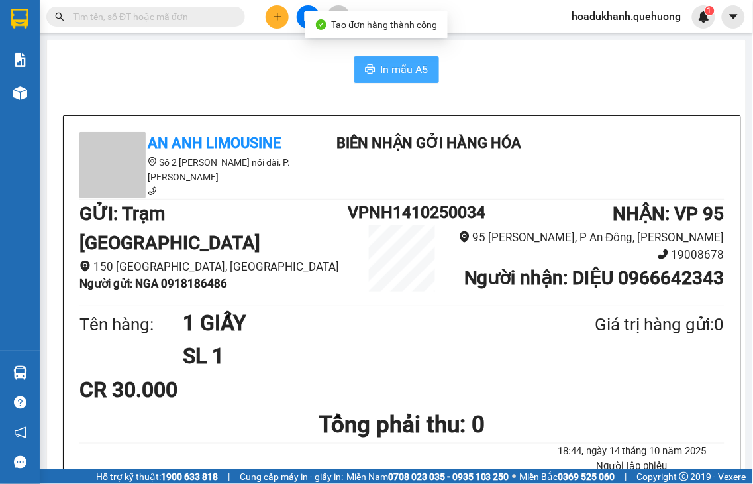
click at [408, 73] on span "In mẫu A5" at bounding box center [405, 69] width 48 height 17
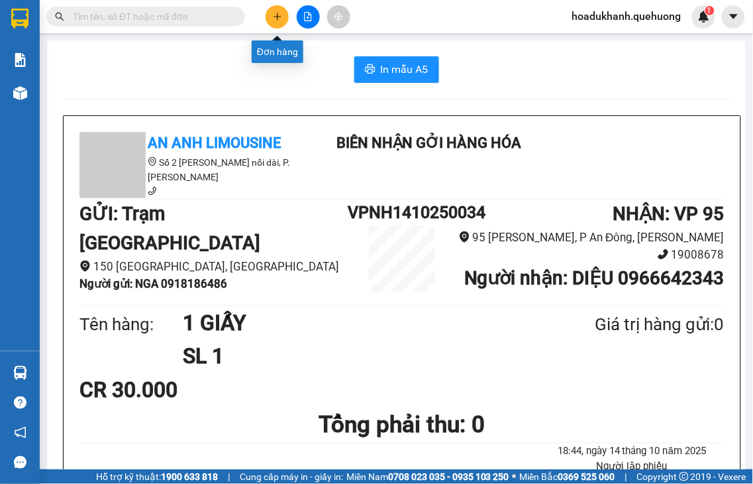
click at [278, 17] on icon "plus" at bounding box center [277, 16] width 9 height 9
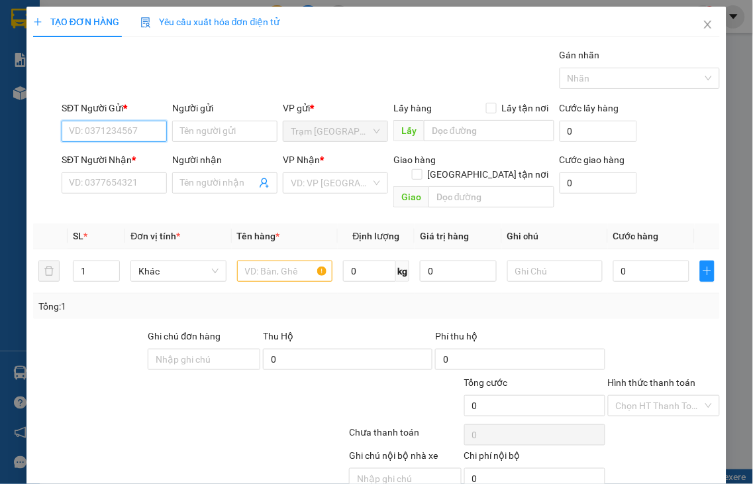
click at [120, 130] on input "SĐT Người Gửi *" at bounding box center [114, 131] width 105 height 21
click at [128, 128] on input "0977599170" at bounding box center [114, 131] width 105 height 21
click at [146, 151] on div "0977599170 - DANH" at bounding box center [112, 157] width 87 height 15
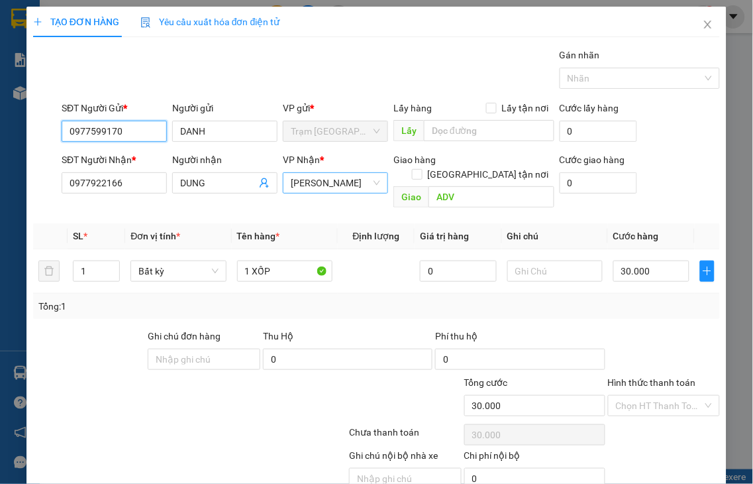
click at [314, 185] on span "An Dương Vương" at bounding box center [335, 183] width 89 height 20
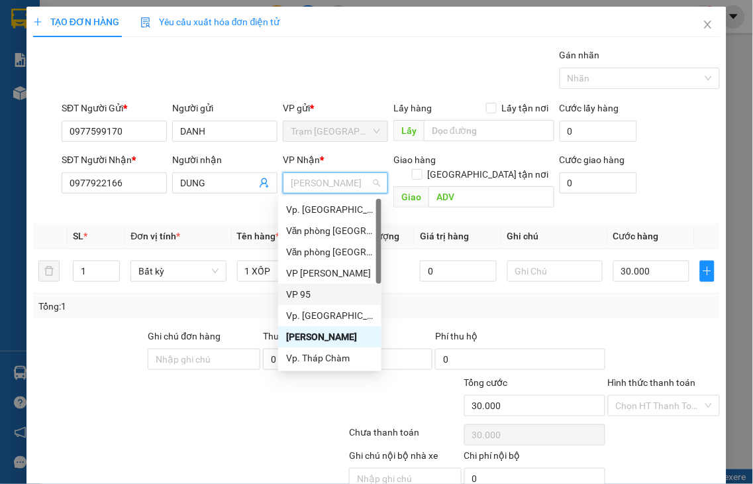
click at [296, 292] on div "VP 95" at bounding box center [329, 294] width 87 height 15
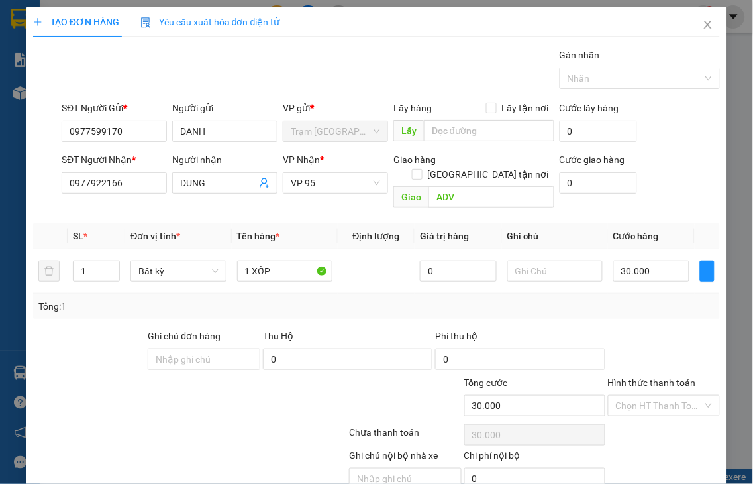
click at [638, 377] on label "Hình thức thanh toán" at bounding box center [652, 382] width 88 height 11
click at [638, 395] on input "Hình thức thanh toán" at bounding box center [659, 405] width 87 height 20
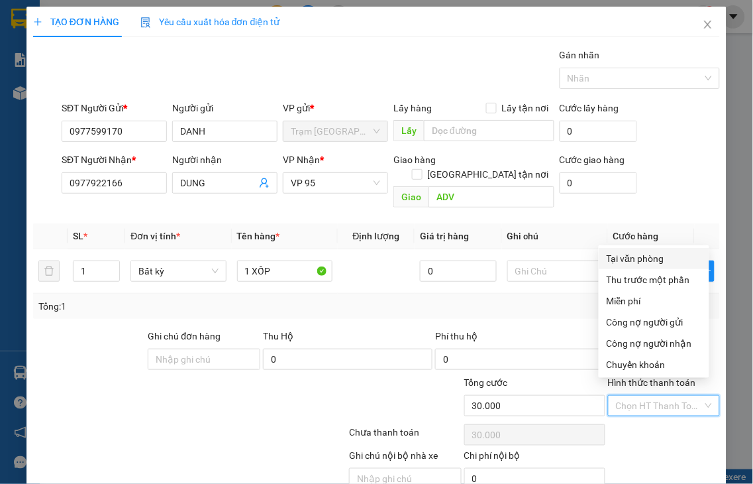
drag, startPoint x: 639, startPoint y: 261, endPoint x: 639, endPoint y: 205, distance: 55.6
click at [639, 261] on div "Tại văn phòng" at bounding box center [654, 258] width 95 height 15
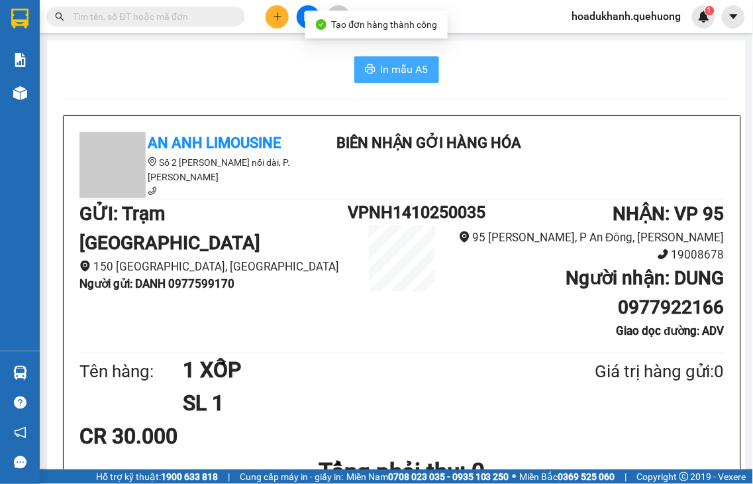
click at [369, 71] on button "In mẫu A5" at bounding box center [396, 69] width 85 height 26
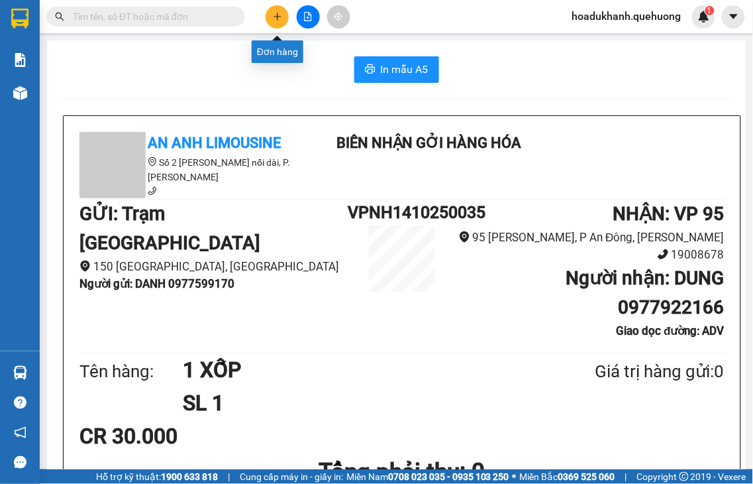
click at [273, 13] on icon "plus" at bounding box center [277, 16] width 9 height 9
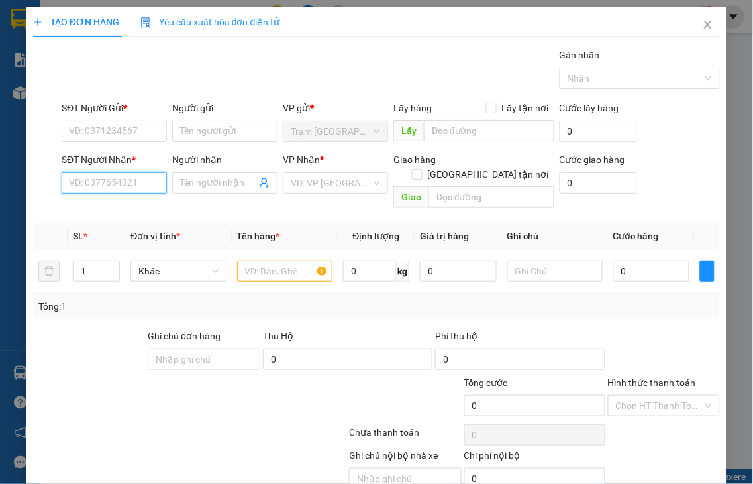
click at [97, 187] on input "SĐT Người Nhận *" at bounding box center [114, 182] width 105 height 21
click at [95, 187] on input "8865" at bounding box center [114, 182] width 105 height 21
click at [97, 207] on div "0988098865 - SỸ" at bounding box center [112, 209] width 87 height 15
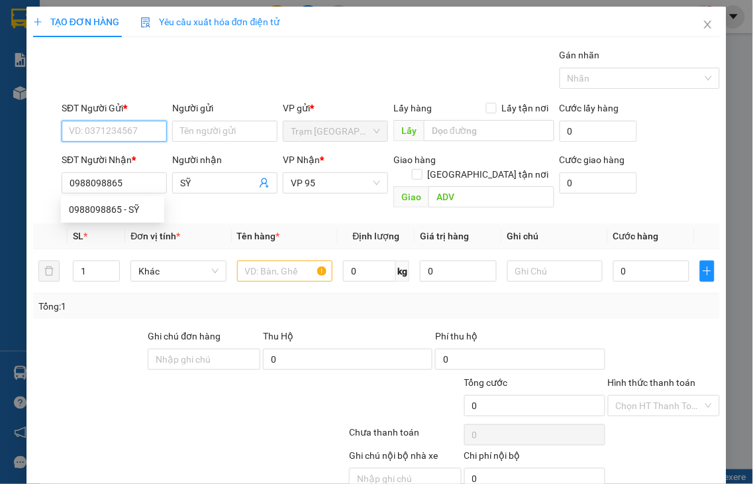
click at [91, 133] on input "SĐT Người Gửi *" at bounding box center [114, 131] width 105 height 21
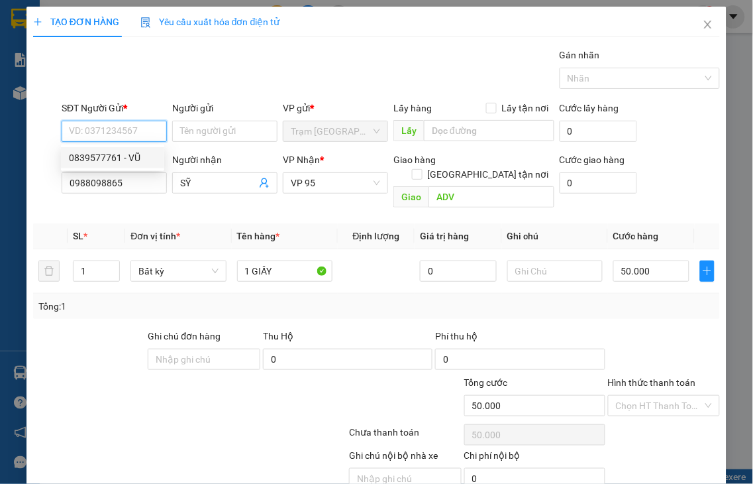
click at [96, 152] on div "0839577761 - VŨ" at bounding box center [112, 157] width 87 height 15
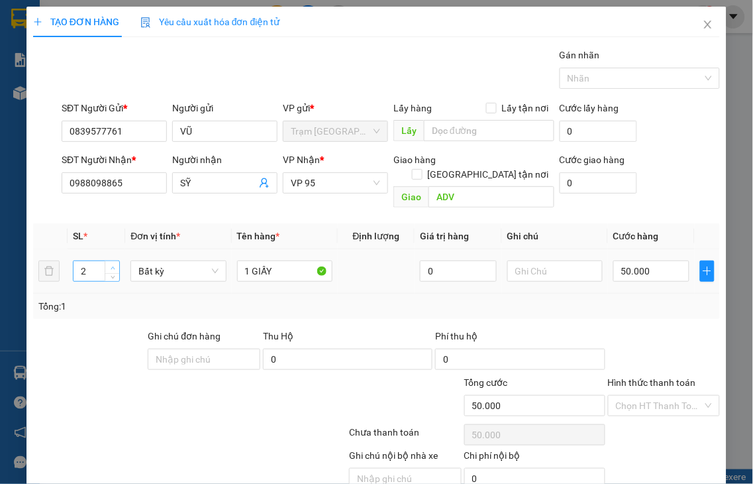
click at [109, 264] on span "up" at bounding box center [113, 268] width 8 height 8
click at [278, 260] on input "1 GIẤY" at bounding box center [284, 270] width 95 height 21
click at [621, 263] on input "0" at bounding box center [651, 270] width 76 height 21
click at [647, 377] on label "Hình thức thanh toán" at bounding box center [652, 382] width 88 height 11
click at [647, 395] on input "Hình thức thanh toán" at bounding box center [659, 405] width 87 height 20
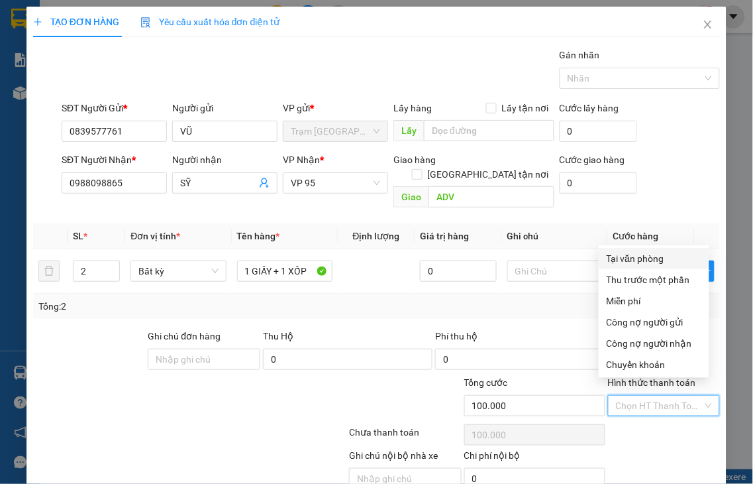
click at [640, 261] on div "Tại văn phòng" at bounding box center [654, 258] width 95 height 15
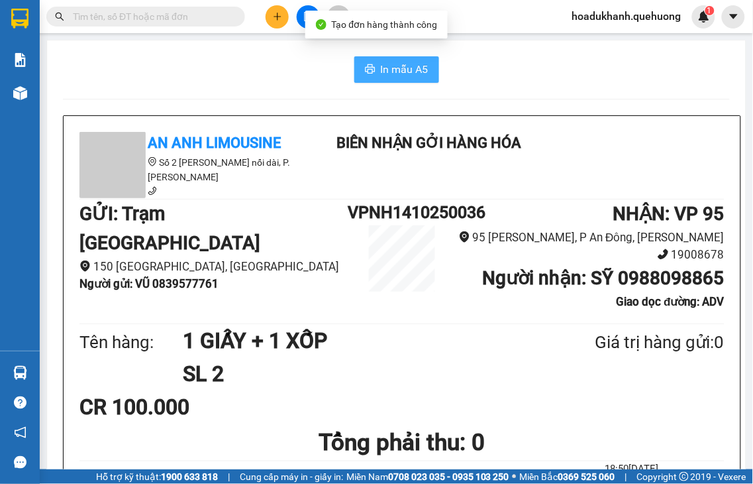
click at [366, 67] on icon "printer" at bounding box center [370, 68] width 10 height 9
click at [277, 17] on icon "plus" at bounding box center [277, 16] width 1 height 7
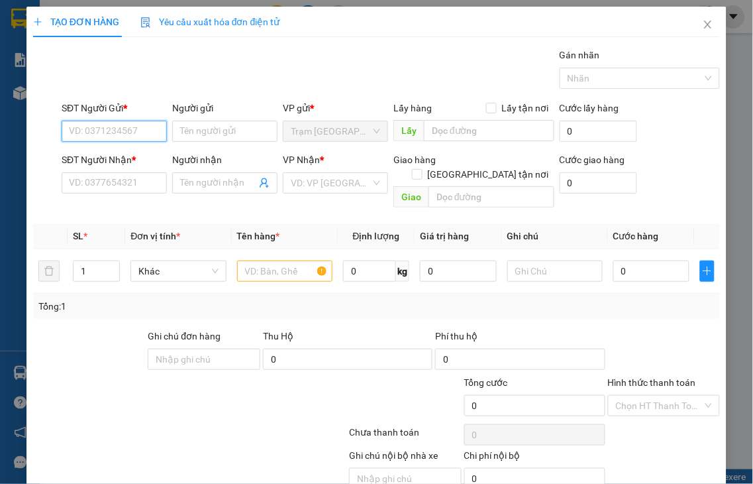
click at [83, 132] on input "SĐT Người Gửi *" at bounding box center [114, 131] width 105 height 21
click at [122, 131] on input "3638" at bounding box center [114, 131] width 105 height 21
click at [121, 131] on input "3638" at bounding box center [114, 131] width 105 height 21
click at [120, 131] on input "3838" at bounding box center [114, 131] width 105 height 21
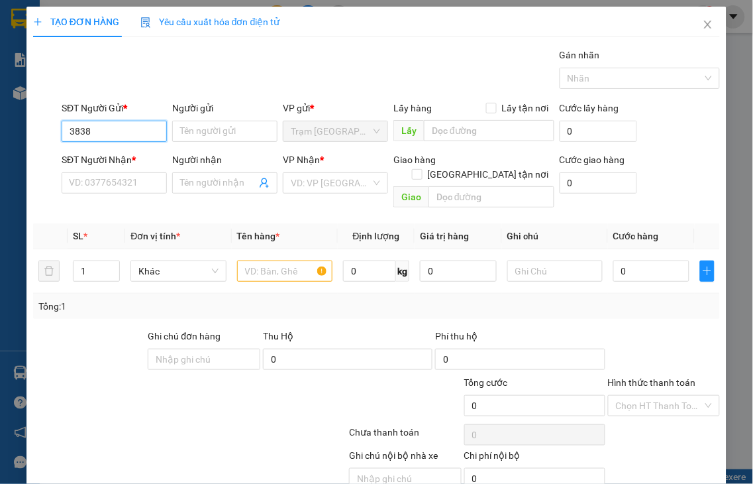
click at [120, 131] on input "3838" at bounding box center [114, 131] width 105 height 21
drag, startPoint x: 117, startPoint y: 131, endPoint x: 0, endPoint y: 140, distance: 117.6
click at [0, 140] on div "TẠO ĐƠN HÀNG Yêu cầu xuất hóa đơn điện tử Transit Pickup Surcharge Ids Transit …" at bounding box center [376, 242] width 753 height 484
click at [104, 124] on input "3636" at bounding box center [114, 131] width 105 height 21
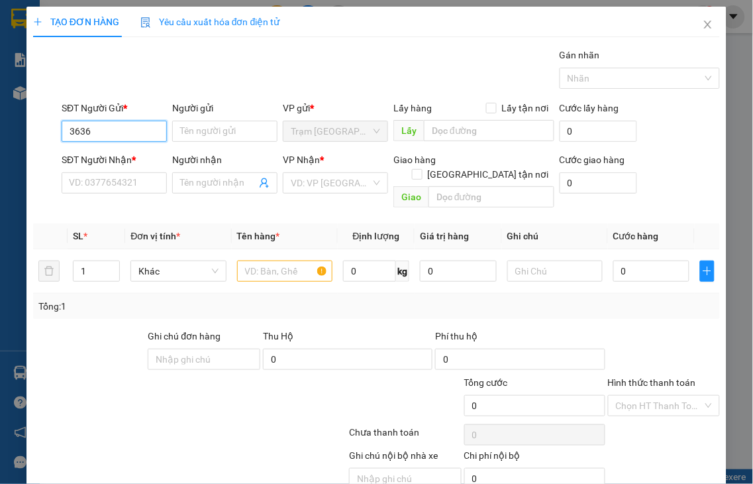
click at [104, 124] on input "3636" at bounding box center [114, 131] width 105 height 21
drag, startPoint x: 102, startPoint y: 127, endPoint x: 7, endPoint y: 144, distance: 96.9
click at [7, 144] on div "TẠO ĐƠN HÀNG Yêu cầu xuất hóa đơn điện tử Transit Pickup Surcharge Ids Transit …" at bounding box center [376, 242] width 753 height 484
click at [105, 184] on input "SĐT Người Nhận *" at bounding box center [114, 182] width 105 height 21
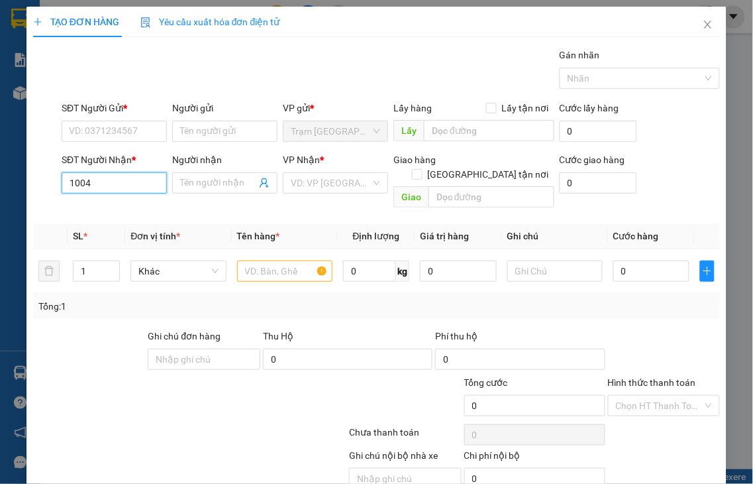
click at [109, 183] on input "1004" at bounding box center [114, 182] width 105 height 21
click at [106, 208] on div "0798261004 - BI" at bounding box center [112, 209] width 87 height 15
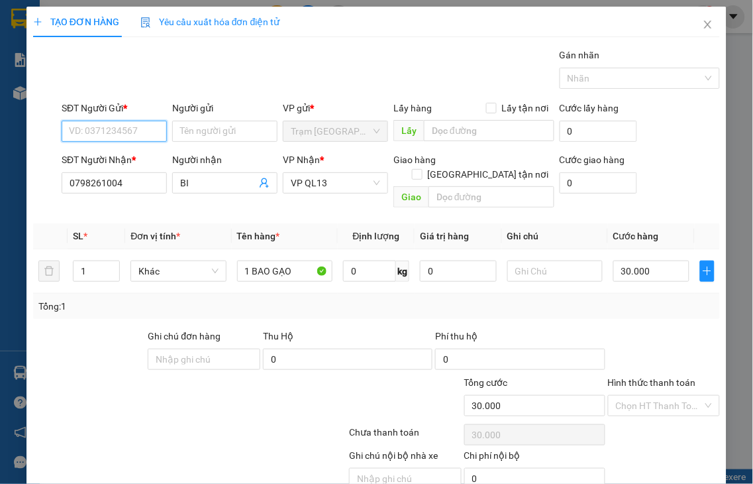
click at [97, 127] on input "SĐT Người Gửi *" at bounding box center [114, 131] width 105 height 21
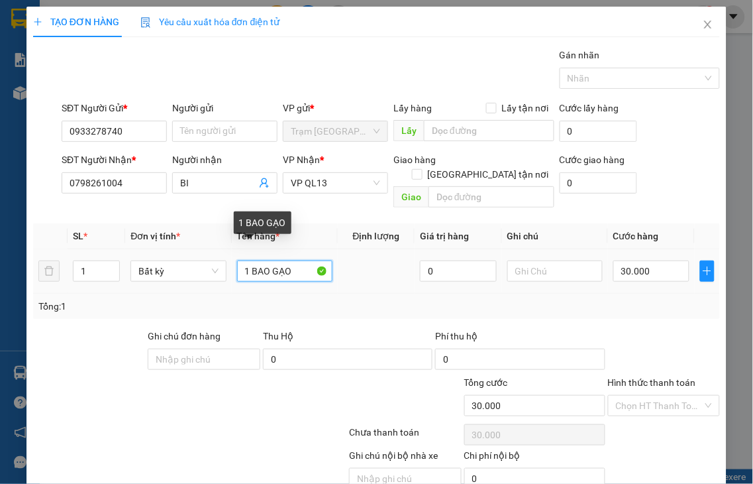
drag, startPoint x: 248, startPoint y: 256, endPoint x: 317, endPoint y: 240, distance: 70.7
click at [316, 249] on td "1 BAO GẠO" at bounding box center [285, 271] width 106 height 44
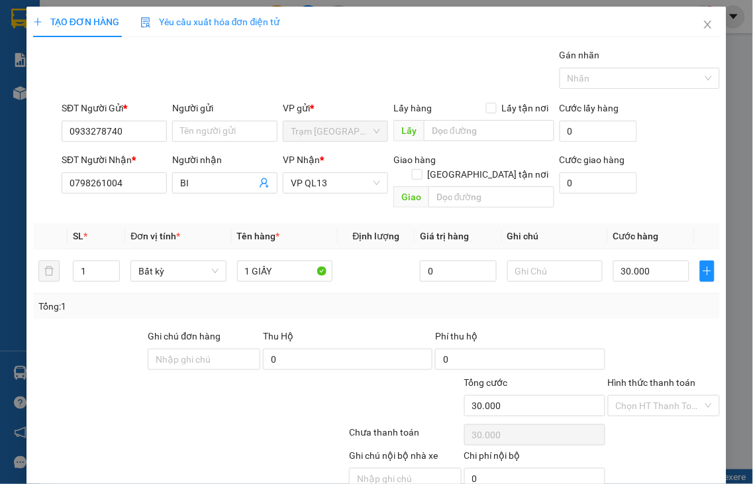
click at [652, 377] on label "Hình thức thanh toán" at bounding box center [652, 382] width 88 height 11
click at [652, 395] on input "Hình thức thanh toán" at bounding box center [659, 405] width 87 height 20
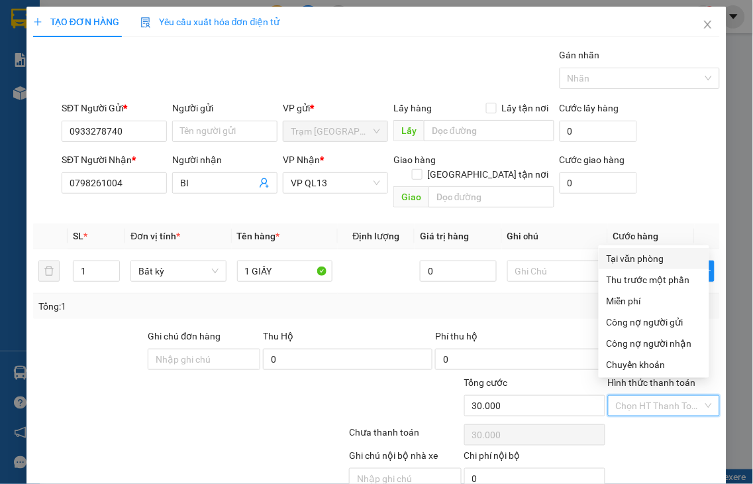
click at [613, 259] on div "Tại văn phòng" at bounding box center [654, 258] width 95 height 15
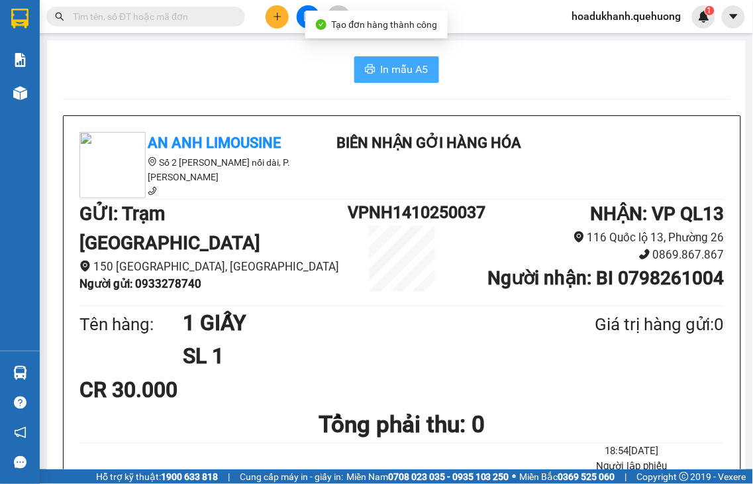
drag, startPoint x: 366, startPoint y: 71, endPoint x: 520, endPoint y: 68, distance: 153.7
click at [366, 72] on icon "printer" at bounding box center [370, 68] width 10 height 9
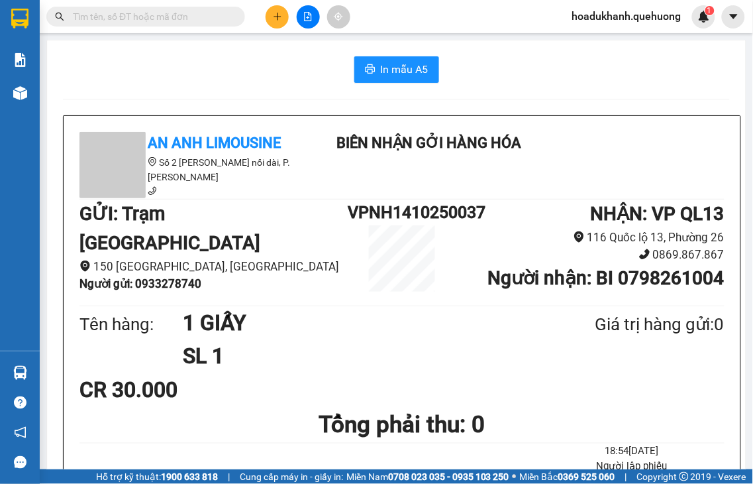
click at [266, 15] on button at bounding box center [277, 16] width 23 height 23
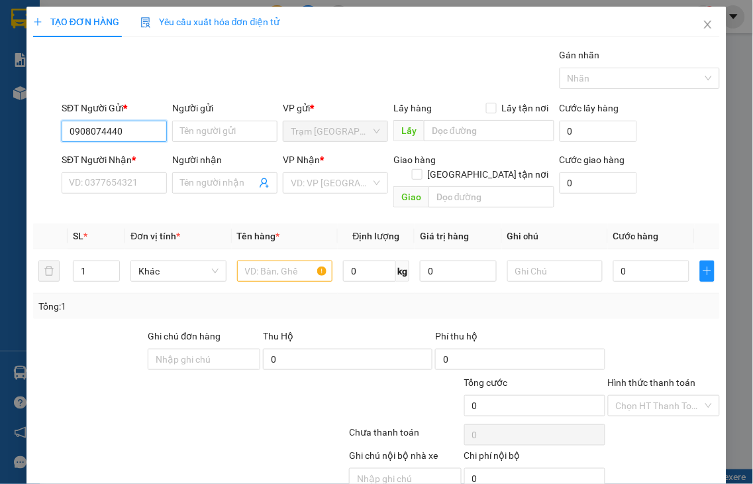
drag, startPoint x: 130, startPoint y: 132, endPoint x: 0, endPoint y: 132, distance: 129.8
click at [0, 131] on div "TẠO ĐƠN HÀNG Yêu cầu xuất hóa đơn điện tử Transit Pickup Surcharge Ids Transit …" at bounding box center [376, 242] width 753 height 484
click at [96, 183] on input "SĐT Người Nhận *" at bounding box center [114, 182] width 105 height 21
click at [96, 183] on input "4717" at bounding box center [114, 182] width 105 height 21
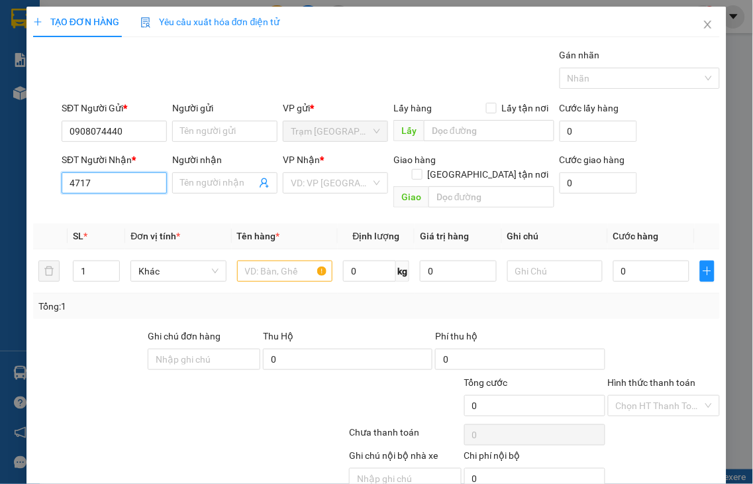
click at [96, 183] on input "4717" at bounding box center [114, 182] width 105 height 21
click at [128, 189] on input "0902504717" at bounding box center [114, 182] width 105 height 21
click at [187, 182] on input "Người nhận" at bounding box center [218, 183] width 76 height 15
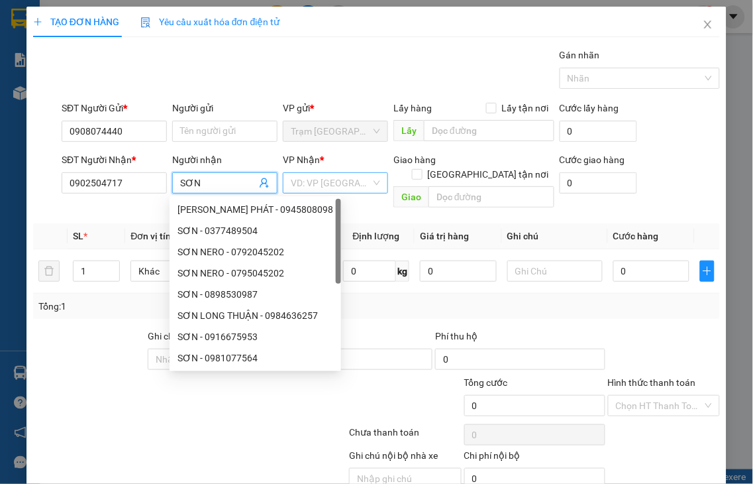
click at [327, 186] on input "search" at bounding box center [331, 183] width 80 height 20
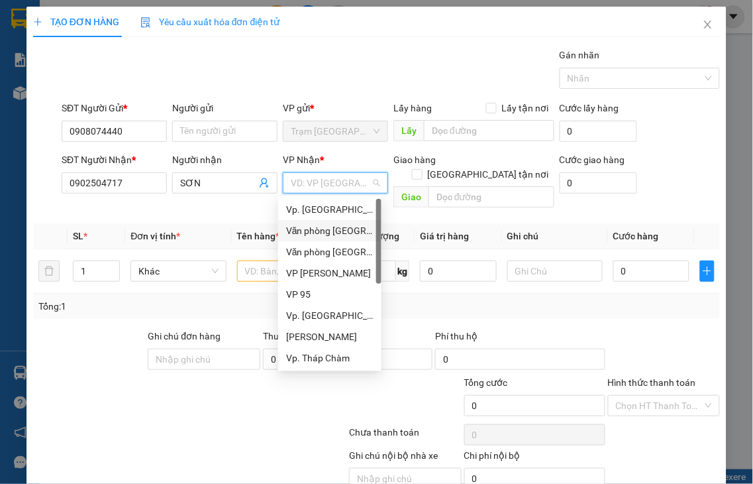
click at [329, 232] on div "Văn phòng Tân Phú" at bounding box center [329, 230] width 87 height 15
click at [266, 262] on input "text" at bounding box center [284, 270] width 95 height 21
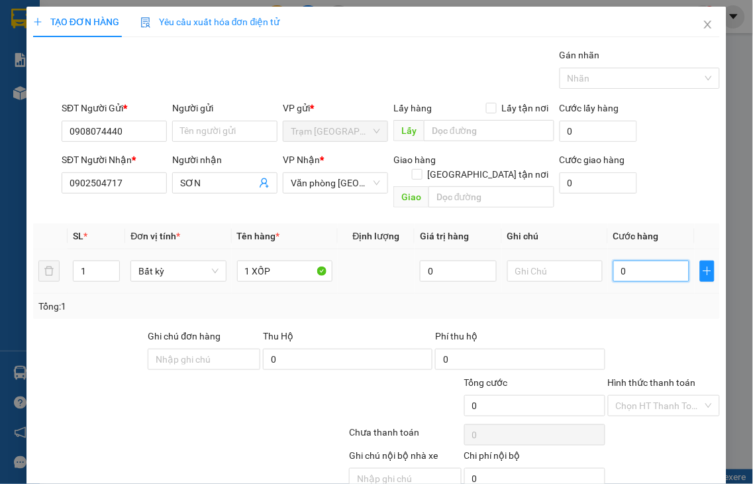
click at [628, 260] on input "0" at bounding box center [651, 270] width 76 height 21
click at [637, 377] on label "Hình thức thanh toán" at bounding box center [652, 382] width 88 height 11
click at [637, 395] on input "Hình thức thanh toán" at bounding box center [659, 405] width 87 height 20
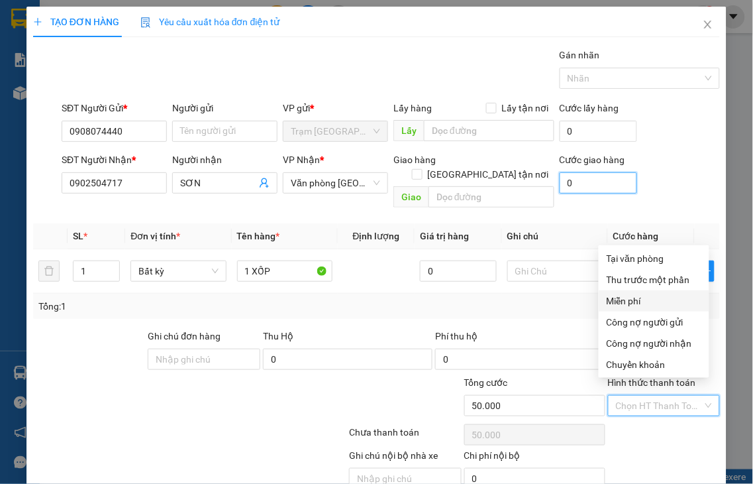
click at [572, 178] on input "0" at bounding box center [598, 182] width 77 height 21
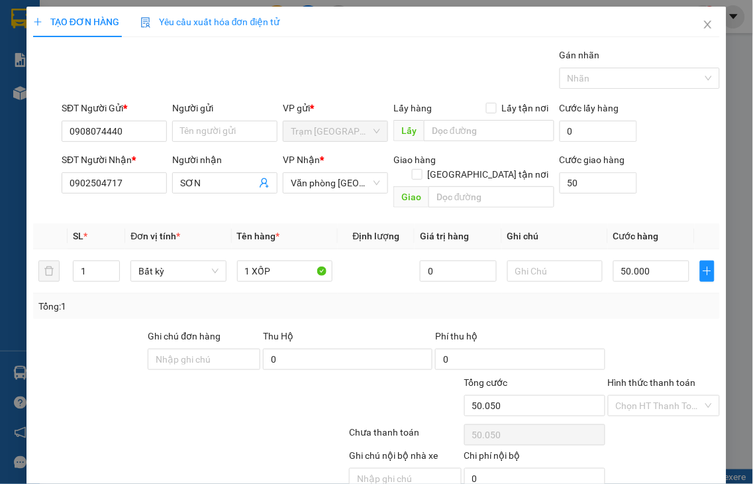
click at [656, 377] on label "Hình thức thanh toán" at bounding box center [652, 382] width 88 height 11
click at [656, 395] on input "Hình thức thanh toán" at bounding box center [659, 405] width 87 height 20
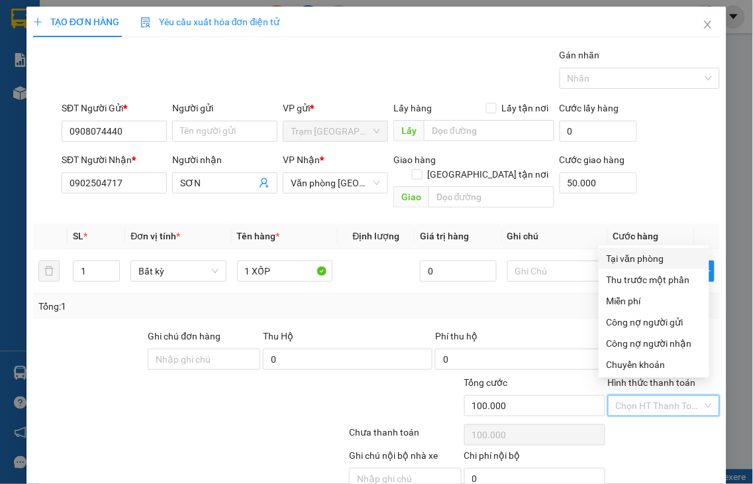
click at [670, 156] on div "SĐT Người Nhận * 0902504717 Người nhận SƠN VP Nhận * Văn phòng Tân Phú Giao hàn…" at bounding box center [391, 182] width 664 height 61
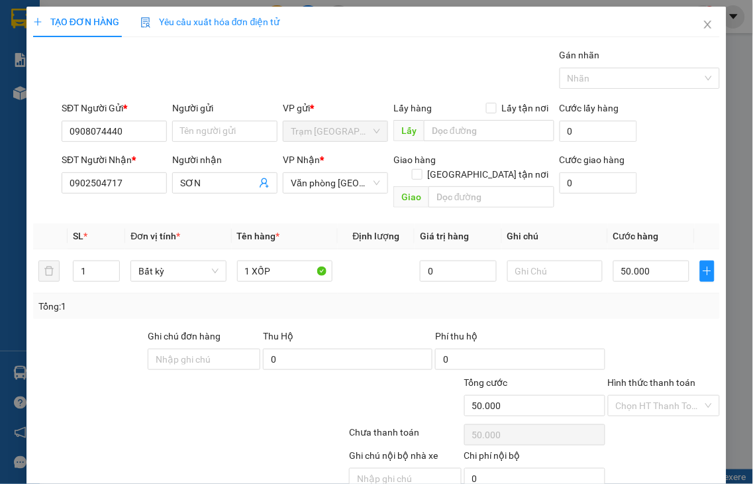
click at [662, 377] on label "Hình thức thanh toán" at bounding box center [652, 382] width 88 height 11
click at [662, 395] on input "Hình thức thanh toán" at bounding box center [659, 405] width 87 height 20
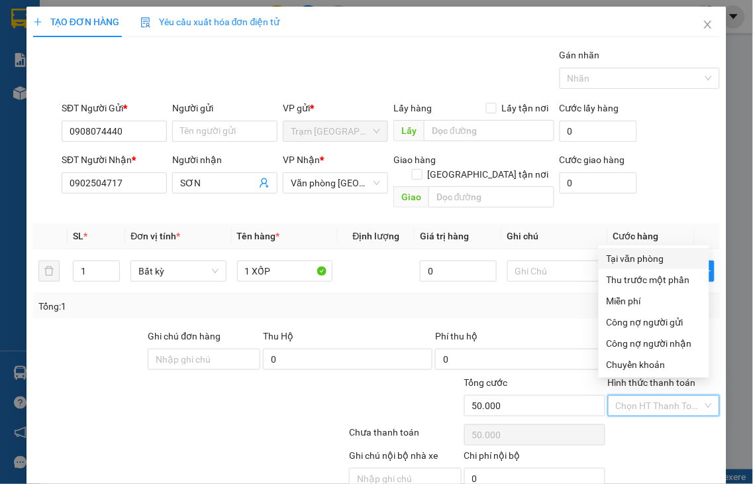
click at [640, 258] on div "Tại văn phòng" at bounding box center [654, 258] width 95 height 15
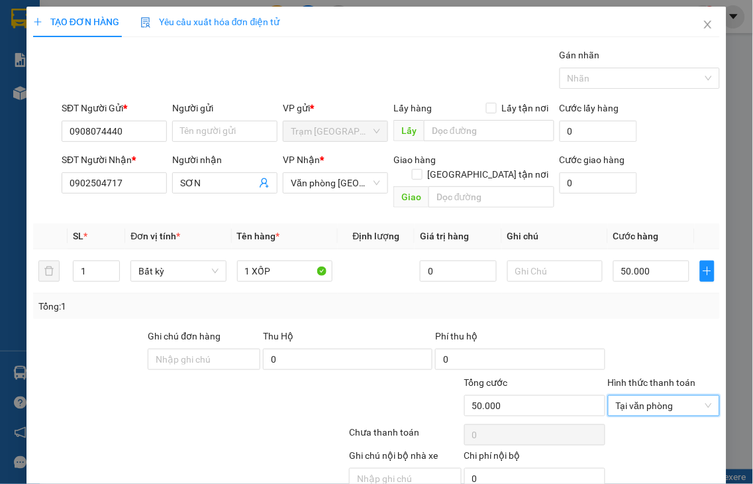
drag, startPoint x: 666, startPoint y: 450, endPoint x: 651, endPoint y: 394, distance: 58.2
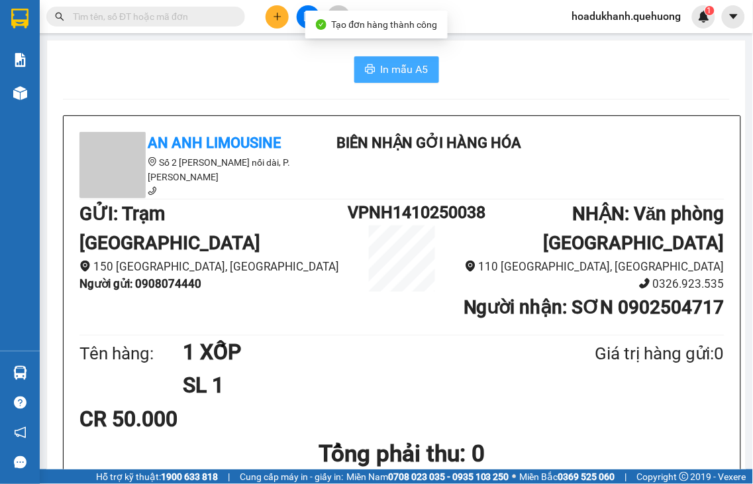
click at [381, 73] on span "In mẫu A5" at bounding box center [405, 69] width 48 height 17
click at [415, 69] on span "In mẫu A5" at bounding box center [405, 69] width 48 height 17
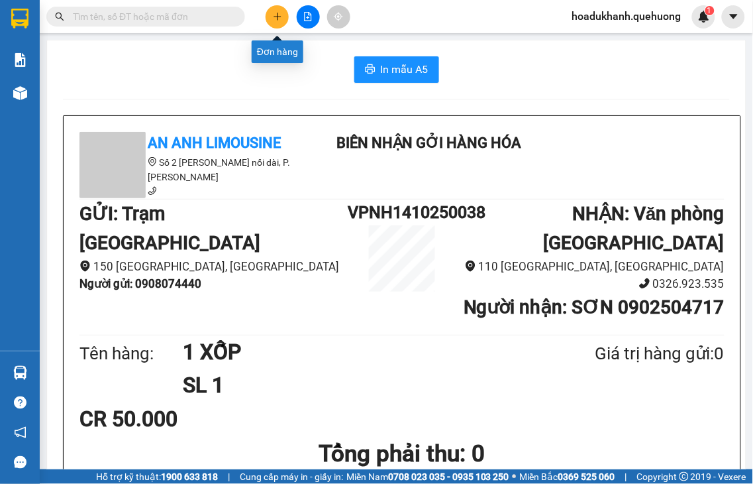
click at [280, 23] on button at bounding box center [277, 16] width 23 height 23
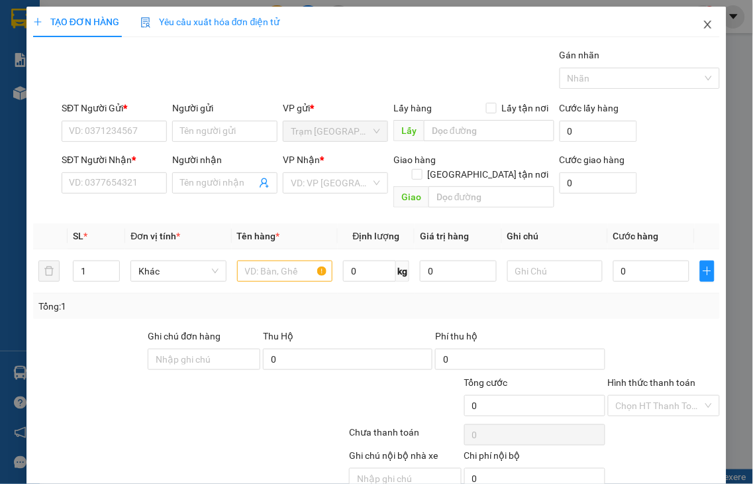
click at [703, 28] on icon "close" at bounding box center [708, 24] width 11 height 11
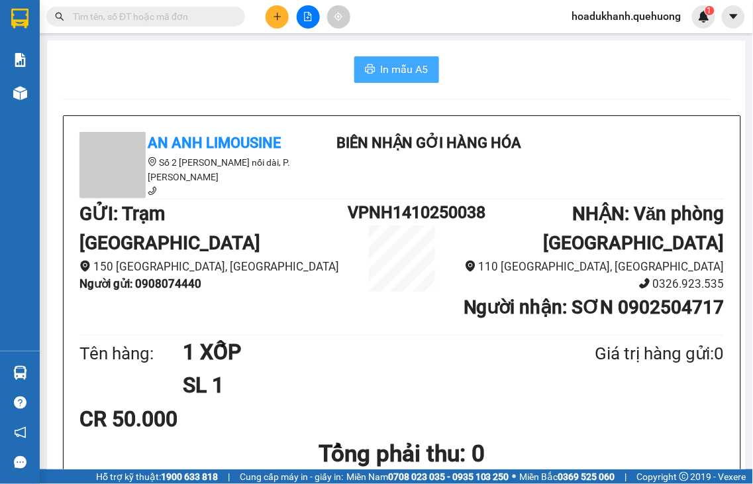
click at [393, 69] on span "In mẫu A5" at bounding box center [405, 69] width 48 height 17
click at [278, 13] on icon "plus" at bounding box center [277, 16] width 9 height 9
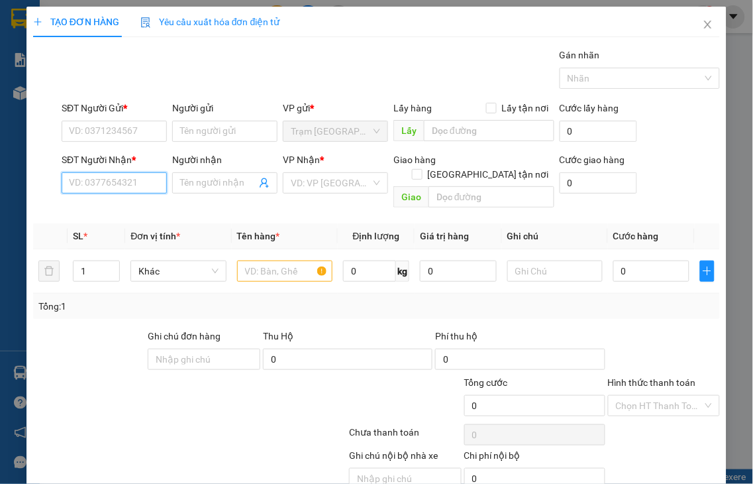
click at [114, 181] on input "SĐT Người Nhận *" at bounding box center [114, 182] width 105 height 21
drag, startPoint x: 126, startPoint y: 181, endPoint x: 27, endPoint y: 199, distance: 100.4
click at [27, 199] on div "TẠO ĐƠN HÀNG Yêu cầu xuất hóa đơn điện tử Transit Pickup Surcharge Ids Transit …" at bounding box center [376, 268] width 700 height 523
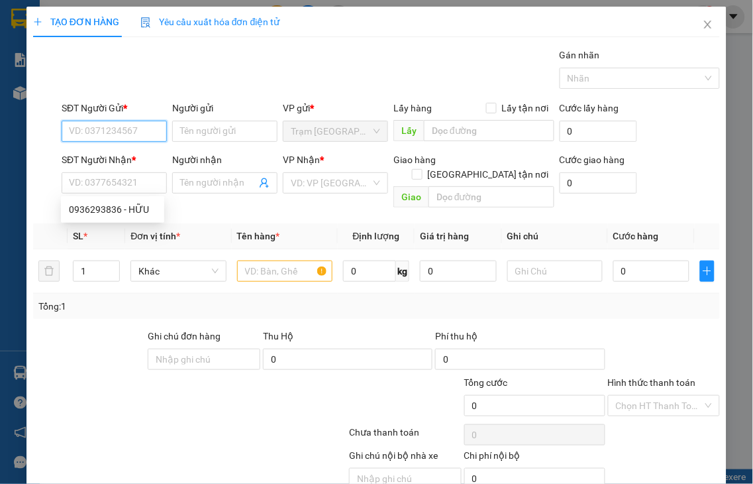
click at [86, 134] on input "SĐT Người Gửi *" at bounding box center [114, 131] width 105 height 21
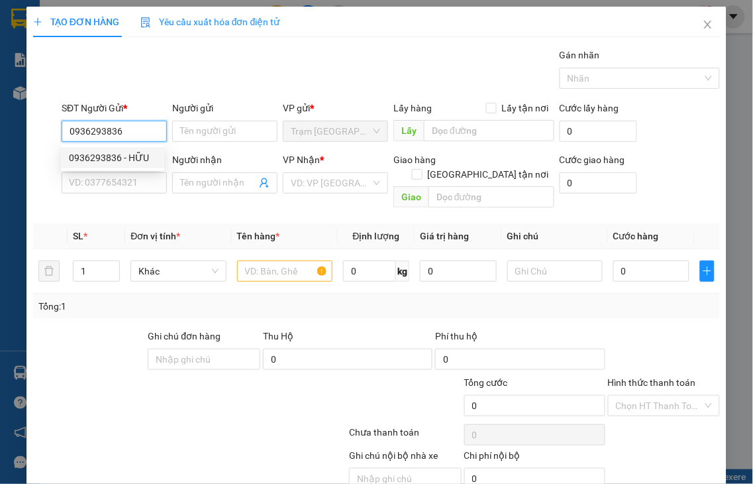
click at [126, 130] on input "0936293836" at bounding box center [114, 131] width 105 height 21
click at [190, 129] on input "Người gửi" at bounding box center [224, 131] width 105 height 21
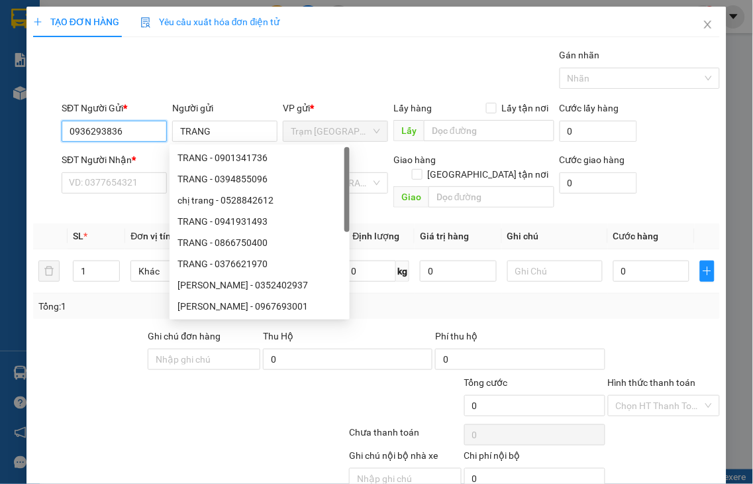
click at [148, 134] on input "0936293836" at bounding box center [114, 131] width 105 height 21
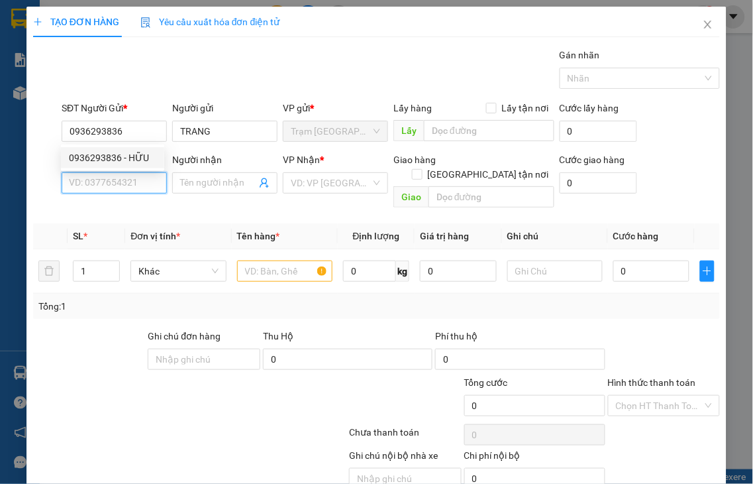
click at [132, 184] on input "SĐT Người Nhận *" at bounding box center [114, 182] width 105 height 21
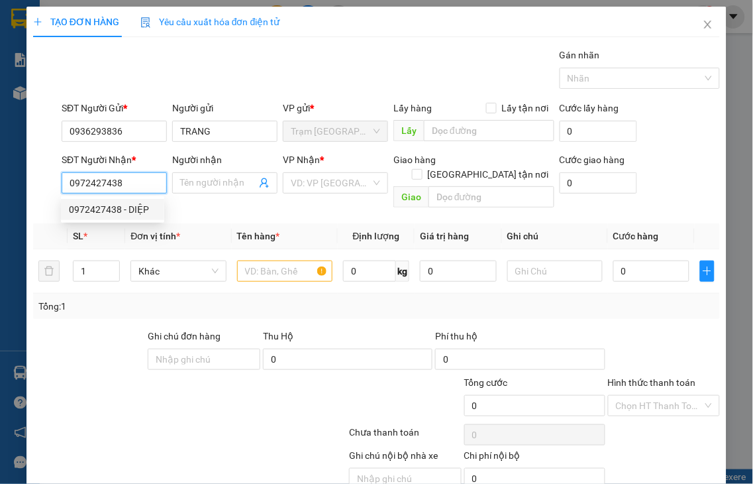
click at [136, 207] on div "0972427438 - DIỆP" at bounding box center [112, 209] width 87 height 15
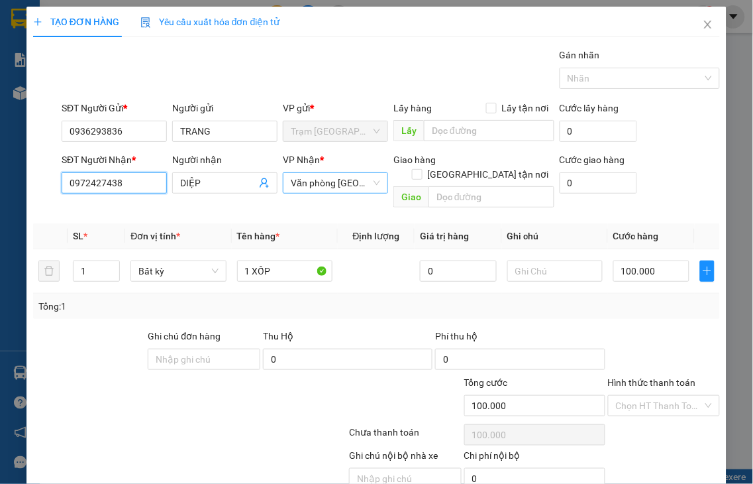
click at [339, 183] on span "Văn phòng Tân Phú" at bounding box center [335, 183] width 89 height 20
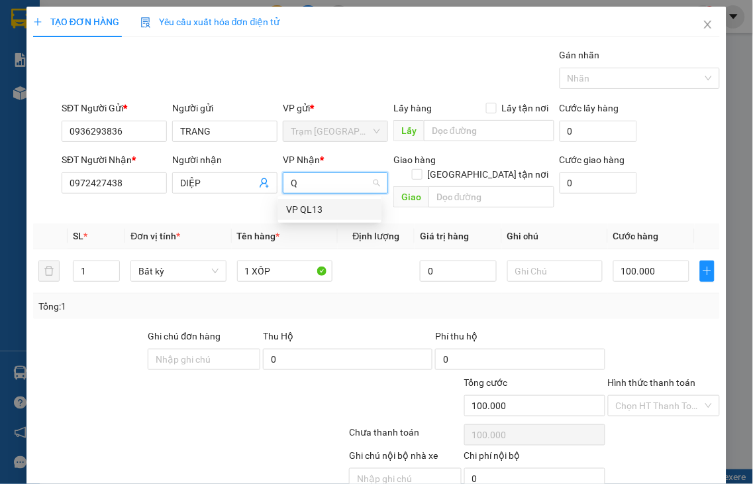
click at [316, 209] on div "VP QL13" at bounding box center [329, 209] width 87 height 15
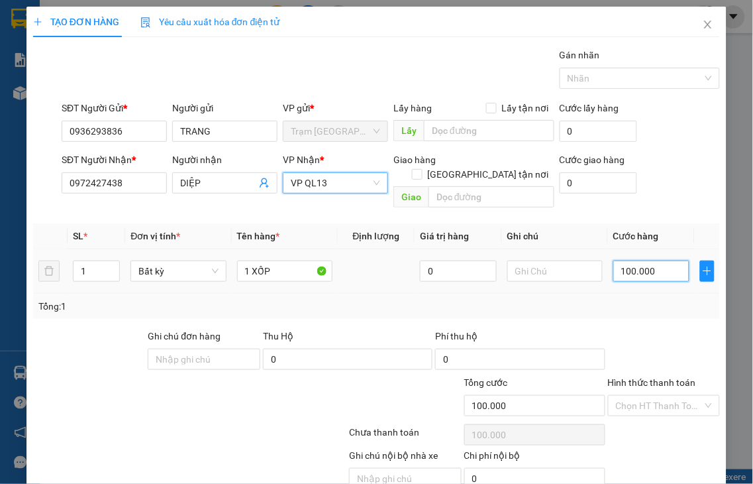
click at [641, 260] on input "100.000" at bounding box center [651, 270] width 76 height 21
click at [652, 377] on label "Hình thức thanh toán" at bounding box center [652, 382] width 88 height 11
click at [652, 395] on input "Hình thức thanh toán" at bounding box center [659, 405] width 87 height 20
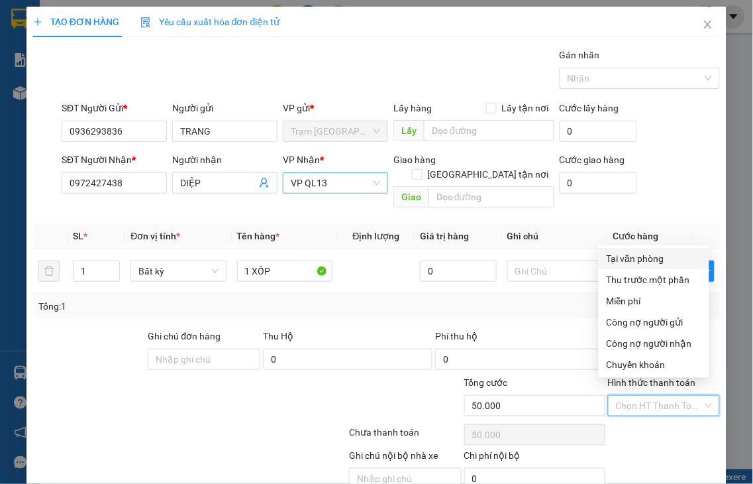
click at [637, 252] on div "Tại văn phòng" at bounding box center [654, 258] width 95 height 15
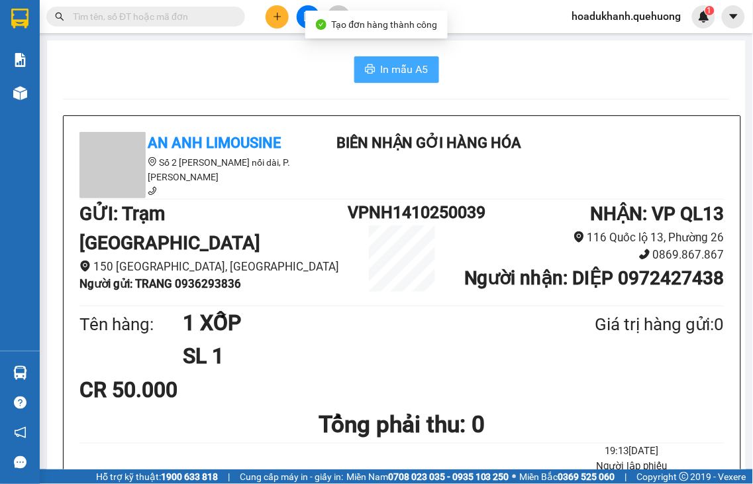
click at [387, 70] on span "In mẫu A5" at bounding box center [405, 69] width 48 height 17
click at [265, 21] on div at bounding box center [307, 16] width 99 height 23
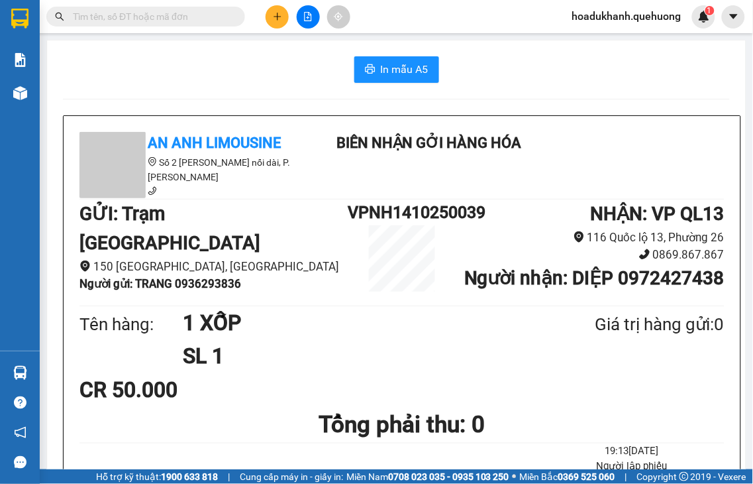
click at [266, 19] on button at bounding box center [277, 16] width 23 height 23
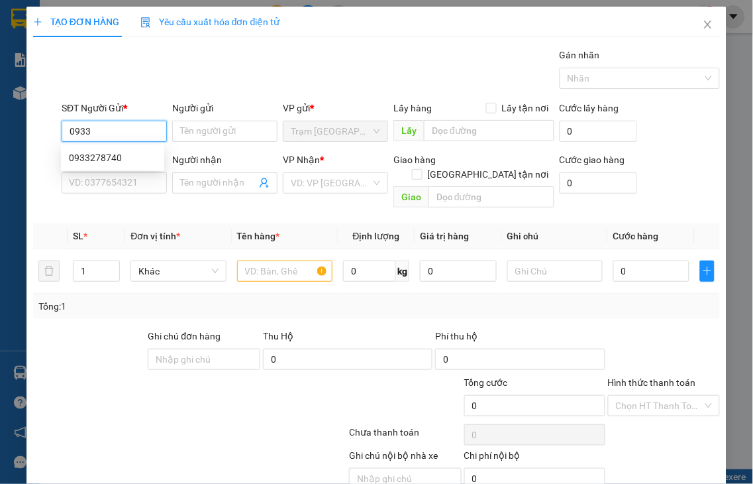
drag, startPoint x: 97, startPoint y: 127, endPoint x: 77, endPoint y: 128, distance: 19.2
click at [77, 128] on input "0933" at bounding box center [114, 131] width 105 height 21
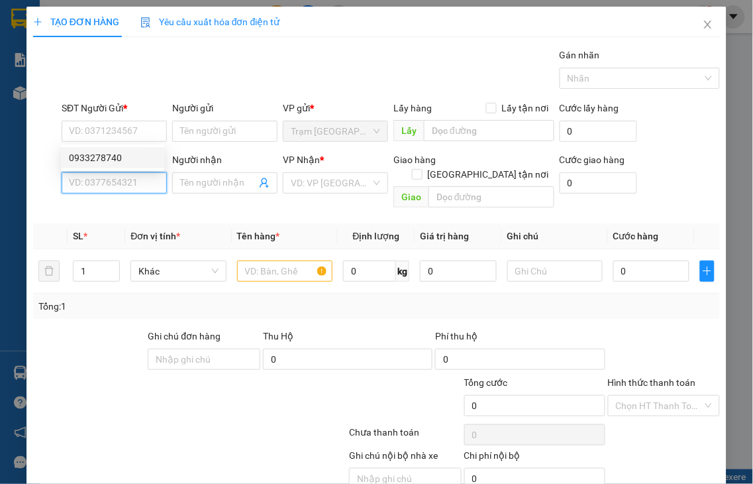
click at [76, 183] on input "SĐT Người Nhận *" at bounding box center [114, 182] width 105 height 21
click at [140, 182] on input "0903998337" at bounding box center [114, 182] width 105 height 21
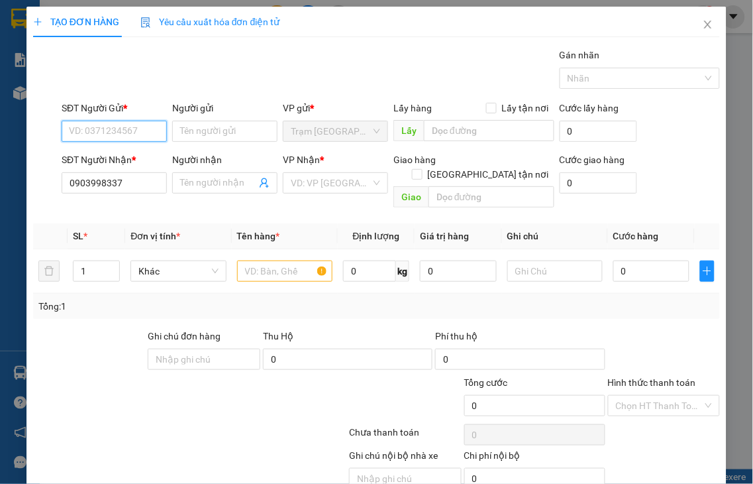
click at [106, 128] on input "SĐT Người Gửi *" at bounding box center [114, 131] width 105 height 21
click at [309, 179] on input "search" at bounding box center [331, 183] width 80 height 20
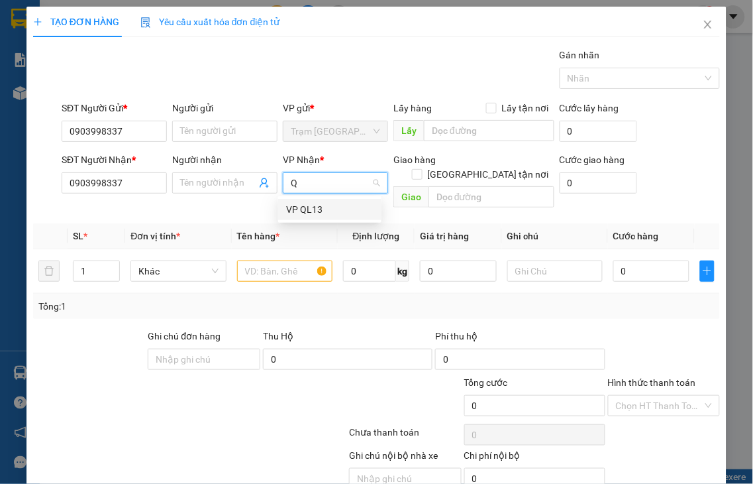
click at [303, 209] on div "VP QL13" at bounding box center [329, 209] width 87 height 15
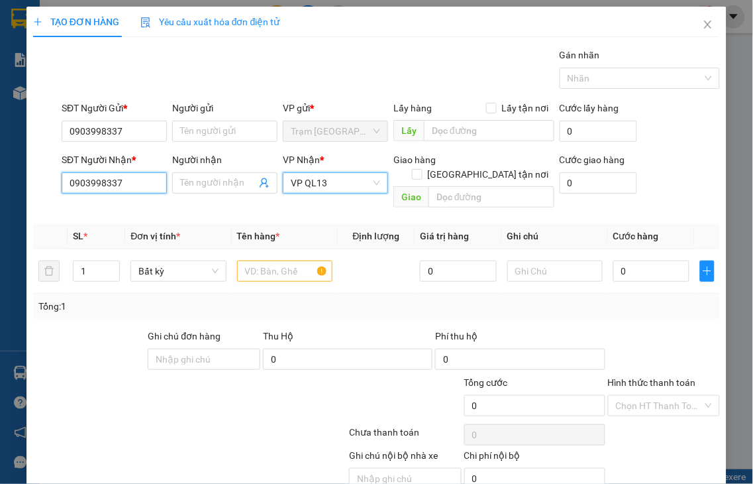
click at [142, 183] on input "0903998337" at bounding box center [114, 182] width 105 height 21
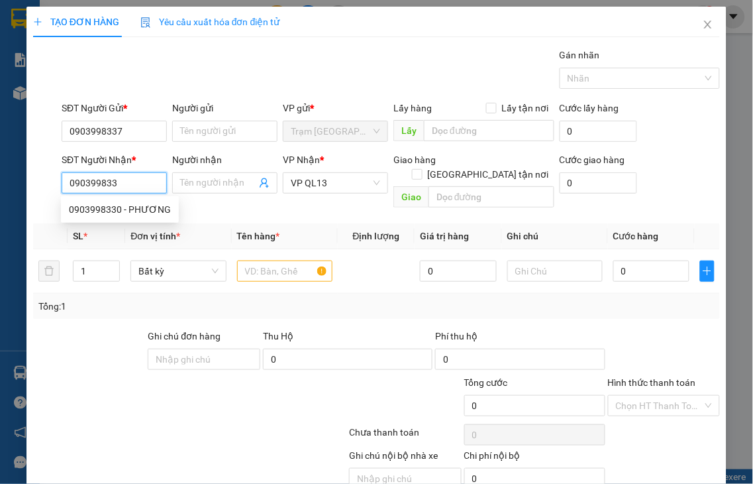
click at [142, 183] on input "090399833" at bounding box center [114, 182] width 105 height 21
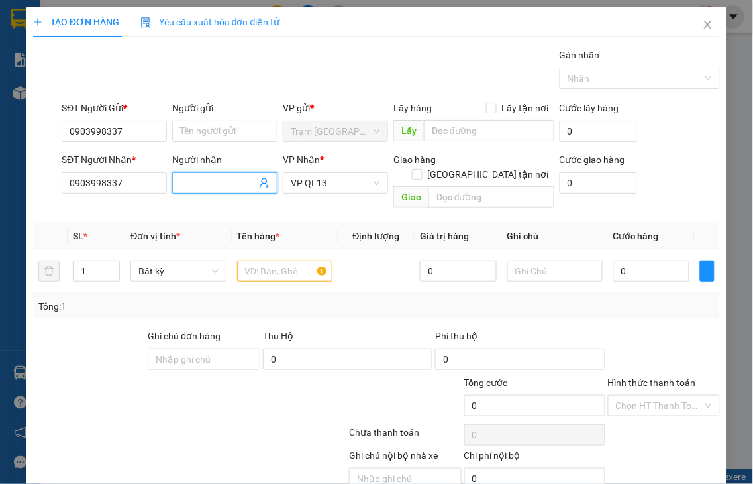
click at [186, 181] on input "Người nhận" at bounding box center [218, 183] width 76 height 15
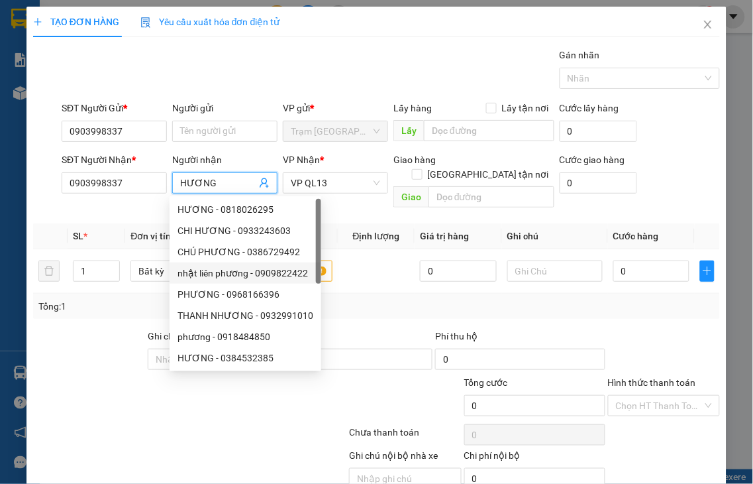
click at [407, 329] on div "Thu Hộ" at bounding box center [348, 336] width 170 height 15
click at [468, 186] on input "text" at bounding box center [492, 196] width 126 height 21
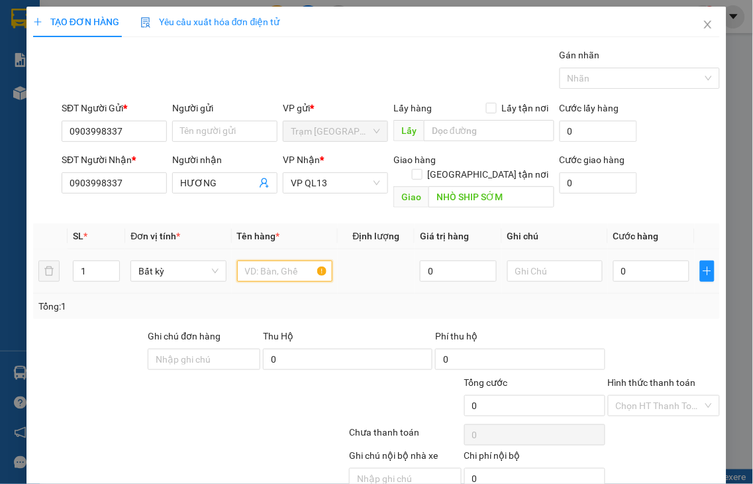
click at [268, 260] on input "text" at bounding box center [284, 270] width 95 height 21
click at [654, 261] on input "0" at bounding box center [651, 270] width 76 height 21
click at [665, 377] on label "Hình thức thanh toán" at bounding box center [652, 382] width 88 height 11
click at [665, 395] on input "Hình thức thanh toán" at bounding box center [659, 405] width 87 height 20
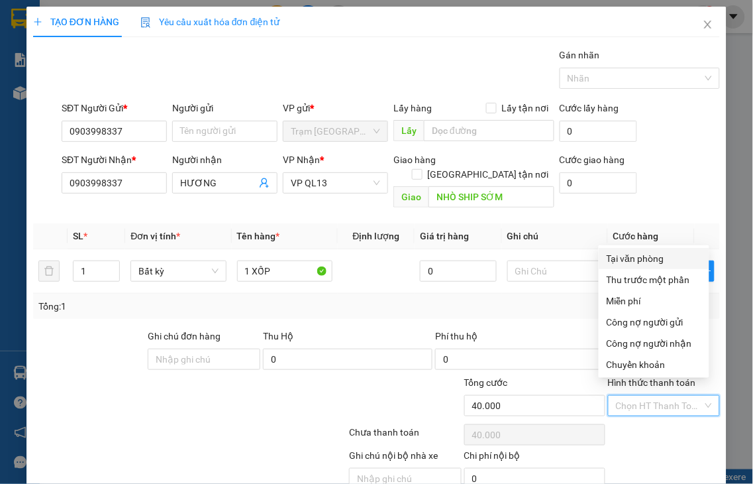
click at [621, 266] on div "Tại văn phòng" at bounding box center [654, 258] width 111 height 21
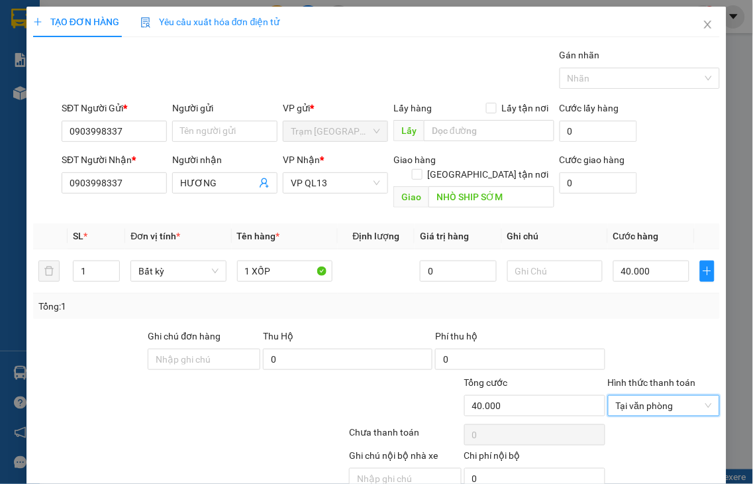
drag, startPoint x: 648, startPoint y: 451, endPoint x: 627, endPoint y: 446, distance: 21.2
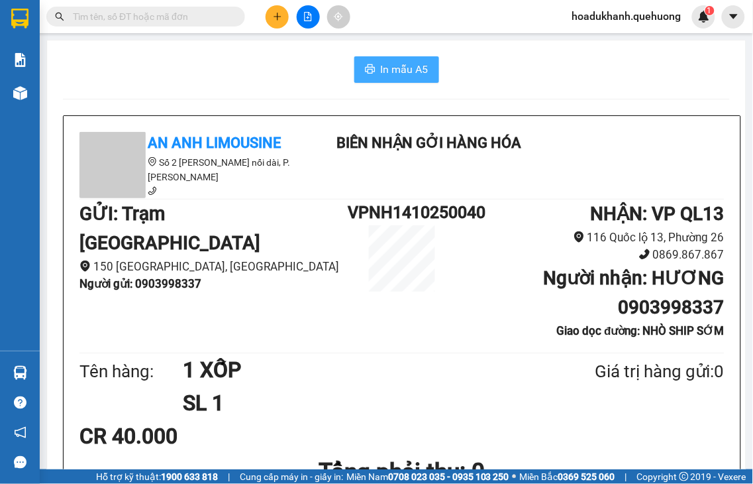
click at [413, 67] on span "In mẫu A5" at bounding box center [405, 69] width 48 height 17
click at [408, 64] on span "In mẫu A5" at bounding box center [405, 69] width 48 height 17
click at [277, 13] on icon "plus" at bounding box center [277, 16] width 1 height 7
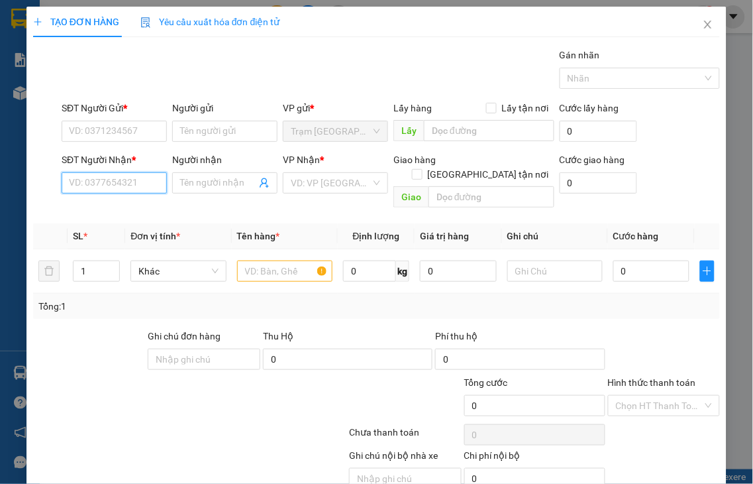
click at [115, 187] on input "SĐT Người Nhận *" at bounding box center [114, 182] width 105 height 21
click at [113, 179] on input "7432" at bounding box center [114, 182] width 105 height 21
click at [114, 183] on input "7432" at bounding box center [114, 182] width 105 height 21
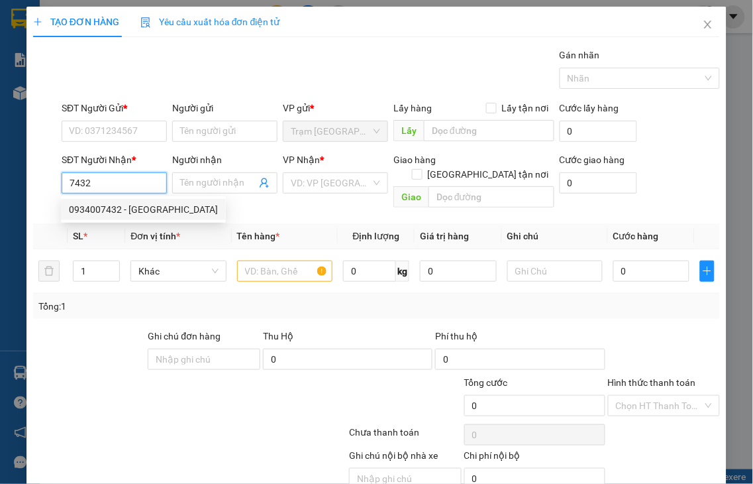
click at [114, 208] on div "0934007432 - Hà Phan" at bounding box center [143, 209] width 149 height 15
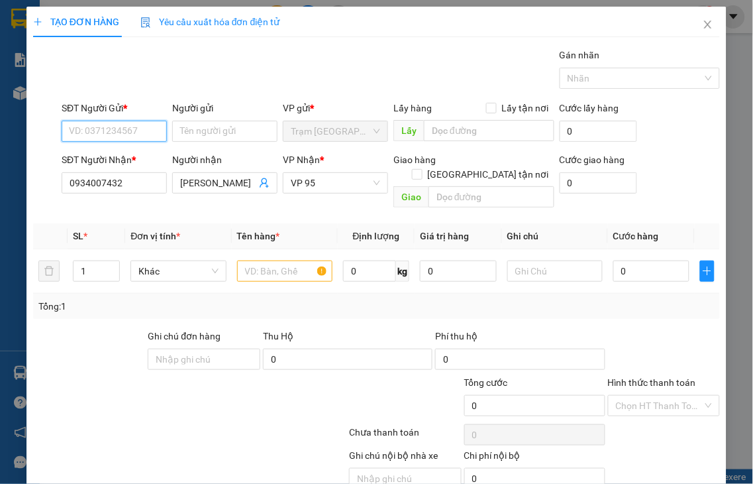
click at [113, 130] on input "SĐT Người Gửi *" at bounding box center [114, 131] width 105 height 21
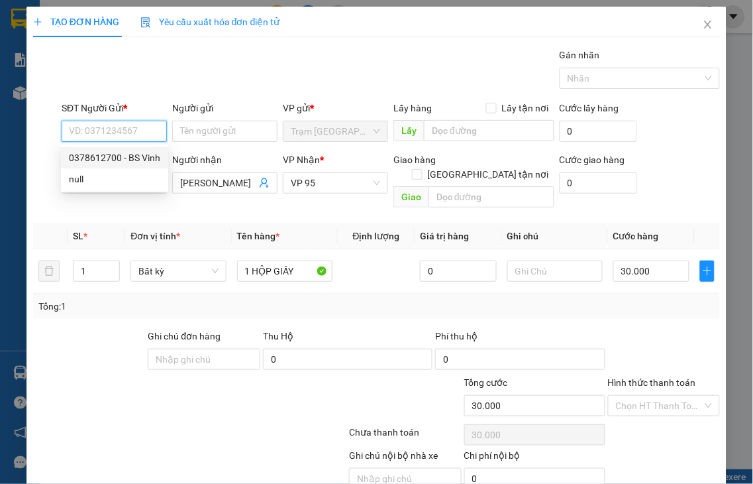
click at [107, 162] on div "0378612700 - BS Vinh" at bounding box center [114, 157] width 91 height 15
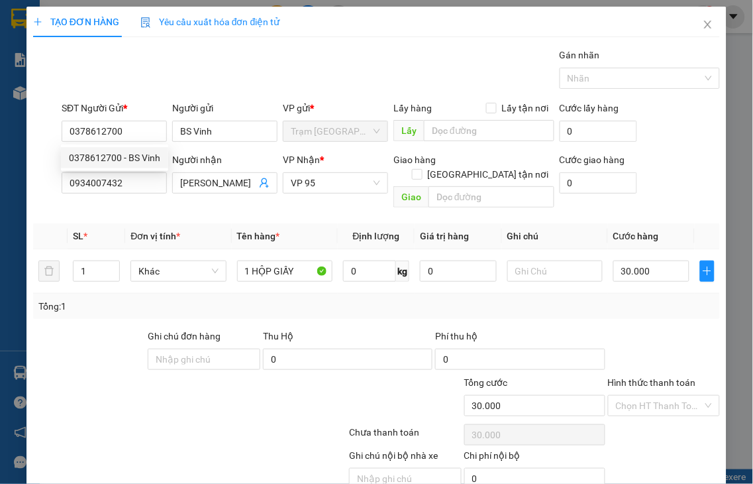
click at [623, 375] on div "Hình thức thanh toán" at bounding box center [664, 385] width 113 height 20
click at [631, 377] on label "Hình thức thanh toán" at bounding box center [652, 382] width 88 height 11
click at [631, 395] on input "Hình thức thanh toán" at bounding box center [659, 405] width 87 height 20
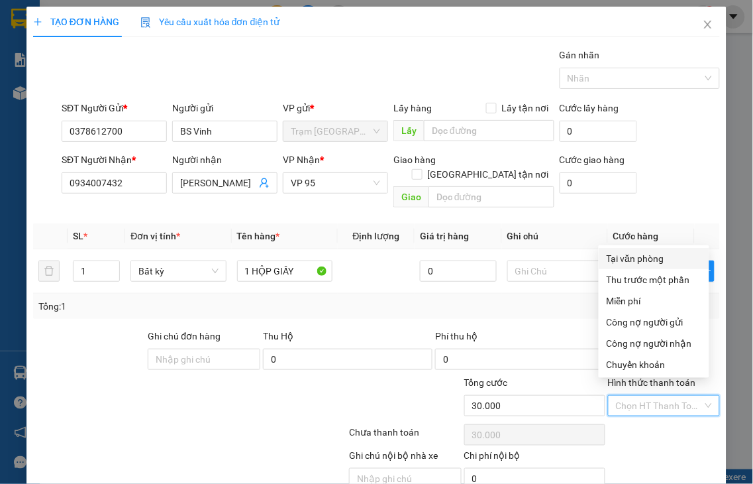
click at [631, 256] on div "Tại văn phòng" at bounding box center [654, 258] width 95 height 15
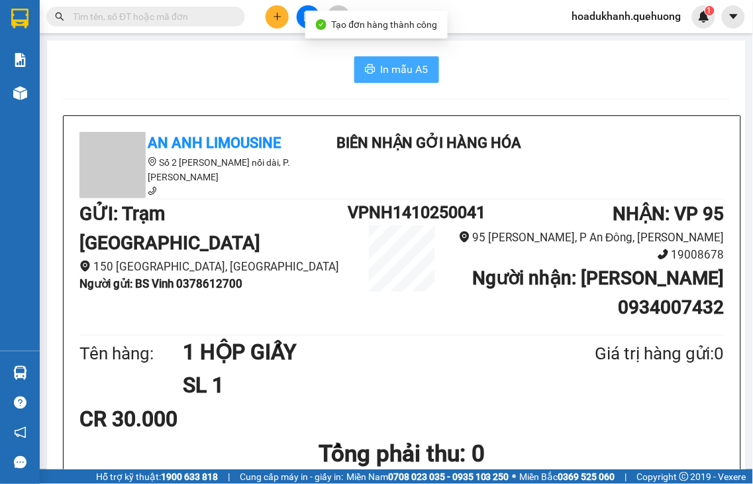
click at [381, 62] on span "In mẫu A5" at bounding box center [405, 69] width 48 height 17
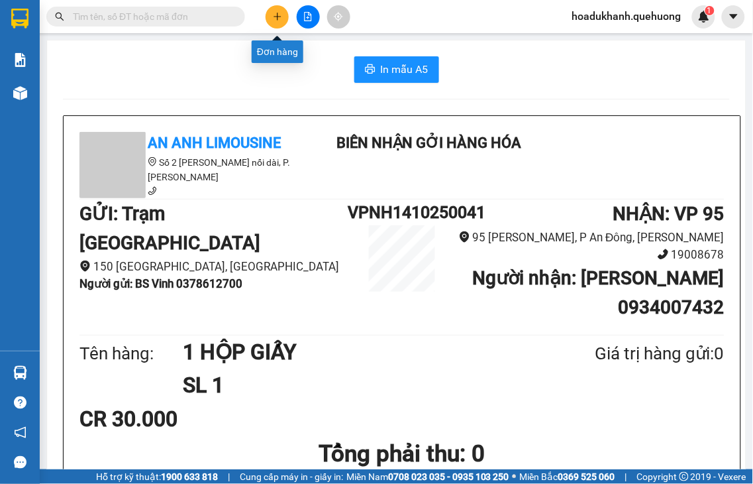
click at [276, 15] on icon "plus" at bounding box center [277, 16] width 9 height 9
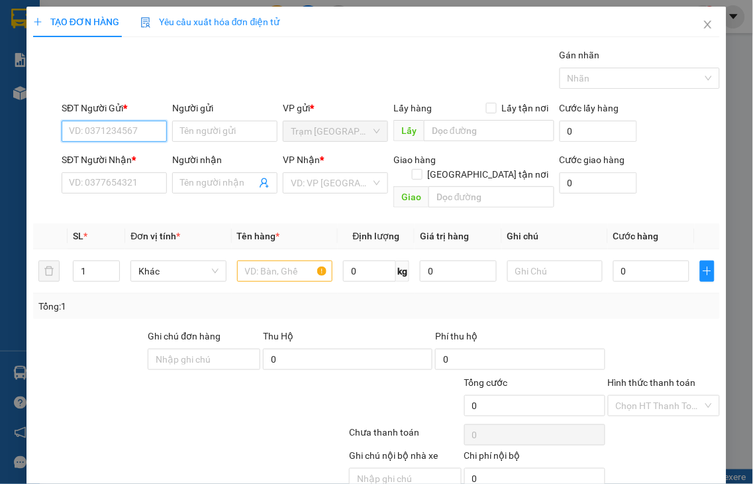
click at [107, 125] on input "SĐT Người Gửi *" at bounding box center [114, 131] width 105 height 21
click at [107, 131] on input "3836" at bounding box center [114, 131] width 105 height 21
drag, startPoint x: 109, startPoint y: 156, endPoint x: 115, endPoint y: 180, distance: 24.7
click at [109, 157] on div "0936293836 - TRANG" at bounding box center [114, 157] width 90 height 15
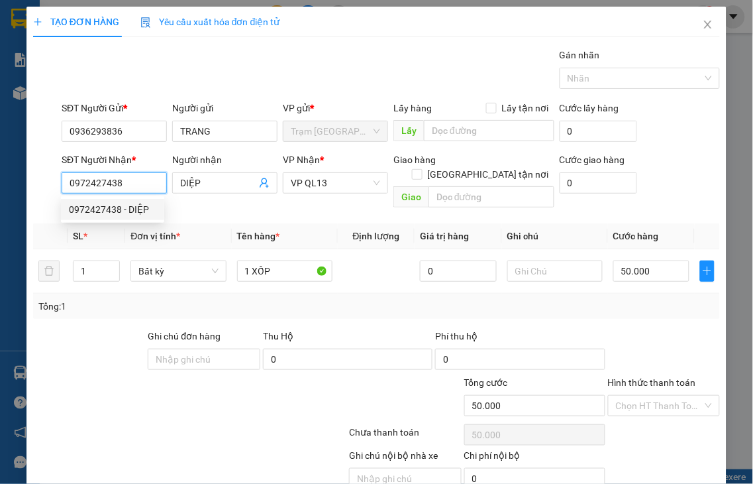
drag, startPoint x: 123, startPoint y: 182, endPoint x: 24, endPoint y: 188, distance: 98.9
click at [24, 188] on div "TẠO ĐƠN HÀNG Yêu cầu xuất hóa đơn điện tử Transit Pickup Surcharge Ids Transit …" at bounding box center [376, 242] width 753 height 484
click at [113, 210] on div "0936293836 - TRANG" at bounding box center [114, 209] width 90 height 15
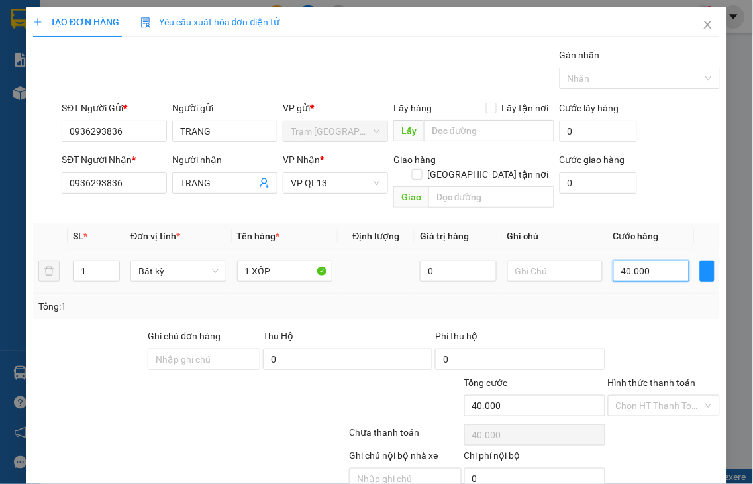
click at [656, 260] on input "40.000" at bounding box center [651, 270] width 76 height 21
click at [646, 377] on label "Hình thức thanh toán" at bounding box center [652, 382] width 88 height 11
click at [646, 395] on input "Hình thức thanh toán" at bounding box center [659, 405] width 87 height 20
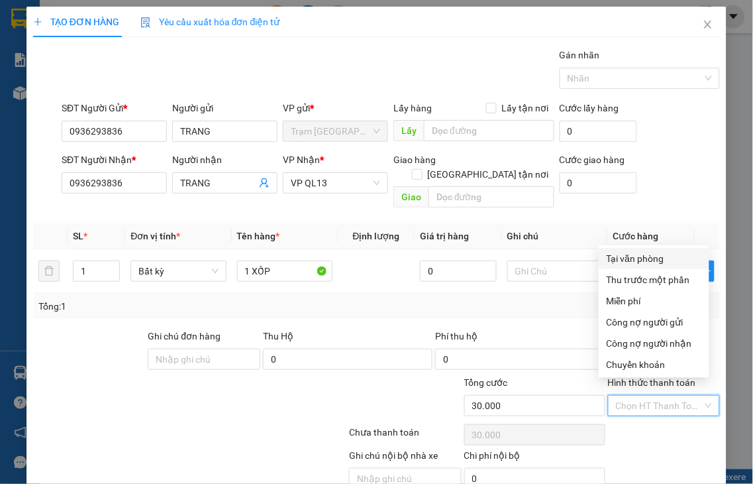
click at [647, 258] on div "Tại văn phòng" at bounding box center [654, 258] width 95 height 15
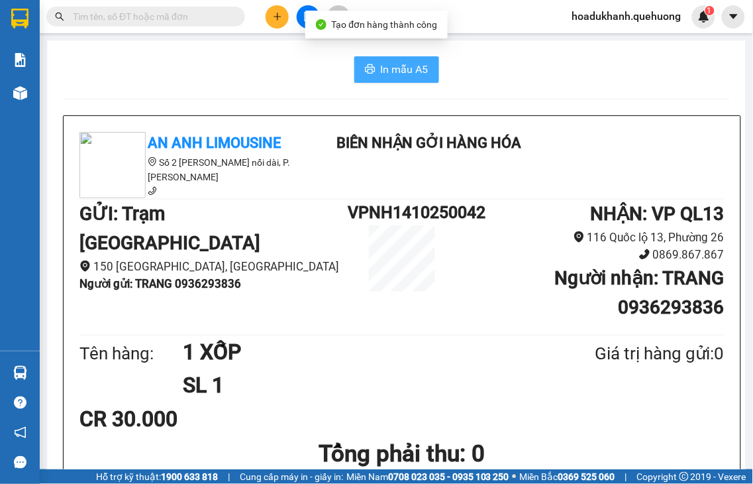
click at [372, 65] on button "In mẫu A5" at bounding box center [396, 69] width 85 height 26
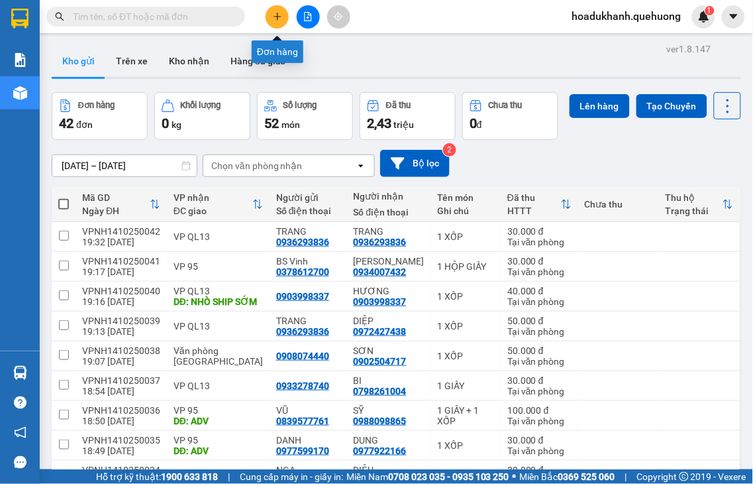
click at [275, 21] on icon "plus" at bounding box center [277, 16] width 9 height 9
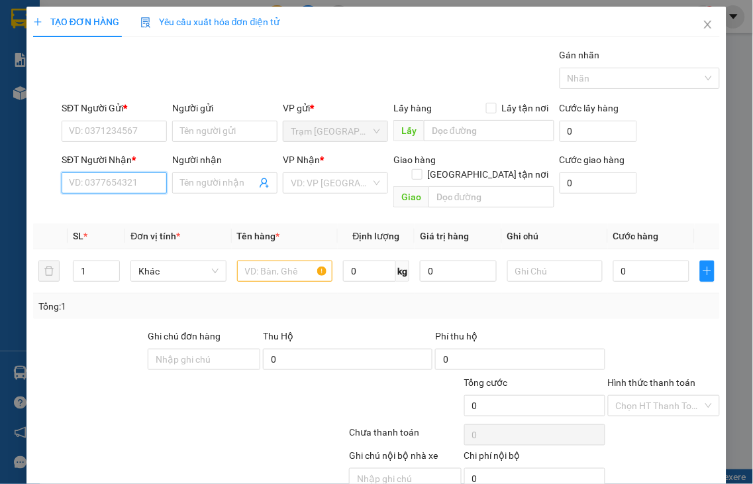
click at [96, 183] on input "SĐT Người Nhận *" at bounding box center [114, 182] width 105 height 21
click at [108, 183] on input "9188" at bounding box center [114, 182] width 105 height 21
click at [128, 213] on div "0375809188 - CHỊ HẠNH" at bounding box center [120, 209] width 103 height 15
type input "0375809188"
type input "CHỊ HẠNH"
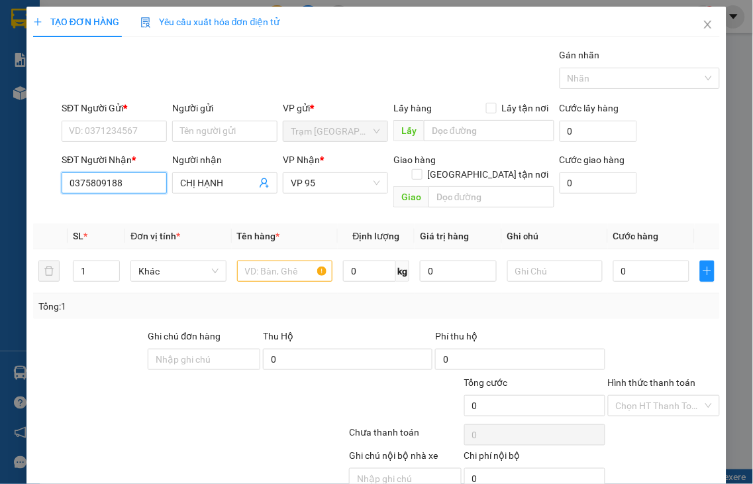
type input "80.000"
type input "0375809188"
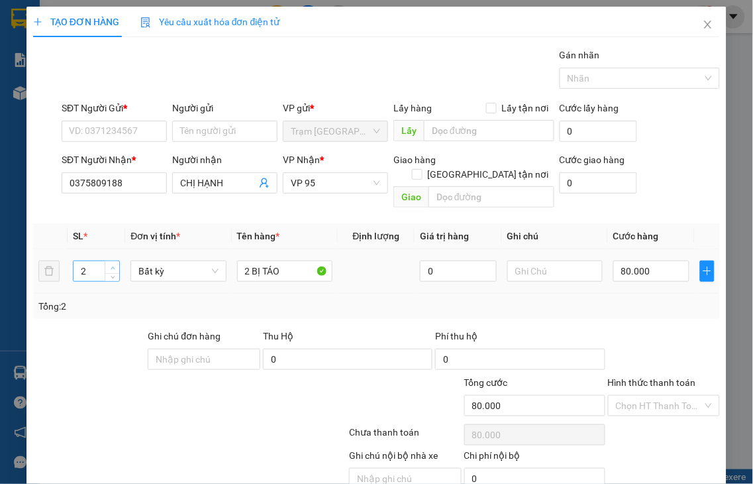
click at [111, 266] on icon "up" at bounding box center [113, 267] width 4 height 3
type input "3"
drag, startPoint x: 244, startPoint y: 254, endPoint x: 207, endPoint y: 268, distance: 39.4
click at [207, 268] on tr "3 Bất kỳ 2 BỊ TÁO 0 80.000" at bounding box center [376, 271] width 687 height 44
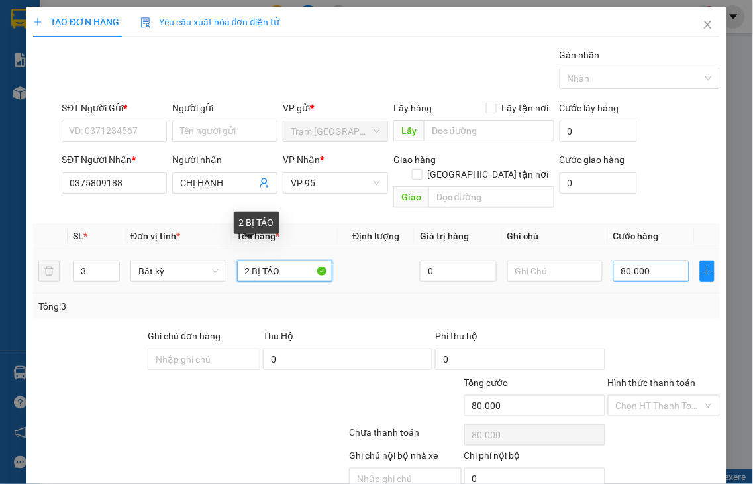
type input "3 BỊ TÁO"
type input "0"
type input "3 BỊ TÁO"
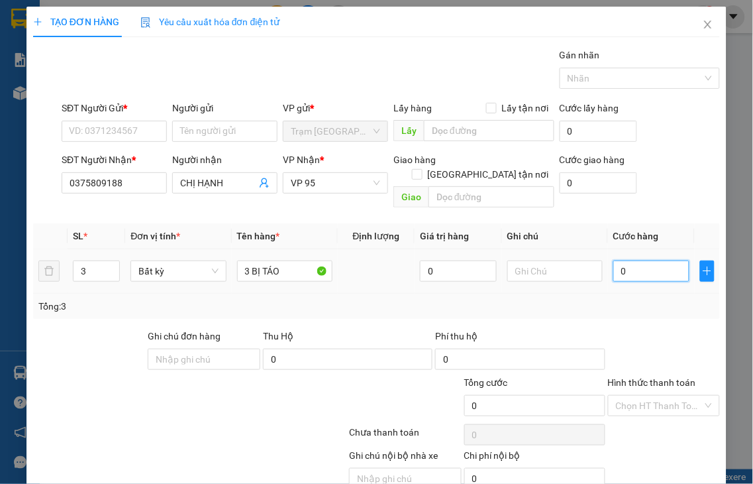
click at [652, 260] on input "0" at bounding box center [651, 270] width 76 height 21
type input "1"
type input "12"
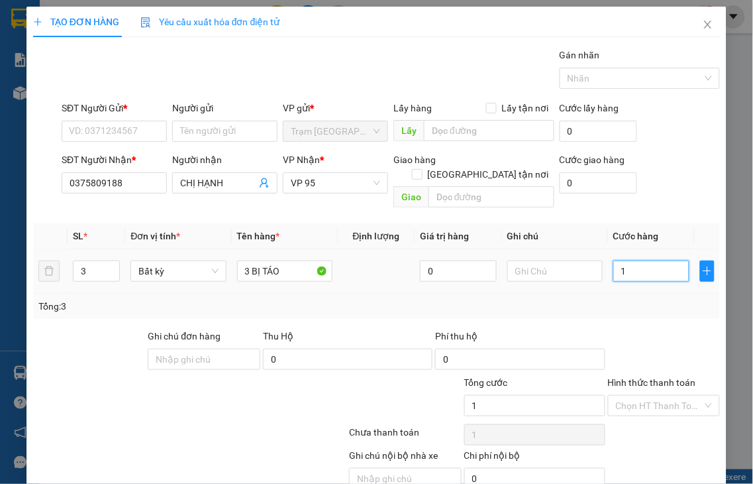
type input "12"
type input "120"
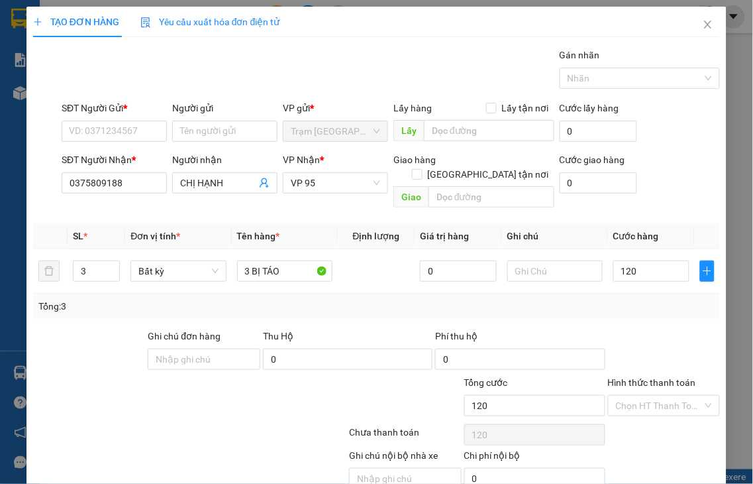
click at [656, 377] on label "Hình thức thanh toán" at bounding box center [652, 382] width 88 height 11
click at [656, 395] on input "Hình thức thanh toán" at bounding box center [659, 405] width 87 height 20
type input "120.000"
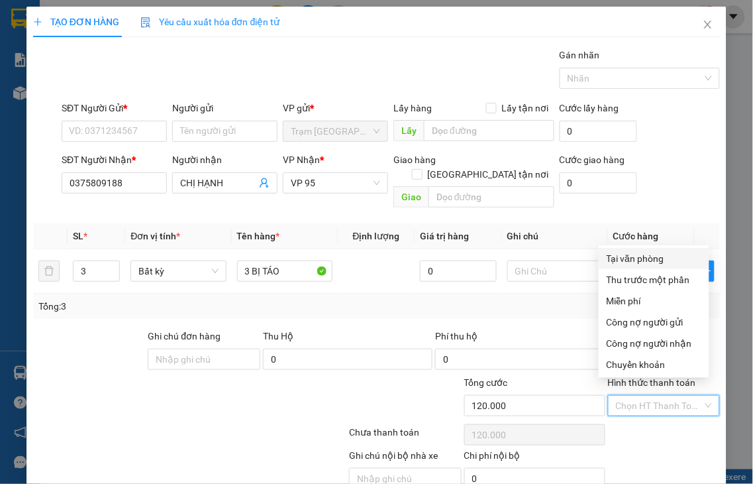
click at [647, 267] on div "Tại văn phòng" at bounding box center [654, 258] width 111 height 21
type input "0"
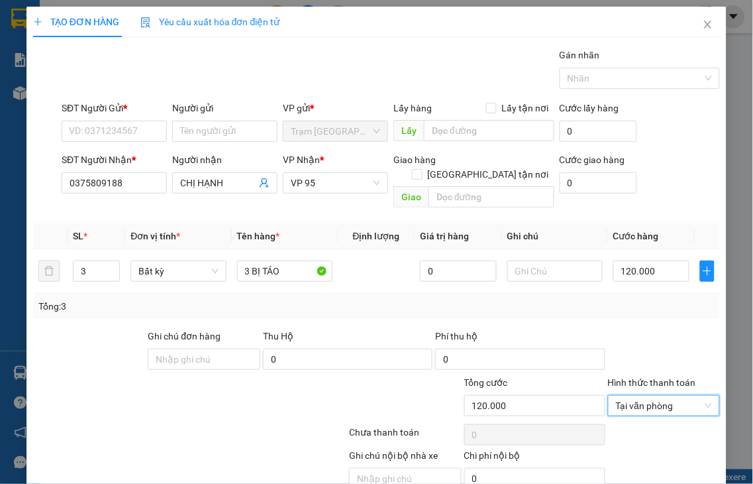
scroll to position [48, 0]
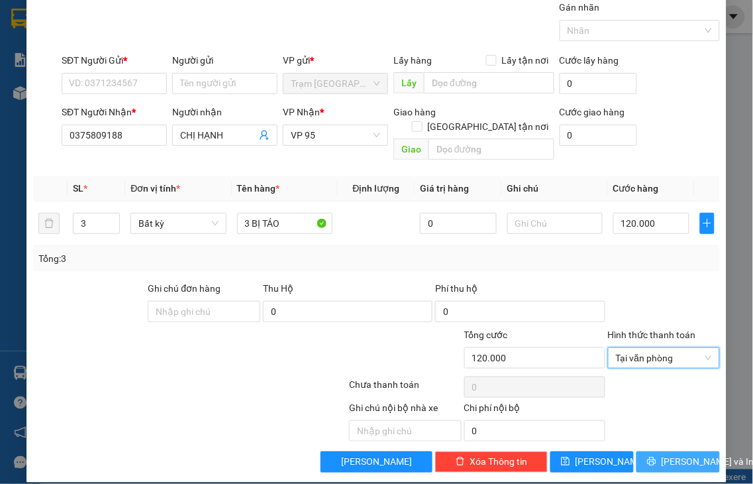
drag, startPoint x: 680, startPoint y: 448, endPoint x: 470, endPoint y: 303, distance: 255.2
click at [678, 454] on span "[PERSON_NAME] và In" at bounding box center [708, 461] width 93 height 15
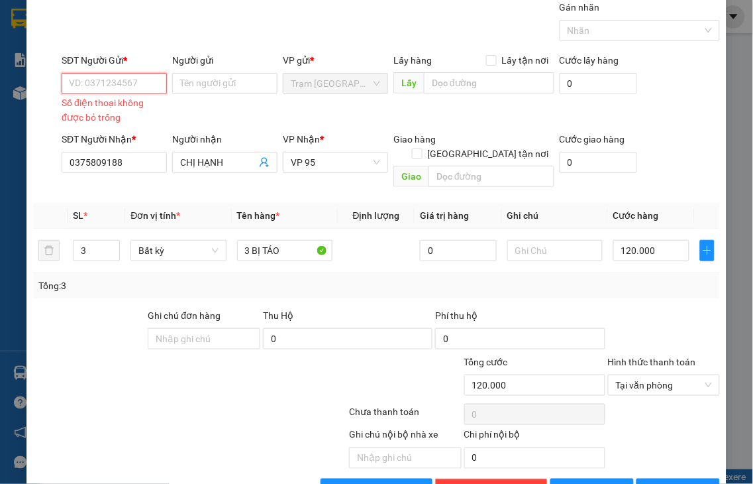
click at [108, 85] on input "SĐT Người Gửi *" at bounding box center [114, 83] width 105 height 21
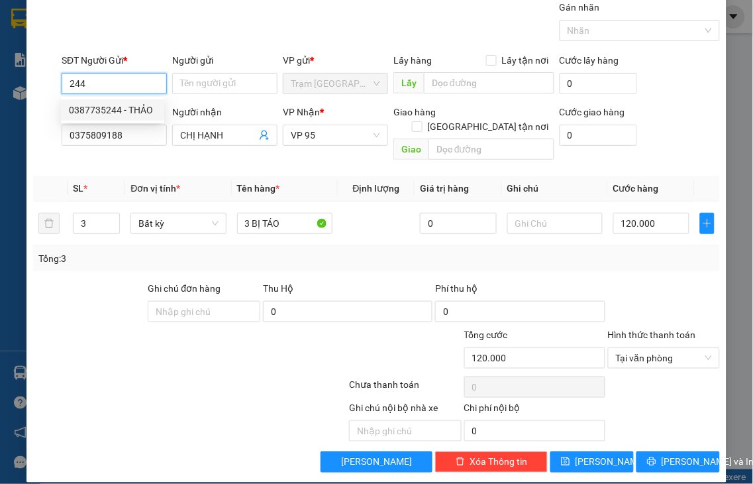
click at [91, 113] on div "0387735244 - THẢO" at bounding box center [112, 110] width 87 height 15
type input "0387735244"
type input "THẢO"
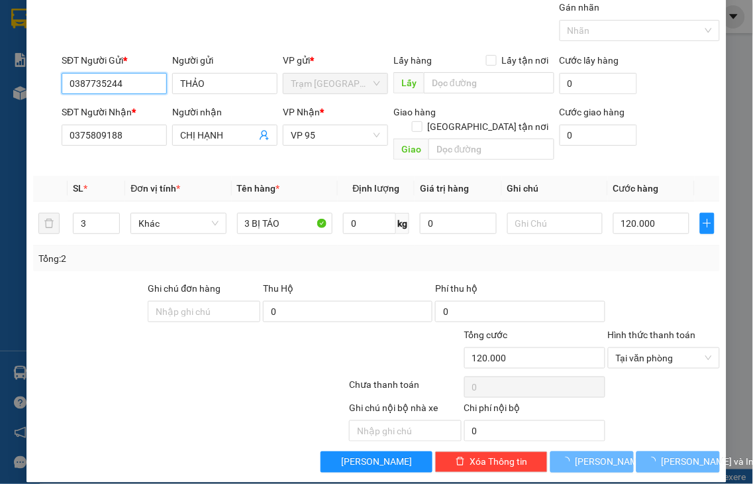
type input "80.000"
type input "2"
type input "2 BỊ TÁO"
type input "80.000"
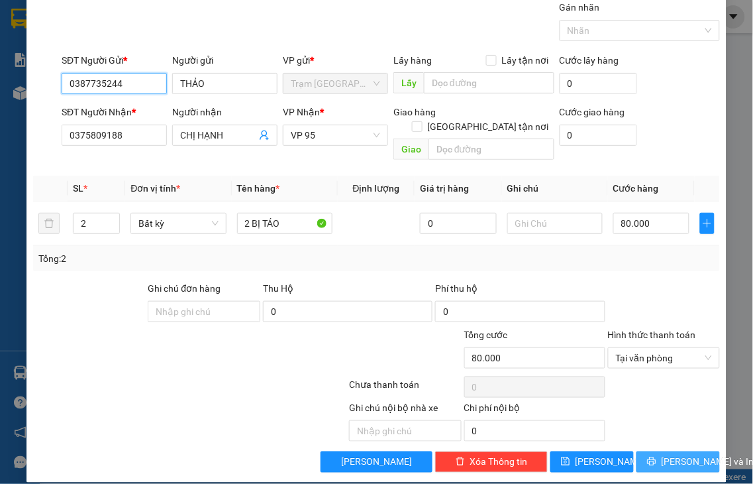
type input "0387735244"
click at [662, 454] on span "[PERSON_NAME] và In" at bounding box center [708, 461] width 93 height 15
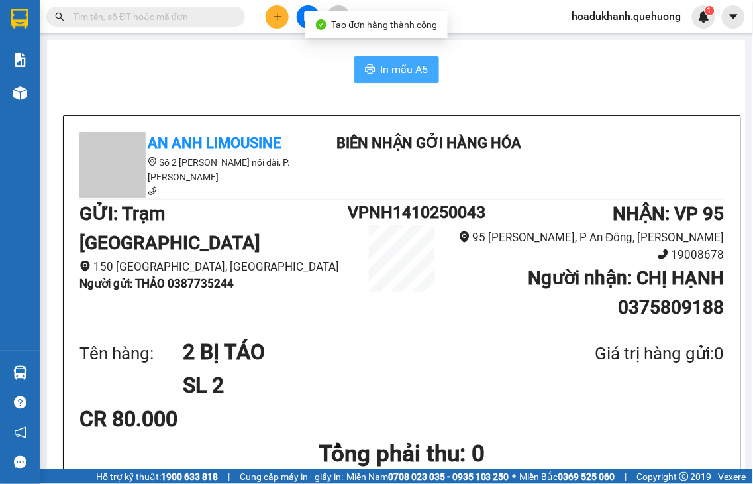
click at [397, 70] on span "In mẫu A5" at bounding box center [405, 69] width 48 height 17
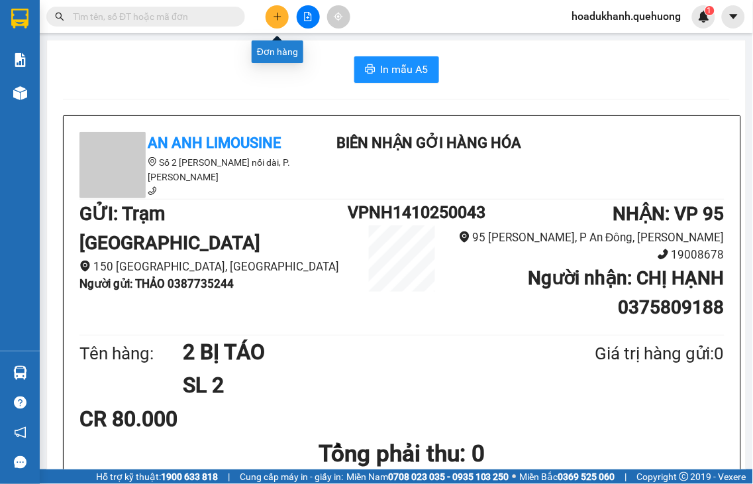
click at [278, 10] on button at bounding box center [277, 16] width 23 height 23
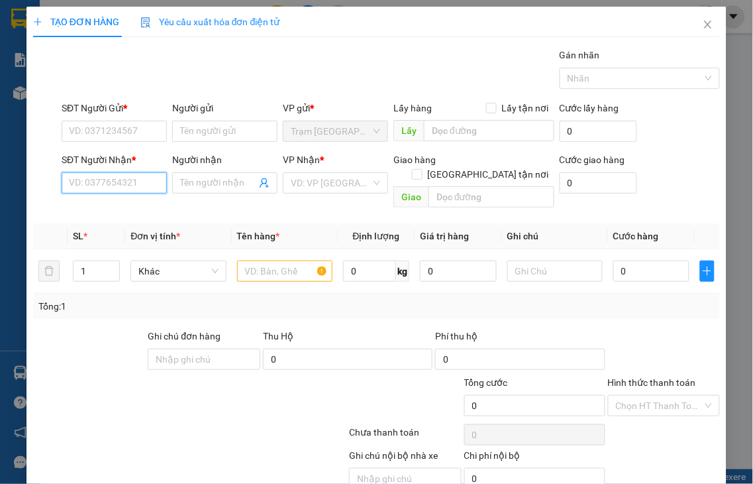
click at [123, 176] on input "SĐT Người Nhận *" at bounding box center [114, 182] width 105 height 21
click at [121, 188] on input "0776" at bounding box center [114, 182] width 105 height 21
click at [125, 209] on div "0776745787 - THANH" at bounding box center [134, 209] width 130 height 15
type input "0776745787"
type input "THANH"
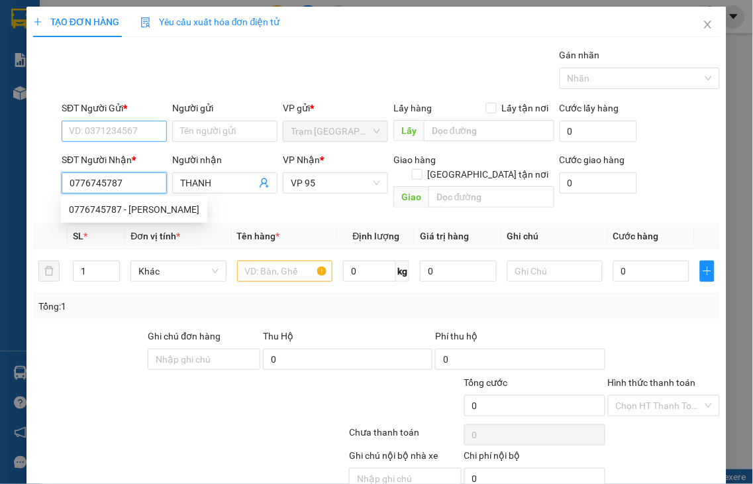
type input "0776745787"
click at [99, 131] on input "SĐT Người Gửi *" at bounding box center [114, 131] width 105 height 21
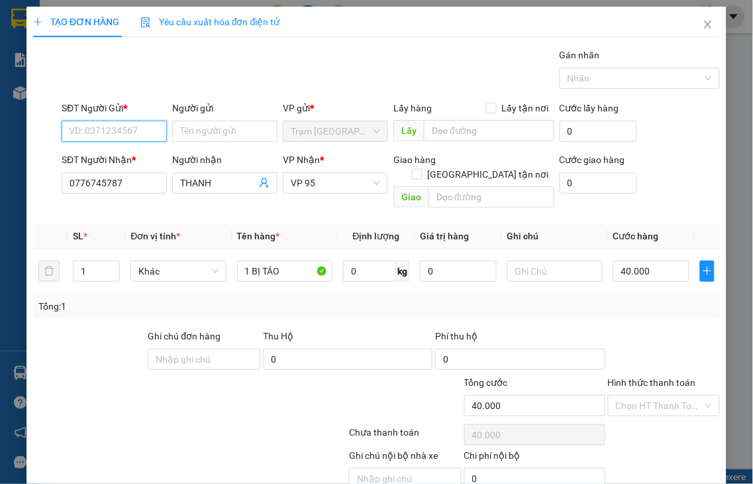
type input "40.000"
type input "244"
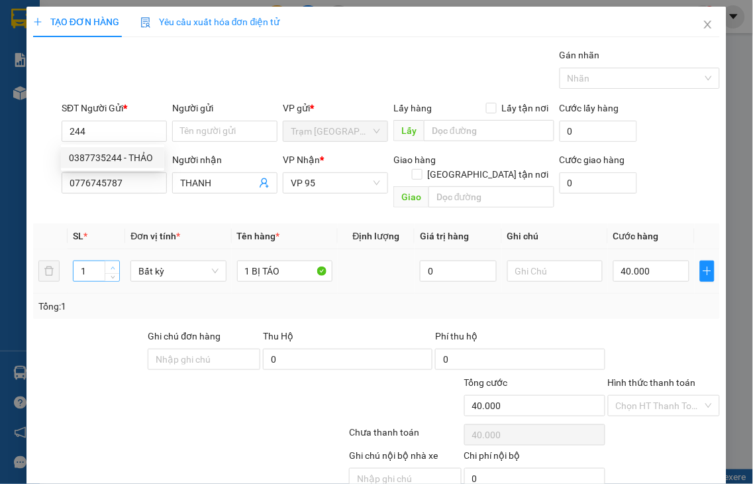
type input "2"
click at [115, 261] on span "Increase Value" at bounding box center [112, 267] width 15 height 12
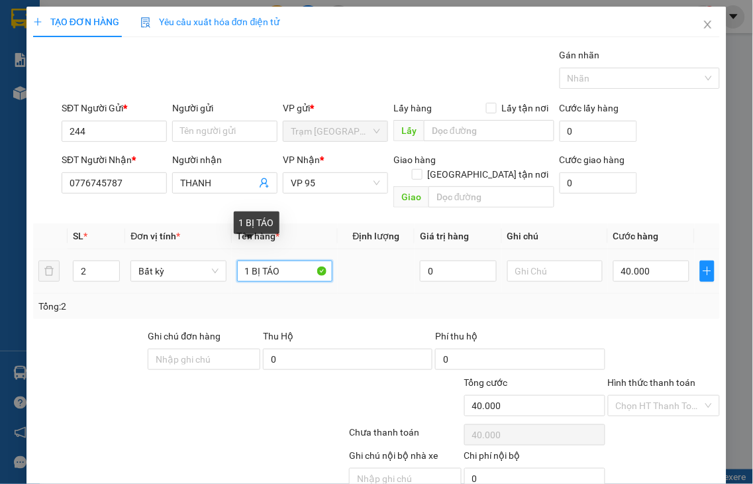
click at [240, 260] on input "1 BỊ TÁO" at bounding box center [284, 270] width 95 height 21
type input "21 BỊ TÁO"
type input "0"
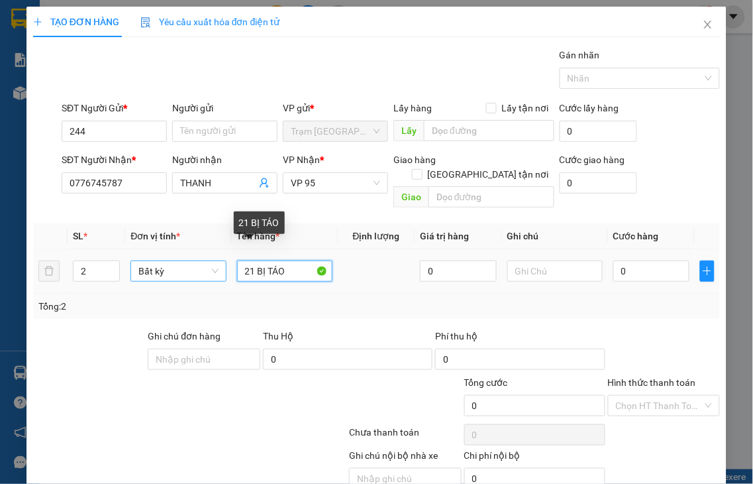
drag, startPoint x: 248, startPoint y: 254, endPoint x: 221, endPoint y: 259, distance: 28.2
click at [221, 259] on tr "2 Bất kỳ 21 BỊ TÁO 0 0" at bounding box center [376, 271] width 687 height 44
drag, startPoint x: 252, startPoint y: 254, endPoint x: 179, endPoint y: 266, distance: 73.7
click at [215, 262] on tr "2 Bất kỳ 21 BỊ TÁO 0 0" at bounding box center [376, 271] width 687 height 44
type input "2 BỊ TÁO"
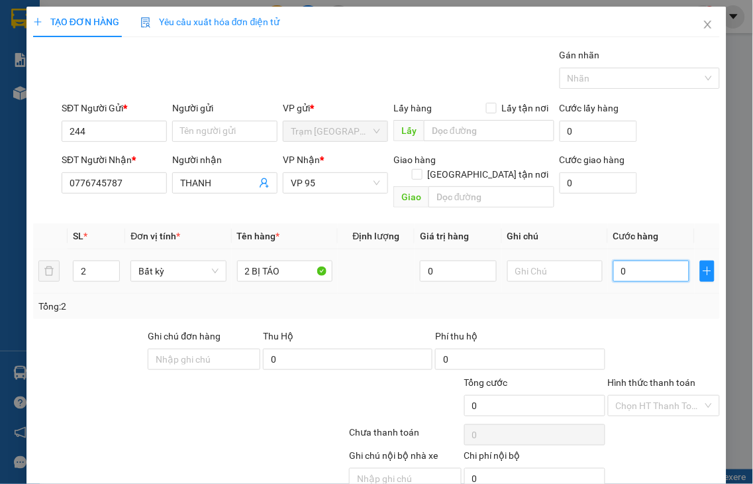
click at [645, 260] on input "0" at bounding box center [651, 270] width 76 height 21
type input "7"
type input "70"
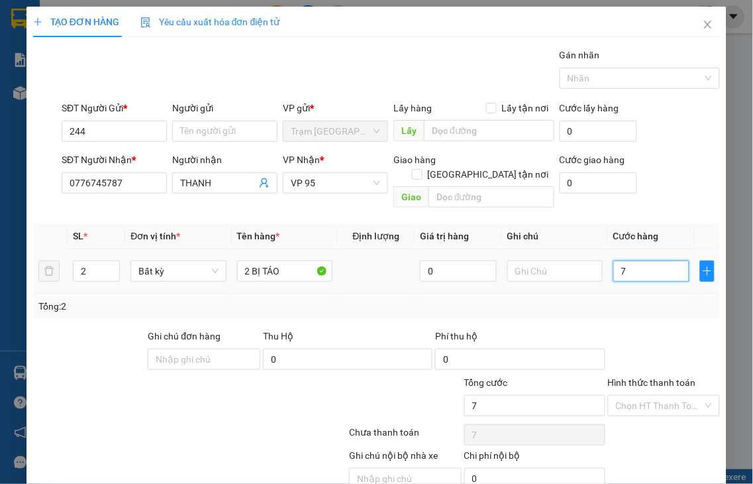
type input "70"
type input "70.000"
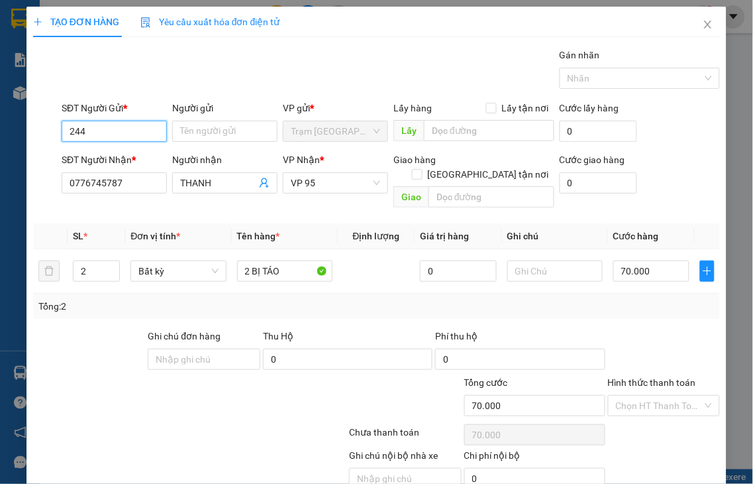
click at [113, 123] on input "244" at bounding box center [114, 131] width 105 height 21
click at [110, 154] on div "0387735244 - THẢO" at bounding box center [112, 157] width 87 height 15
type input "0387735244"
type input "THẢO"
type input "80.000"
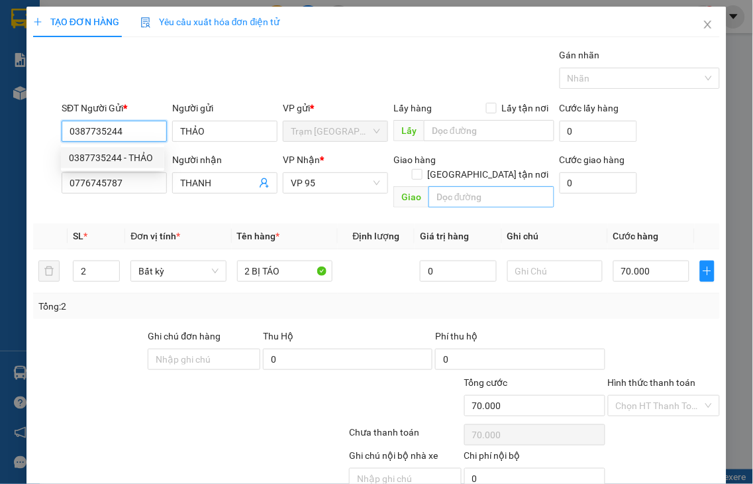
type input "80.000"
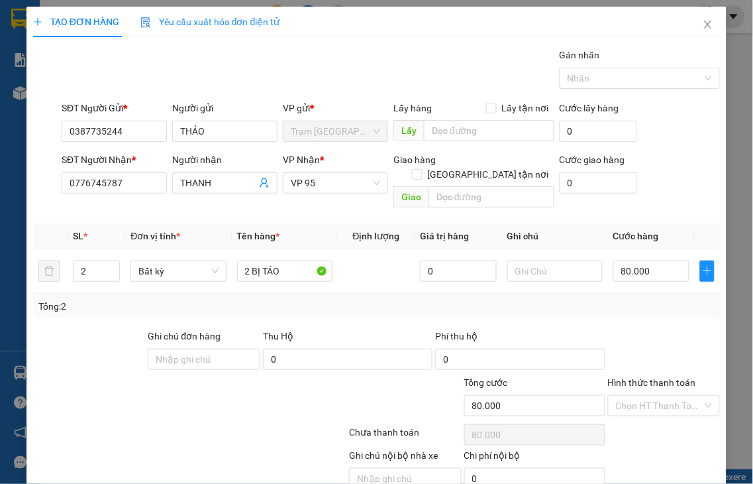
click at [656, 377] on label "Hình thức thanh toán" at bounding box center [652, 382] width 88 height 11
click at [656, 395] on input "Hình thức thanh toán" at bounding box center [659, 405] width 87 height 20
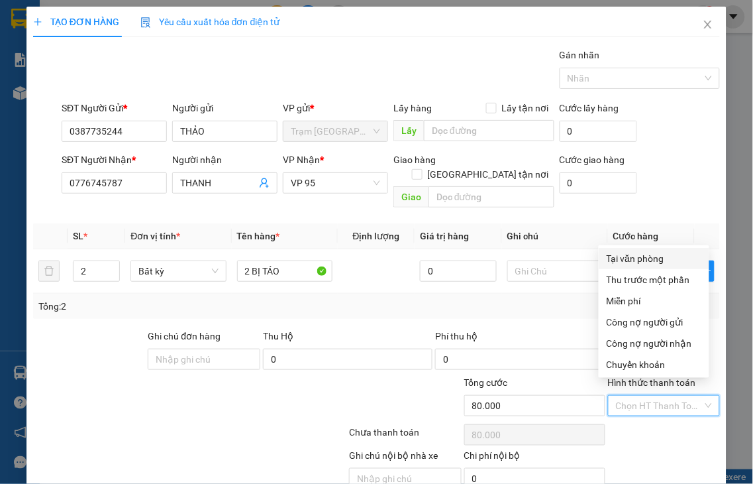
click at [680, 180] on div "SĐT Người Nhận * 0776745787 Người nhận THANH VP Nhận * VP 95 Giao hàng Giao tận…" at bounding box center [391, 182] width 664 height 61
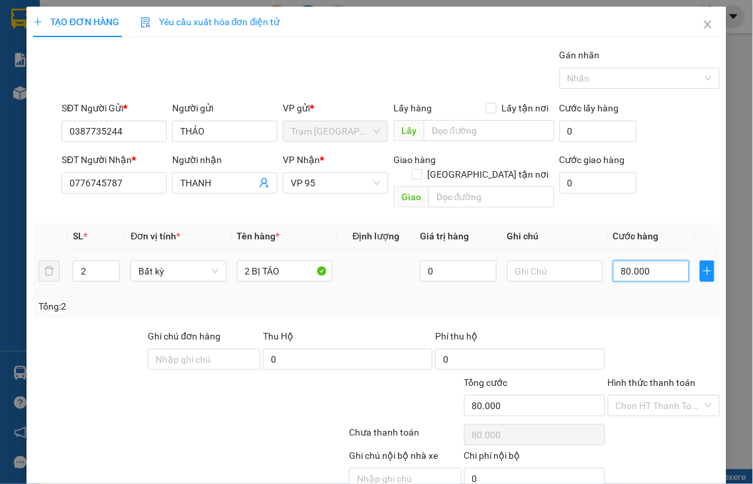
click at [664, 260] on input "80.000" at bounding box center [651, 270] width 76 height 21
type input "7"
type input "70"
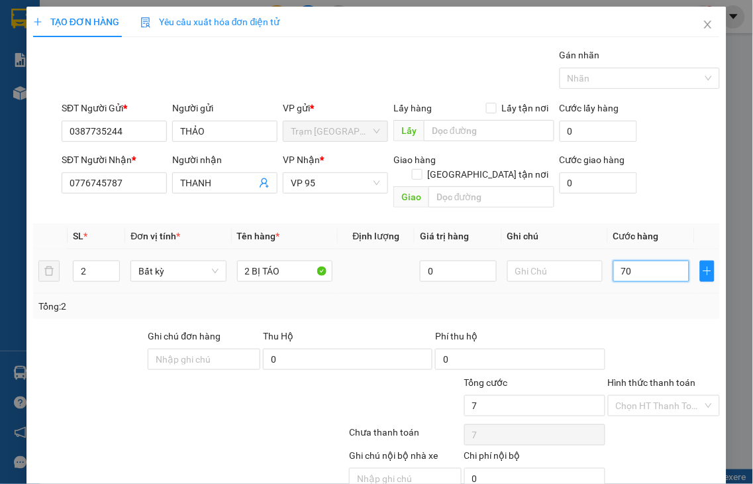
type input "70"
type input "70.000"
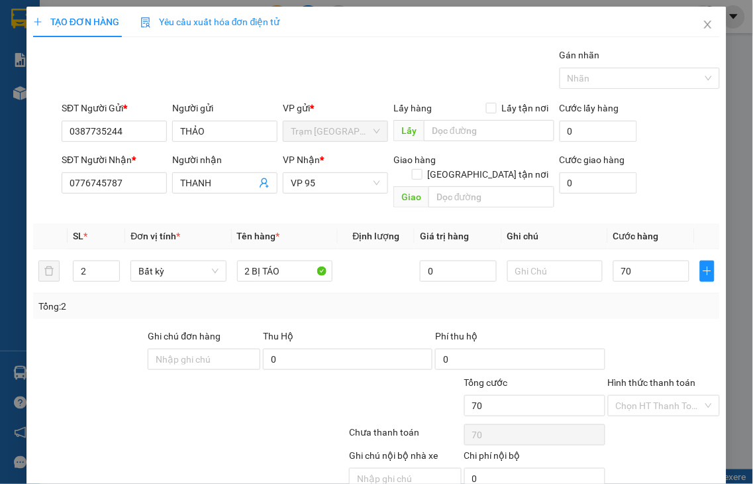
type input "70.000"
click at [643, 377] on label "Hình thức thanh toán" at bounding box center [652, 382] width 88 height 11
click at [643, 395] on input "Hình thức thanh toán" at bounding box center [659, 405] width 87 height 20
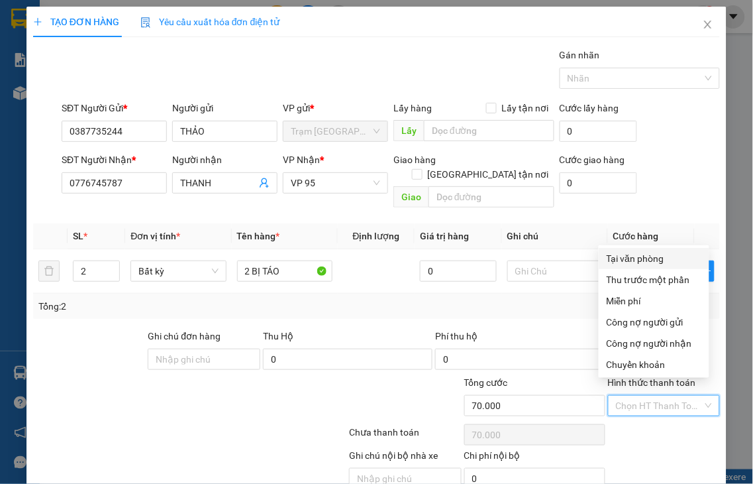
click at [644, 256] on div "Tại văn phòng" at bounding box center [654, 258] width 95 height 15
type input "0"
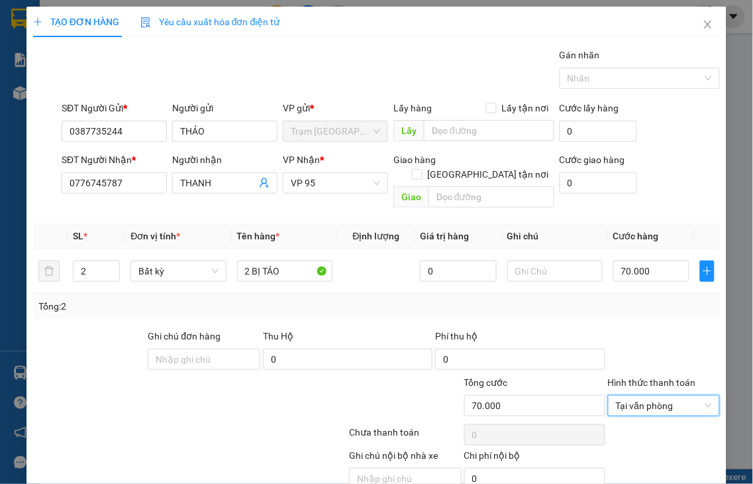
scroll to position [48, 0]
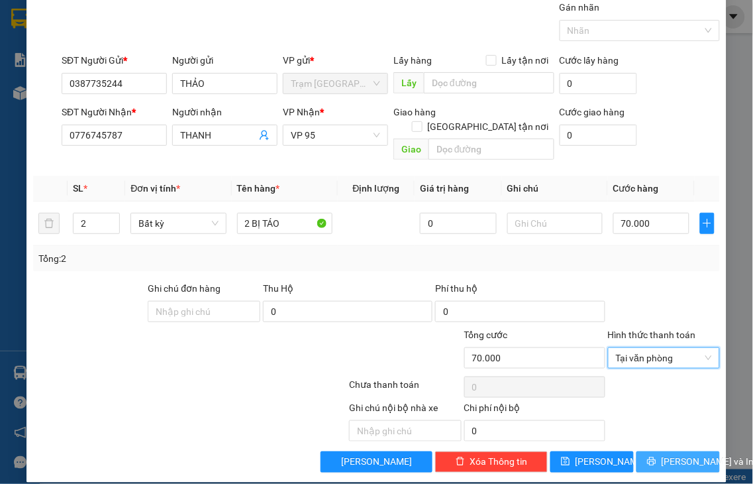
click at [677, 454] on span "[PERSON_NAME] và In" at bounding box center [708, 461] width 93 height 15
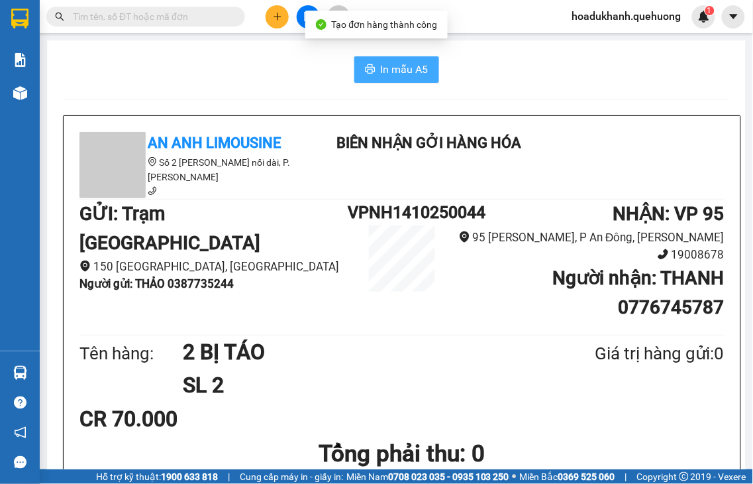
click at [365, 69] on icon "printer" at bounding box center [370, 69] width 11 height 11
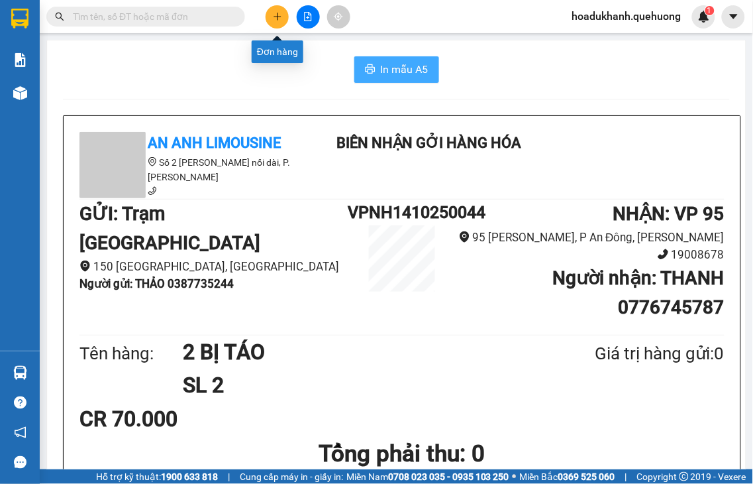
click at [274, 20] on icon "plus" at bounding box center [277, 16] width 9 height 9
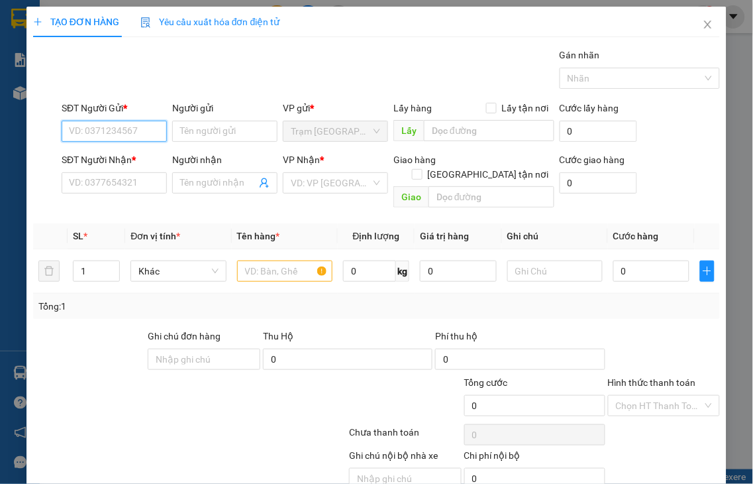
click at [80, 132] on input "SĐT Người Gửi *" at bounding box center [114, 131] width 105 height 21
click at [113, 130] on input "1254" at bounding box center [114, 131] width 105 height 21
click at [108, 154] on div "0944881254" at bounding box center [112, 157] width 87 height 15
type input "0944881254"
type input "0911217073"
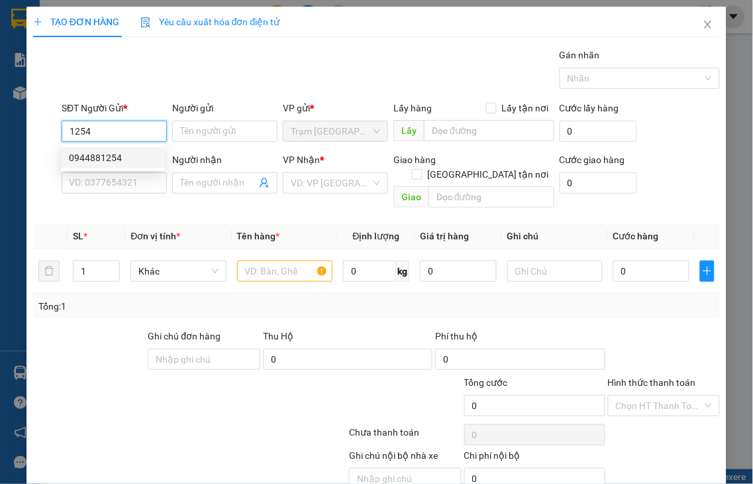
type input "HOÀI"
type input "50.000"
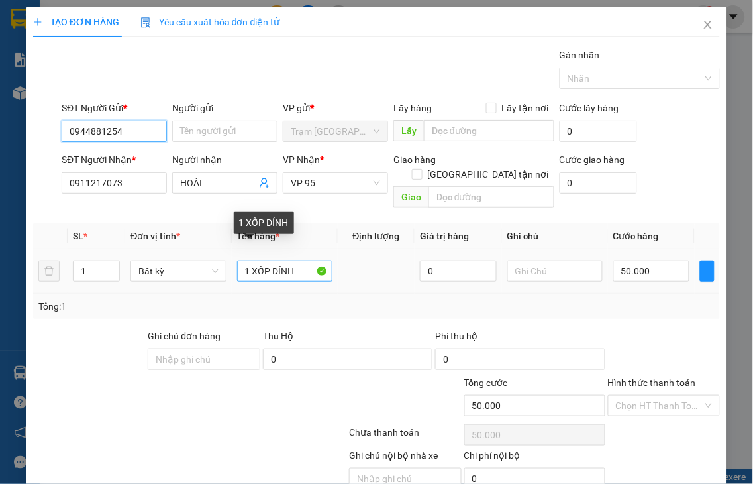
type input "0944881254"
drag, startPoint x: 248, startPoint y: 255, endPoint x: 378, endPoint y: 256, distance: 129.8
click at [378, 256] on tr "1 Bất kỳ 1 XỐP DÍNH 0 50.000" at bounding box center [376, 271] width 687 height 44
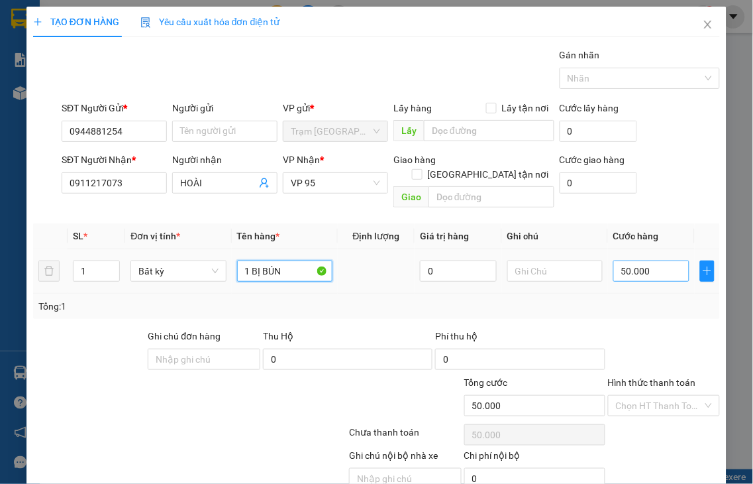
type input "1 BỊ BÚN"
click at [658, 260] on input "50.000" at bounding box center [651, 270] width 76 height 21
type input "3"
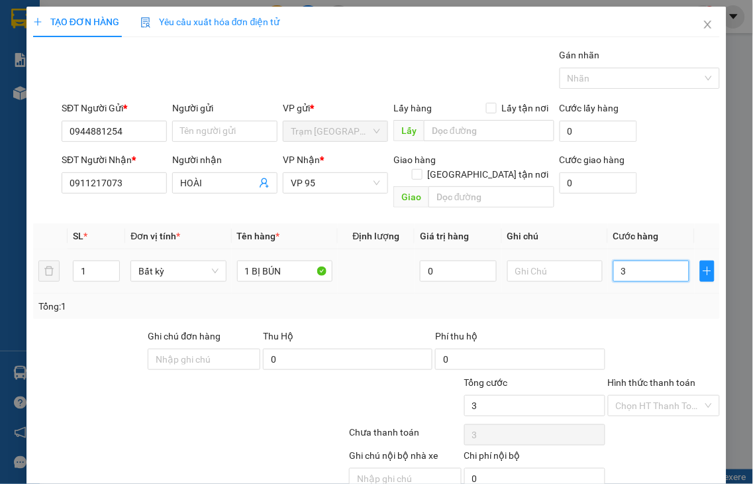
type input "30"
click at [652, 375] on div "Hình thức thanh toán" at bounding box center [664, 385] width 113 height 20
type input "30.000"
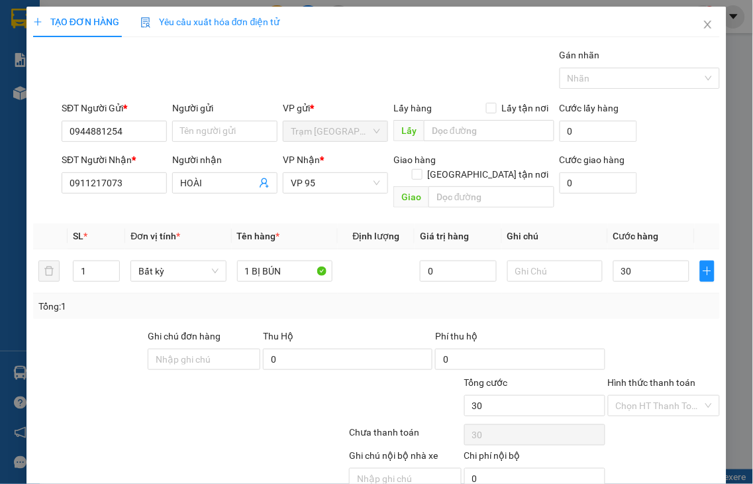
type input "30.000"
click at [637, 377] on label "Hình thức thanh toán" at bounding box center [652, 382] width 88 height 11
click at [637, 395] on input "Hình thức thanh toán" at bounding box center [659, 405] width 87 height 20
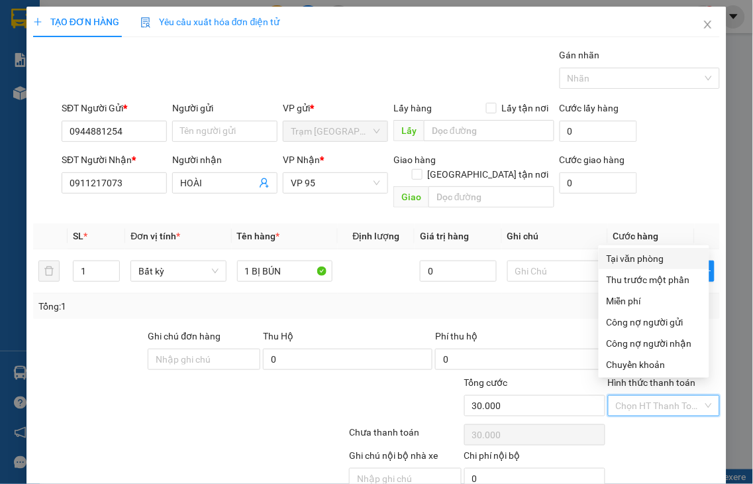
click at [637, 261] on div "Tại văn phòng" at bounding box center [654, 258] width 95 height 15
type input "0"
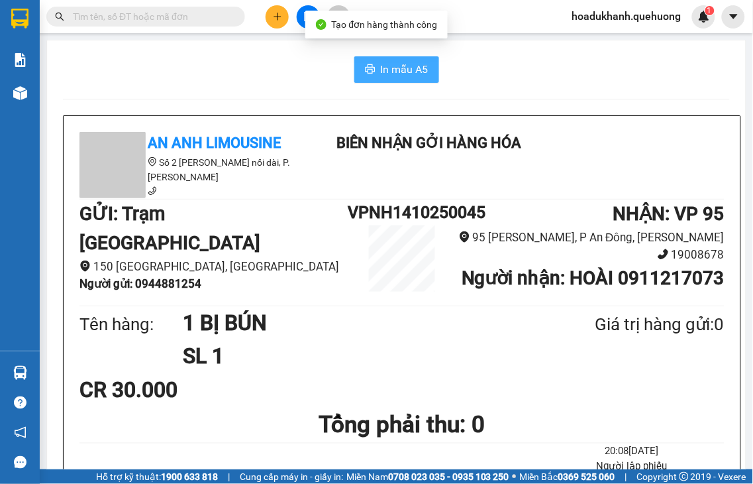
drag, startPoint x: 411, startPoint y: 71, endPoint x: 518, endPoint y: 70, distance: 107.3
click at [411, 70] on span "In mẫu A5" at bounding box center [405, 69] width 48 height 17
